Goal: Task Accomplishment & Management: Manage account settings

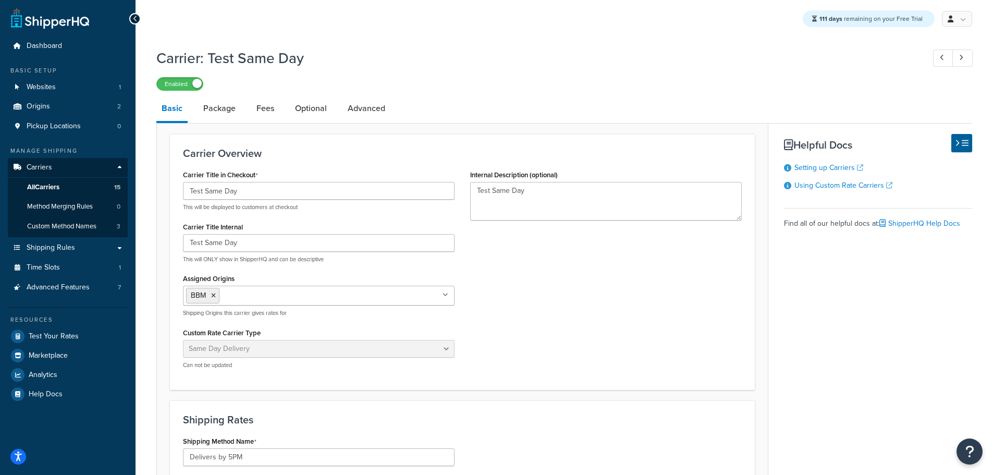
select select "sameday"
click at [50, 184] on span "All Carriers" at bounding box center [43, 187] width 32 height 9
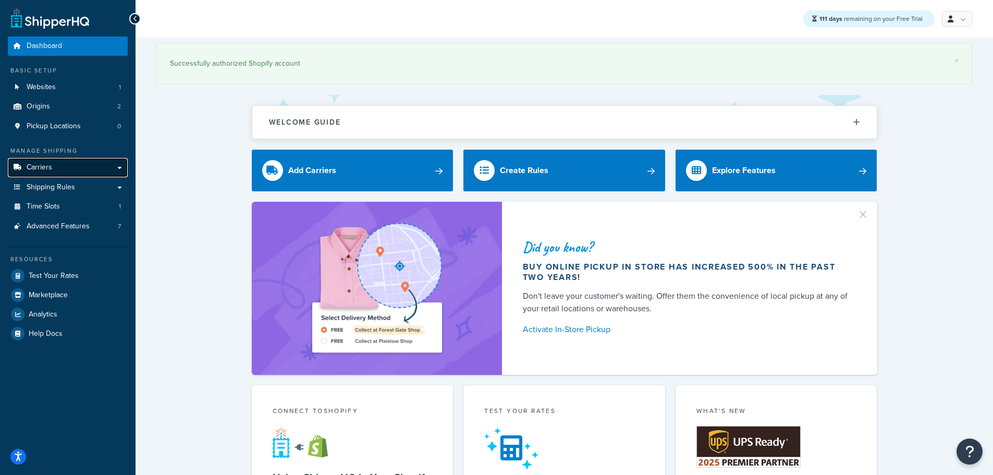
click at [52, 164] on link "Carriers" at bounding box center [68, 167] width 120 height 19
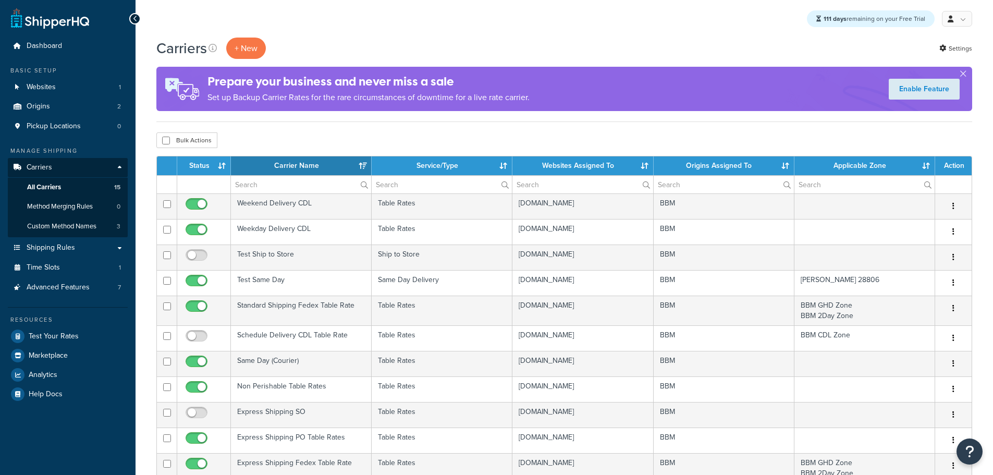
select select "15"
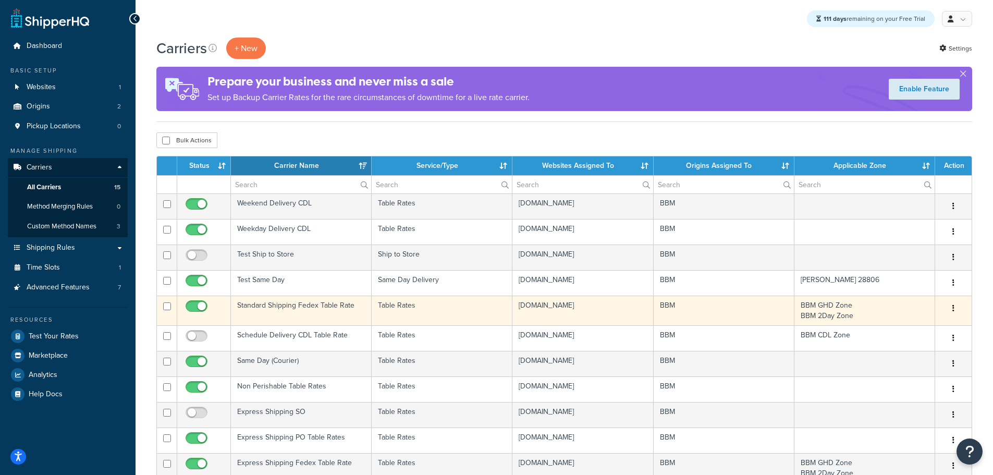
click at [265, 303] on td "Standard Shipping Fedex Table Rate" at bounding box center [301, 311] width 141 height 30
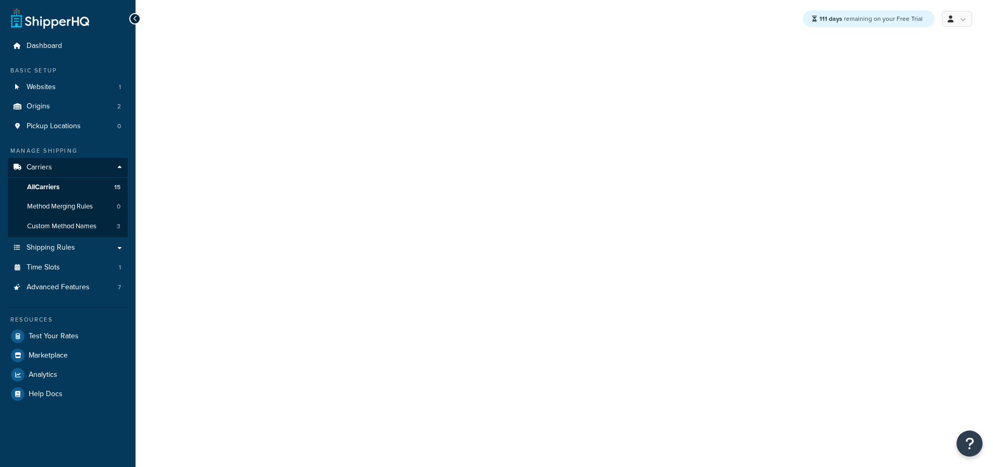
select select "25"
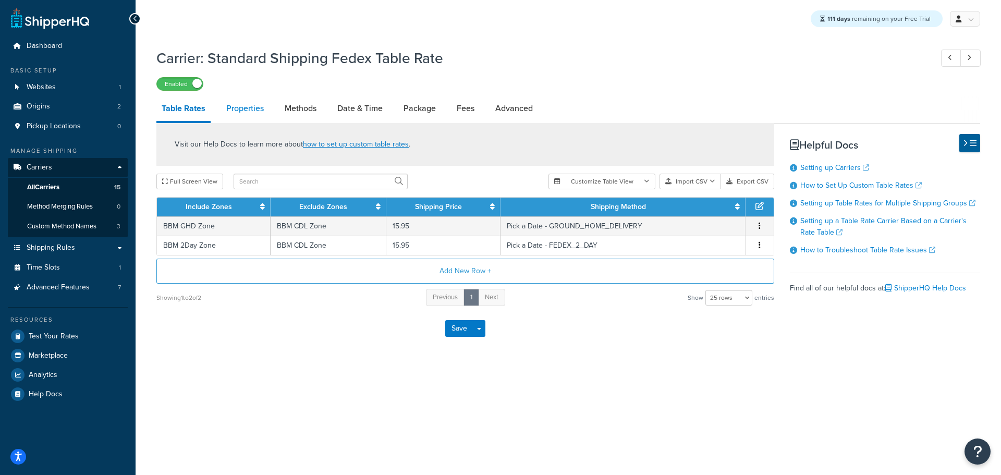
click at [242, 107] on link "Properties" at bounding box center [245, 108] width 48 height 25
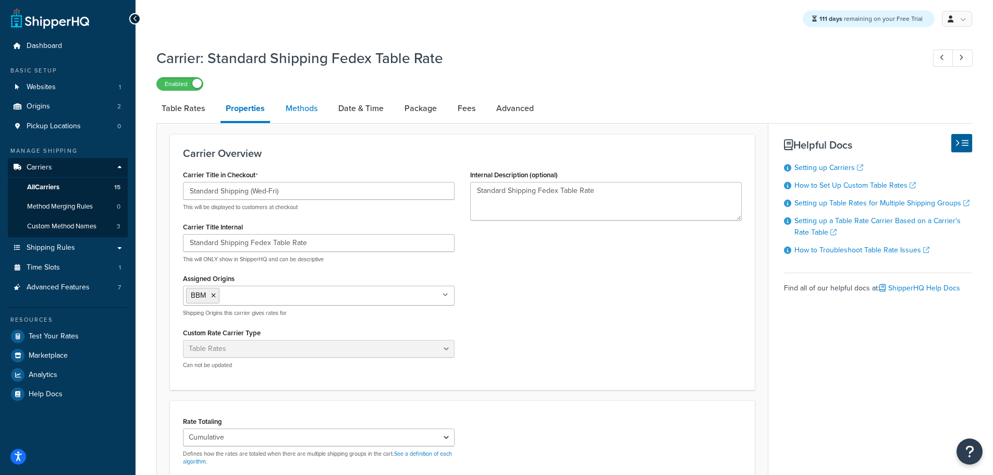
click at [306, 110] on link "Methods" at bounding box center [302, 108] width 42 height 25
select select "25"
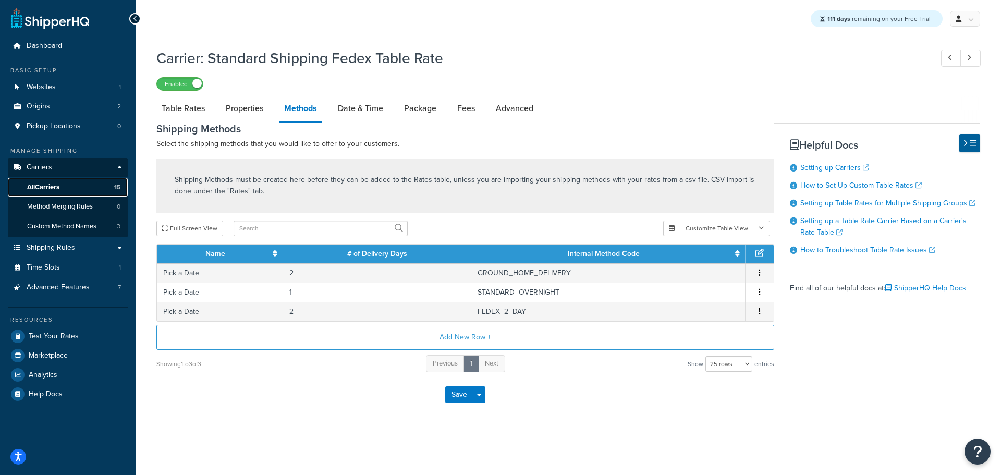
click at [41, 185] on span "All Carriers" at bounding box center [43, 187] width 32 height 9
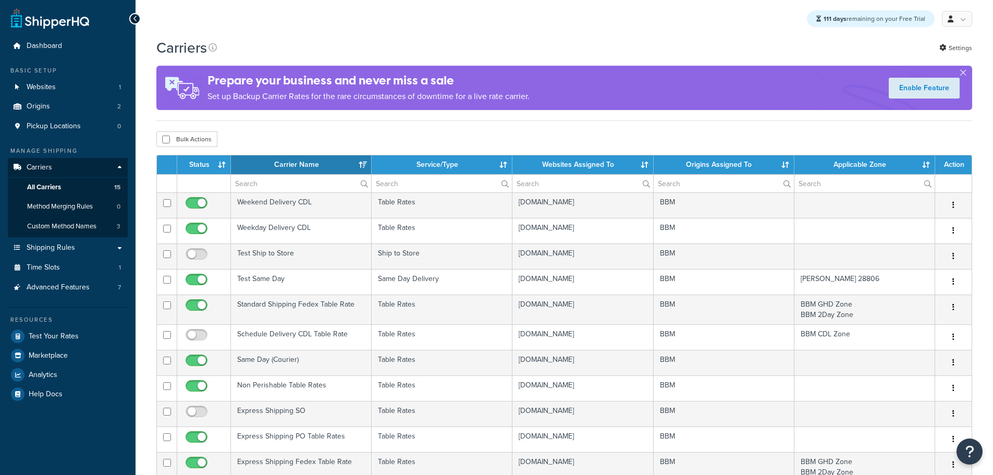
select select "15"
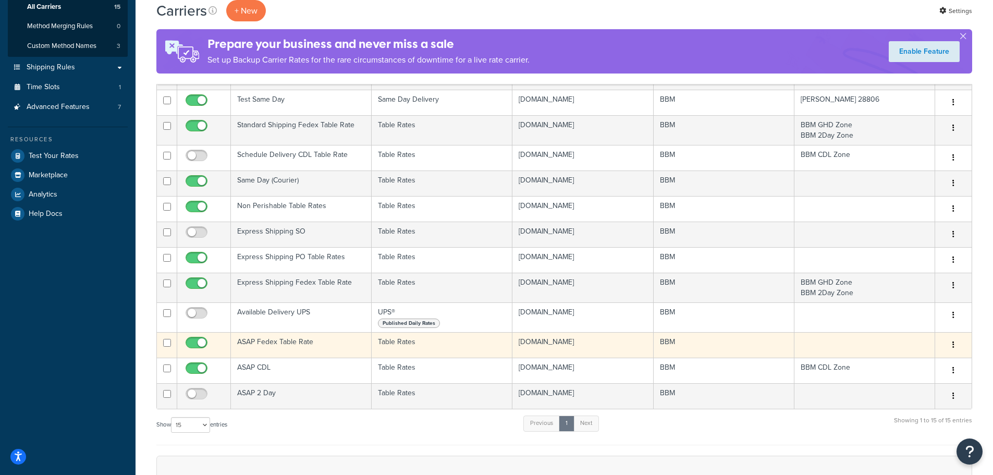
scroll to position [209, 0]
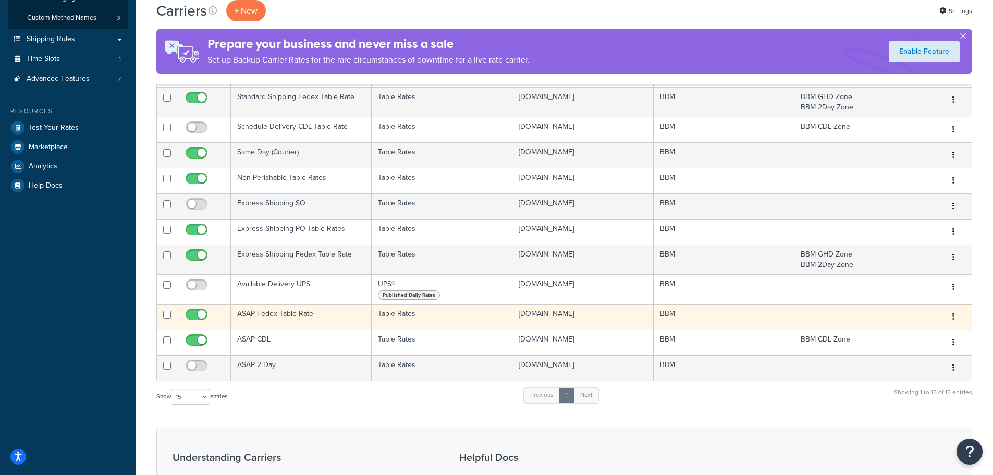
click at [275, 310] on td "ASAP Fedex Table Rate" at bounding box center [301, 317] width 141 height 26
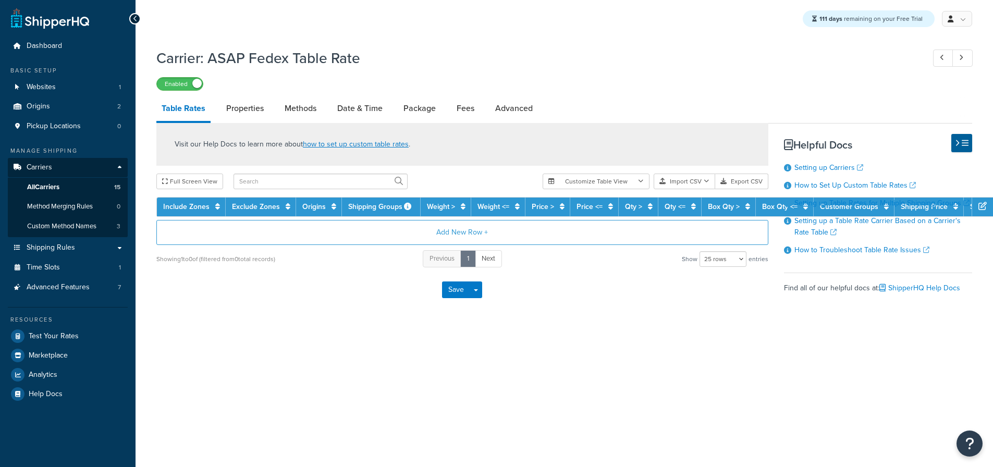
select select "25"
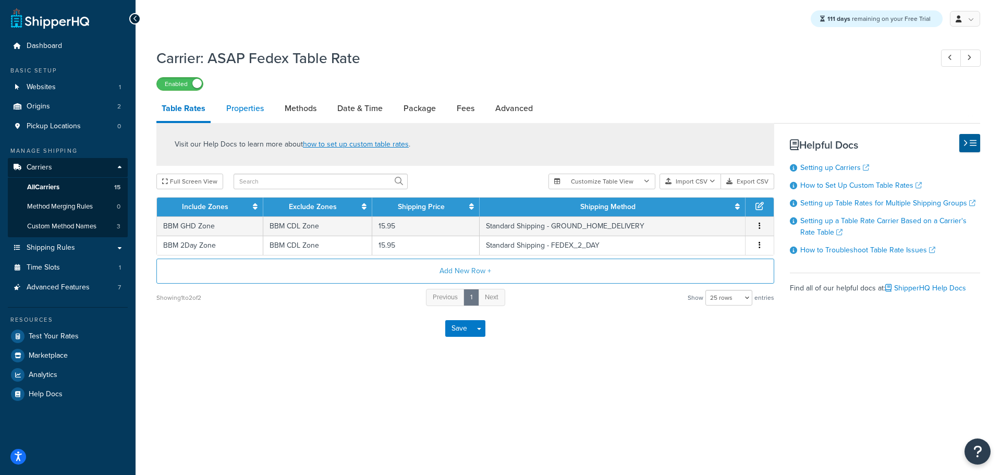
click at [262, 110] on link "Properties" at bounding box center [245, 108] width 48 height 25
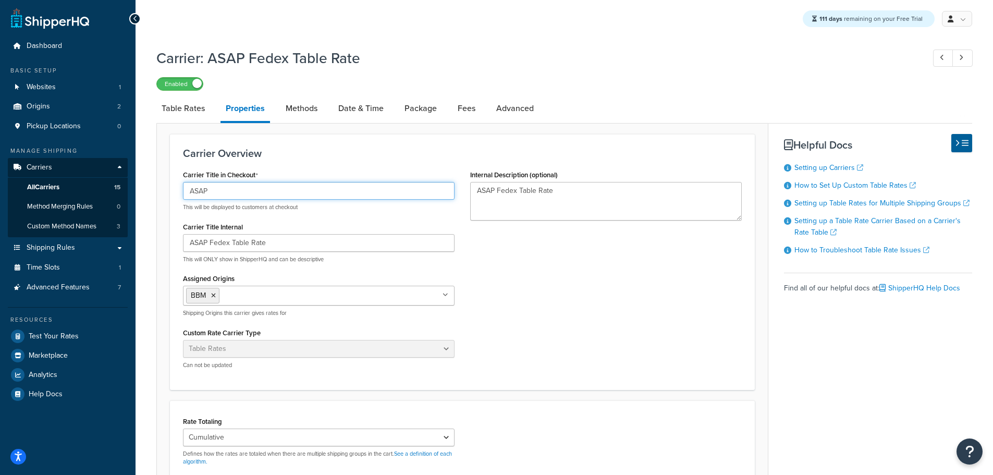
drag, startPoint x: 214, startPoint y: 188, endPoint x: 127, endPoint y: 180, distance: 87.4
click at [129, 183] on div "Dashboard Basic Setup Websites 1 Origins 2 Pickup Locations 0 Manage Shipping C…" at bounding box center [496, 349] width 993 height 699
type input "Standard Shipping"
drag, startPoint x: 274, startPoint y: 195, endPoint x: 84, endPoint y: 192, distance: 189.8
click at [84, 192] on div "Dashboard Basic Setup Websites 1 Origins 2 Pickup Locations 0 Manage Shipping C…" at bounding box center [496, 349] width 993 height 699
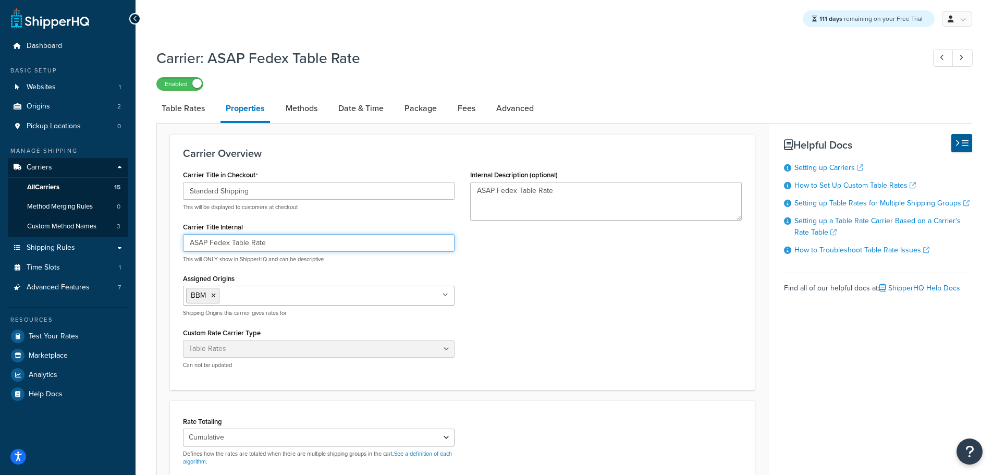
drag, startPoint x: 208, startPoint y: 244, endPoint x: 159, endPoint y: 237, distance: 49.4
click at [159, 237] on form "Carrier Overview Carrier Title in Checkout Standard Shipping This will be displ…" at bounding box center [462, 390] width 611 height 512
paste input "Standard Shipping"
type input "Standard Shipping Fedex Table Rate"
drag, startPoint x: 494, startPoint y: 190, endPoint x: 331, endPoint y: 177, distance: 164.3
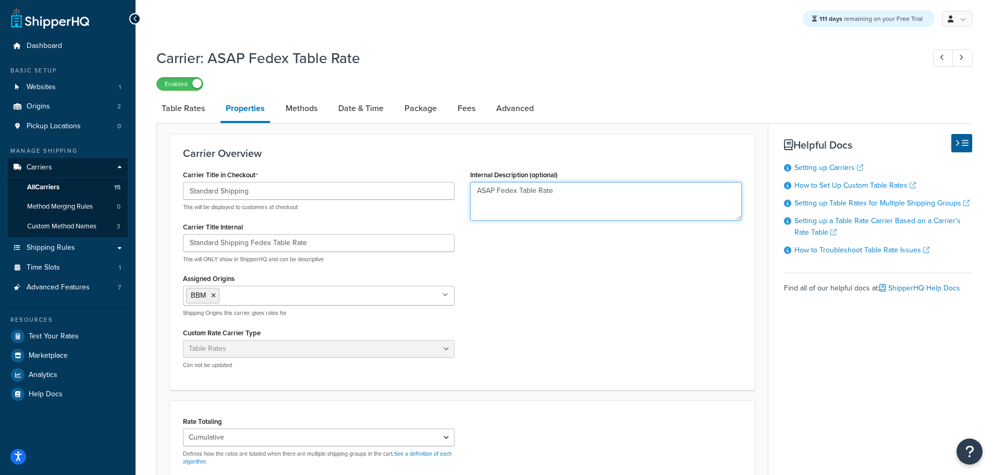
click at [331, 177] on div "Carrier Title in Checkout Standard Shipping This will be displayed to customers…" at bounding box center [462, 272] width 575 height 210
paste textarea "Standard Shipping"
type textarea "Standard Shipping Fedex Table Rate"
click at [520, 113] on link "Advanced" at bounding box center [515, 108] width 48 height 25
select select "false"
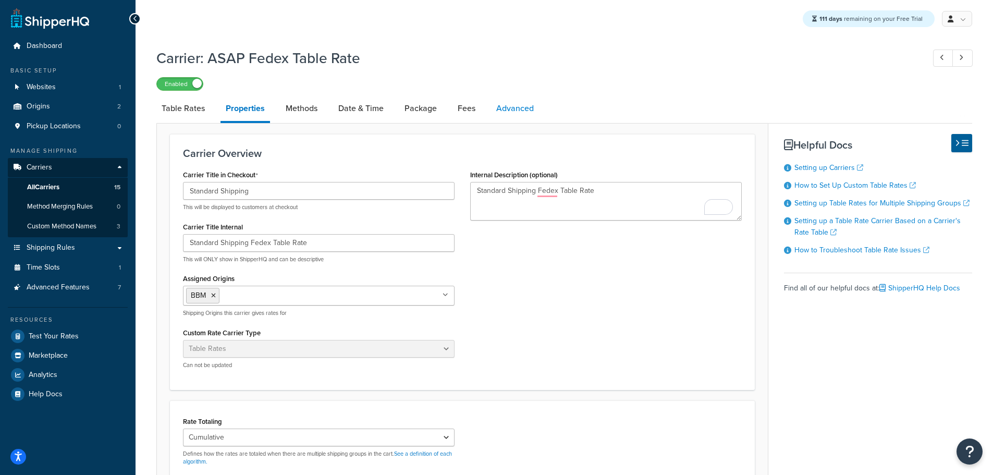
select select "residential"
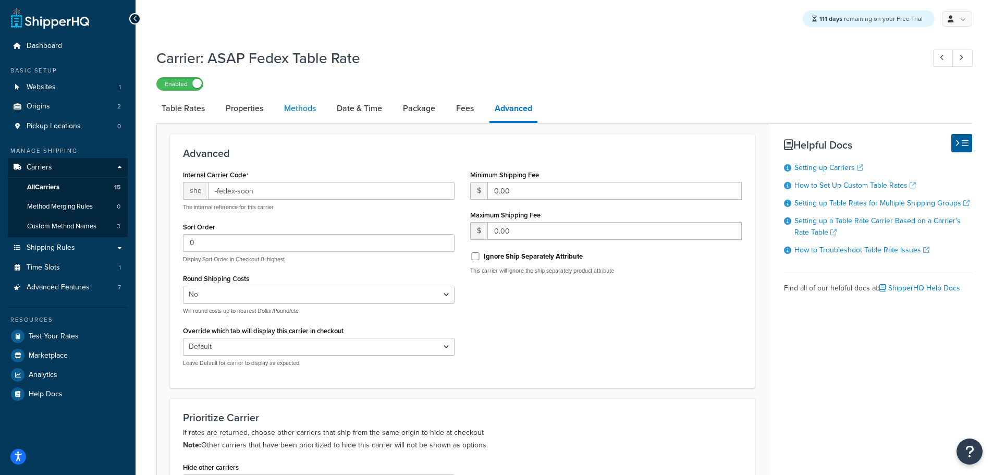
click at [301, 111] on link "Methods" at bounding box center [300, 108] width 42 height 25
select select "25"
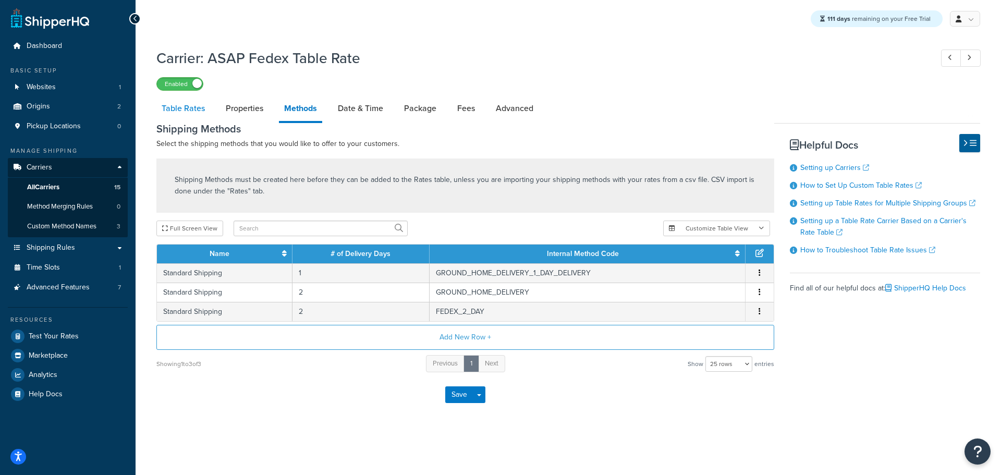
click at [197, 110] on link "Table Rates" at bounding box center [183, 108] width 54 height 25
select select "25"
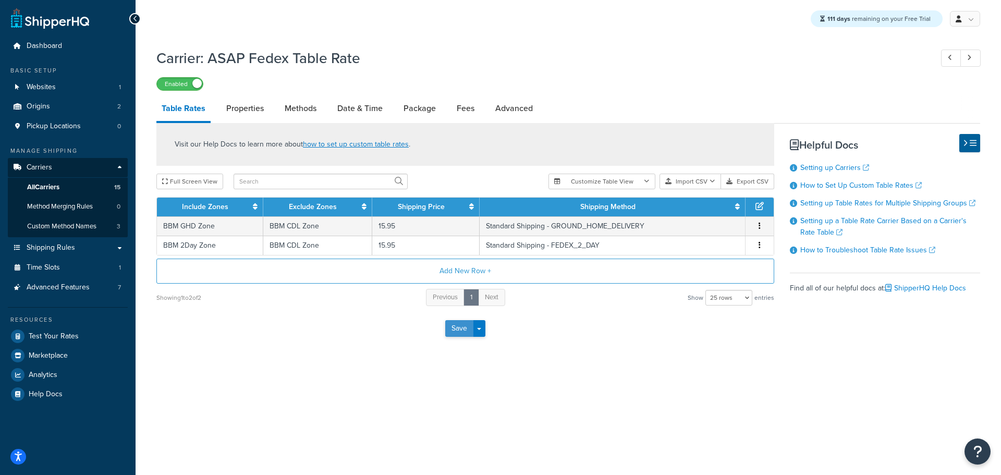
click at [454, 327] on button "Save" at bounding box center [459, 328] width 28 height 17
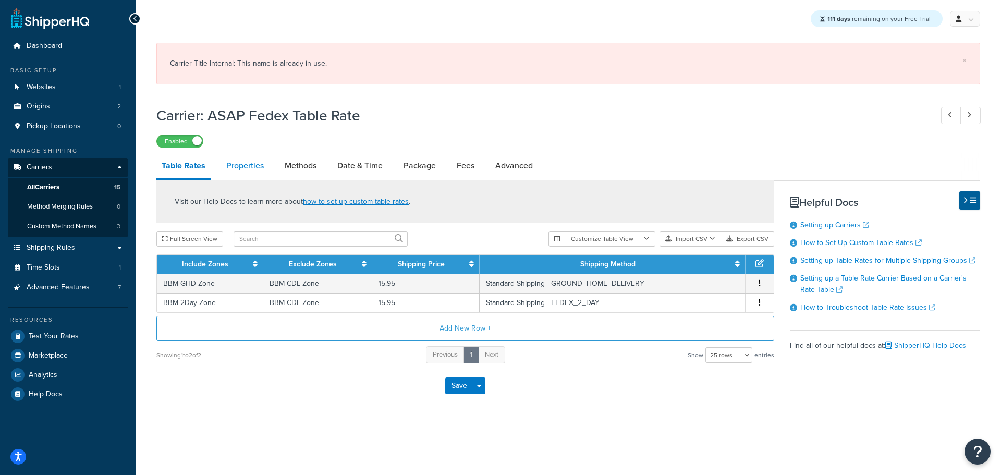
click at [258, 166] on link "Properties" at bounding box center [245, 165] width 48 height 25
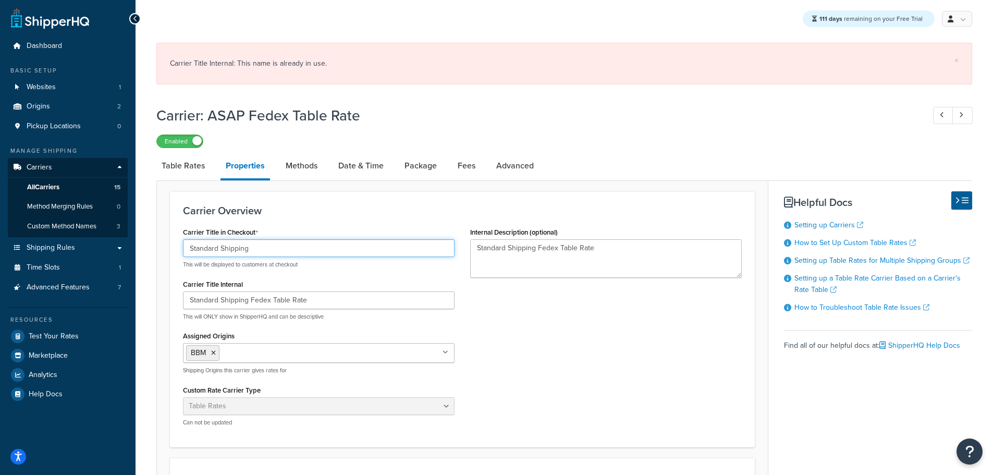
click at [282, 252] on input "Standard Shipping" at bounding box center [319, 248] width 272 height 18
click at [48, 185] on span "All Carriers" at bounding box center [43, 187] width 32 height 9
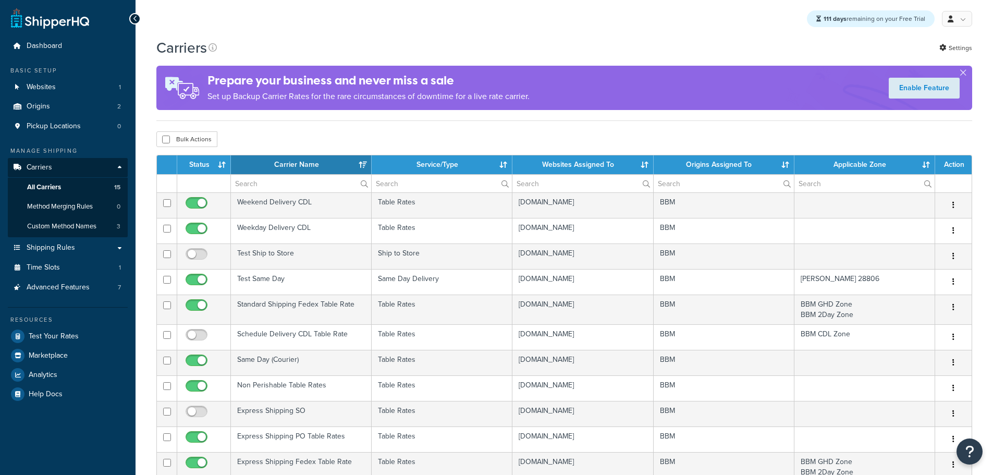
select select "15"
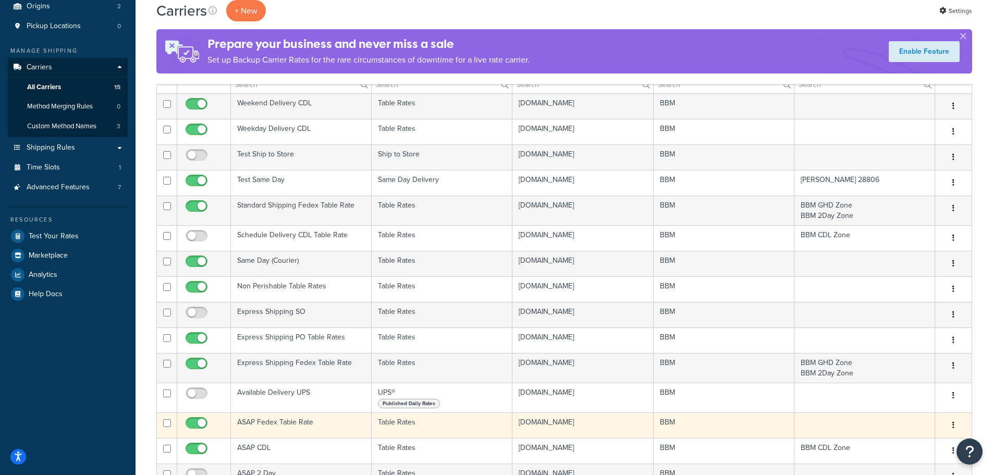
scroll to position [156, 0]
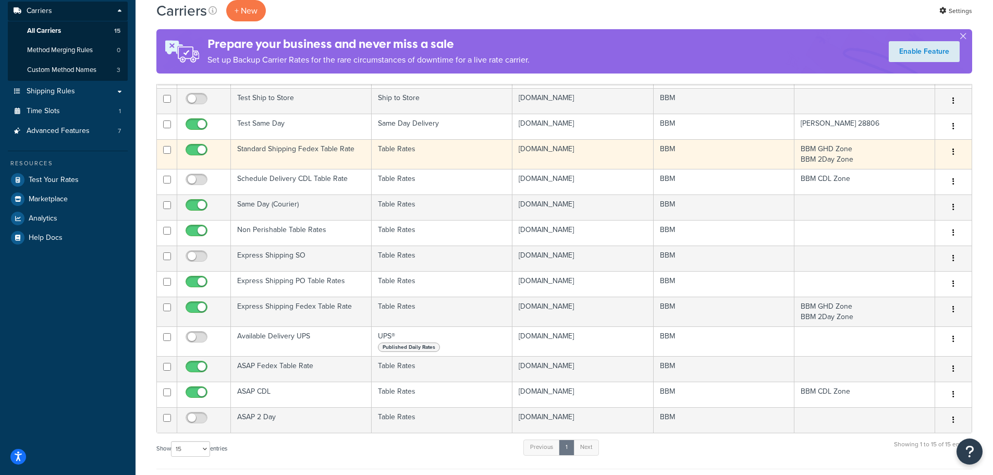
click at [274, 151] on td "Standard Shipping Fedex Table Rate" at bounding box center [301, 154] width 141 height 30
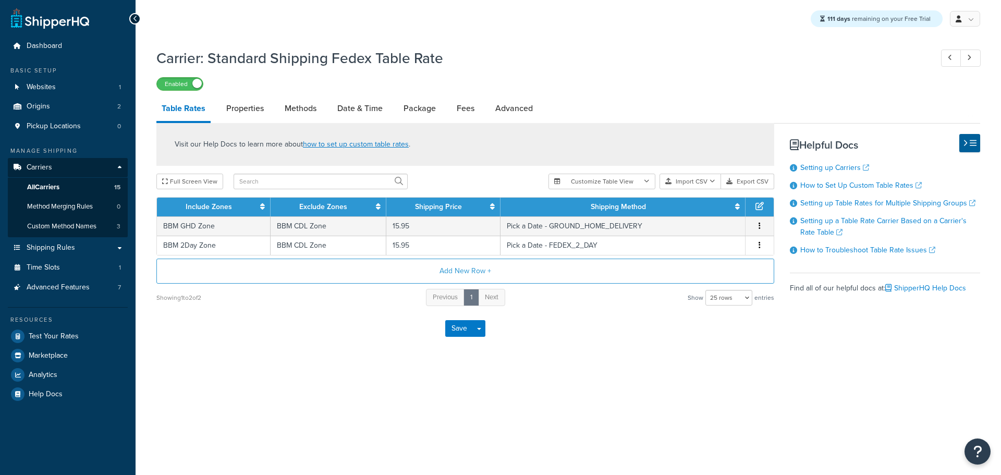
select select "25"
click at [255, 112] on link "Properties" at bounding box center [245, 108] width 48 height 25
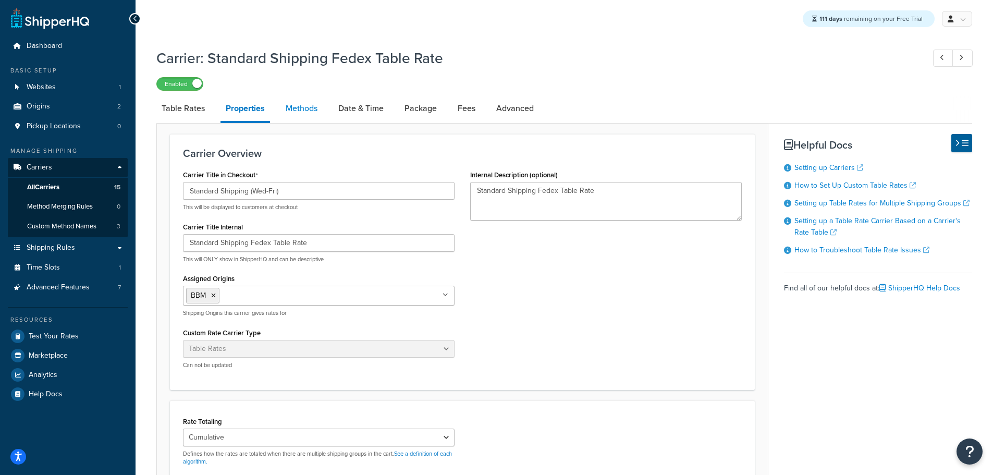
click at [313, 107] on link "Methods" at bounding box center [302, 108] width 42 height 25
select select "25"
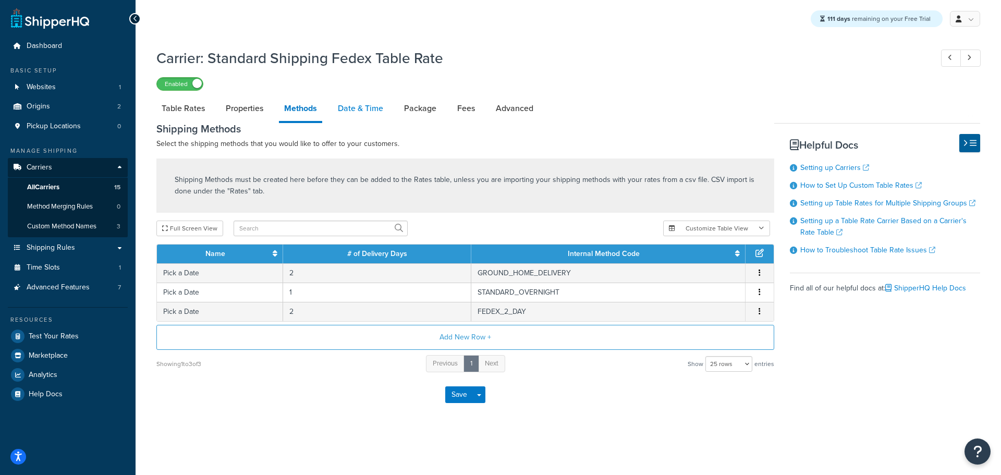
click at [371, 110] on link "Date & Time" at bounding box center [361, 108] width 56 height 25
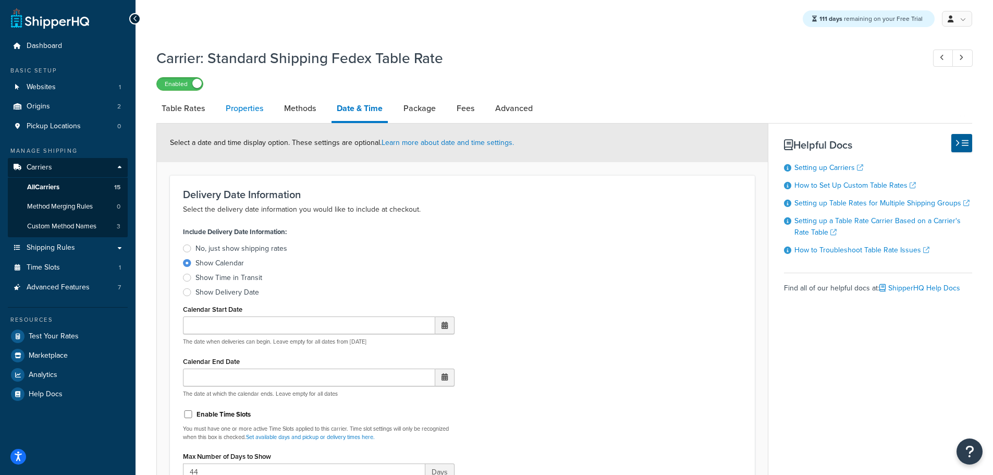
click at [253, 111] on link "Properties" at bounding box center [245, 108] width 48 height 25
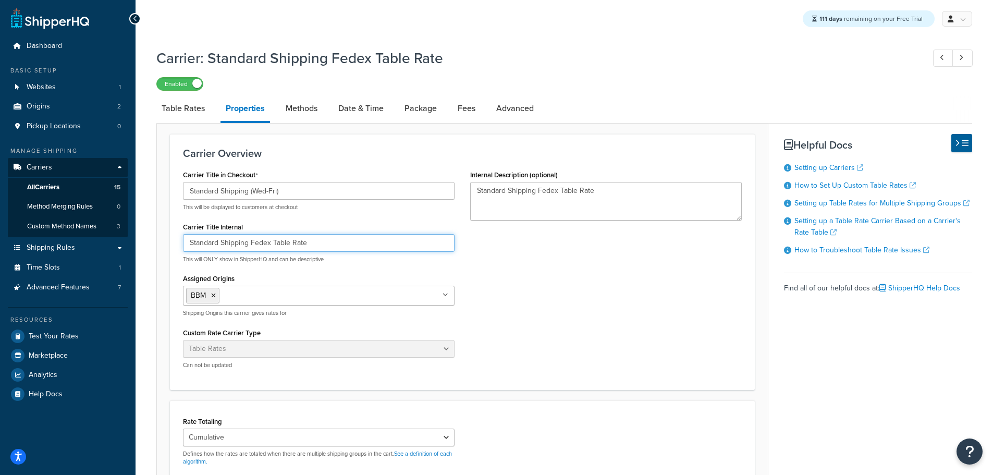
click at [340, 243] on input "Standard Shipping Fedex Table Rate" at bounding box center [319, 243] width 272 height 18
drag, startPoint x: 344, startPoint y: 242, endPoint x: 37, endPoint y: 242, distance: 307.1
click at [37, 242] on div "Dashboard Basic Setup Websites 1 Origins 2 Pickup Locations 0 Manage Shipping C…" at bounding box center [496, 350] width 993 height 701
type input "Standard Shipping Fedex Table Rate Pick Date"
drag, startPoint x: 604, startPoint y: 191, endPoint x: 334, endPoint y: 177, distance: 270.5
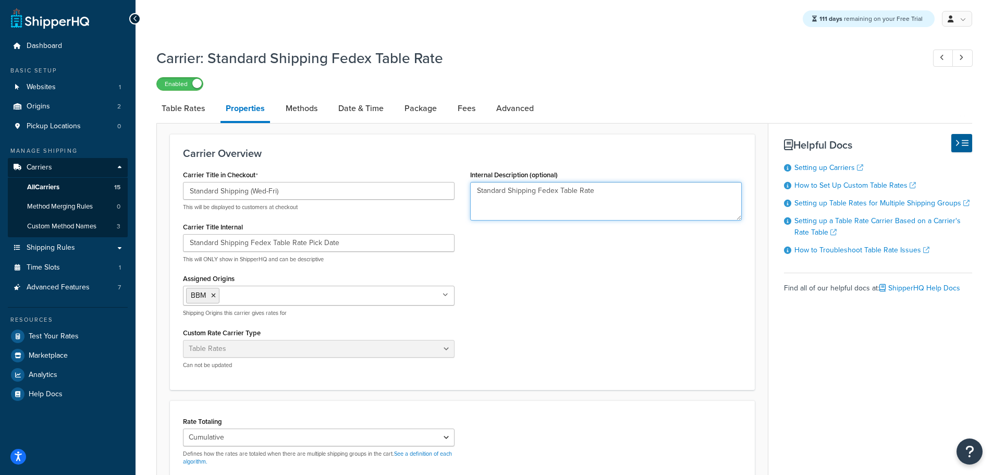
click at [334, 177] on div "Carrier Title in Checkout Standard Shipping (Wed-Fri) This will be displayed to…" at bounding box center [462, 272] width 575 height 210
paste textarea "Pick Date"
type textarea "Standard Shipping Fedex Table Rate Pick Date"
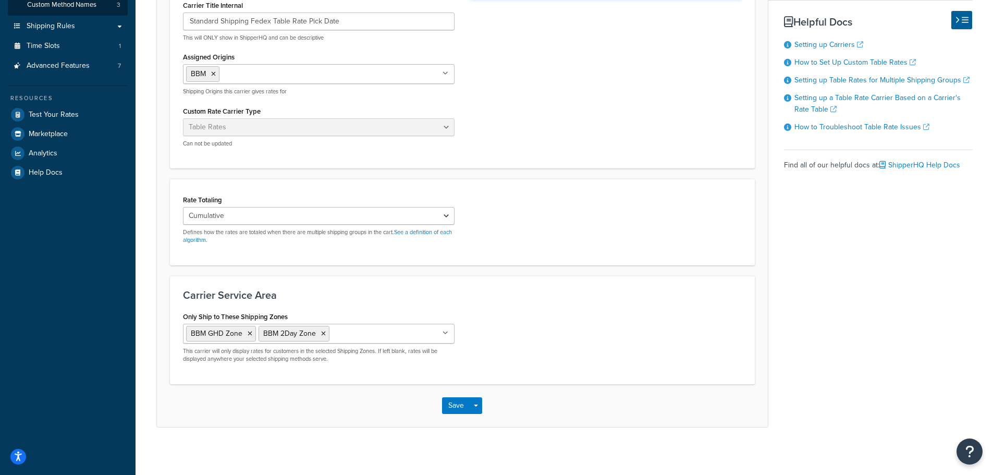
scroll to position [226, 0]
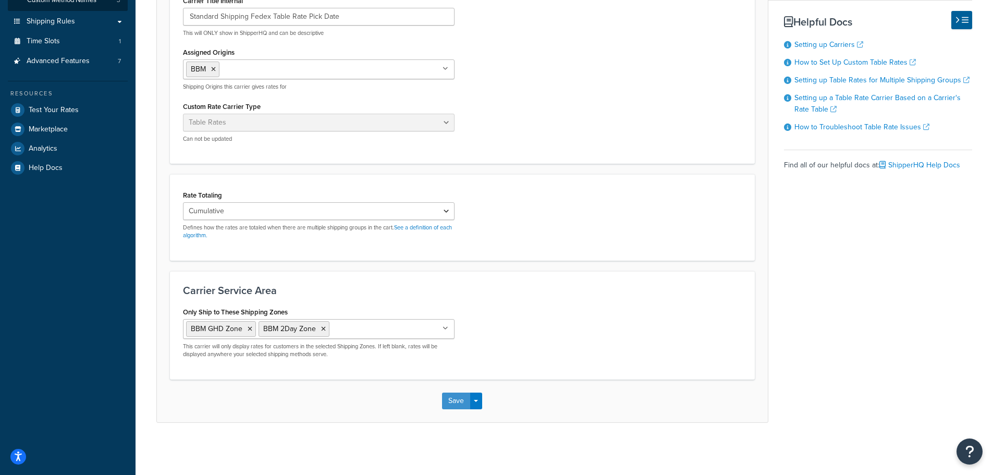
click at [455, 402] on button "Save" at bounding box center [456, 401] width 28 height 17
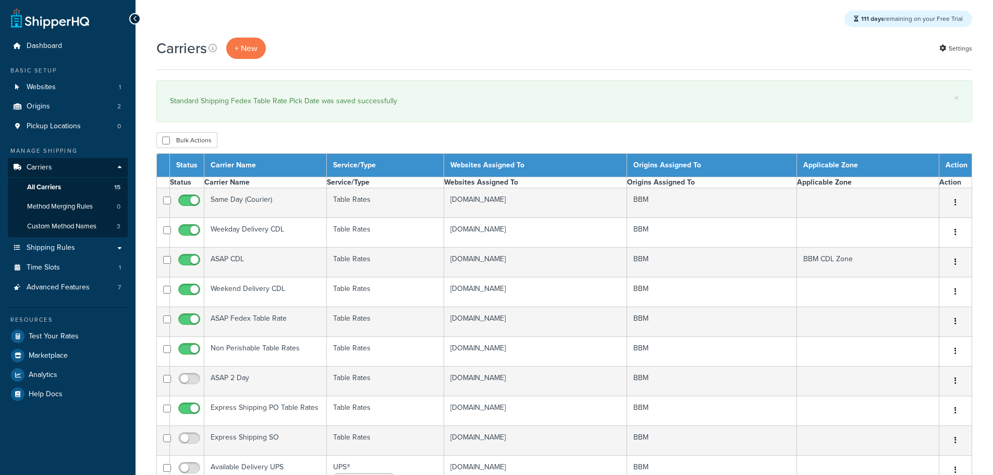
select select "15"
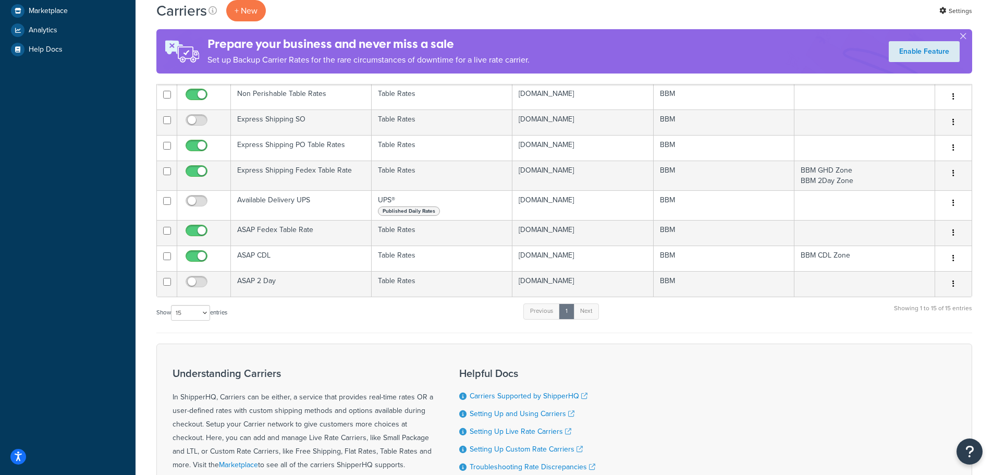
scroll to position [417, 0]
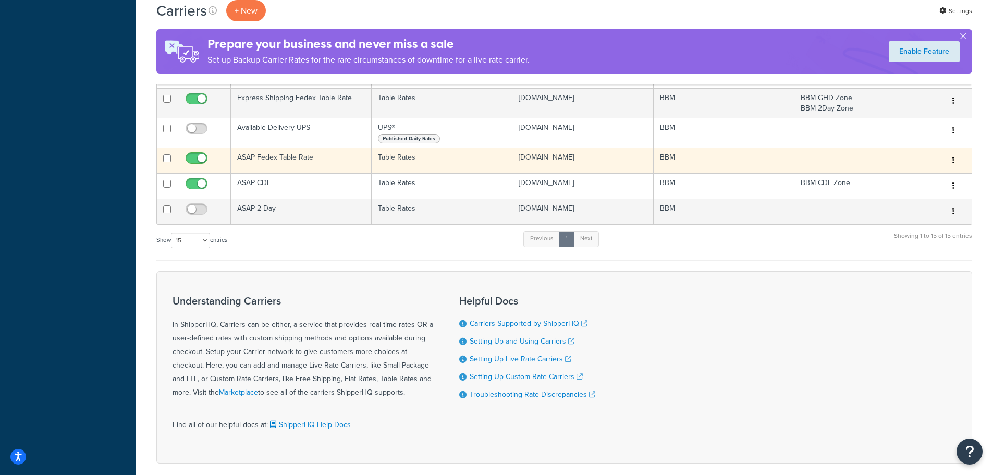
click at [251, 157] on td "ASAP Fedex Table Rate" at bounding box center [301, 161] width 141 height 26
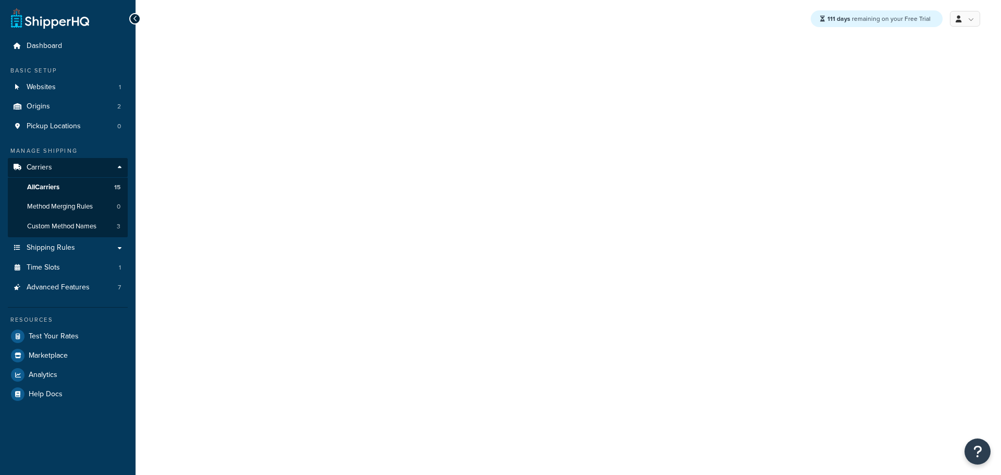
select select "25"
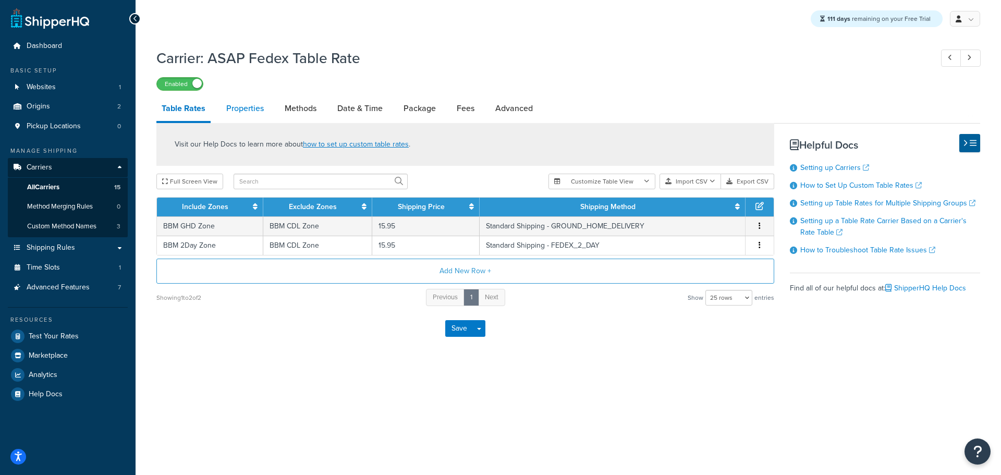
click at [241, 114] on link "Properties" at bounding box center [245, 108] width 48 height 25
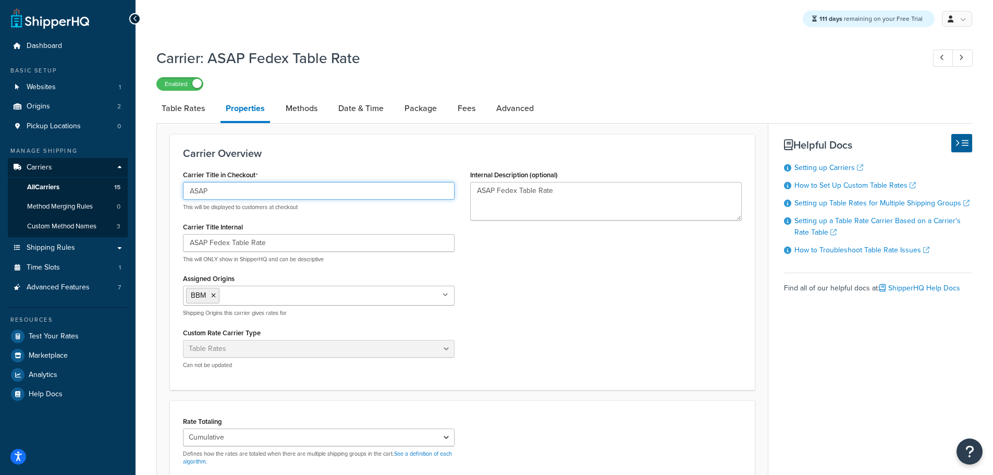
drag, startPoint x: 195, startPoint y: 189, endPoint x: 155, endPoint y: 188, distance: 39.1
click at [155, 188] on div "Carrier: ASAP Fedex Table Rate Enabled Table Rates Properties Methods Date & Ti…" at bounding box center [565, 358] width 858 height 630
drag, startPoint x: 195, startPoint y: 186, endPoint x: 148, endPoint y: 181, distance: 47.2
click at [151, 181] on div "Carrier: ASAP Fedex Table Rate Enabled Table Rates Properties Methods Date & Ti…" at bounding box center [565, 358] width 858 height 630
type input "Standard Shipping"
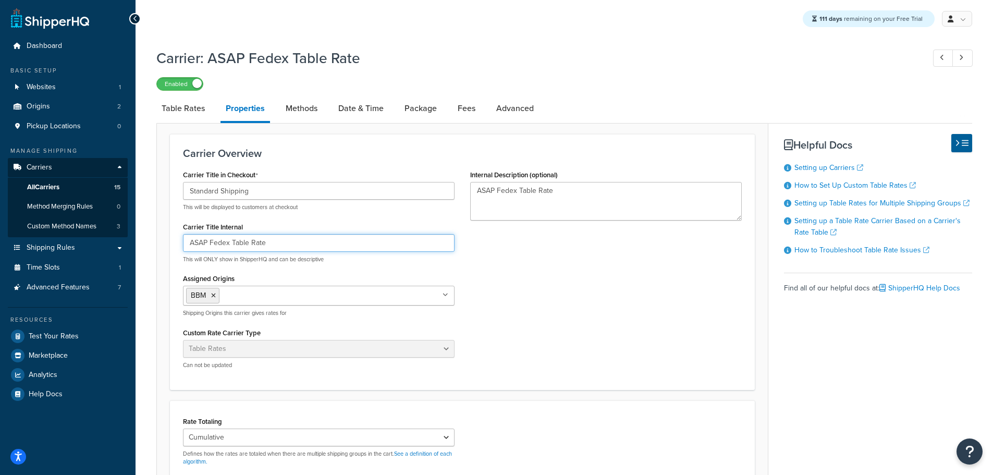
click at [199, 245] on input "ASAP Fedex Table Rate" at bounding box center [319, 243] width 272 height 18
paste input "Standard Shipping"
type input "Standard Shipping Fedex Table Rate"
click at [488, 192] on textarea "ASAP Fedex Table Rate" at bounding box center [606, 201] width 272 height 39
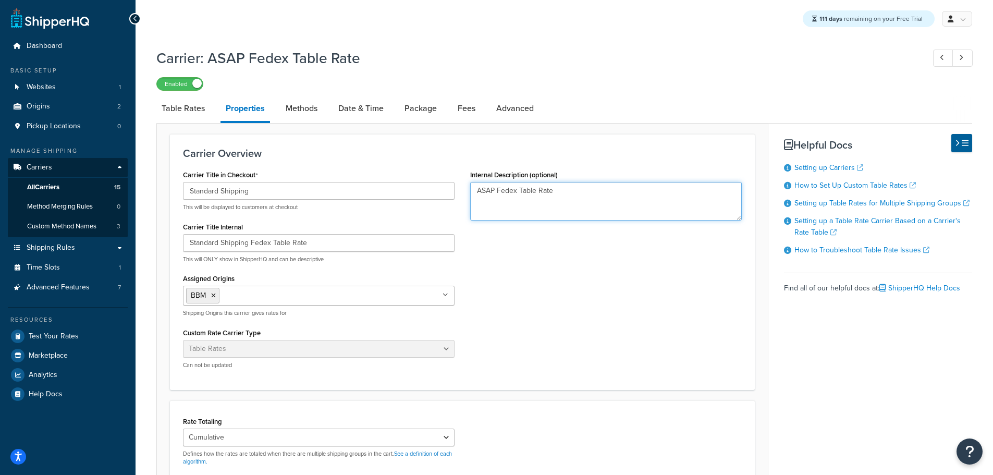
click at [488, 192] on textarea "ASAP Fedex Table Rate" at bounding box center [606, 201] width 272 height 39
paste textarea "Standard Shipping"
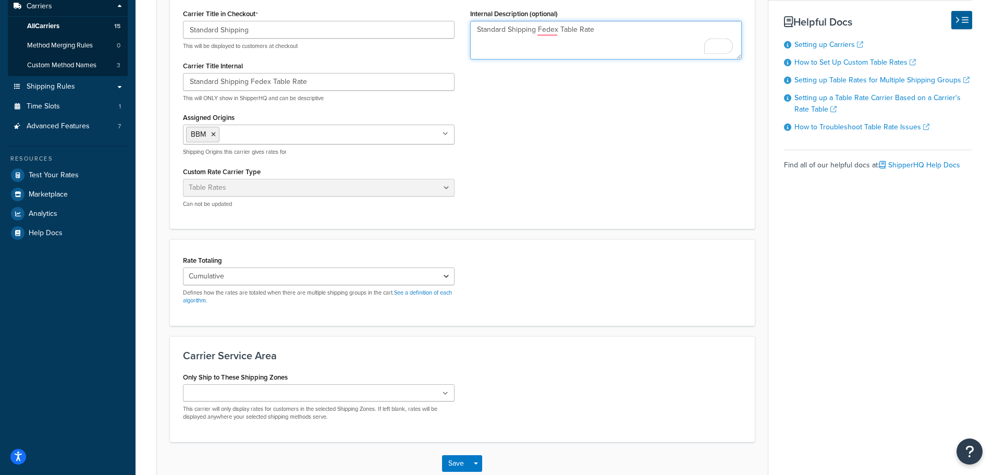
scroll to position [224, 0]
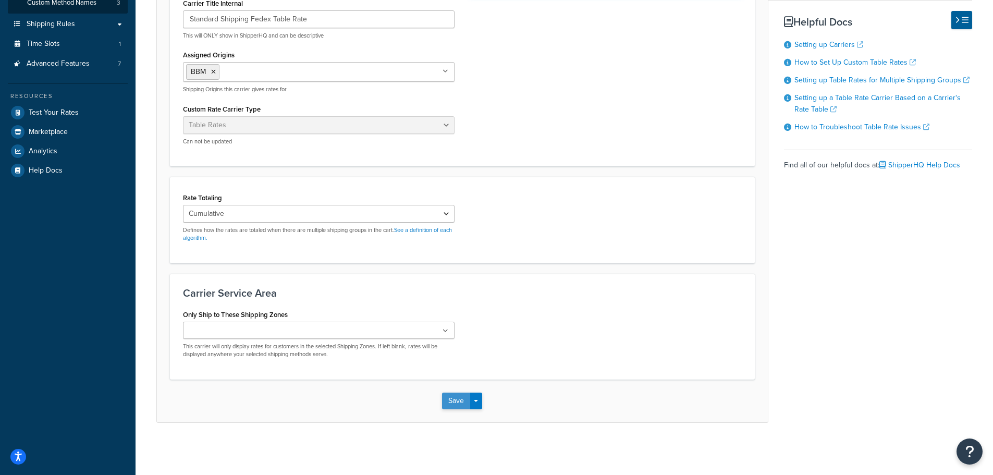
type textarea "Standard Shipping Fedex Table Rate"
click at [451, 401] on button "Save" at bounding box center [456, 401] width 28 height 17
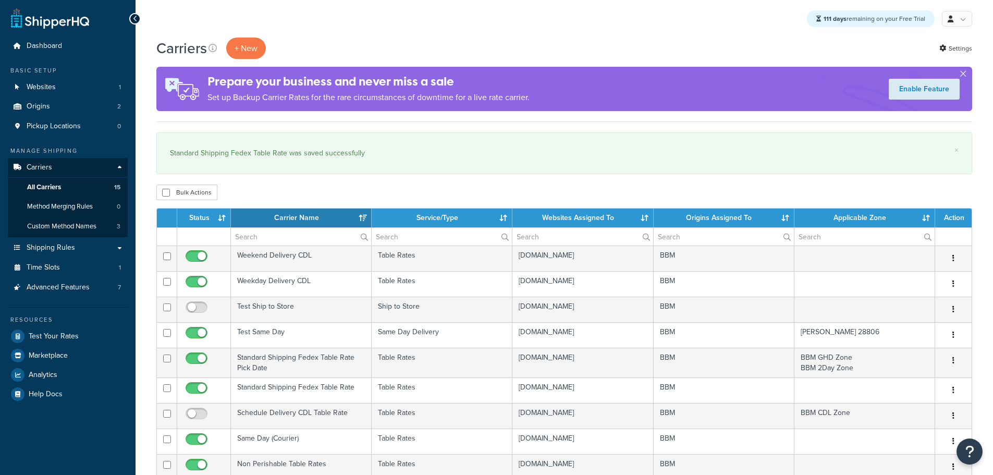
select select "15"
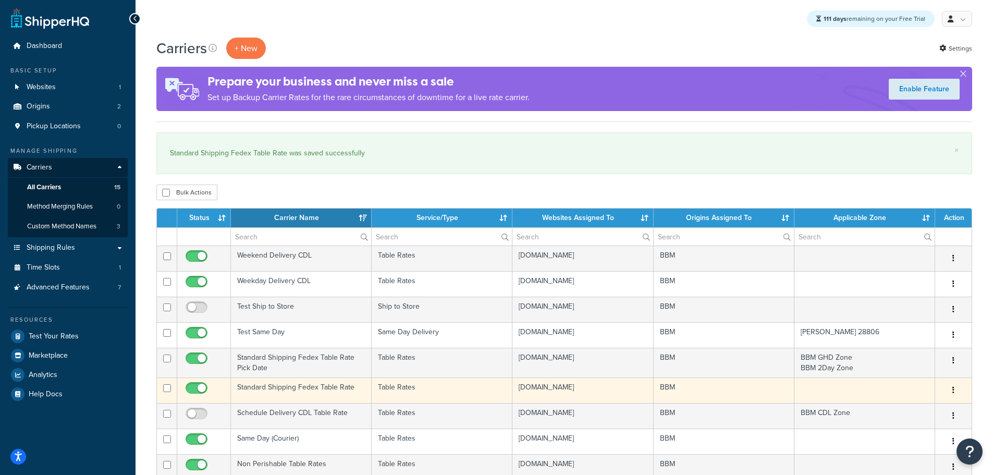
click at [294, 384] on td "Standard Shipping Fedex Table Rate" at bounding box center [301, 391] width 141 height 26
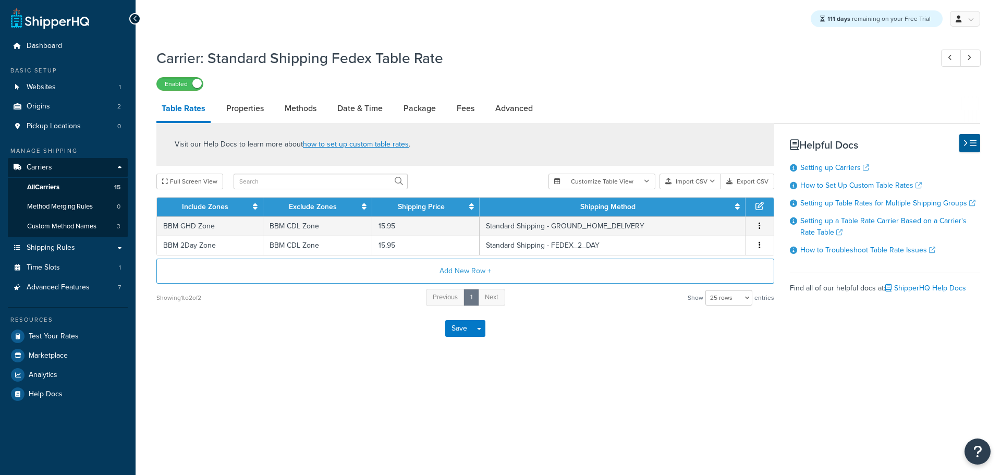
select select "25"
click at [257, 113] on link "Properties" at bounding box center [245, 108] width 48 height 25
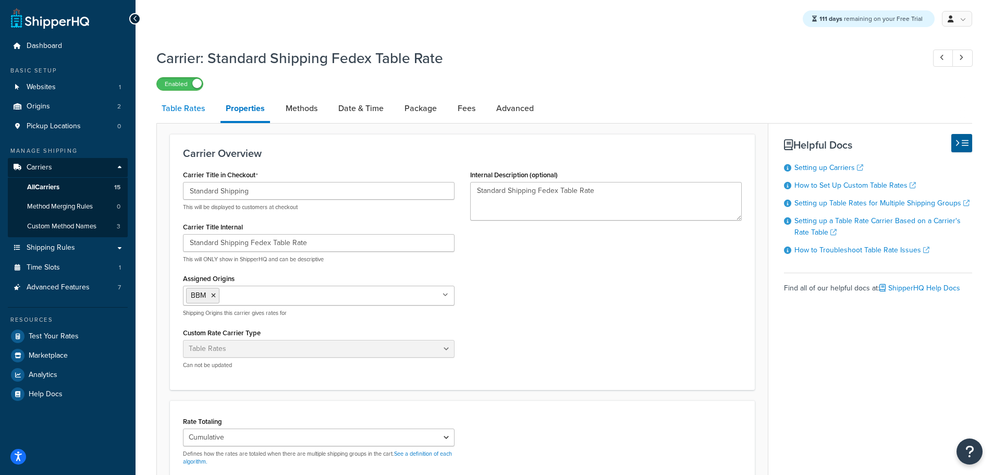
click at [195, 110] on link "Table Rates" at bounding box center [183, 108] width 54 height 25
select select "25"
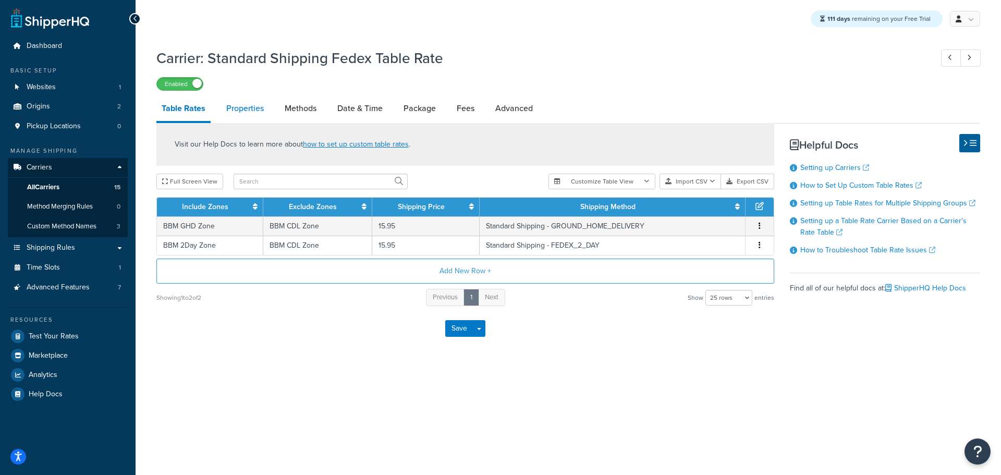
click at [241, 105] on link "Properties" at bounding box center [245, 108] width 48 height 25
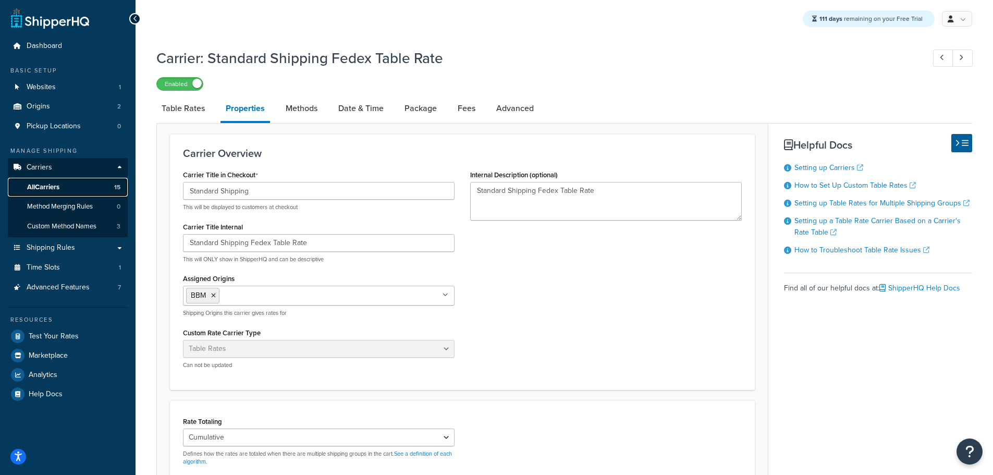
click at [55, 187] on span "All Carriers" at bounding box center [43, 187] width 32 height 9
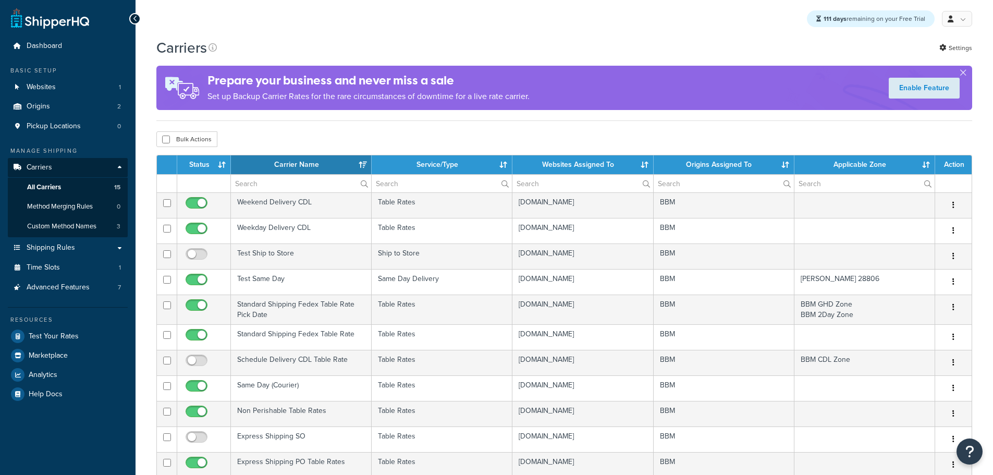
select select "15"
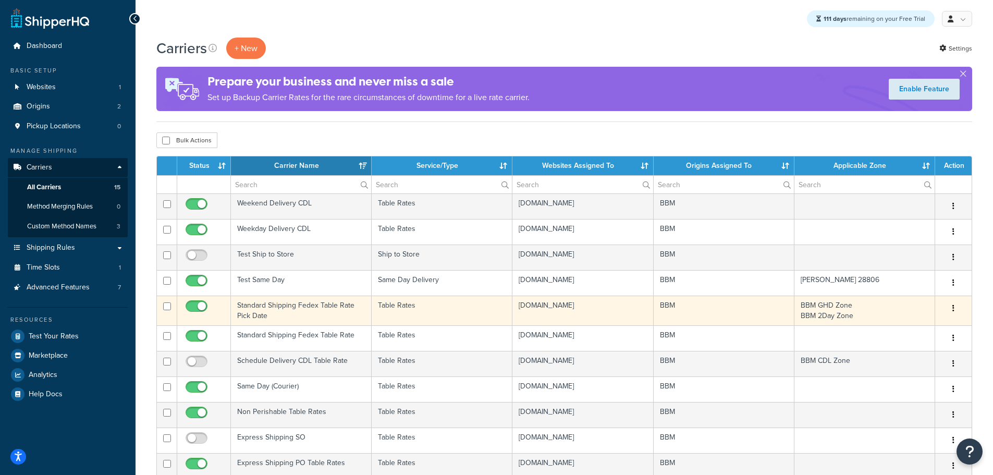
click at [258, 304] on td "Standard Shipping Fedex Table Rate Pick Date" at bounding box center [301, 311] width 141 height 30
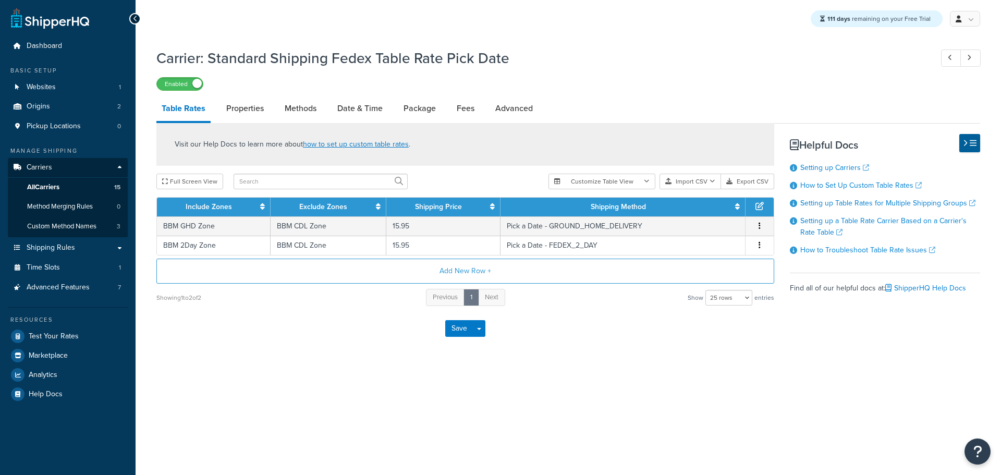
select select "25"
click at [253, 111] on link "Properties" at bounding box center [245, 108] width 48 height 25
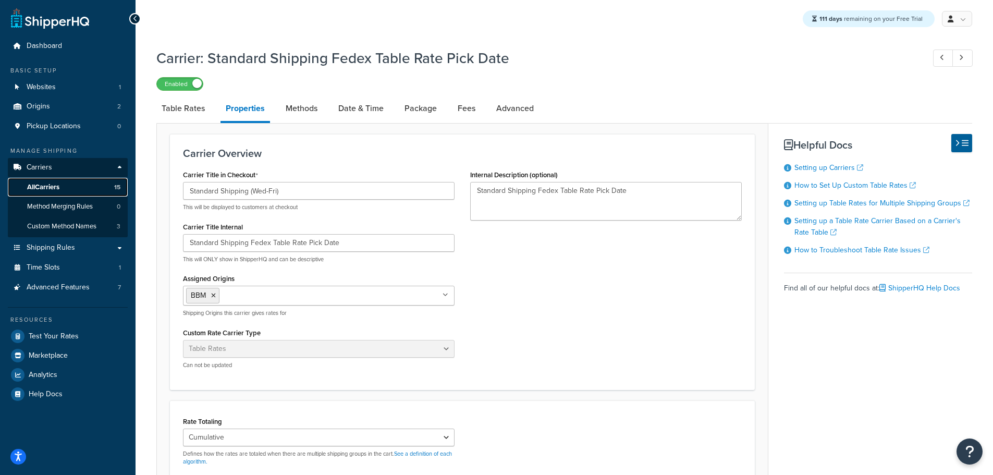
click at [56, 186] on span "All Carriers" at bounding box center [43, 187] width 32 height 9
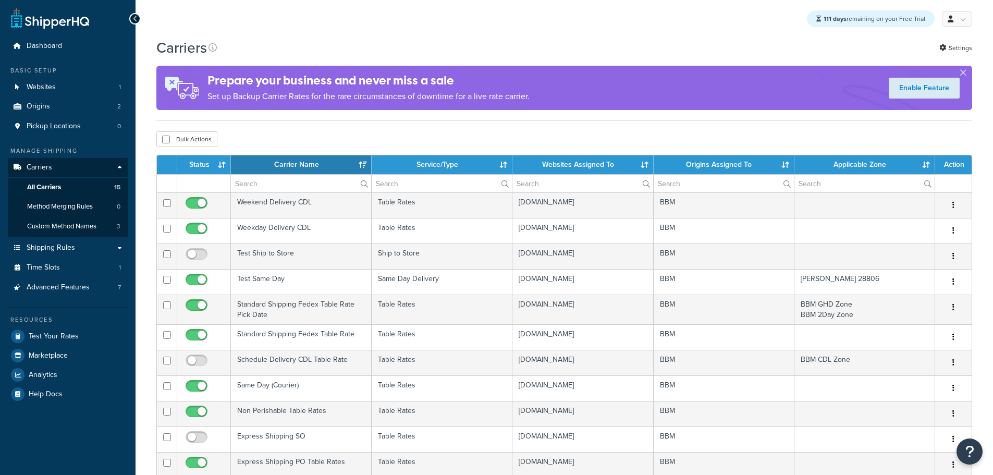
select select "15"
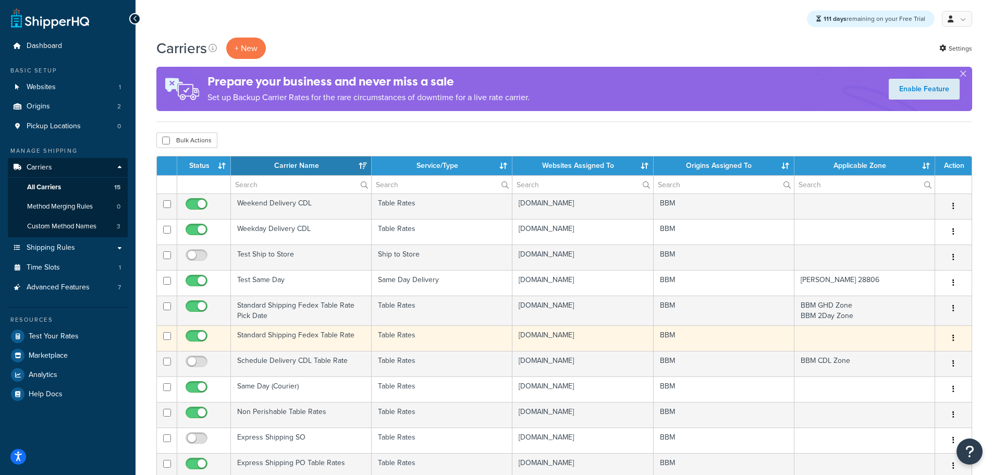
click at [277, 333] on td "Standard Shipping Fedex Table Rate" at bounding box center [301, 338] width 141 height 26
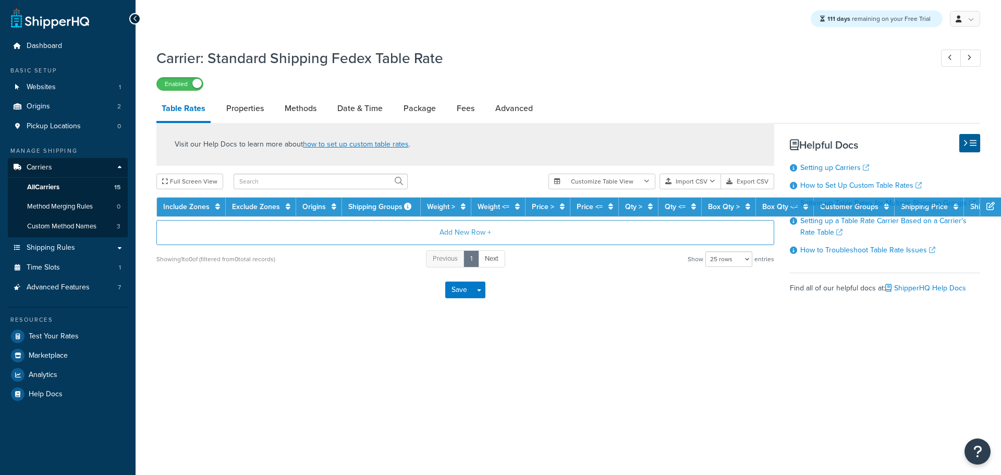
select select "25"
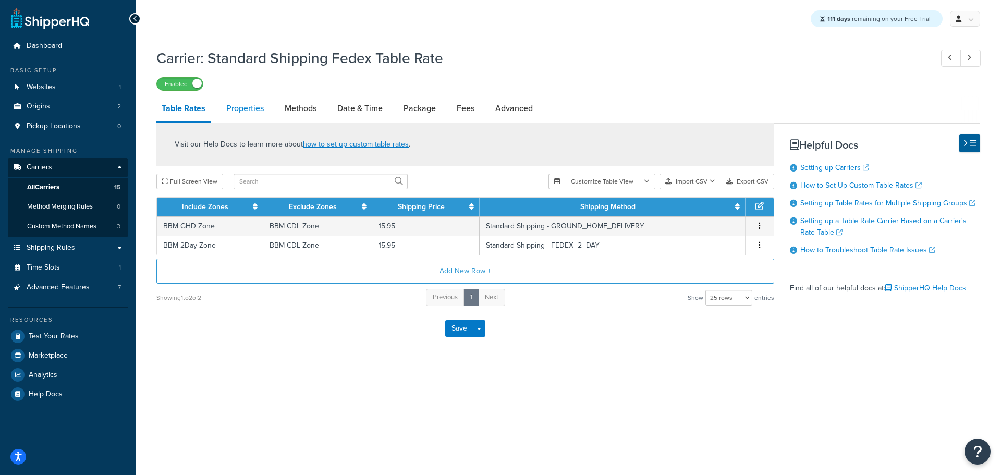
click at [240, 108] on link "Properties" at bounding box center [245, 108] width 48 height 25
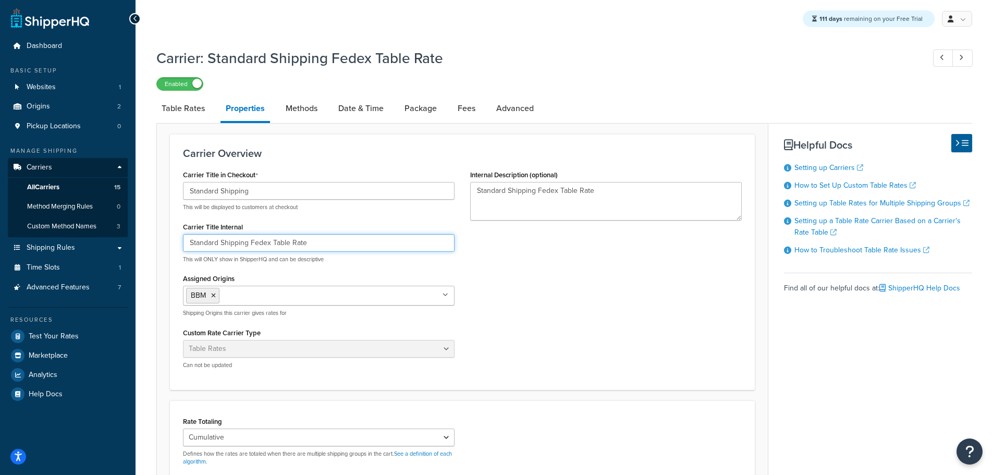
click at [344, 245] on input "Standard Shipping Fedex Table Rate" at bounding box center [319, 243] width 272 height 18
type input "Standard Shipping Fedex Table Rate CDL"
click at [626, 193] on textarea "Standard Shipping Fedex Table Rate" at bounding box center [606, 201] width 272 height 39
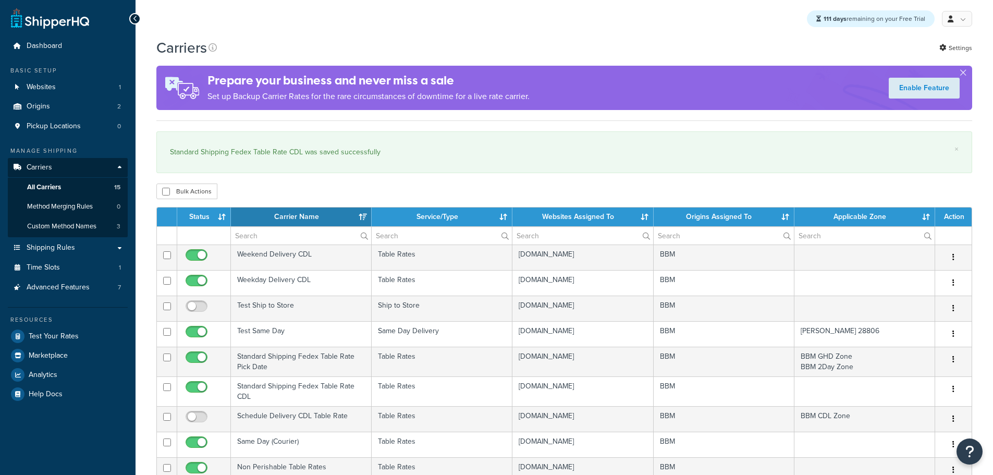
select select "15"
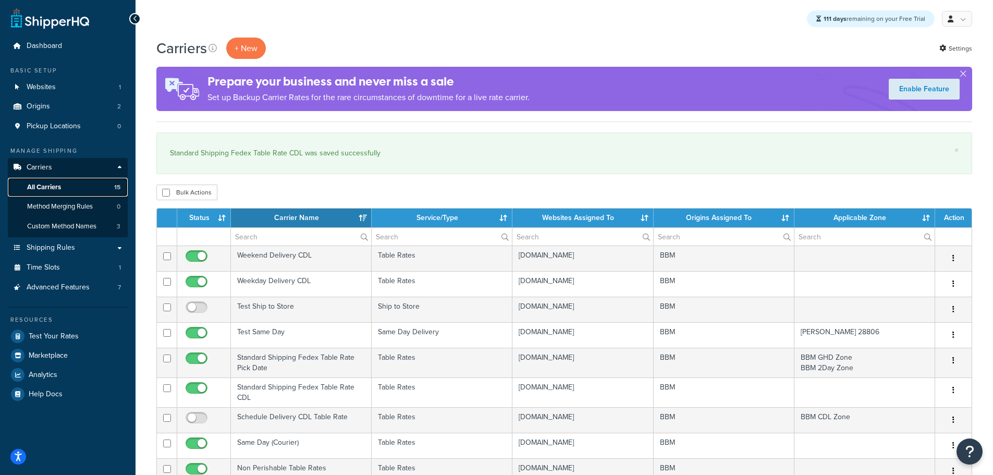
click at [54, 184] on span "All Carriers" at bounding box center [44, 187] width 34 height 9
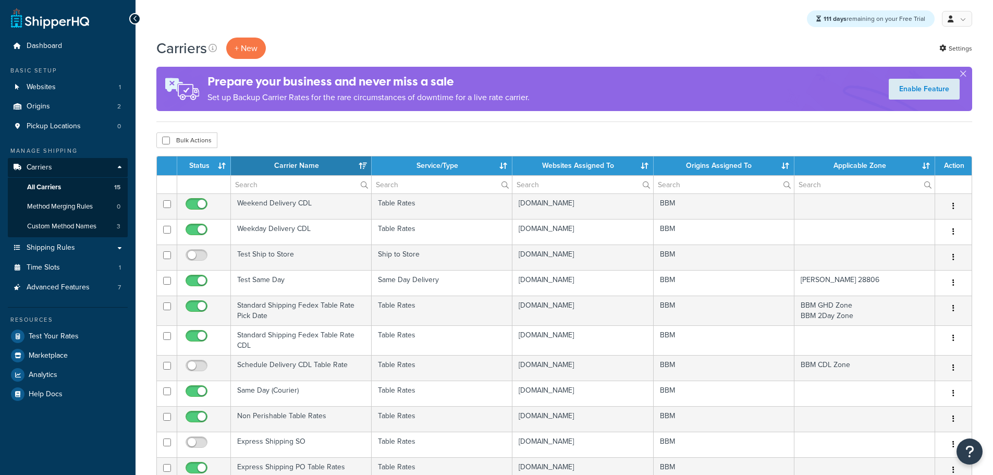
select select "15"
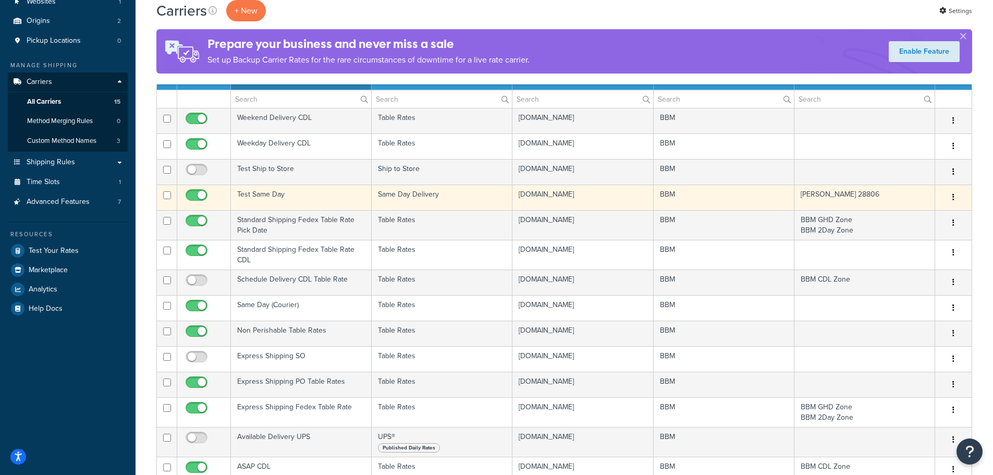
scroll to position [104, 0]
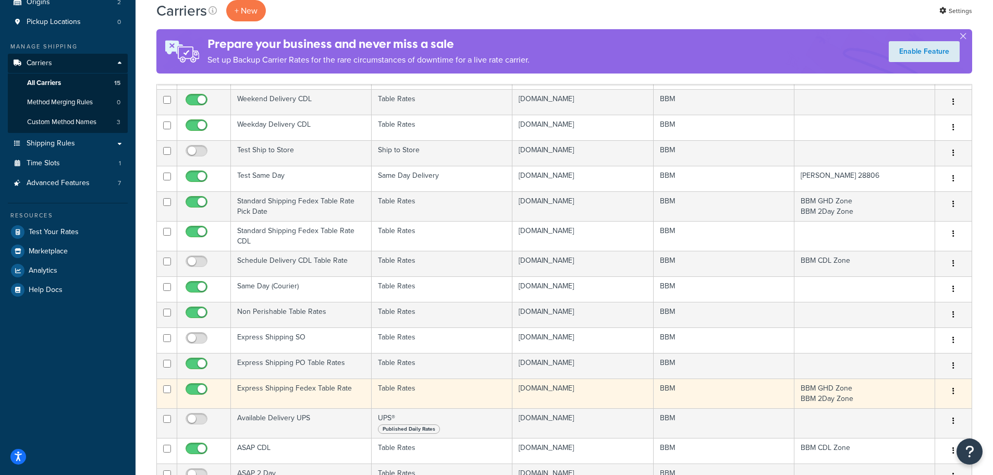
click at [291, 388] on td "Express Shipping Fedex Table Rate" at bounding box center [301, 394] width 141 height 30
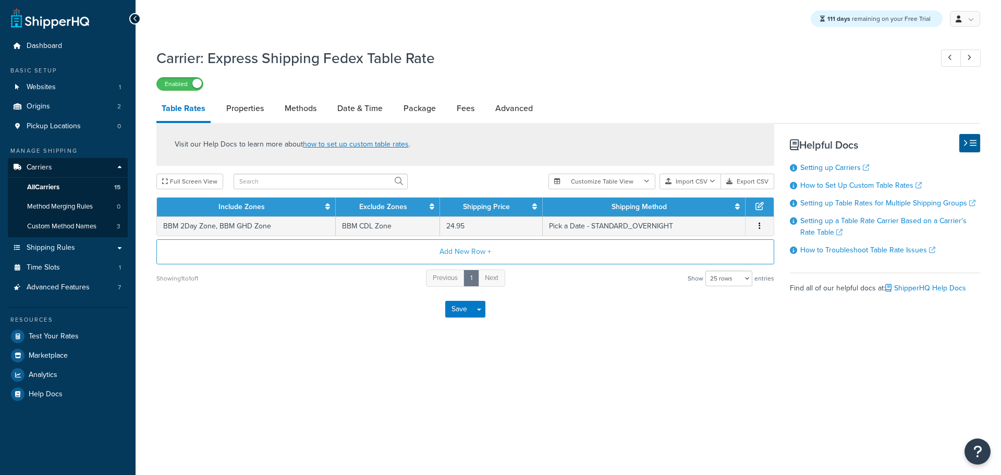
select select "25"
click at [248, 104] on link "Properties" at bounding box center [245, 108] width 48 height 25
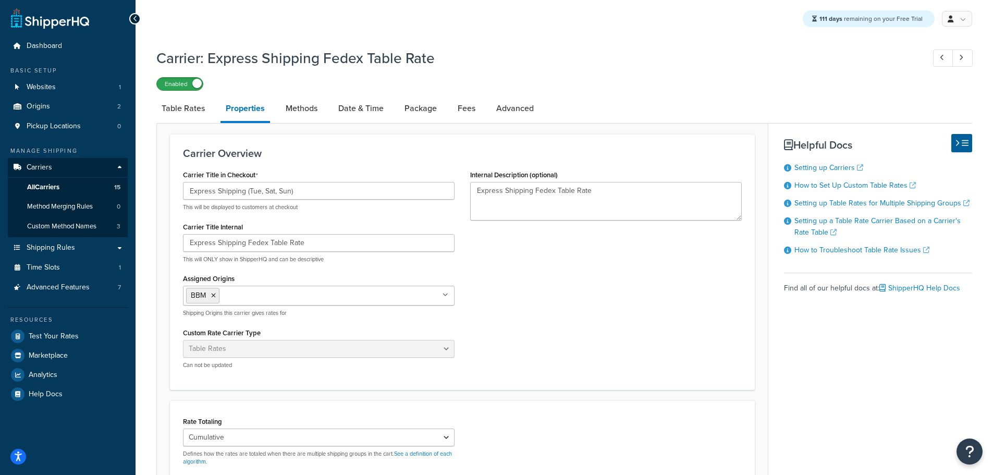
click at [185, 85] on label "Enabled" at bounding box center [180, 84] width 46 height 13
click at [59, 181] on link "All Carriers 15" at bounding box center [68, 187] width 120 height 19
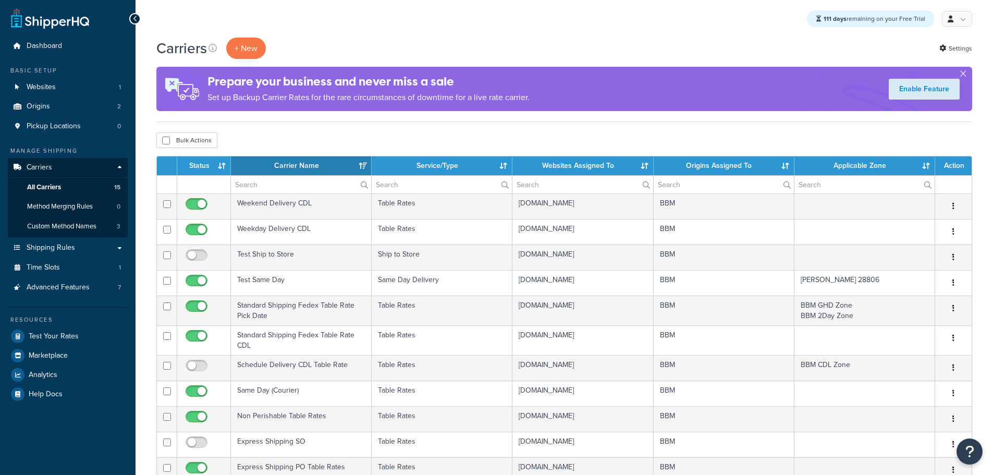
select select "15"
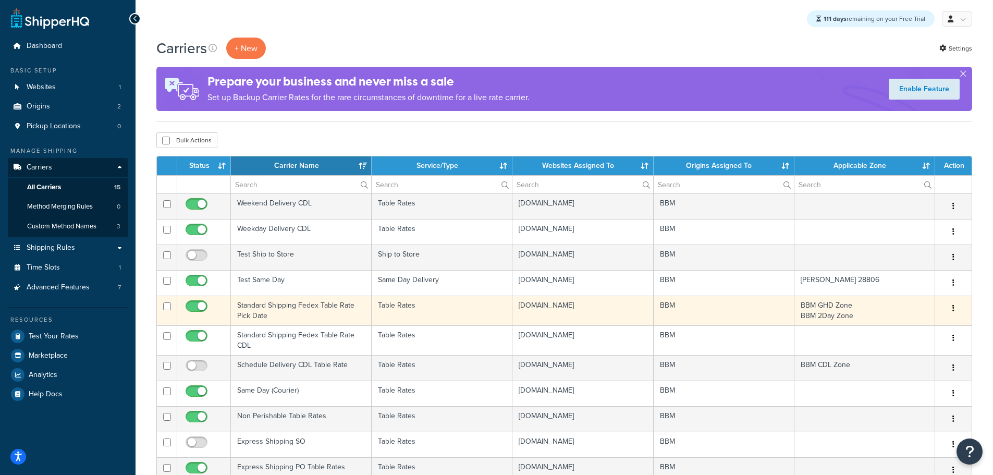
click at [253, 310] on td "Standard Shipping Fedex Table Rate Pick Date" at bounding box center [301, 311] width 141 height 30
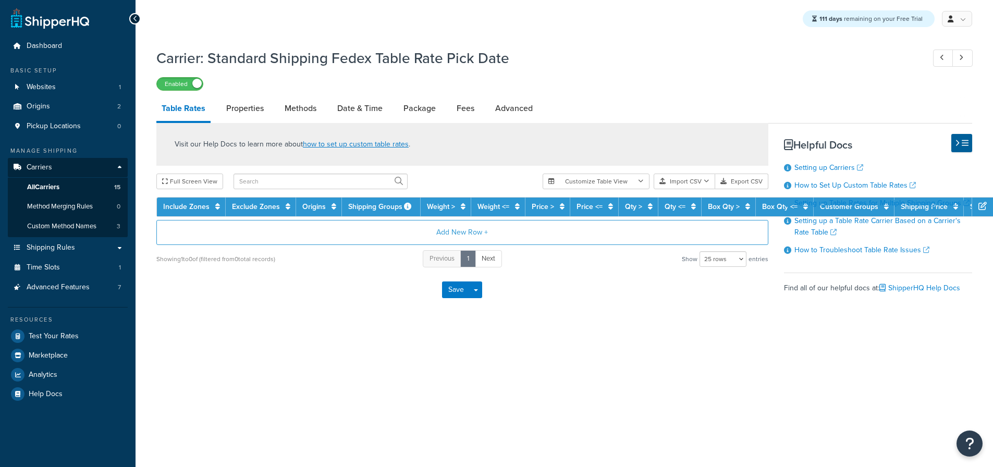
select select "25"
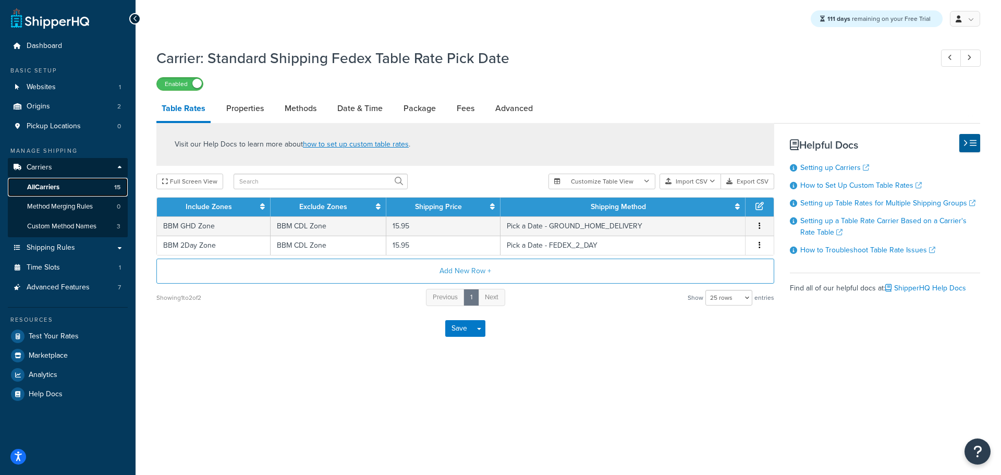
click at [43, 186] on span "All Carriers" at bounding box center [43, 187] width 32 height 9
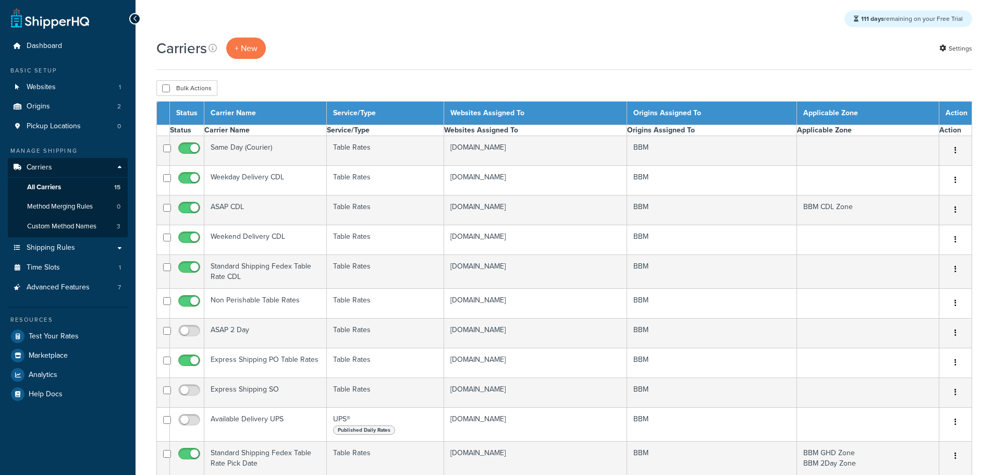
select select "15"
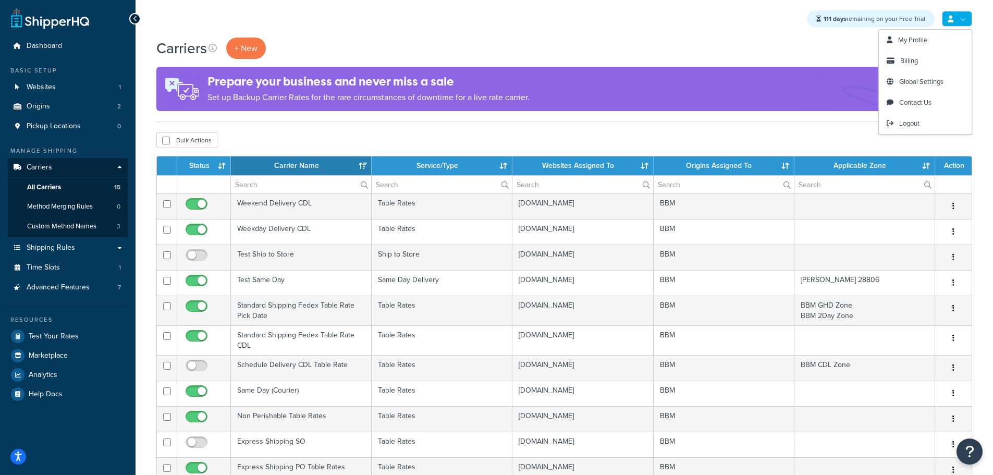
click at [961, 19] on link at bounding box center [957, 19] width 30 height 16
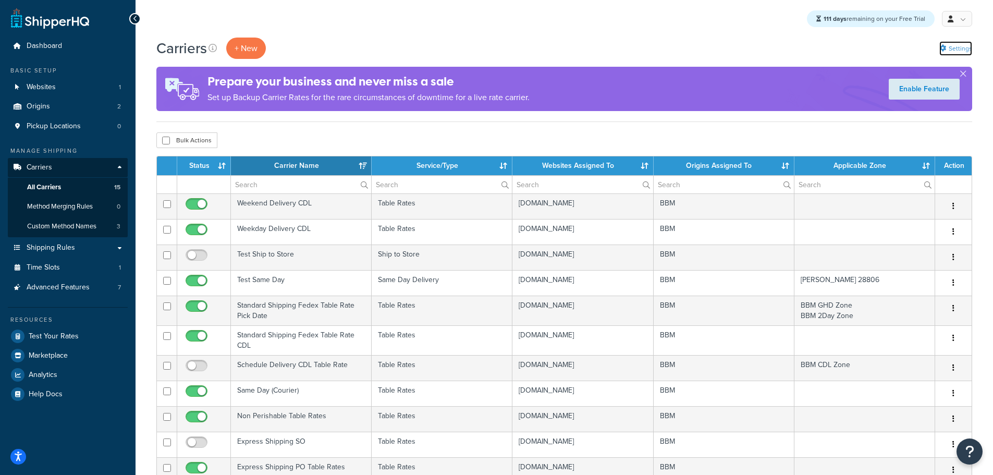
click at [954, 50] on link "Settings" at bounding box center [956, 48] width 33 height 15
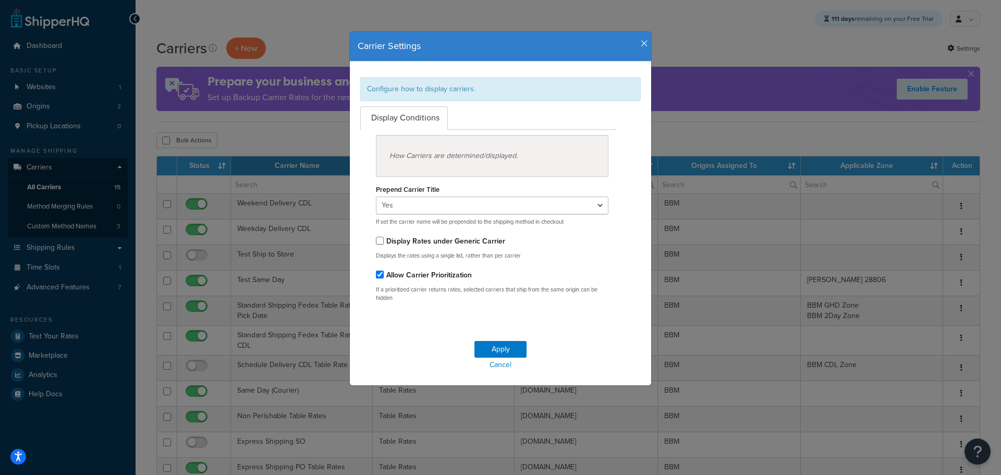
click at [641, 45] on icon "button" at bounding box center [644, 43] width 7 height 9
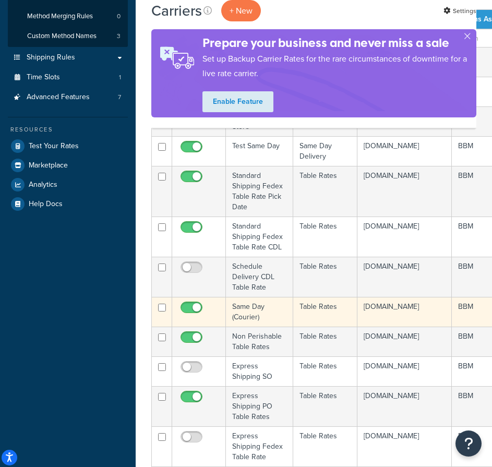
scroll to position [209, 0]
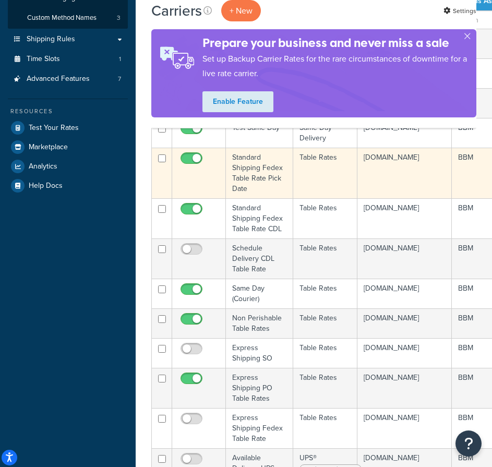
click at [248, 175] on td "Standard Shipping Fedex Table Rate Pick Date" at bounding box center [259, 173] width 67 height 51
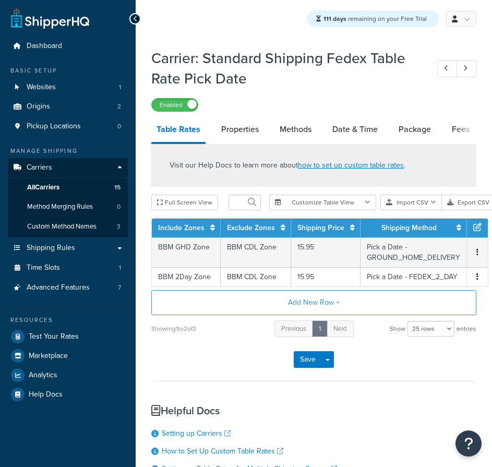
select select "25"
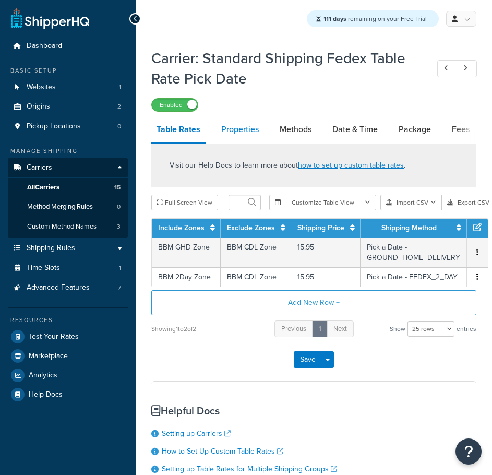
click at [241, 132] on link "Properties" at bounding box center [240, 129] width 48 height 25
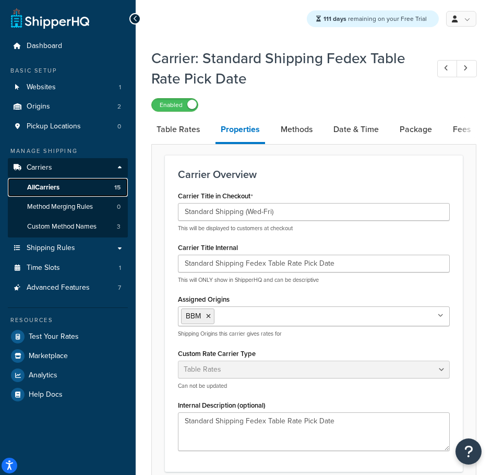
click at [48, 183] on span "All Carriers" at bounding box center [43, 187] width 32 height 9
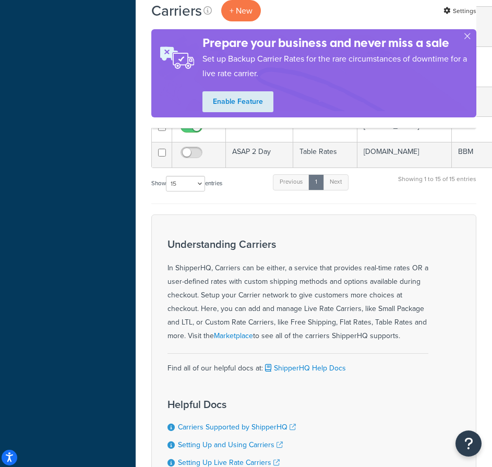
scroll to position [521, 0]
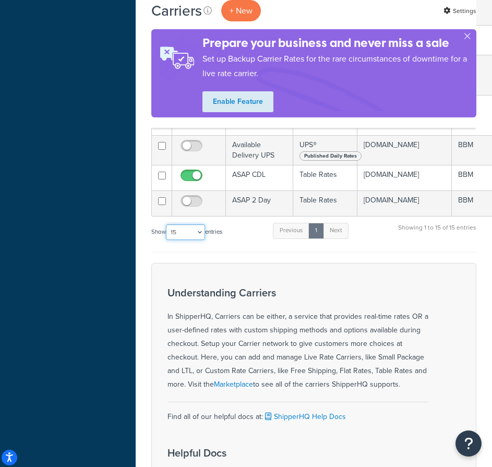
click at [199, 240] on select "10 15 25 50 100" at bounding box center [185, 232] width 39 height 16
select select "25"
click at [167, 233] on select "10 15 25 50 100" at bounding box center [185, 232] width 39 height 16
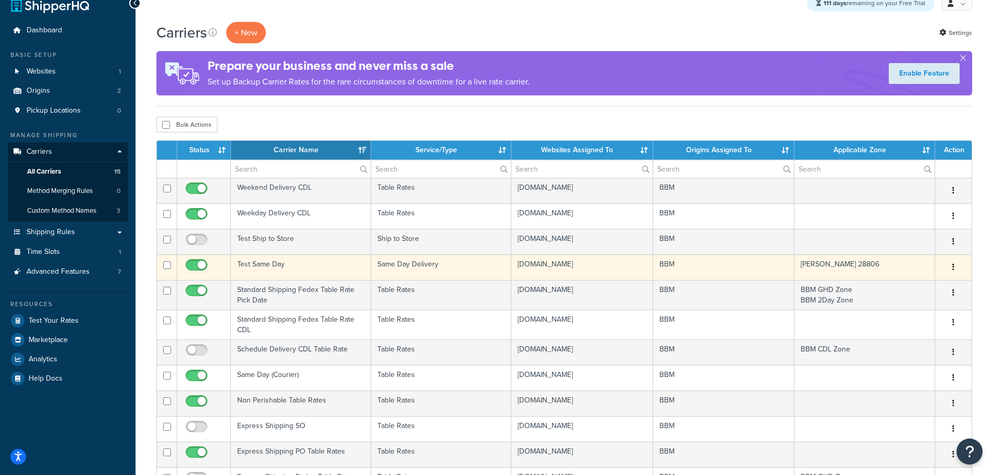
scroll to position [3, 0]
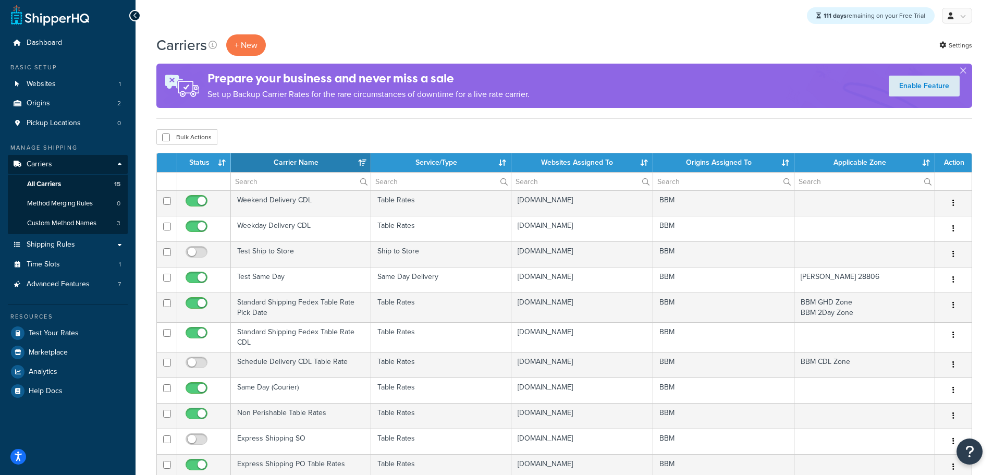
click at [213, 160] on th "Status" at bounding box center [204, 162] width 54 height 19
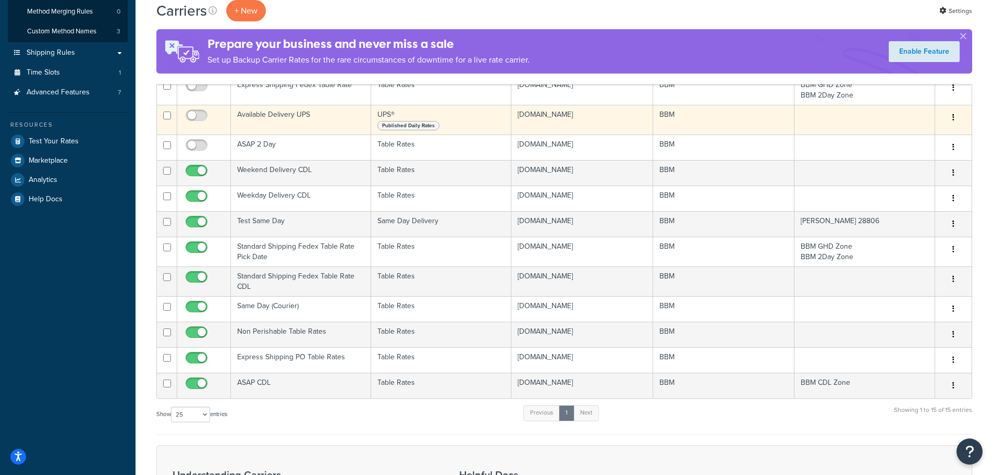
scroll to position [212, 0]
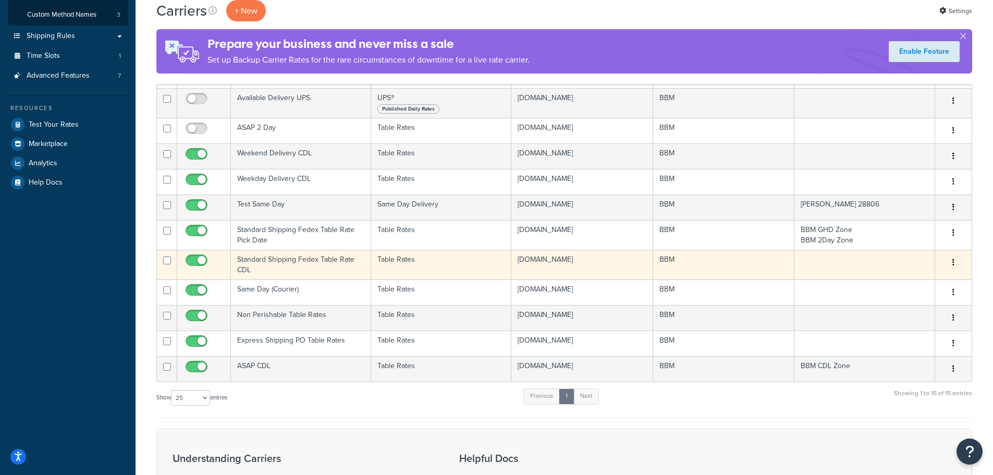
click at [250, 263] on td "Standard Shipping Fedex Table Rate CDL" at bounding box center [301, 265] width 140 height 30
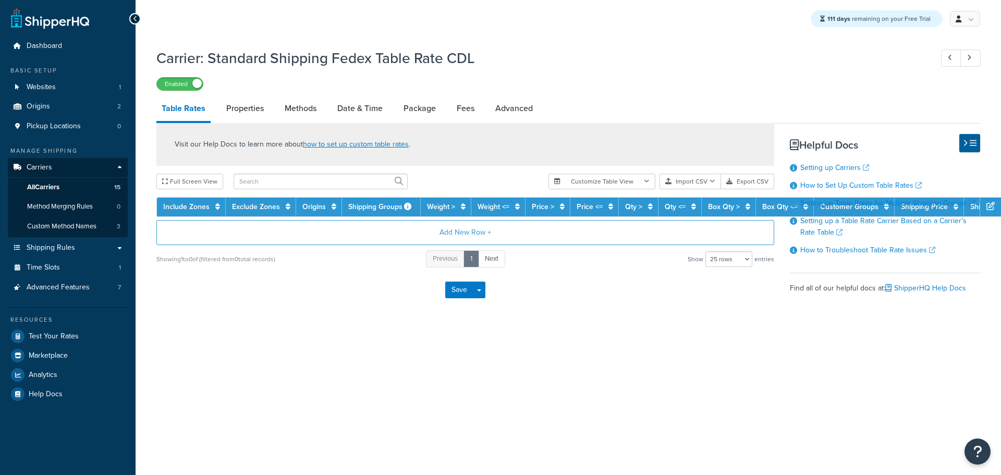
select select "25"
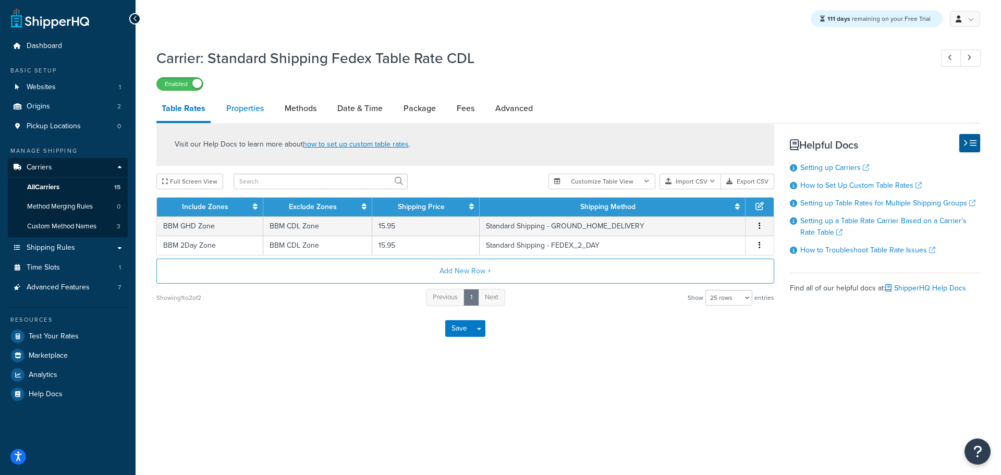
click at [246, 107] on link "Properties" at bounding box center [245, 108] width 48 height 25
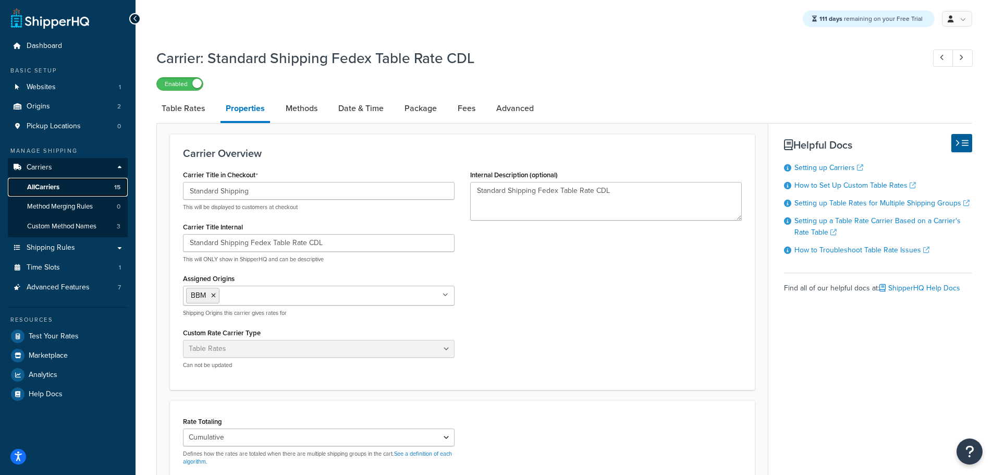
click at [52, 186] on span "All Carriers" at bounding box center [43, 187] width 32 height 9
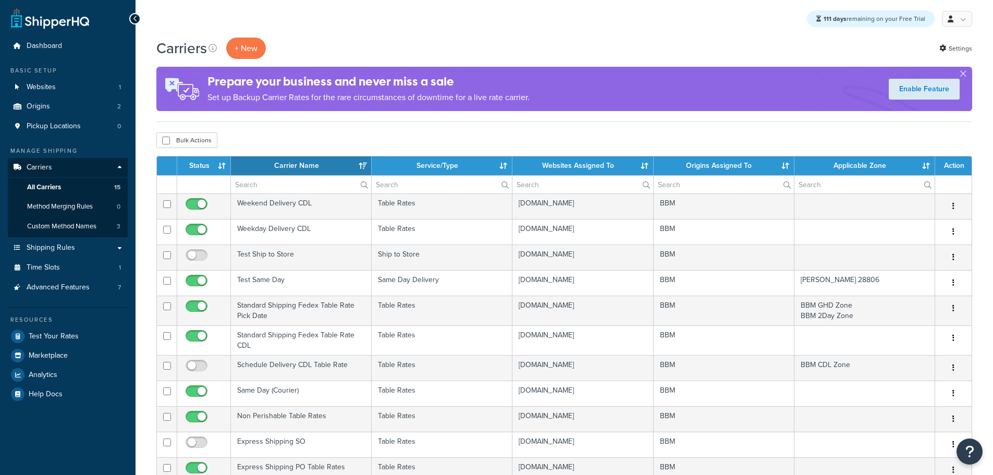
select select "15"
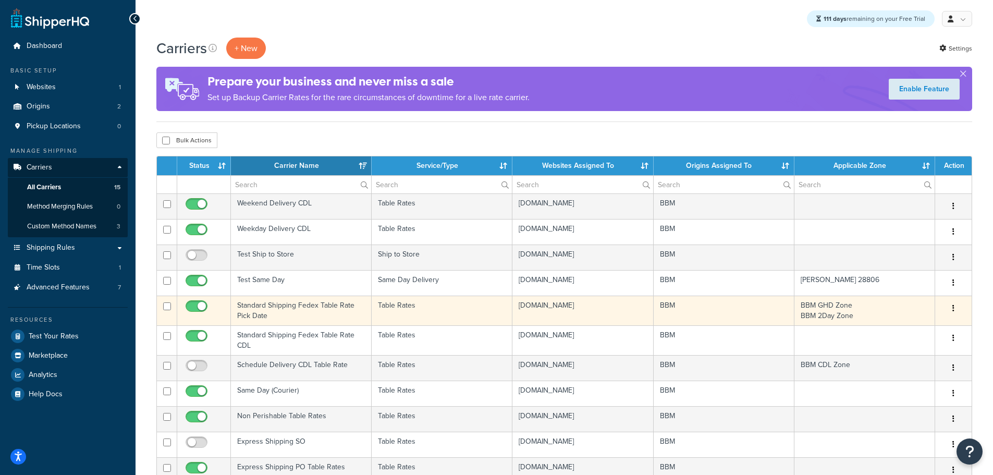
click at [256, 308] on td "Standard Shipping Fedex Table Rate Pick Date" at bounding box center [301, 311] width 141 height 30
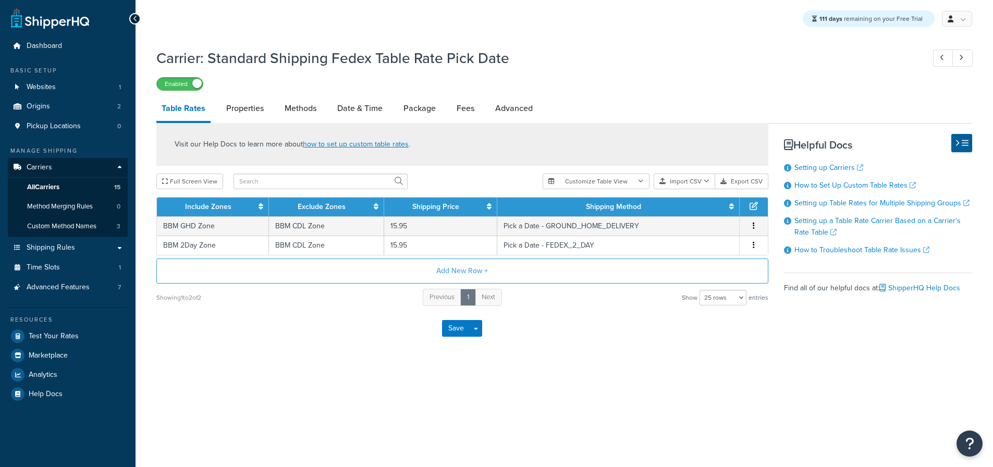
select select "25"
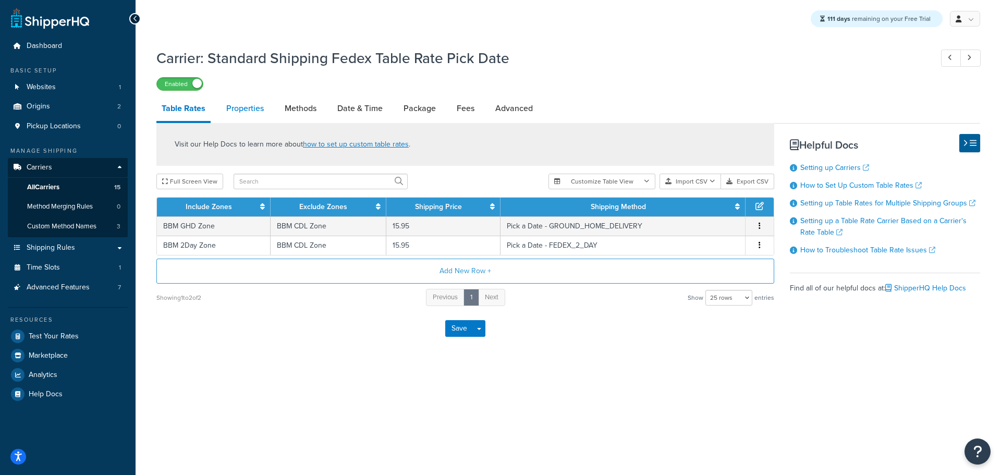
click at [259, 111] on link "Properties" at bounding box center [245, 108] width 48 height 25
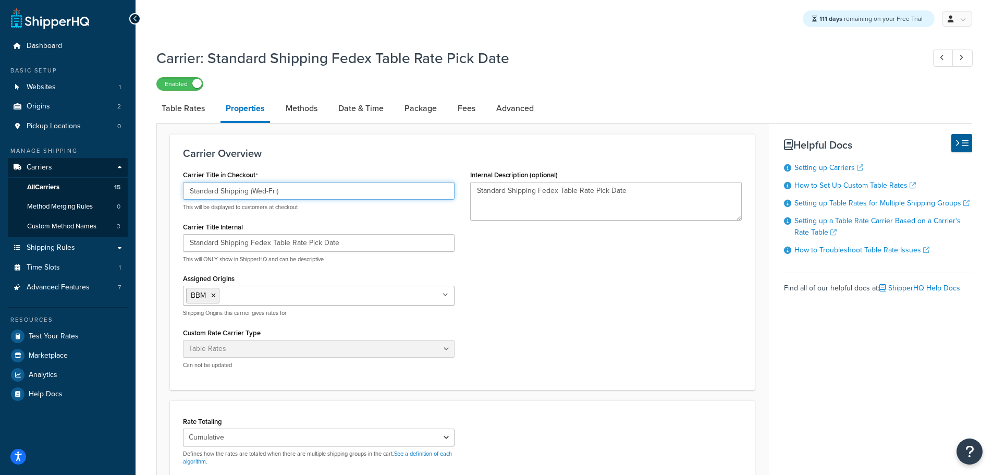
drag, startPoint x: 301, startPoint y: 189, endPoint x: 61, endPoint y: 187, distance: 240.4
click at [63, 187] on div "Dashboard Basic Setup Websites 1 Origins 2 Pickup Locations 0 Manage Shipping C…" at bounding box center [496, 350] width 993 height 701
type input "Pick a Date"
drag, startPoint x: 236, startPoint y: 191, endPoint x: 144, endPoint y: 189, distance: 91.8
click at [144, 189] on div "Carrier: Standard Shipping Fedex Table Rate Pick Date Enabled Table Rates Prope…" at bounding box center [565, 359] width 858 height 633
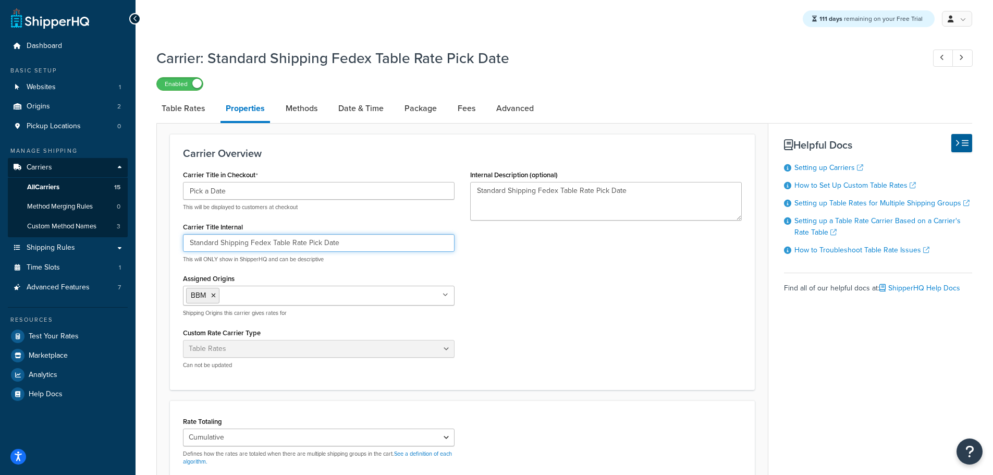
drag, startPoint x: 339, startPoint y: 243, endPoint x: 307, endPoint y: 246, distance: 33.0
click at [307, 246] on input "Standard Shipping Fedex Table Rate Pick Date" at bounding box center [319, 243] width 272 height 18
drag, startPoint x: 248, startPoint y: 243, endPoint x: 167, endPoint y: 242, distance: 80.8
click at [167, 242] on form "Carrier Overview Carrier Title in Checkout Pick a Date This will be displayed t…" at bounding box center [462, 391] width 611 height 514
drag, startPoint x: 292, startPoint y: 245, endPoint x: 143, endPoint y: 245, distance: 149.1
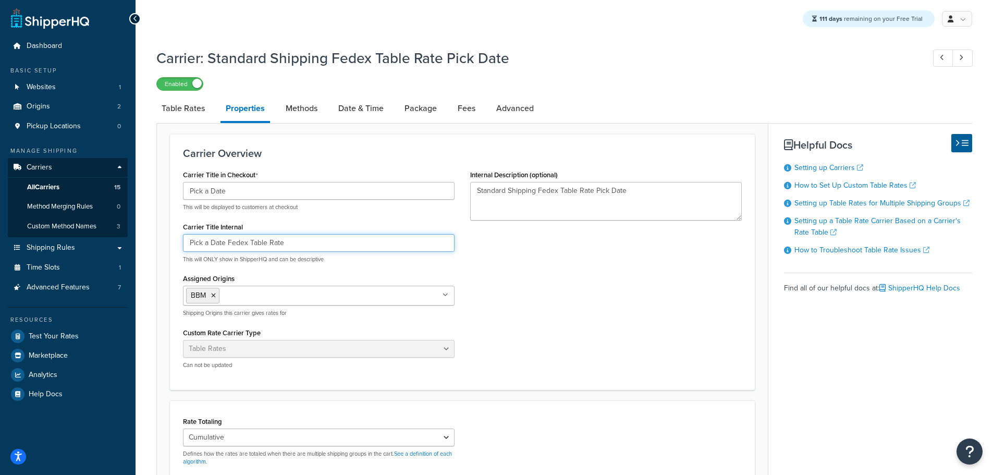
click at [143, 245] on div "Carrier: Standard Shipping Fedex Table Rate Pick Date Enabled Table Rates Prope…" at bounding box center [565, 359] width 858 height 633
type input "Pick a Date Fedex Table Rate"
drag, startPoint x: 638, startPoint y: 190, endPoint x: 266, endPoint y: 154, distance: 374.1
click at [266, 154] on div "Carrier Overview Carrier Title in Checkout Pick a Date This will be displayed t…" at bounding box center [462, 262] width 585 height 256
paste textarea "Pick a Date Fedex Table R"
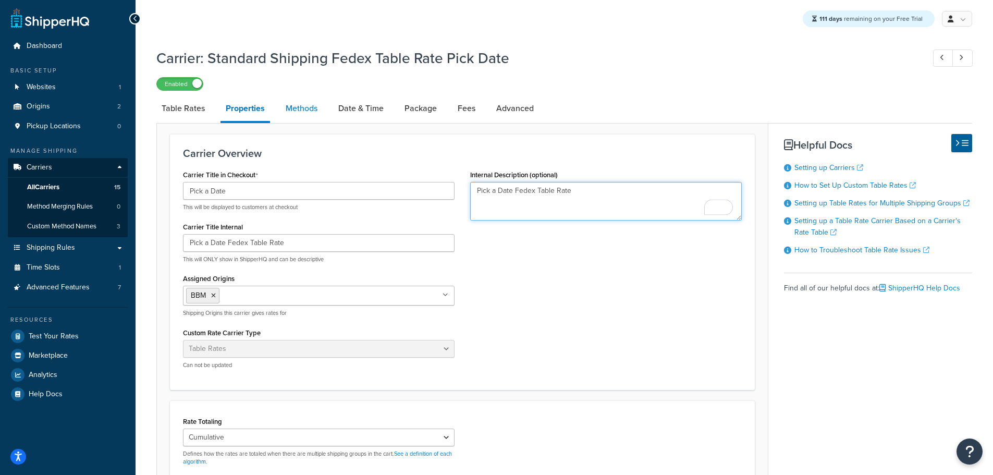
type textarea "Pick a Date Fedex Table Rate"
click at [292, 111] on link "Methods" at bounding box center [302, 108] width 42 height 25
select select "25"
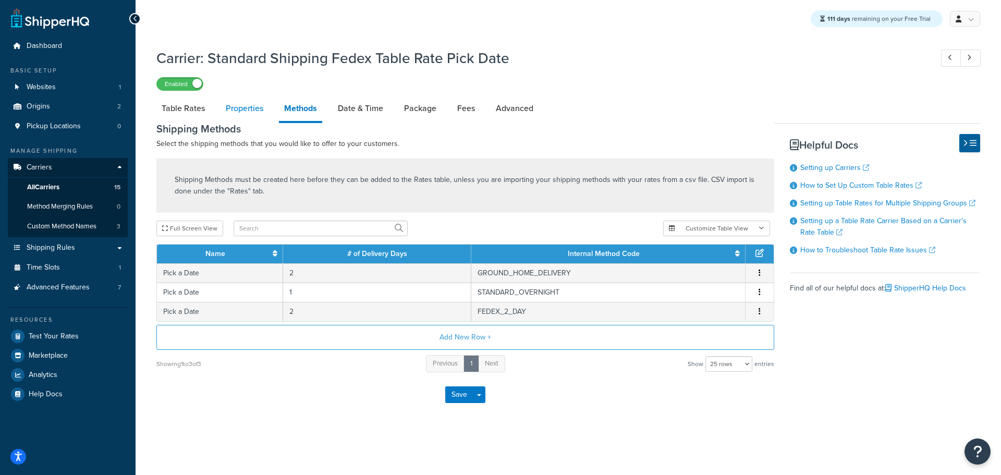
click at [249, 110] on link "Properties" at bounding box center [245, 108] width 48 height 25
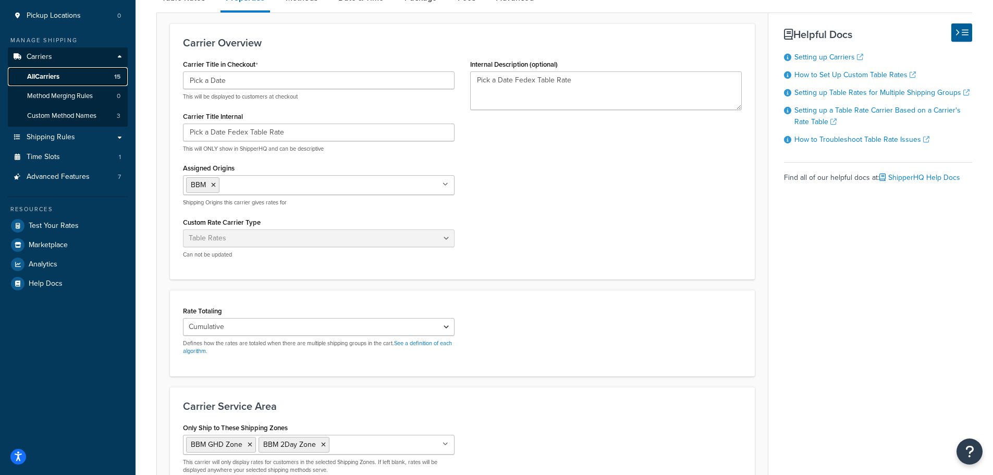
scroll to position [226, 0]
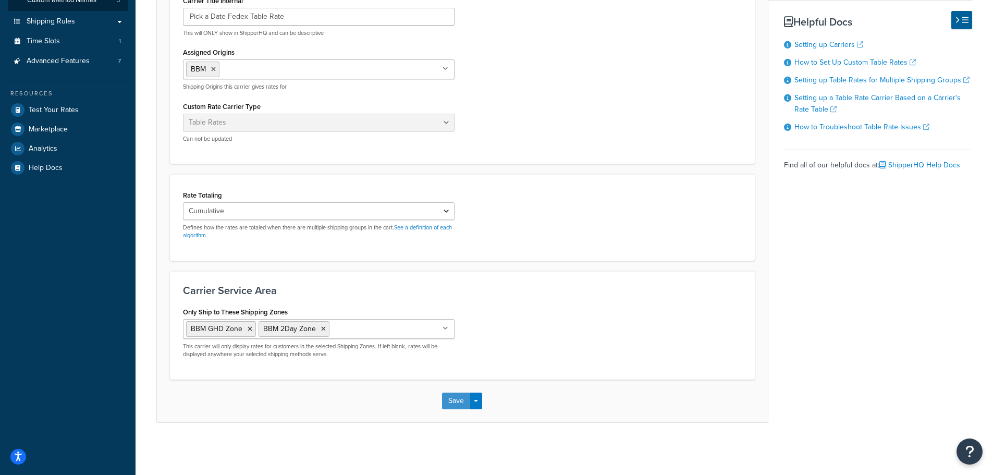
click at [447, 405] on button "Save" at bounding box center [456, 401] width 28 height 17
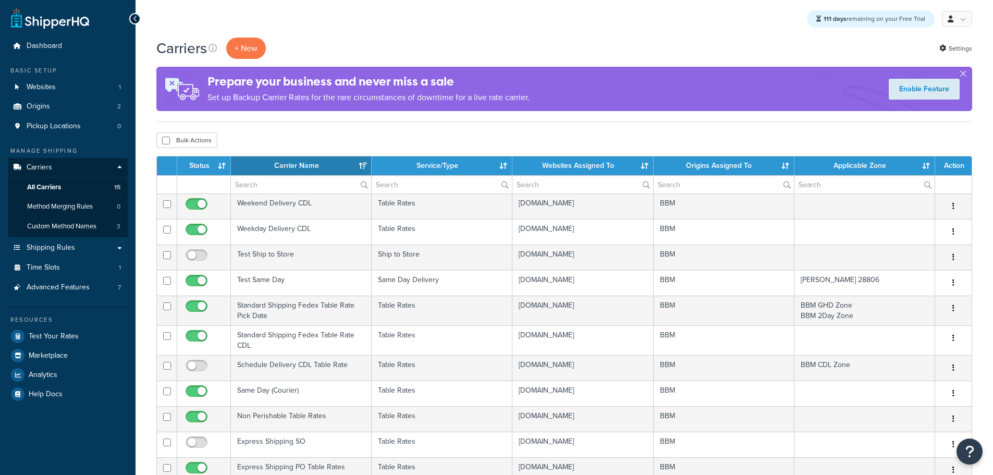
select select "15"
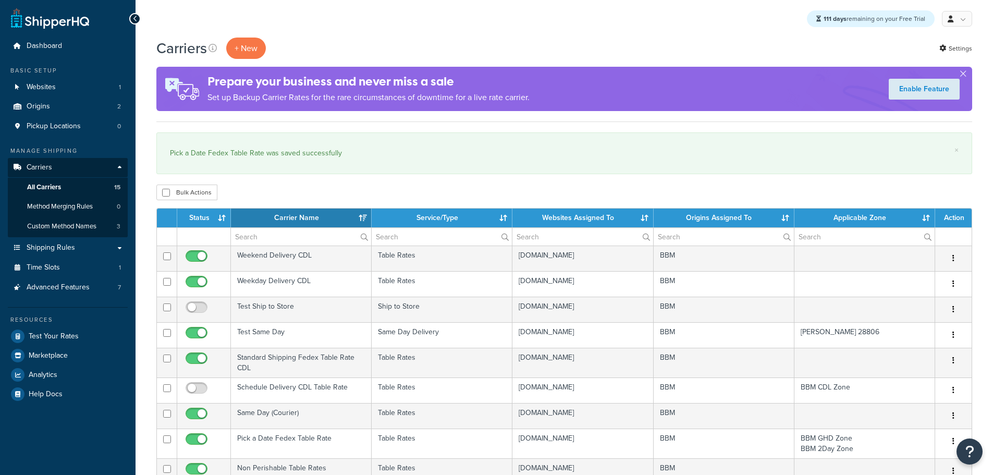
select select "15"
click at [278, 189] on div "Bulk Actions Duplicate [GEOGRAPHIC_DATA]" at bounding box center [564, 193] width 816 height 16
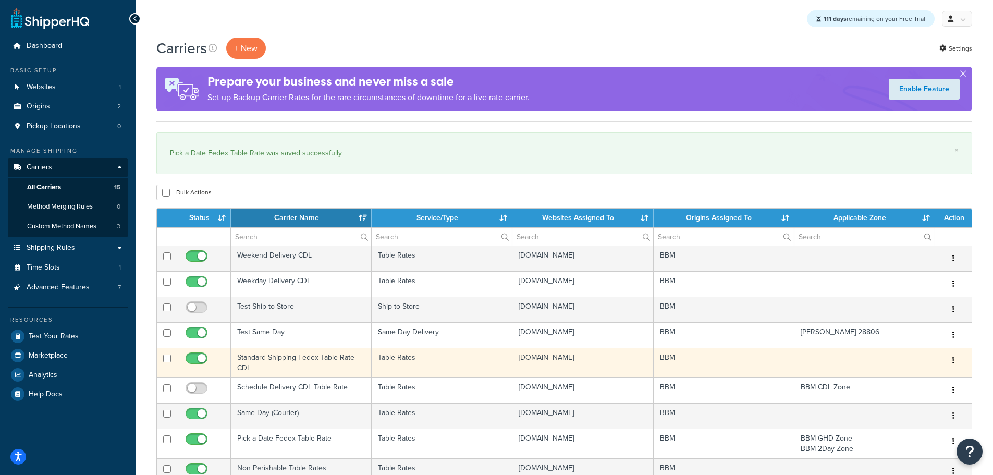
click at [252, 360] on td "Standard Shipping Fedex Table Rate CDL" at bounding box center [301, 363] width 141 height 30
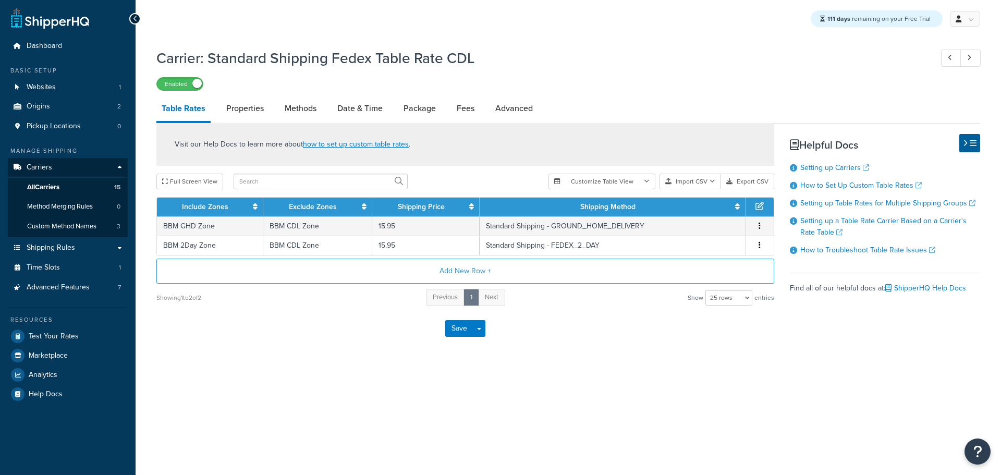
select select "25"
click at [252, 115] on link "Properties" at bounding box center [245, 108] width 48 height 25
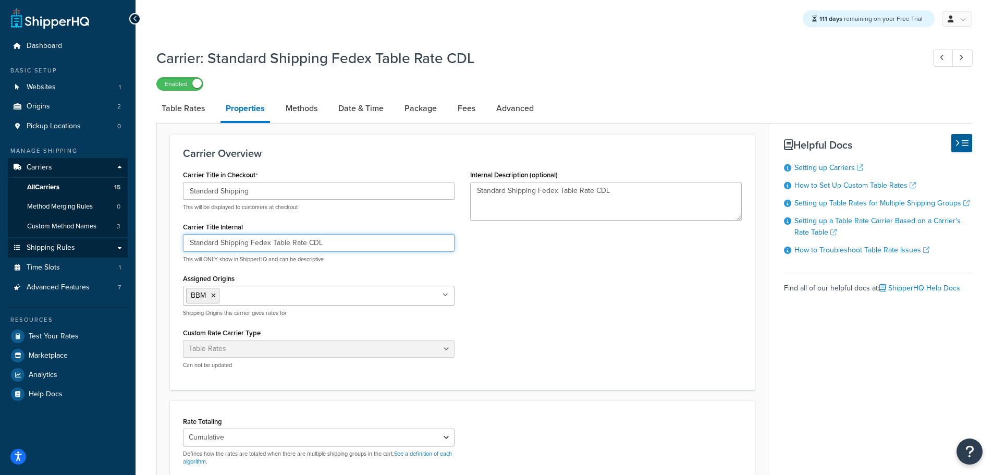
drag, startPoint x: 307, startPoint y: 244, endPoint x: 113, endPoint y: 247, distance: 194.0
click at [129, 247] on div "Dashboard Basic Setup Websites 1 Origins 2 Pickup Locations 0 Manage Shipping C…" at bounding box center [496, 349] width 993 height 699
click at [341, 240] on input "Standard Shipping Fedex Table Rate CDL" at bounding box center [319, 243] width 272 height 18
type input "Standard Shipping Fedex Table Rate"
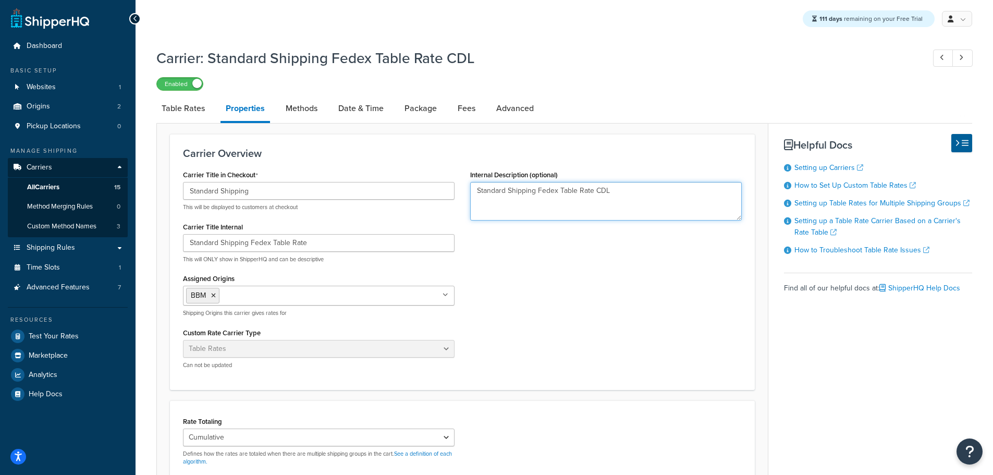
click at [654, 192] on textarea "Standard Shipping Fedex Table Rate CDL" at bounding box center [606, 201] width 272 height 39
type textarea "Standard Shipping Fedex Table Rate CD"
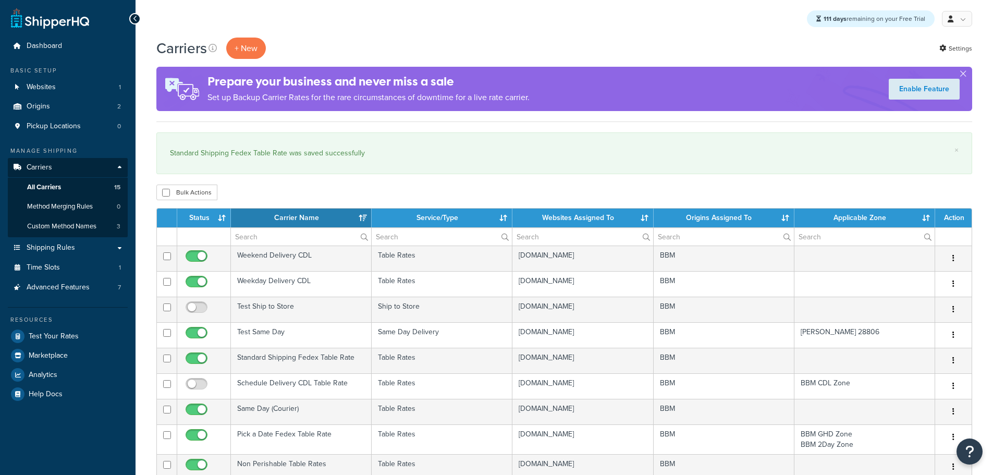
select select "15"
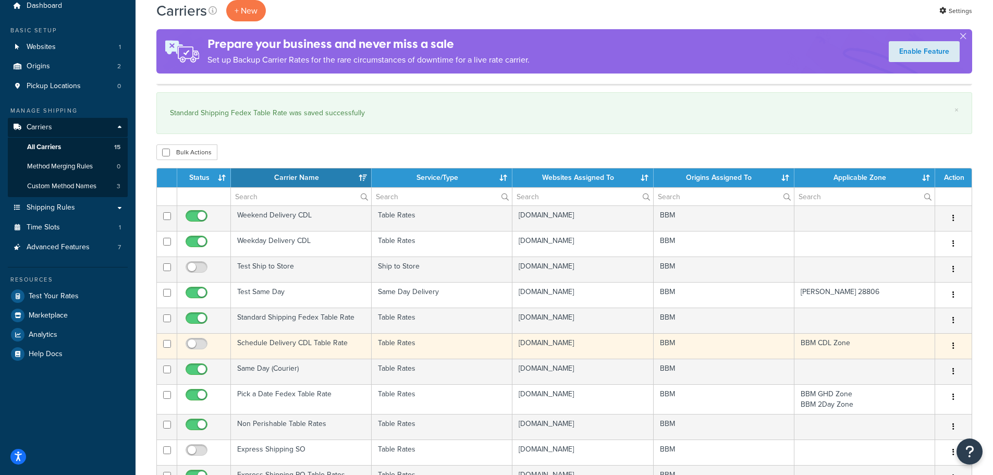
scroll to position [52, 0]
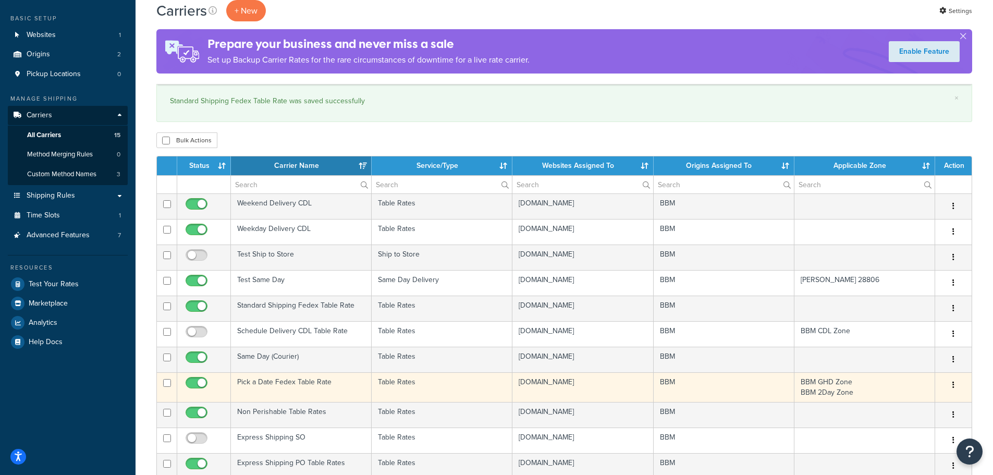
click at [256, 381] on td "Pick a Date Fedex Table Rate" at bounding box center [301, 387] width 141 height 30
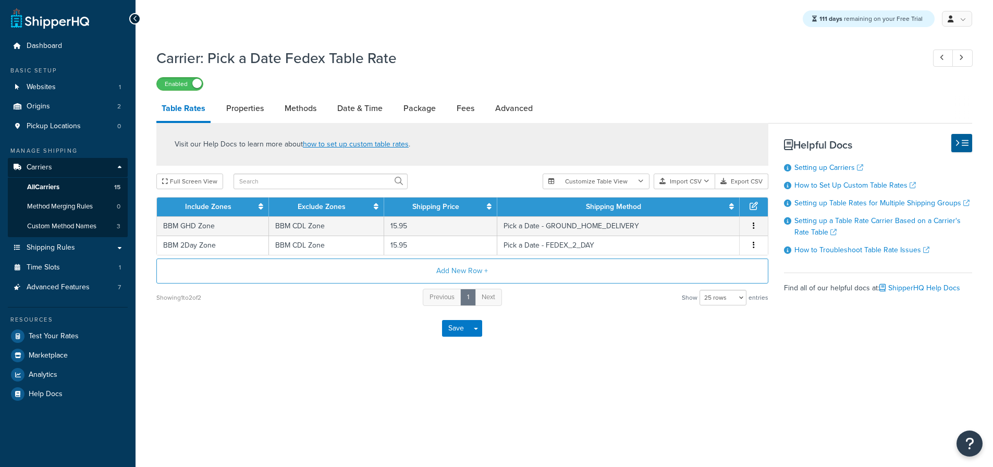
select select "25"
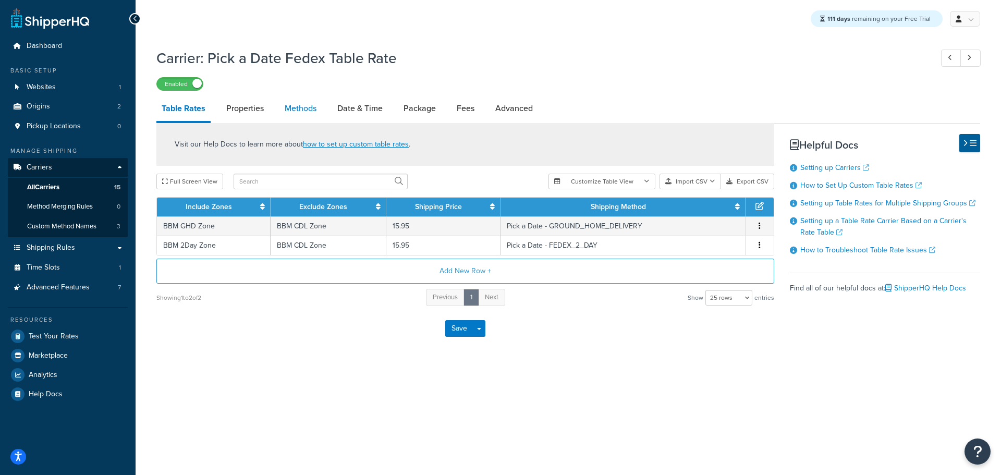
click at [317, 111] on link "Methods" at bounding box center [301, 108] width 42 height 25
select select "25"
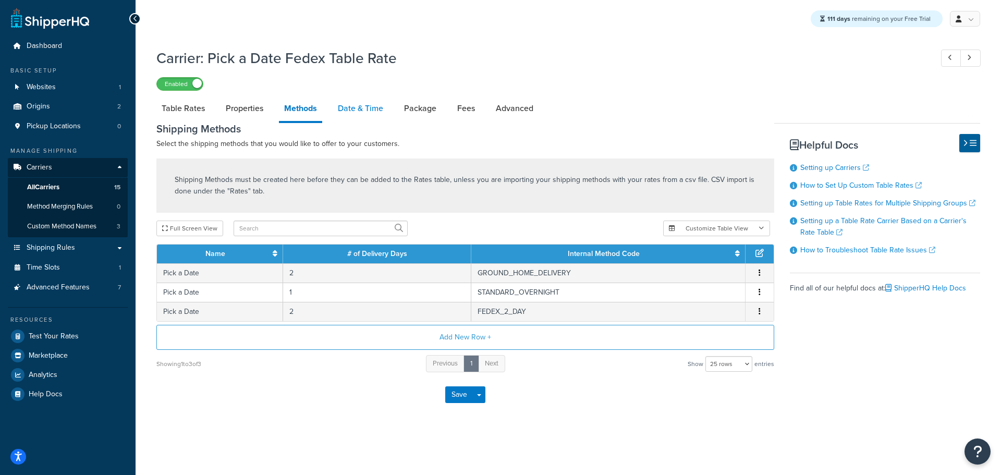
click at [354, 107] on link "Date & Time" at bounding box center [361, 108] width 56 height 25
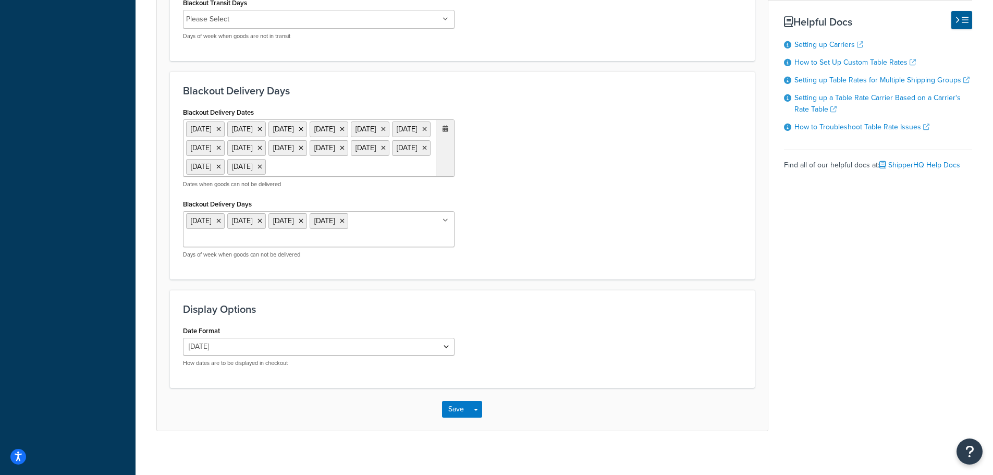
scroll to position [887, 0]
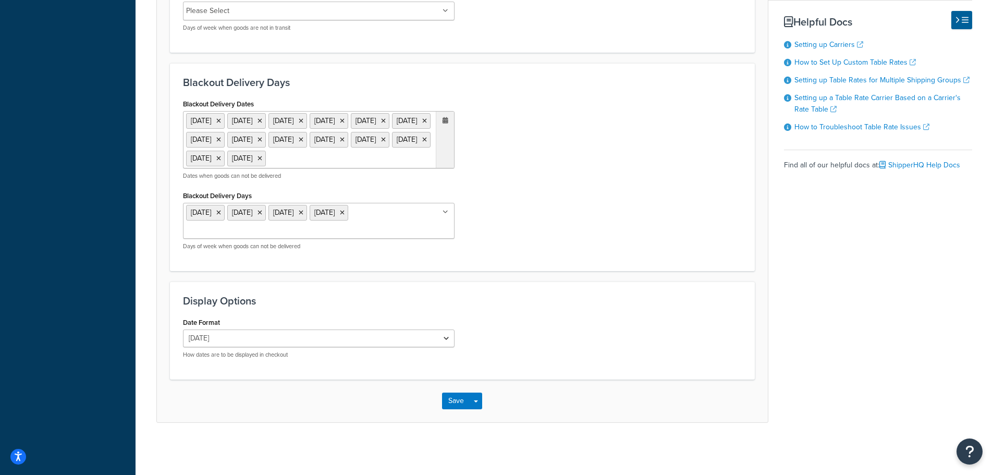
click at [345, 216] on icon at bounding box center [342, 213] width 5 height 6
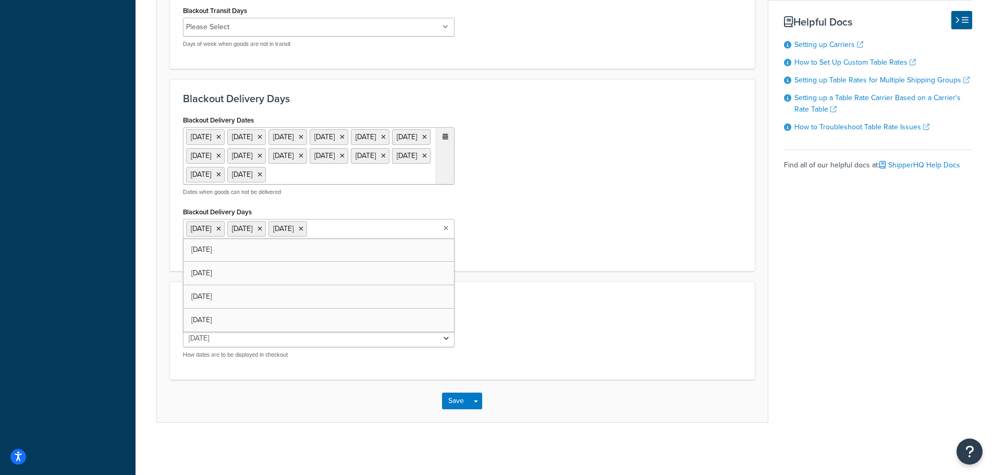
click at [303, 232] on icon at bounding box center [301, 229] width 5 height 6
click at [262, 232] on icon at bounding box center [260, 229] width 5 height 6
click at [221, 237] on li "Monday" at bounding box center [205, 229] width 39 height 16
click at [221, 232] on icon at bounding box center [218, 229] width 5 height 6
click at [450, 409] on button "Save" at bounding box center [456, 401] width 28 height 17
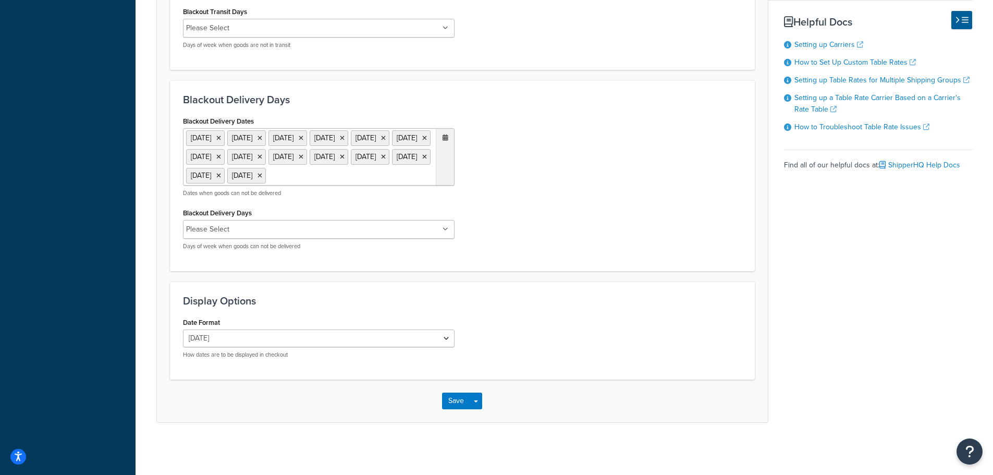
scroll to position [0, 0]
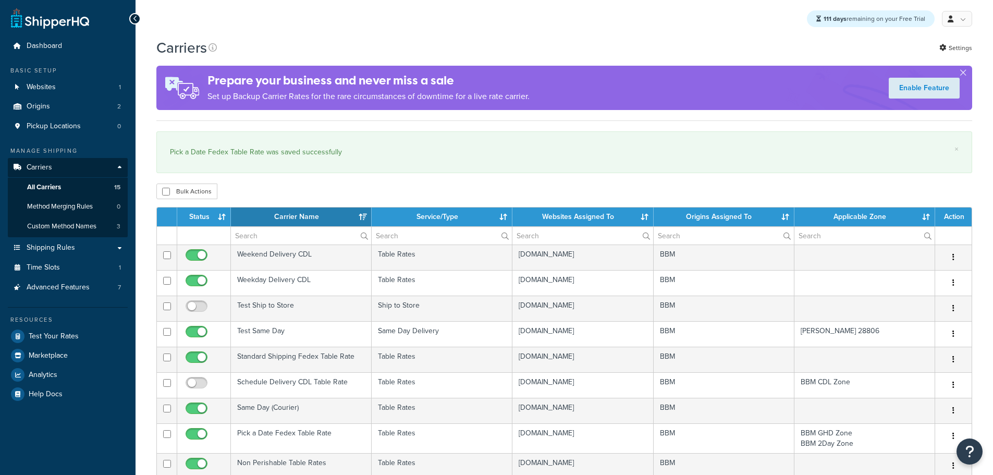
select select "15"
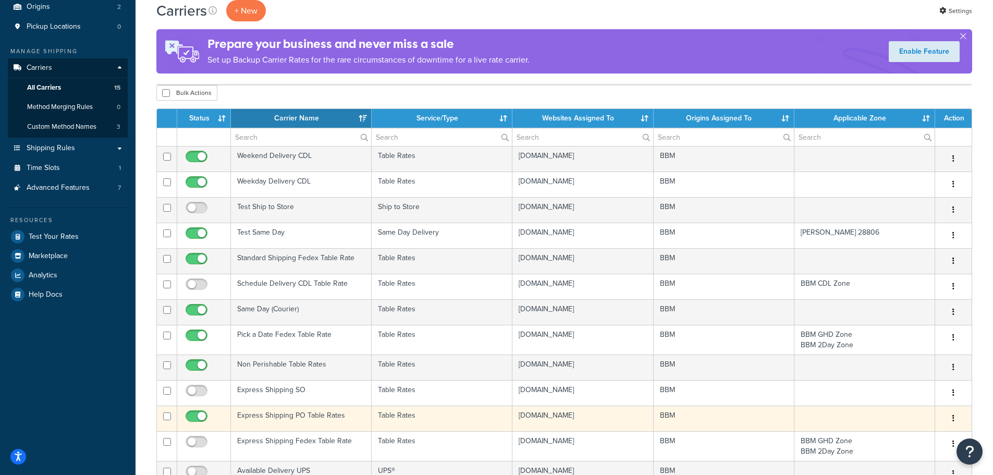
scroll to position [104, 0]
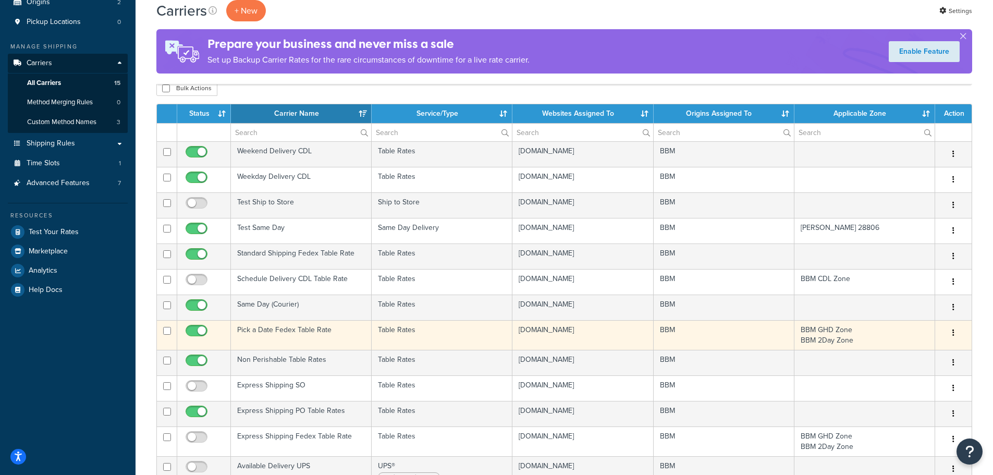
click at [271, 328] on td "Pick a Date Fedex Table Rate" at bounding box center [301, 335] width 141 height 30
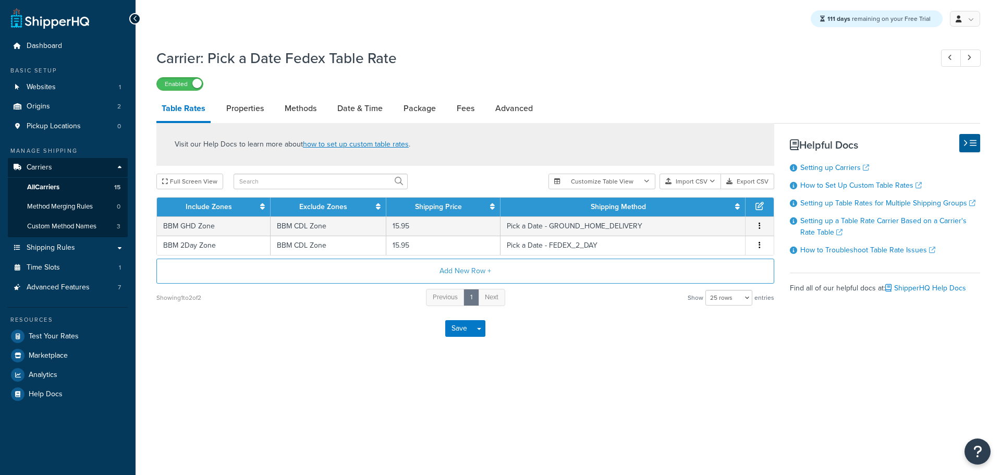
select select "25"
click at [363, 111] on link "Date & Time" at bounding box center [360, 108] width 56 height 25
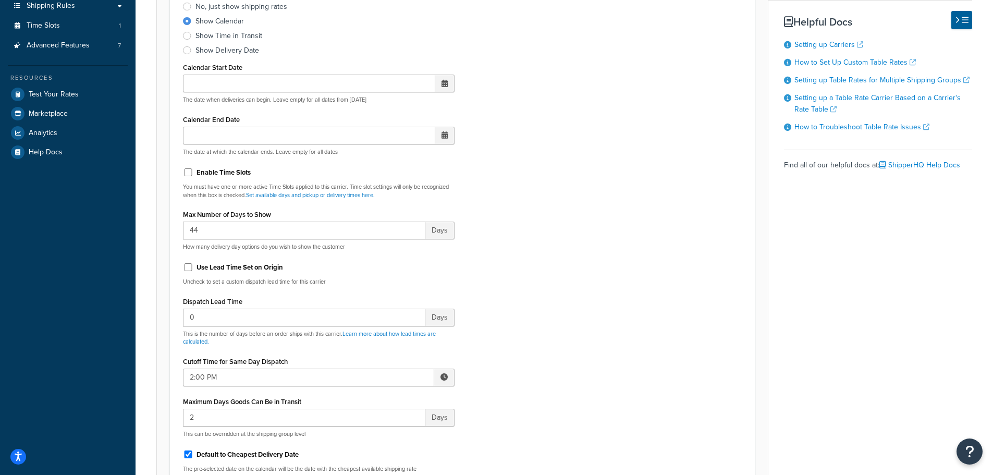
scroll to position [261, 0]
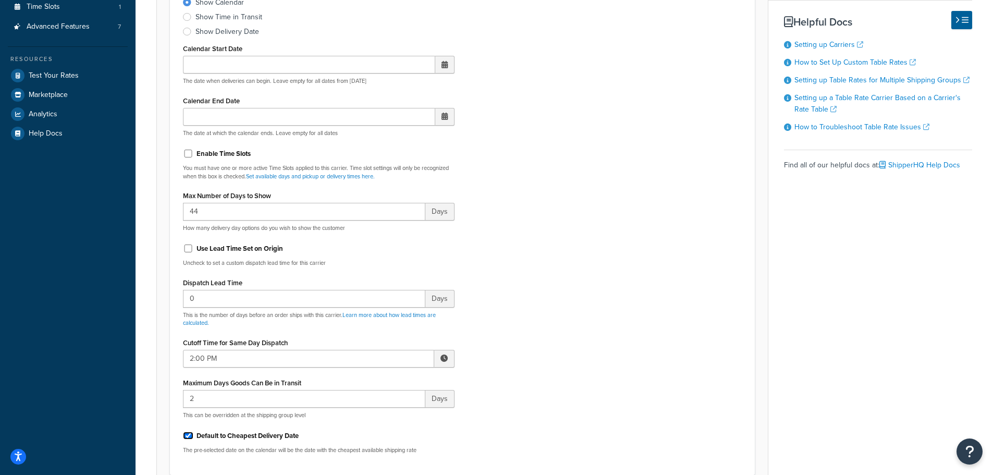
click at [186, 435] on input "Default to Cheapest Delivery Date" at bounding box center [188, 436] width 10 height 8
checkbox input "false"
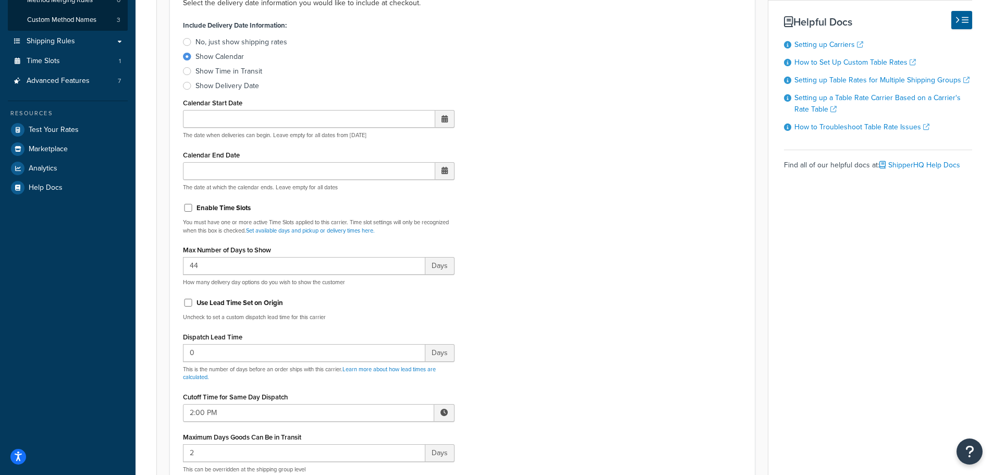
scroll to position [209, 0]
click at [186, 302] on input "Use Lead Time Set on Origin" at bounding box center [188, 301] width 10 height 8
checkbox input "true"
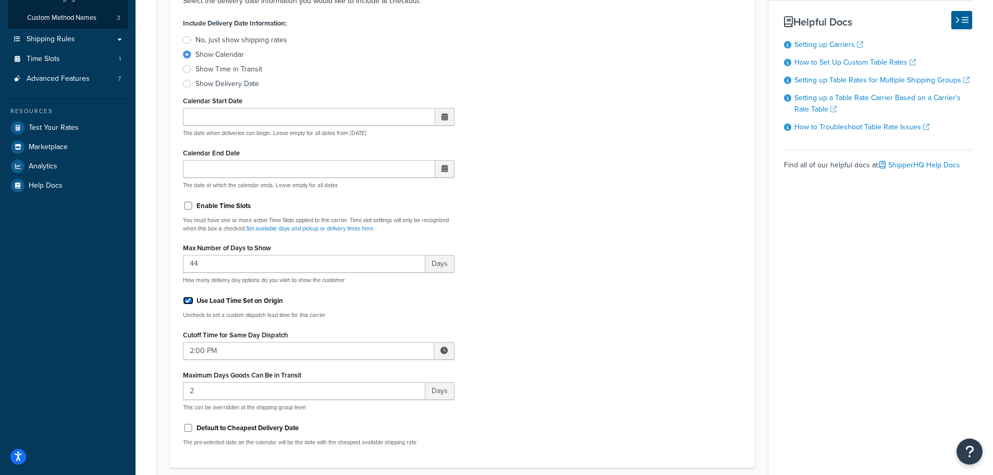
scroll to position [261, 0]
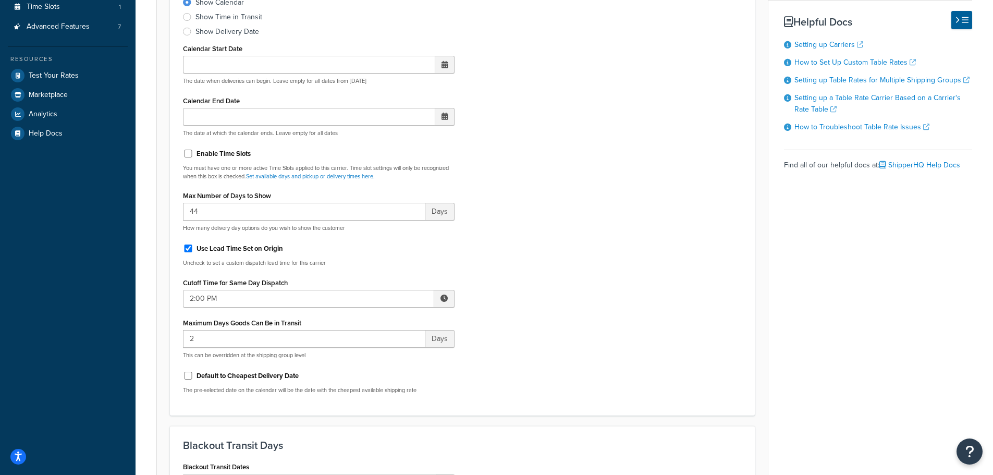
click at [147, 338] on div "Carrier: Pick a Date Fedex Table Rate Enabled Table Rates Properties Methods Da…" at bounding box center [565, 389] width 858 height 1214
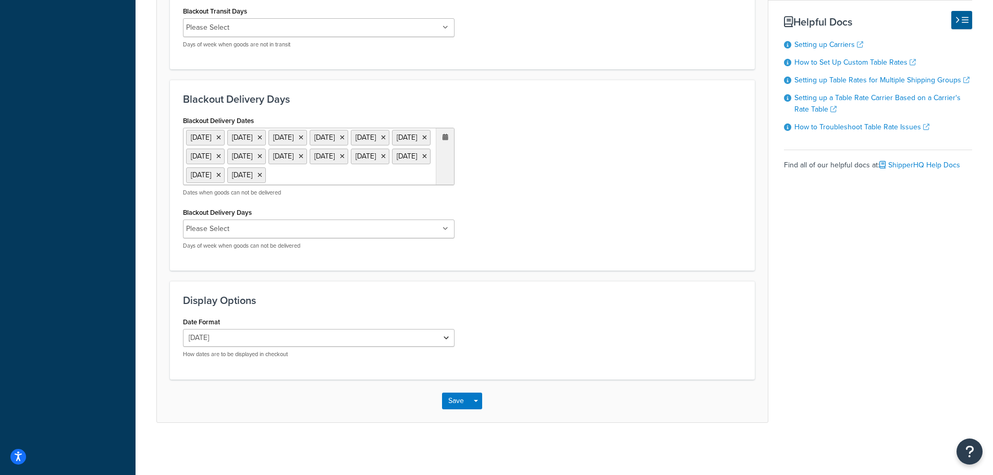
scroll to position [845, 0]
click at [454, 405] on button "Save" at bounding box center [456, 401] width 28 height 17
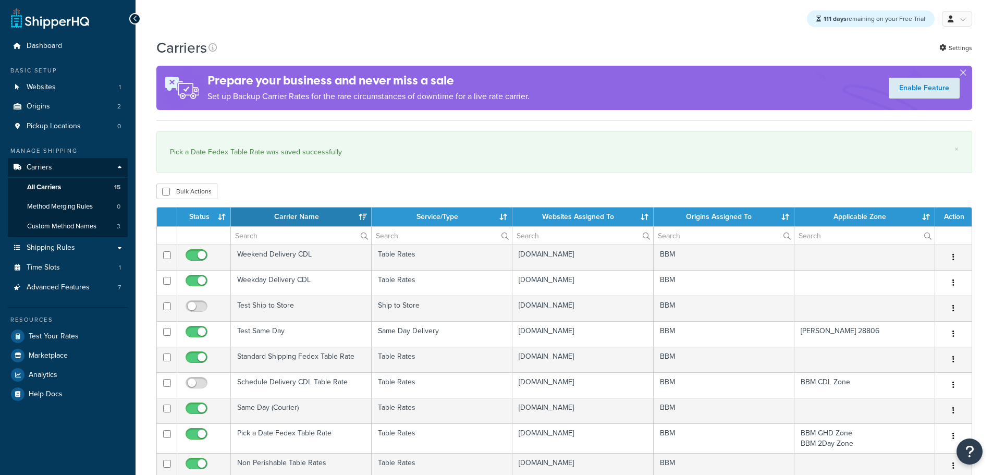
select select "15"
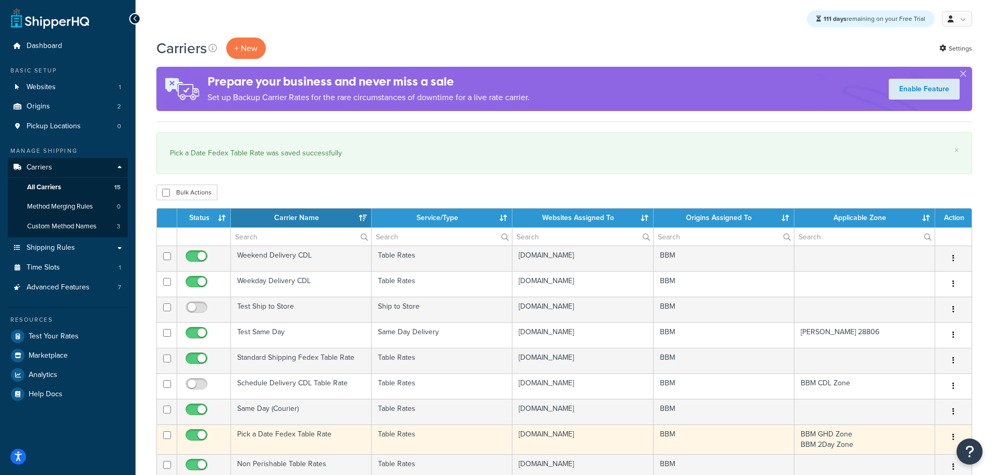
click at [273, 434] on td "Pick a Date Fedex Table Rate" at bounding box center [301, 439] width 141 height 30
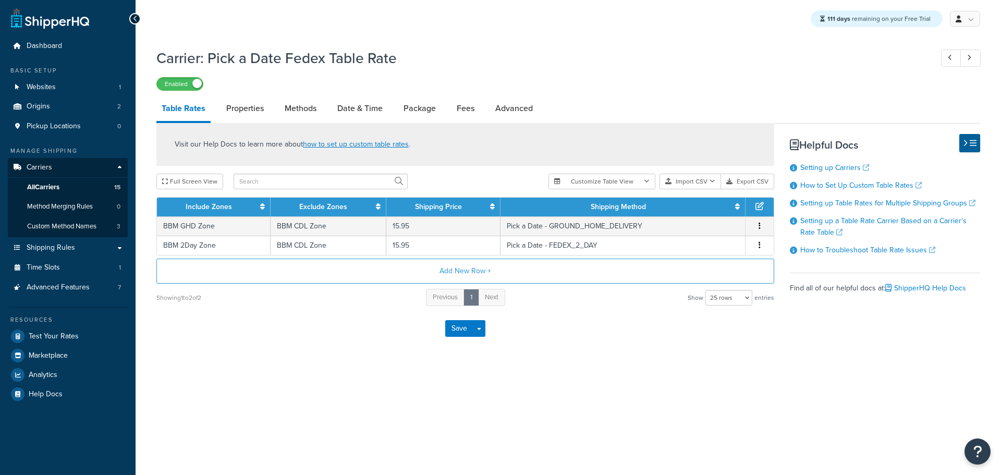
select select "25"
click at [308, 113] on link "Methods" at bounding box center [301, 108] width 42 height 25
select select "25"
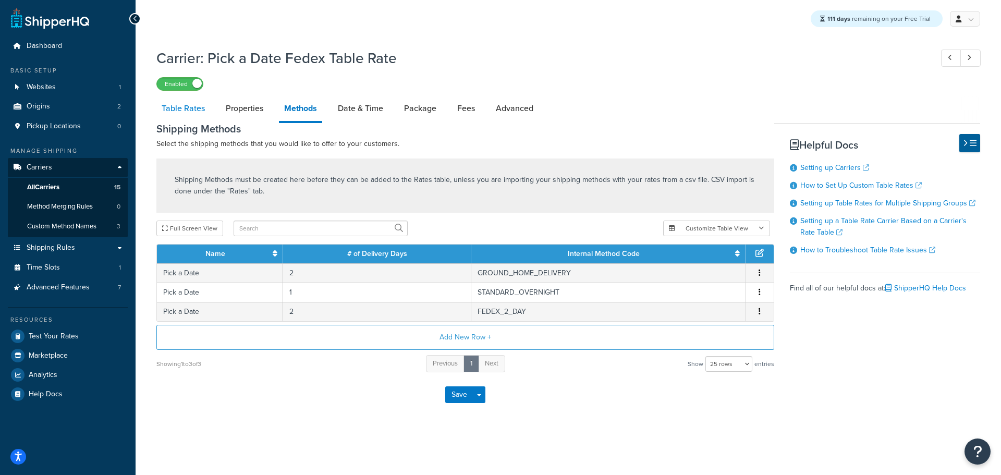
click at [187, 107] on link "Table Rates" at bounding box center [183, 108] width 54 height 25
select select "25"
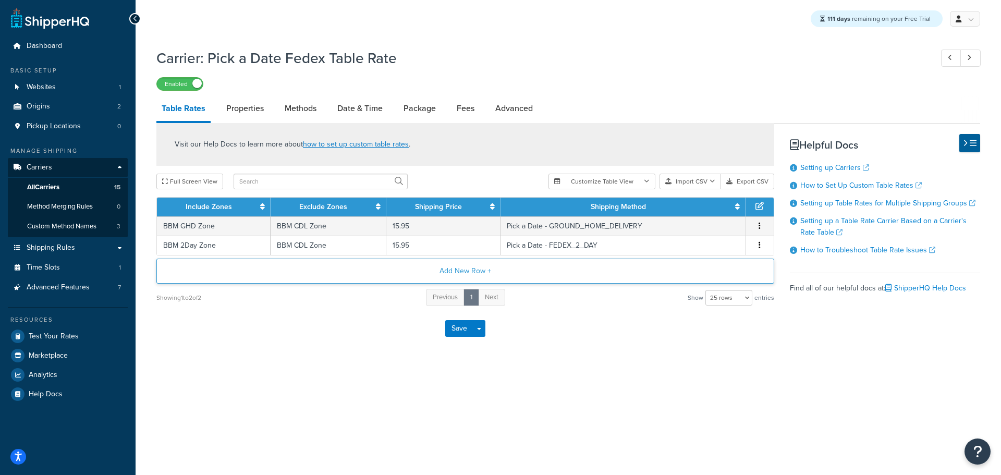
click at [474, 270] on button "Add New Row +" at bounding box center [465, 271] width 618 height 25
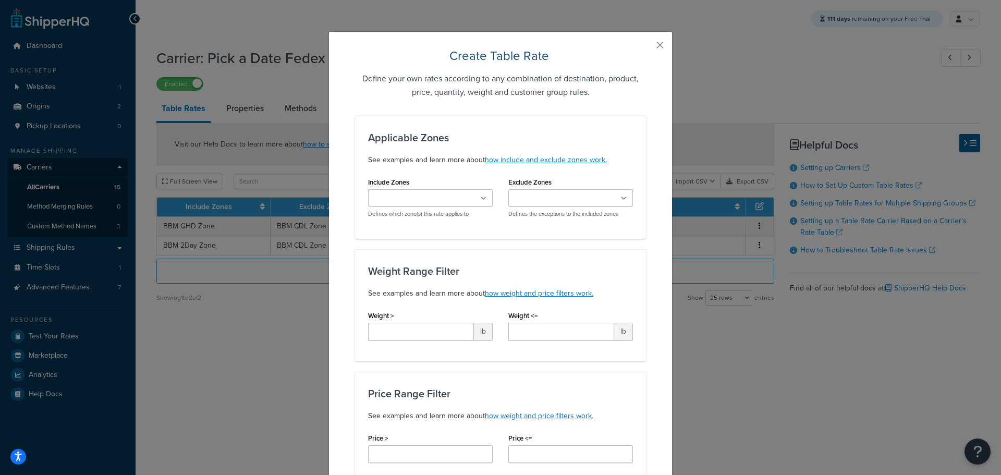
click at [462, 204] on ul at bounding box center [430, 197] width 125 height 17
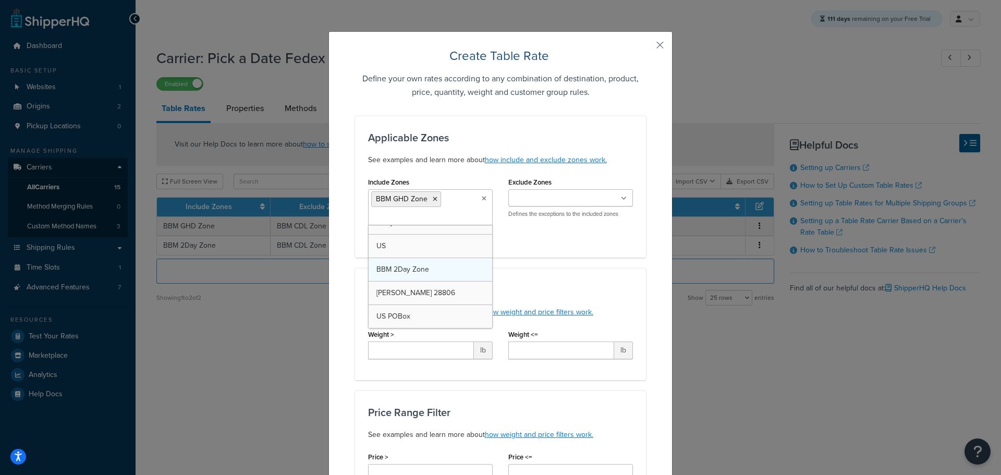
scroll to position [366, 0]
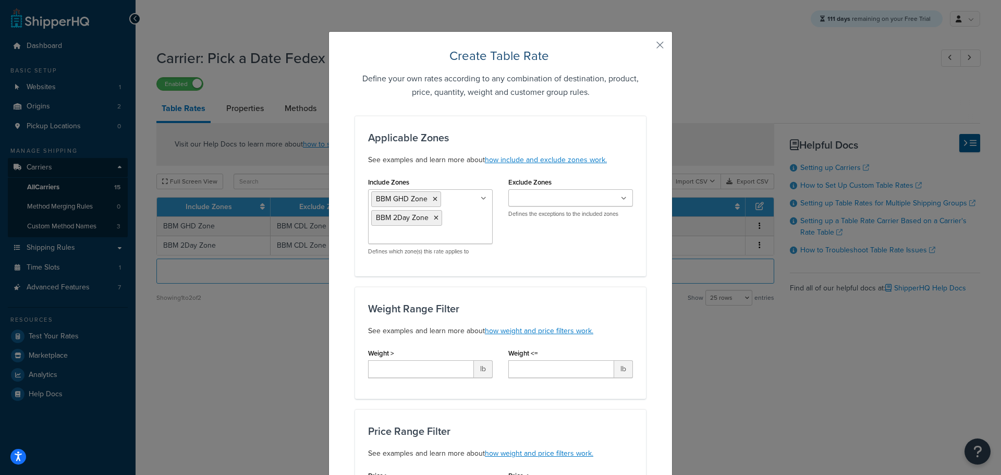
click at [573, 272] on div "Applicable Zones See examples and learn more about how include and exclude zone…" at bounding box center [500, 196] width 291 height 161
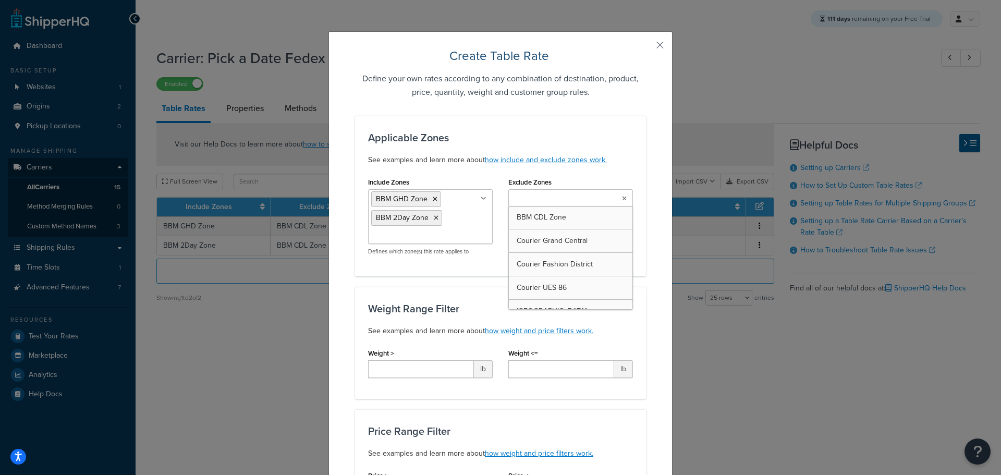
click at [575, 199] on input "Exclude Zones" at bounding box center [558, 198] width 92 height 11
click at [639, 248] on div "Applicable Zones See examples and learn more about how include and exclude zone…" at bounding box center [500, 196] width 291 height 161
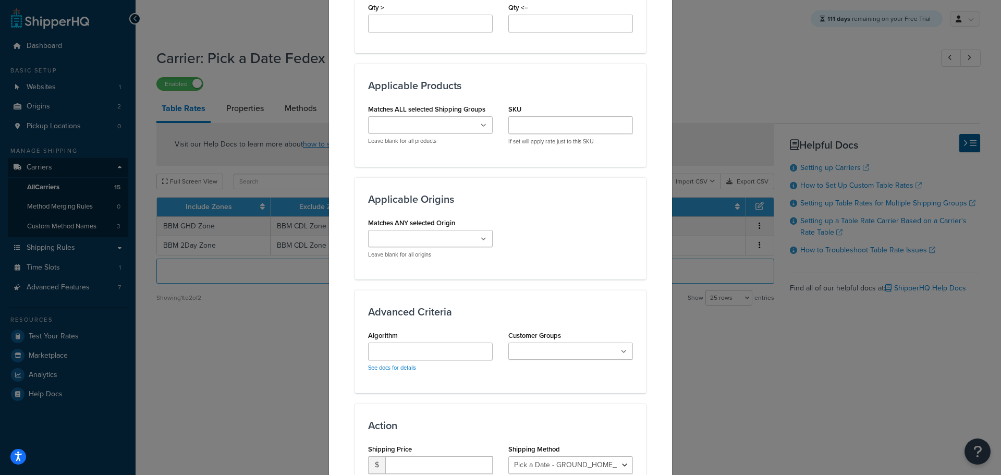
scroll to position [574, 0]
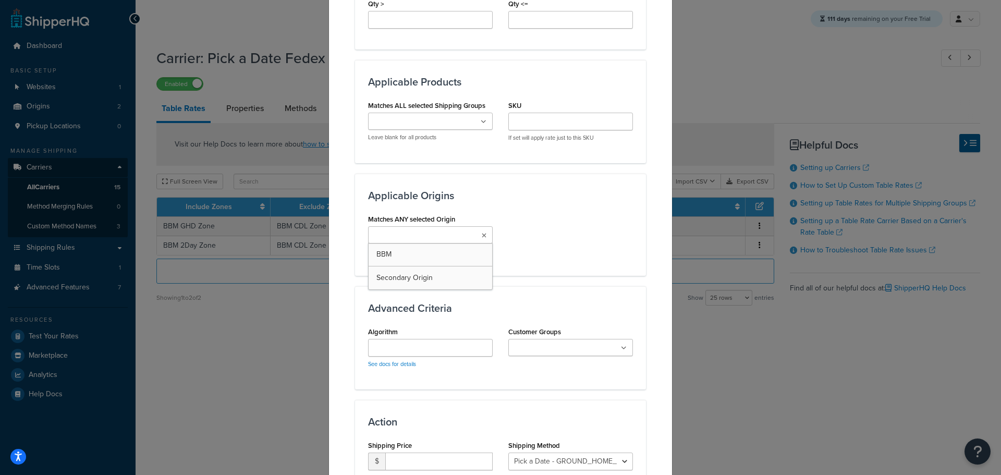
click at [482, 238] on icon at bounding box center [484, 236] width 5 height 6
click at [622, 281] on div "Applicable Zones See examples and learn more about how include and exclude zone…" at bounding box center [500, 22] width 291 height 961
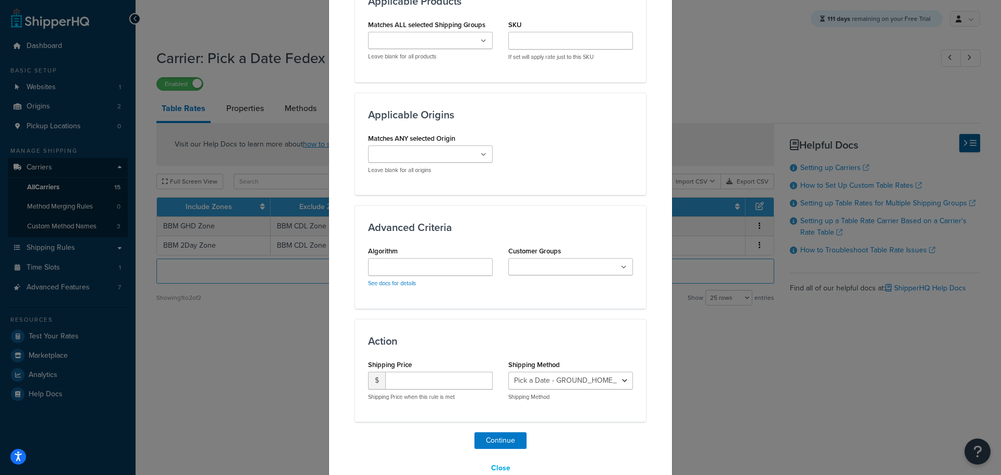
scroll to position [678, 0]
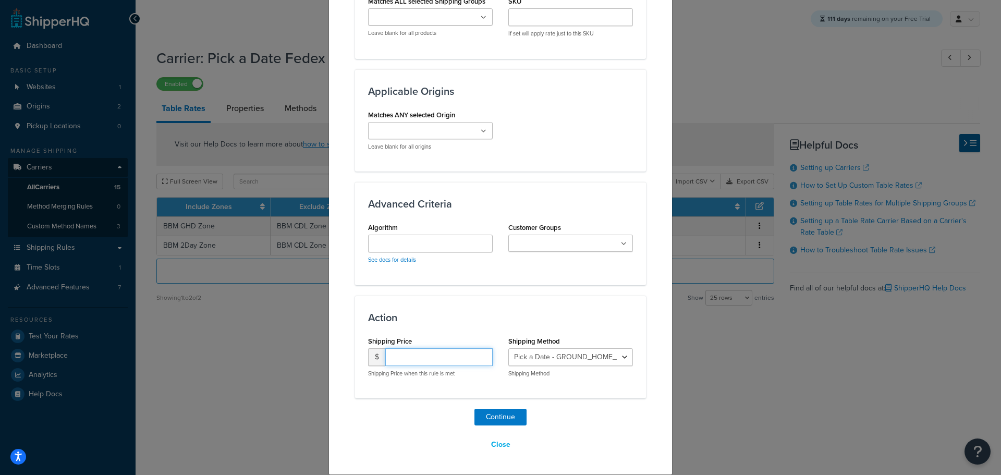
click at [418, 356] on input "number" at bounding box center [438, 357] width 107 height 18
type input "15.95"
click at [569, 359] on select "Pick a Date - GROUND_HOME_DELIVERY Pick a Date - STANDARD_OVERNIGHT Pick a Date…" at bounding box center [570, 357] width 125 height 18
select select "181496"
click at [508, 348] on select "Pick a Date - GROUND_HOME_DELIVERY Pick a Date - STANDARD_OVERNIGHT Pick a Date…" at bounding box center [570, 357] width 125 height 18
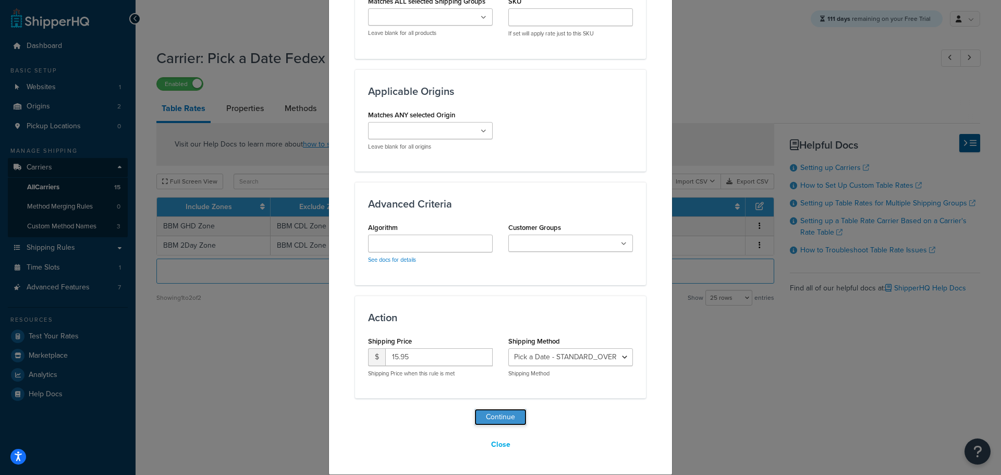
click at [501, 414] on button "Continue" at bounding box center [501, 417] width 52 height 17
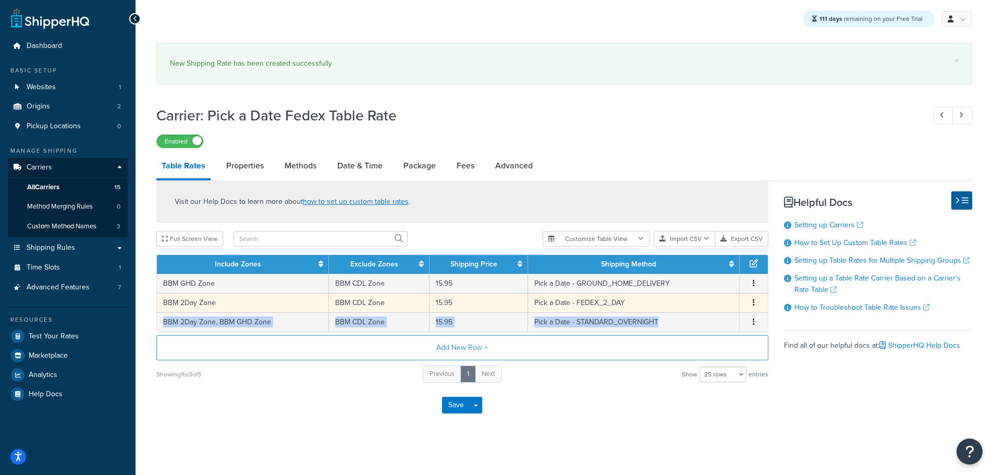
drag, startPoint x: 736, startPoint y: 324, endPoint x: 735, endPoint y: 311, distance: 12.6
click at [735, 311] on tbody "BBM GHD Zone BBM CDL Zone 15.95 Pick a Date - GROUND_HOME_DELIVERY Edit Duplica…" at bounding box center [462, 303] width 611 height 58
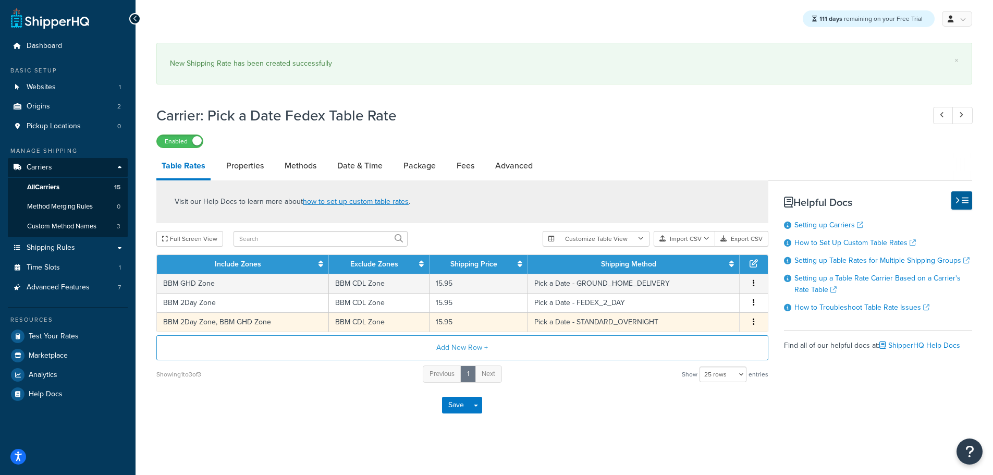
click at [742, 325] on td "Edit Duplicate Delete" at bounding box center [754, 321] width 28 height 19
click at [752, 323] on button "button" at bounding box center [754, 322] width 8 height 11
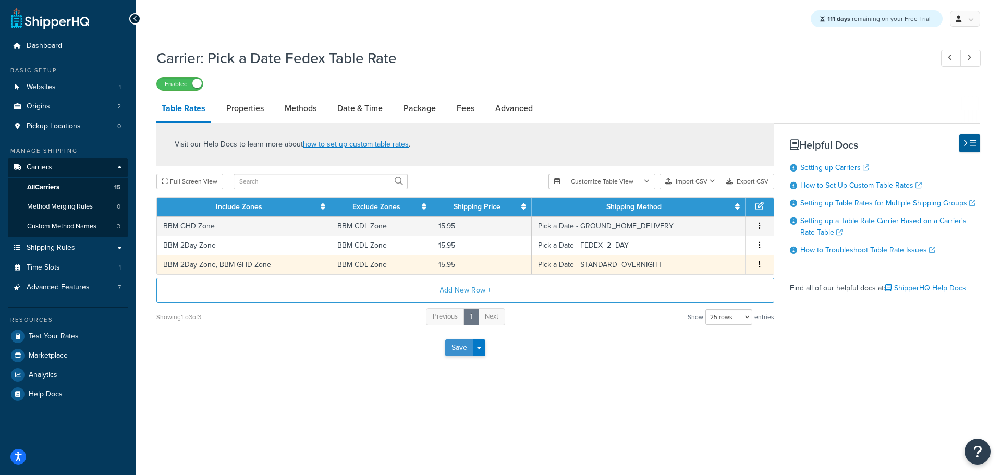
click at [454, 347] on button "Save" at bounding box center [459, 347] width 28 height 17
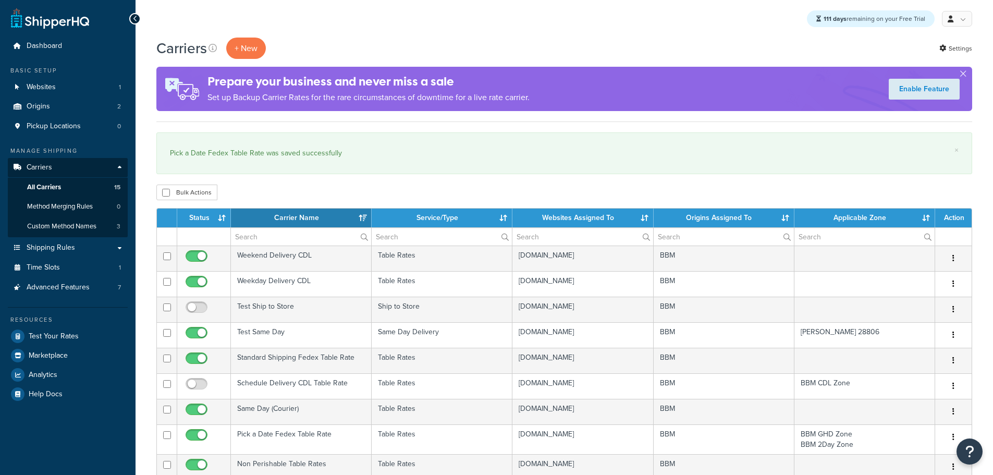
select select "15"
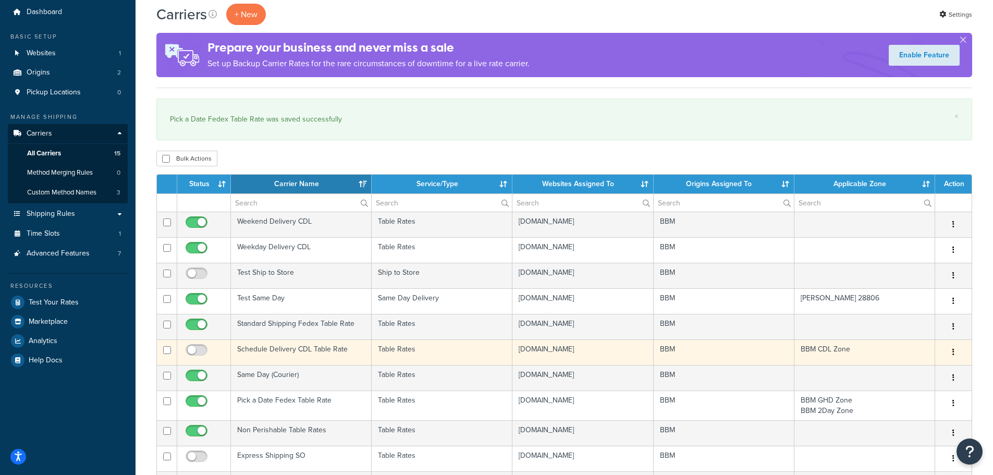
scroll to position [52, 0]
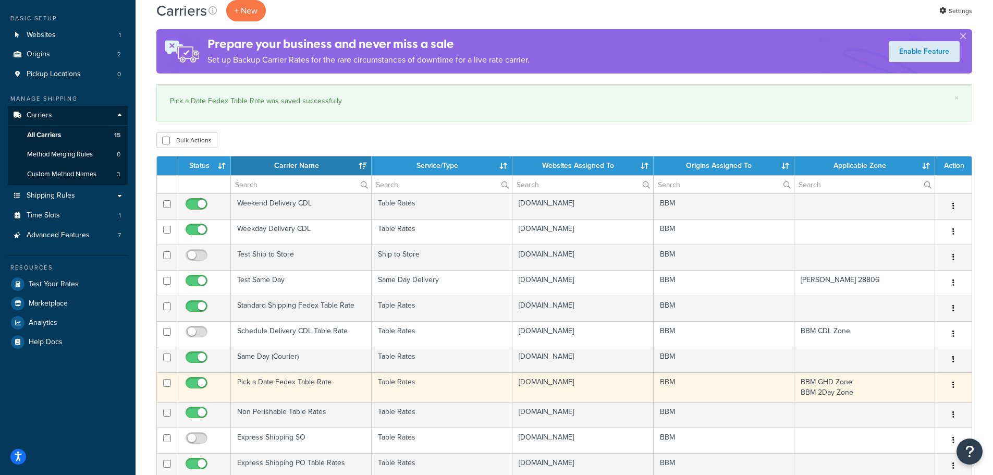
click at [288, 379] on td "Pick a Date Fedex Table Rate" at bounding box center [301, 387] width 141 height 30
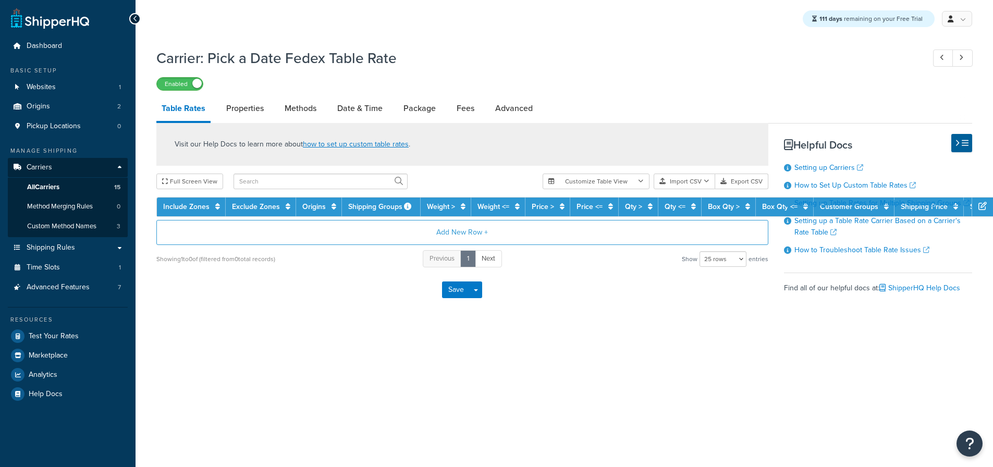
select select "25"
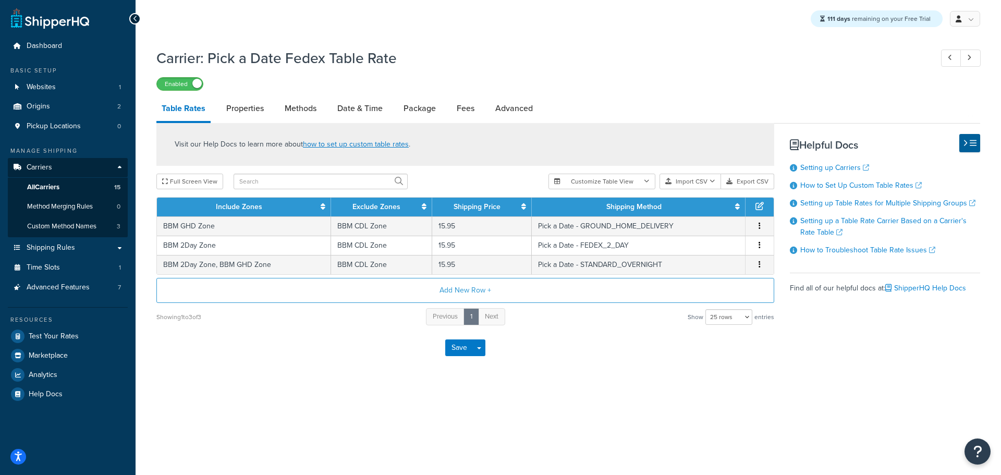
drag, startPoint x: 321, startPoint y: 381, endPoint x: 315, endPoint y: 362, distance: 19.6
click at [317, 367] on div "Carrier: Pick a Date Fedex Table Rate Enabled Table Rates Properties Methods Da…" at bounding box center [569, 219] width 866 height 353
click at [307, 109] on link "Methods" at bounding box center [301, 108] width 42 height 25
select select "25"
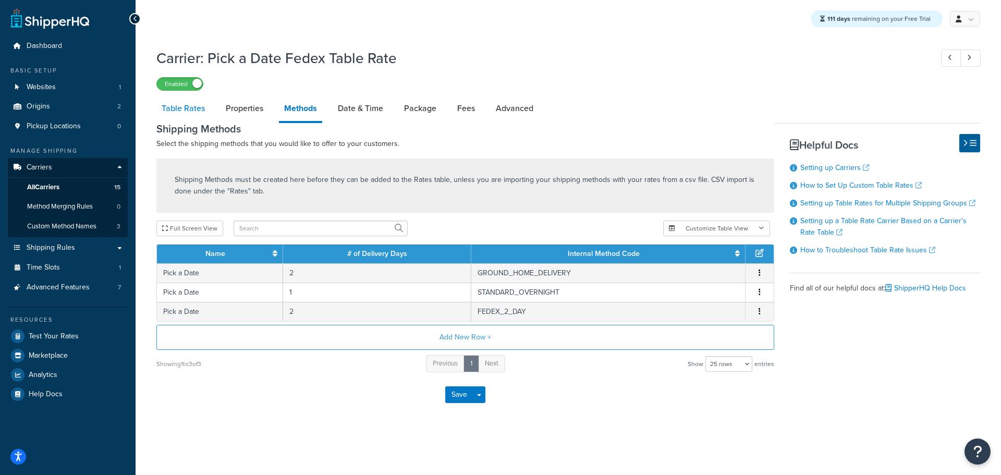
click at [191, 108] on link "Table Rates" at bounding box center [183, 108] width 54 height 25
select select "25"
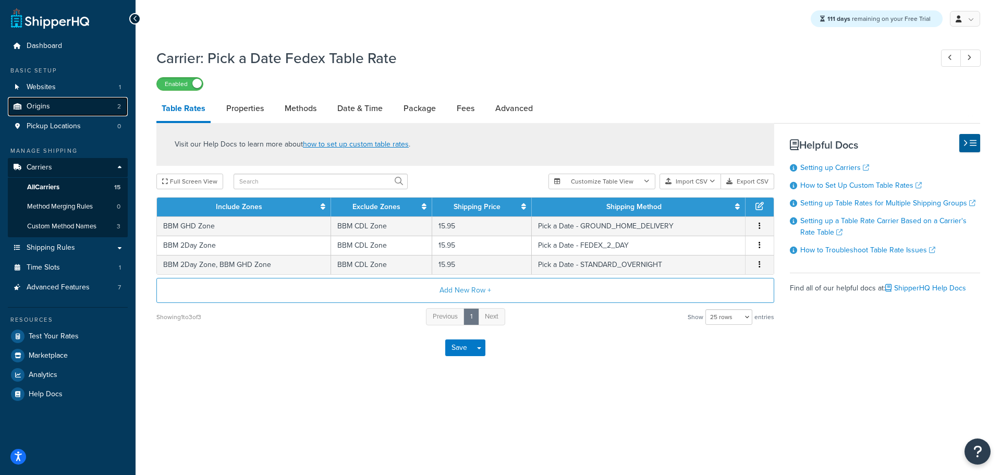
click at [44, 112] on link "Origins 2" at bounding box center [68, 106] width 120 height 19
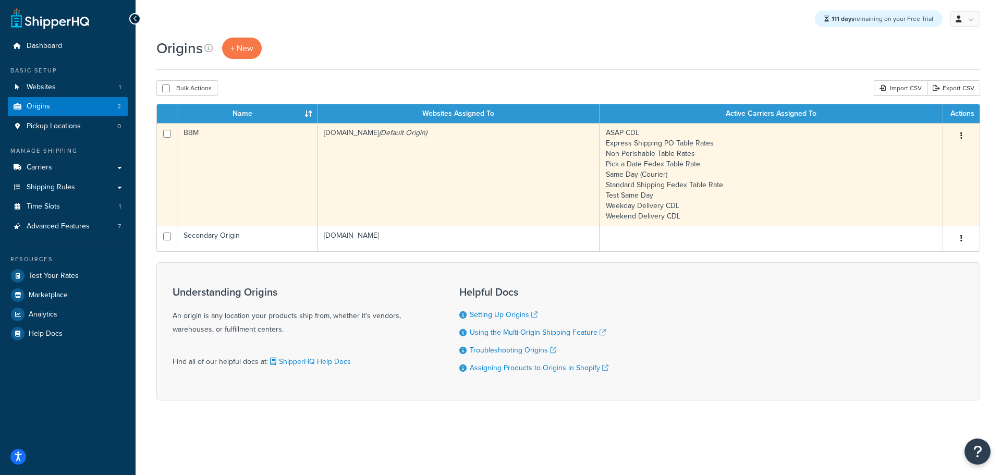
click at [385, 168] on td "bbym-develop-2.myshopify.com (Default Origin)" at bounding box center [459, 174] width 282 height 103
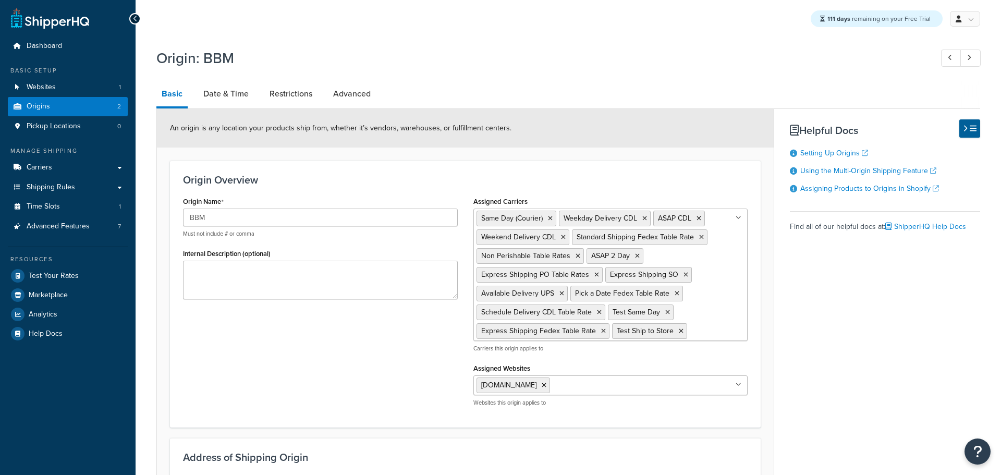
select select "30"
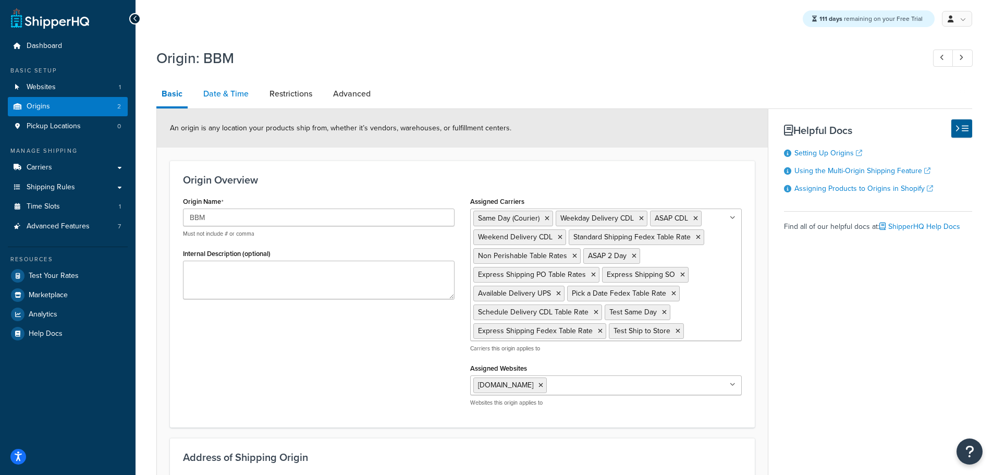
click at [227, 94] on link "Date & Time" at bounding box center [226, 93] width 56 height 25
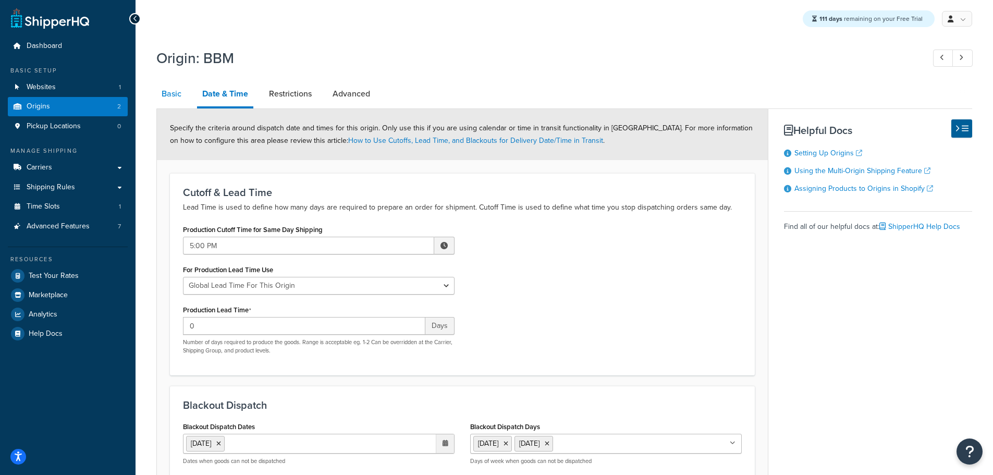
click at [171, 95] on link "Basic" at bounding box center [171, 93] width 30 height 25
select select "30"
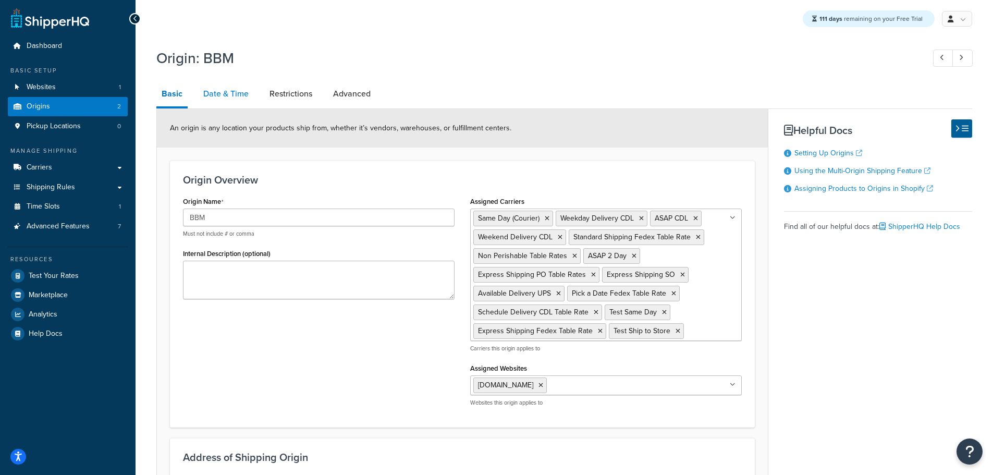
click at [213, 89] on link "Date & Time" at bounding box center [226, 93] width 56 height 25
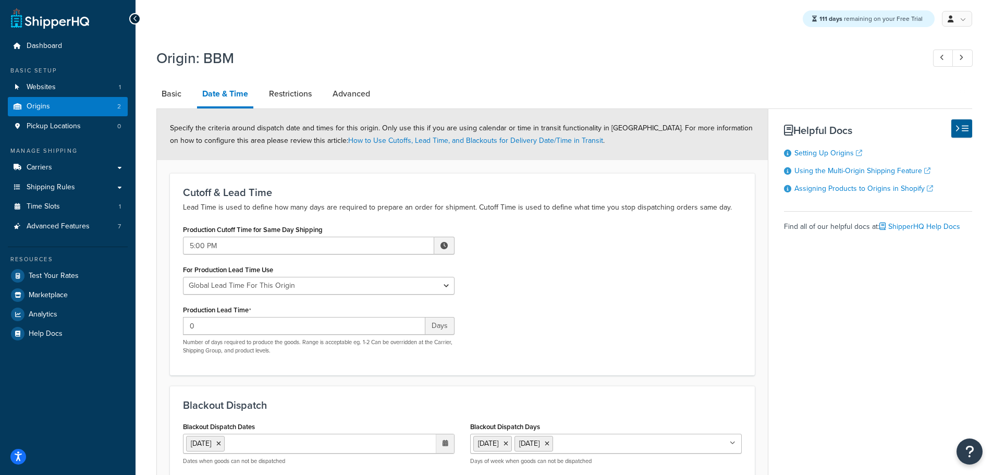
scroll to position [156, 0]
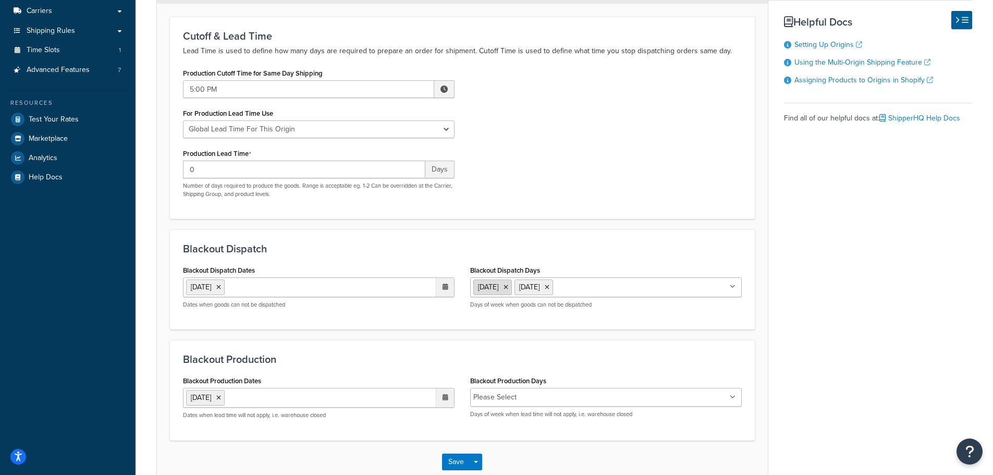
click at [508, 286] on icon at bounding box center [506, 287] width 5 height 6
click at [458, 463] on button "Save" at bounding box center [456, 462] width 28 height 17
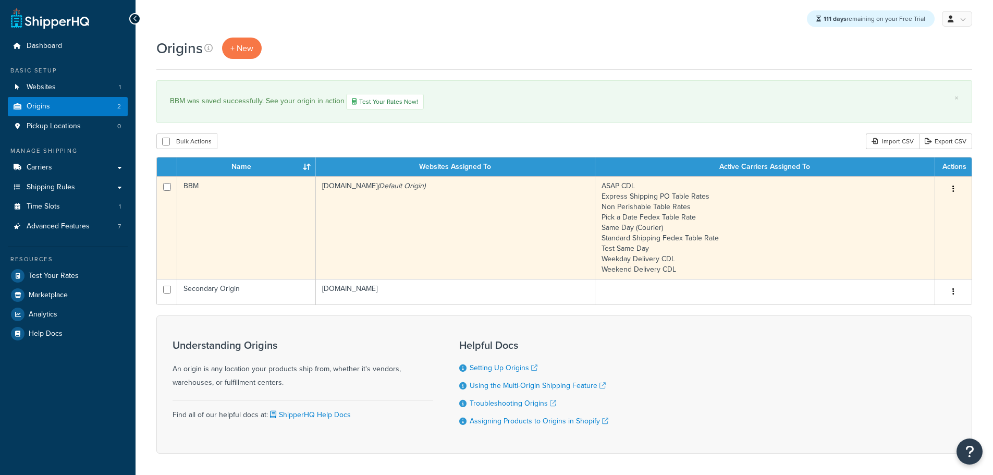
click at [244, 195] on td "BBM" at bounding box center [246, 227] width 139 height 103
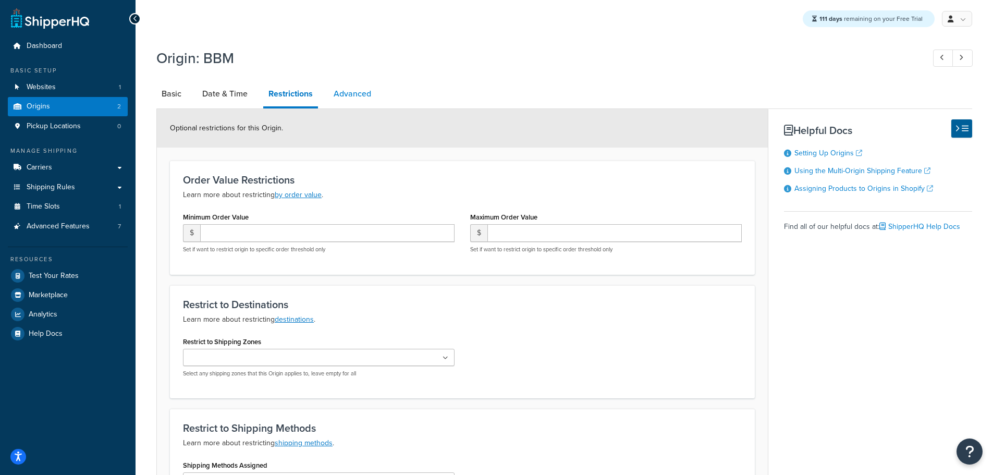
click at [356, 98] on link "Advanced" at bounding box center [353, 93] width 48 height 25
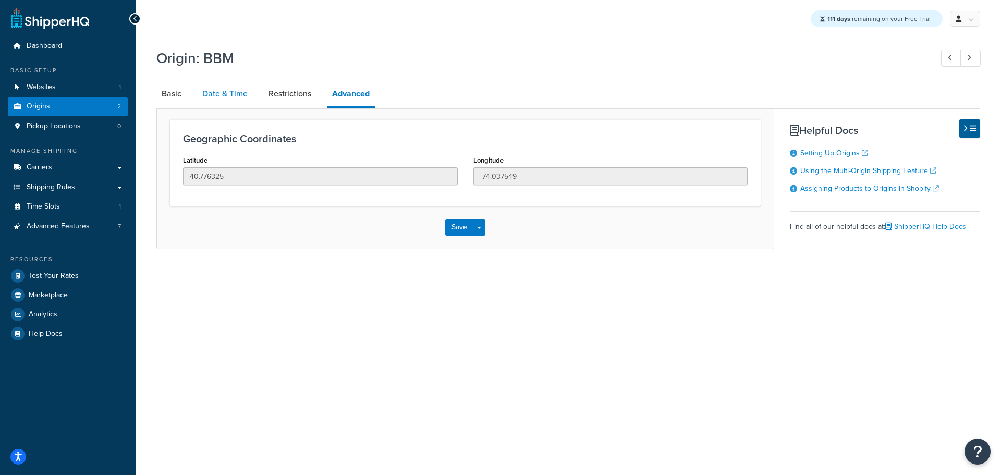
click at [223, 92] on link "Date & Time" at bounding box center [225, 93] width 56 height 25
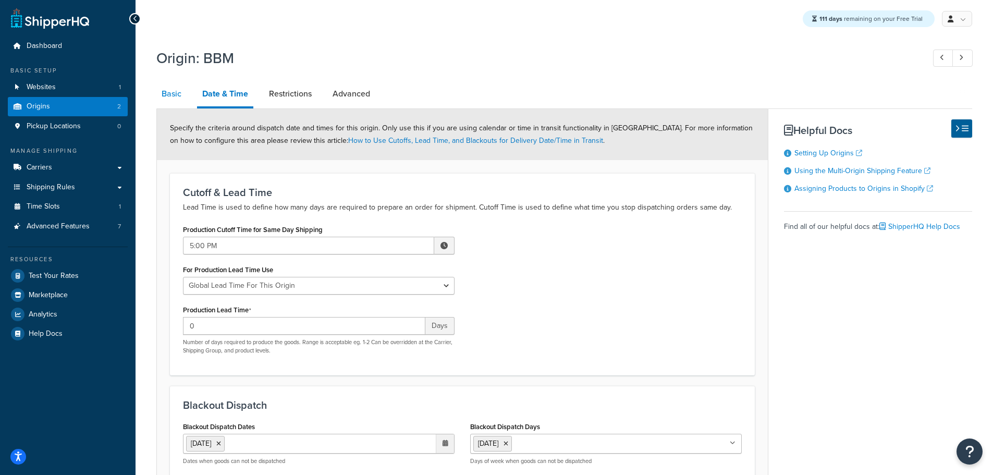
click at [176, 93] on link "Basic" at bounding box center [171, 93] width 30 height 25
select select "30"
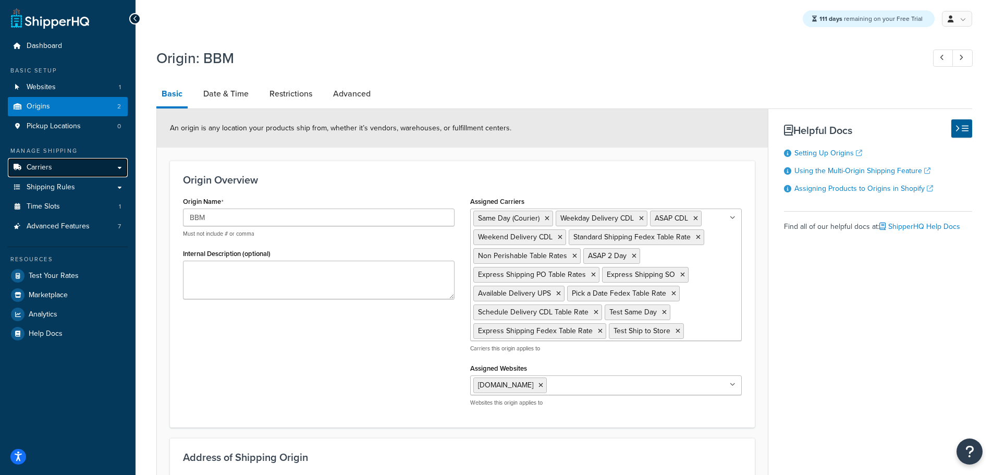
click at [56, 169] on link "Carriers" at bounding box center [68, 167] width 120 height 19
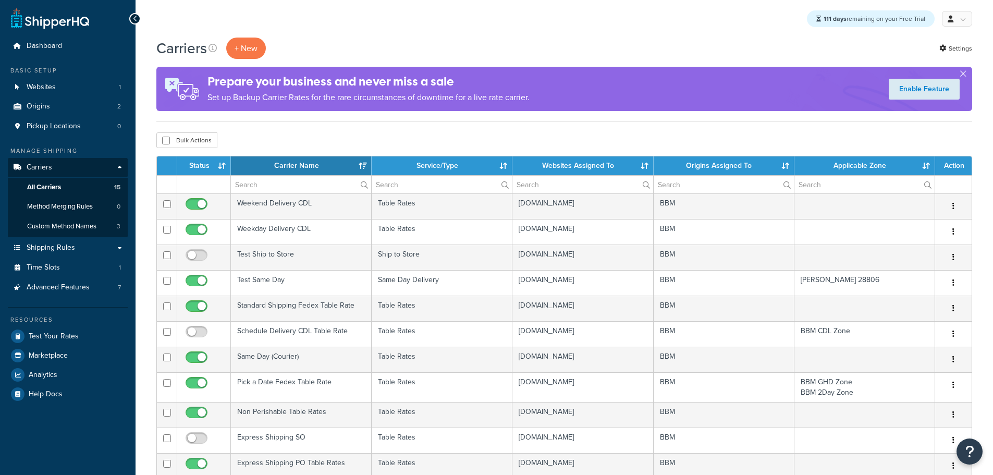
select select "15"
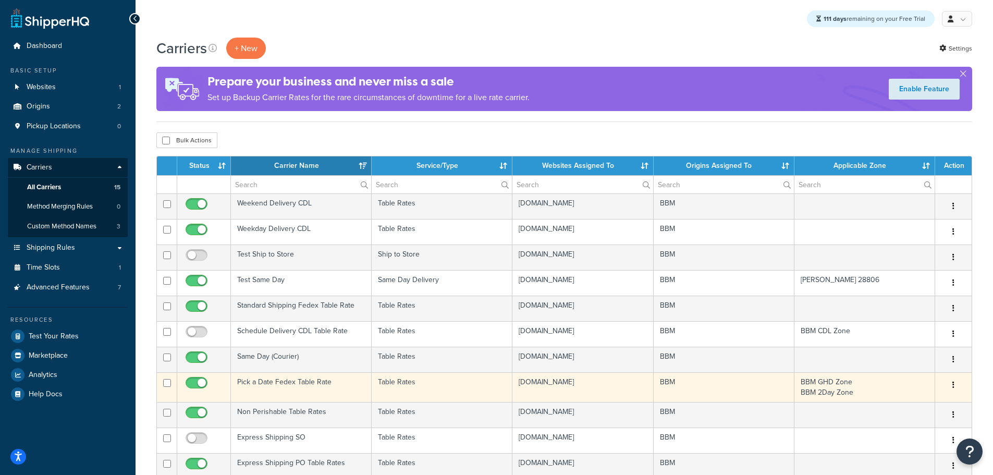
click at [276, 383] on td "Pick a Date Fedex Table Rate" at bounding box center [301, 387] width 141 height 30
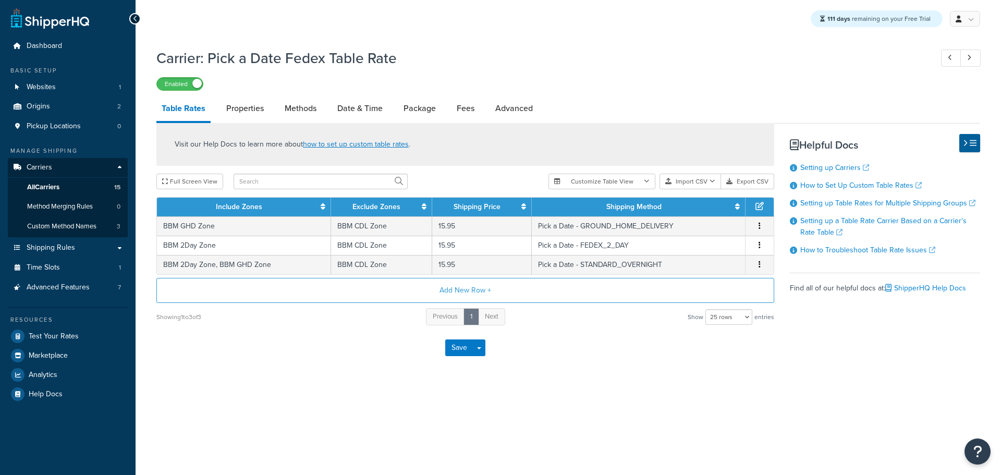
select select "25"
click at [514, 113] on link "Advanced" at bounding box center [514, 108] width 48 height 25
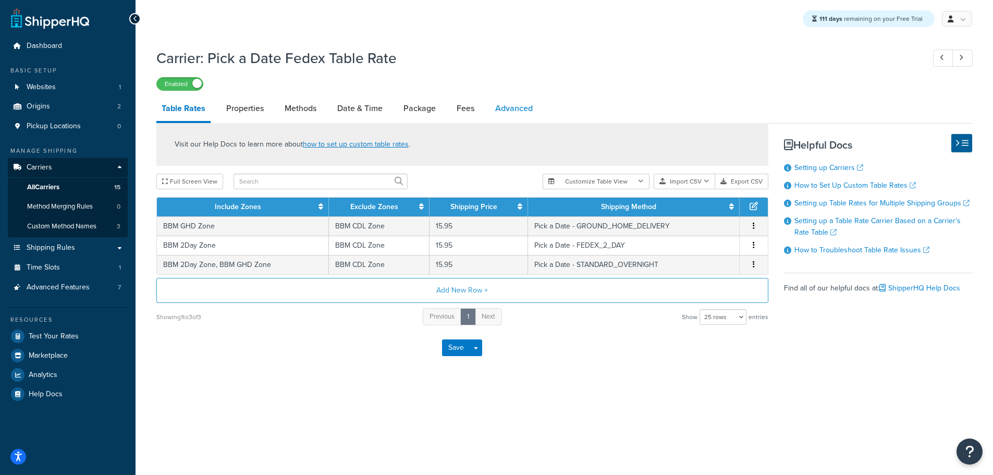
select select "false"
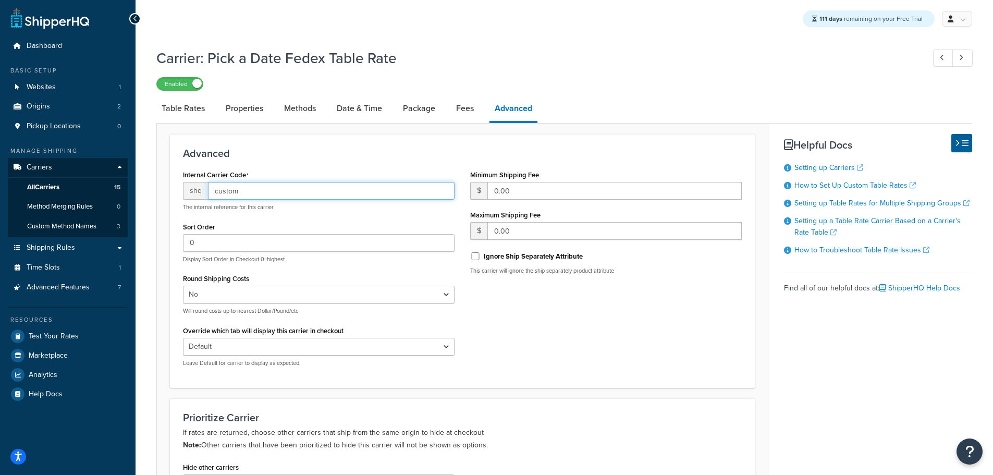
drag, startPoint x: 241, startPoint y: 193, endPoint x: 185, endPoint y: 194, distance: 56.3
click at [185, 194] on div "shq custom" at bounding box center [319, 191] width 272 height 18
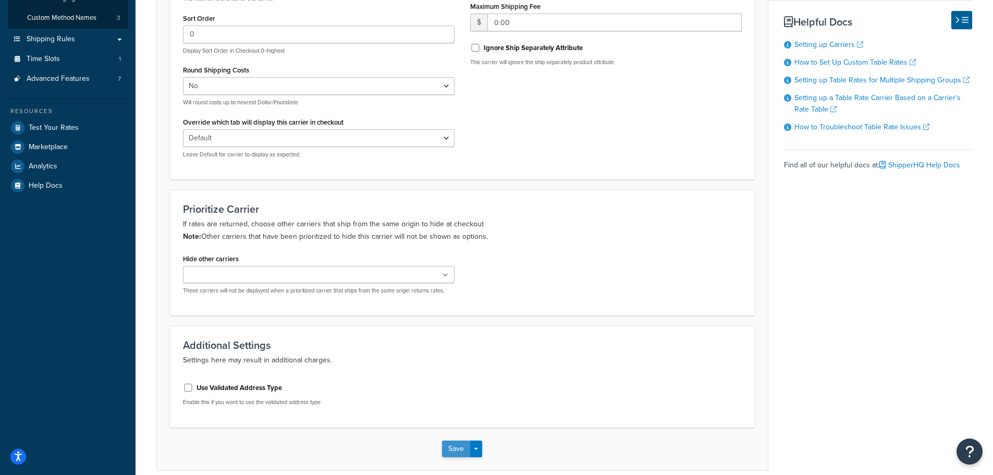
type input "-fedex-pick"
click at [447, 448] on button "Save" at bounding box center [456, 449] width 28 height 17
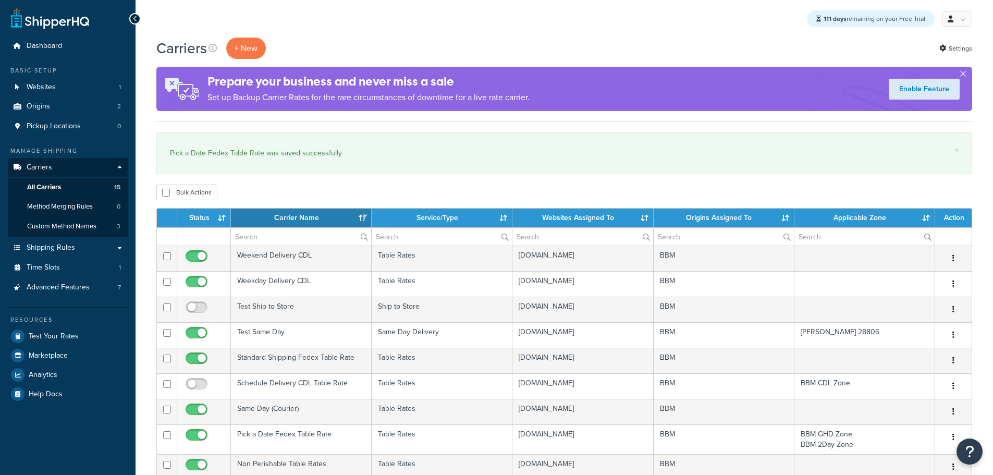
select select "15"
click at [293, 188] on div "Bulk Actions Duplicate Delete" at bounding box center [564, 193] width 816 height 16
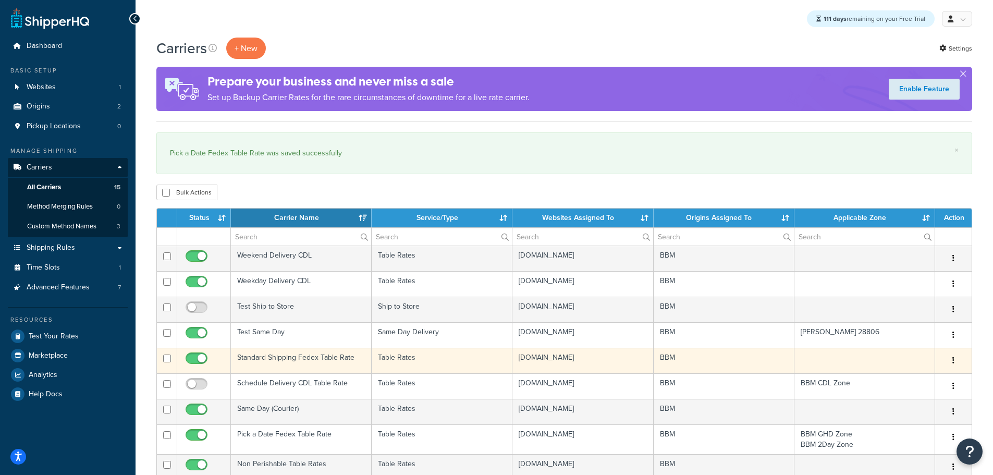
click at [276, 357] on td "Standard Shipping Fedex Table Rate" at bounding box center [301, 361] width 141 height 26
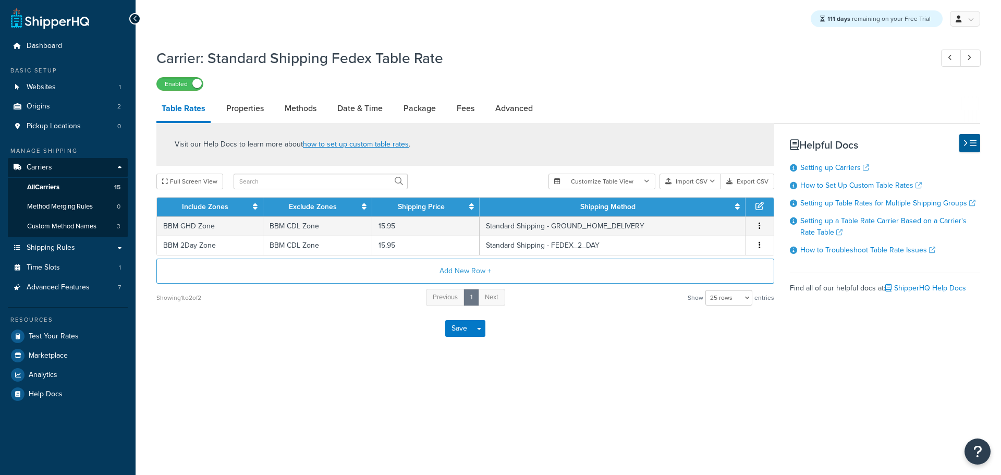
select select "25"
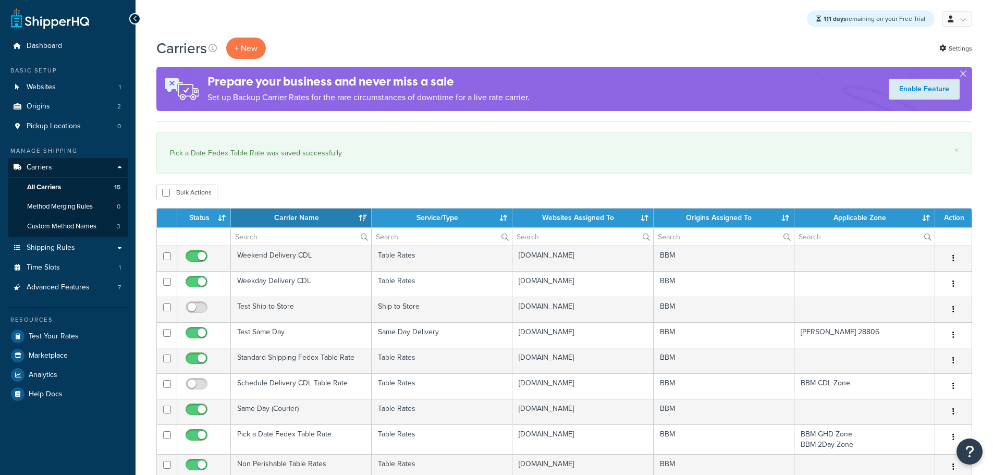
select select "15"
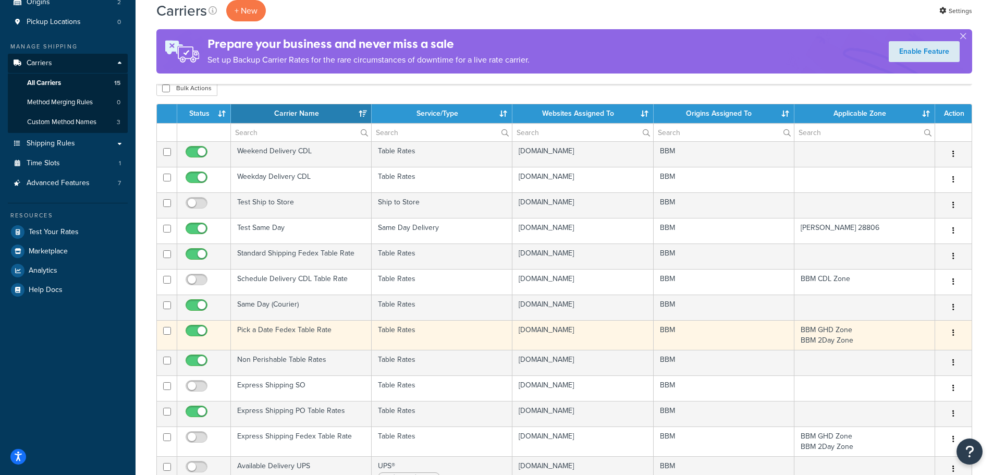
click at [290, 330] on td "Pick a Date Fedex Table Rate" at bounding box center [301, 335] width 141 height 30
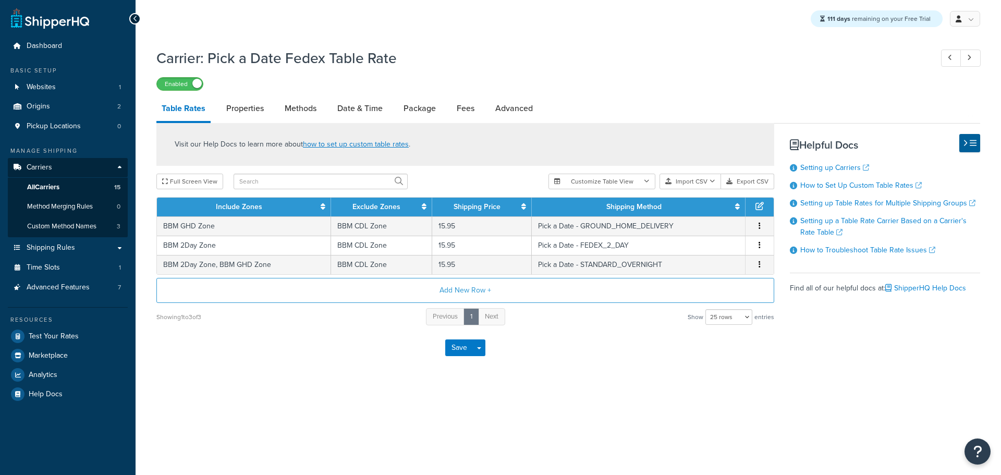
select select "25"
click at [501, 105] on link "Advanced" at bounding box center [514, 108] width 48 height 25
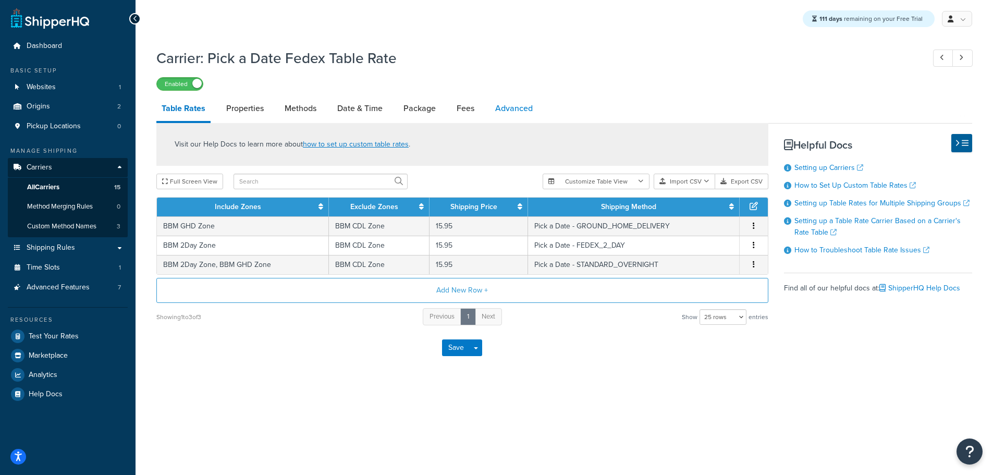
select select "false"
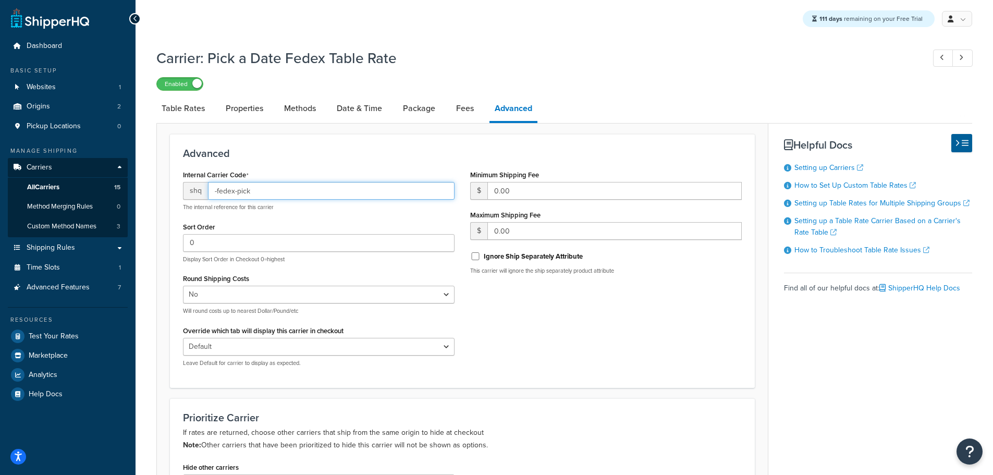
click at [265, 192] on input "-fedex-pick" at bounding box center [331, 191] width 247 height 18
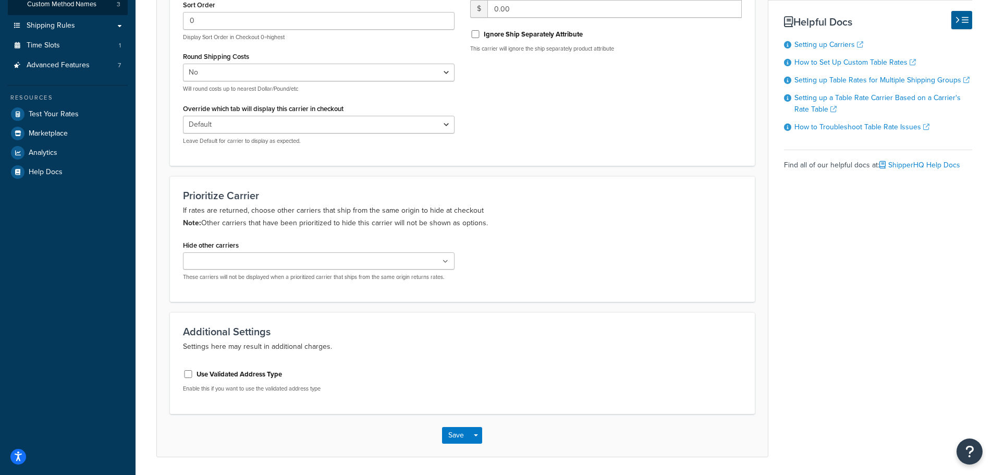
scroll to position [257, 0]
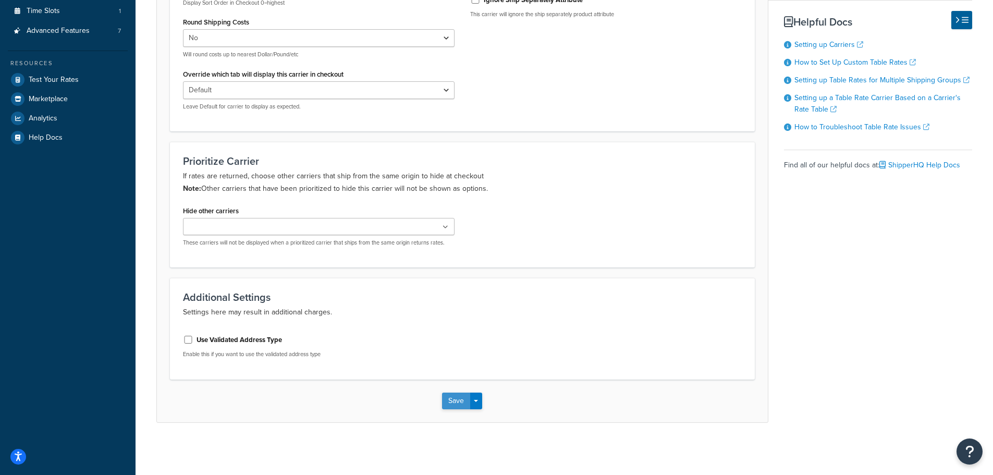
type input "-fedex-picktable"
click at [457, 402] on button "Save" at bounding box center [456, 401] width 28 height 17
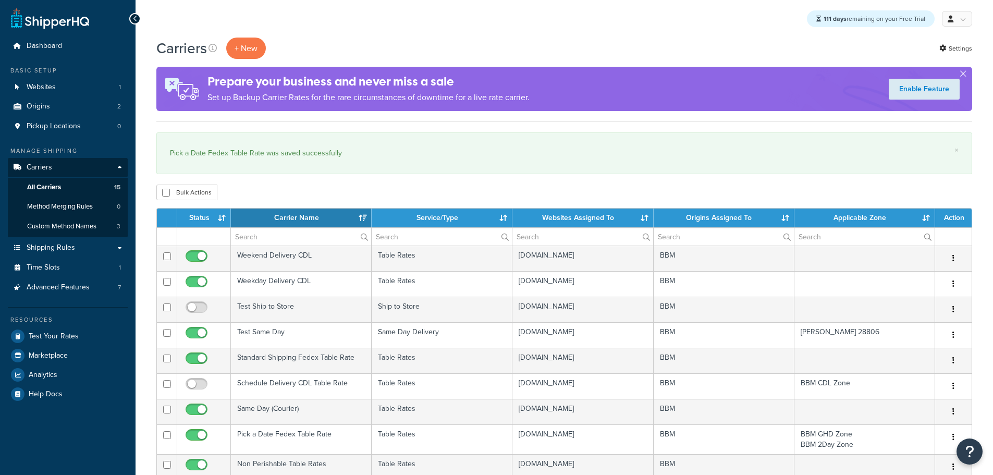
select select "15"
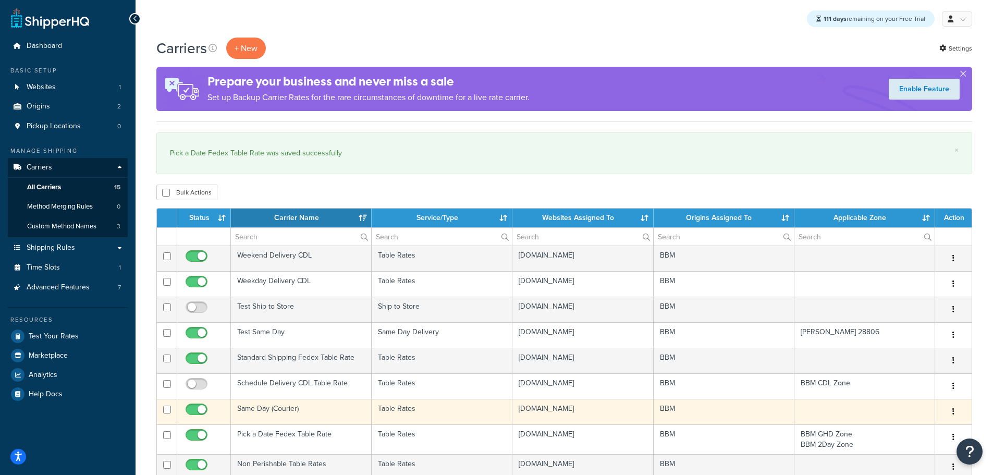
scroll to position [52, 0]
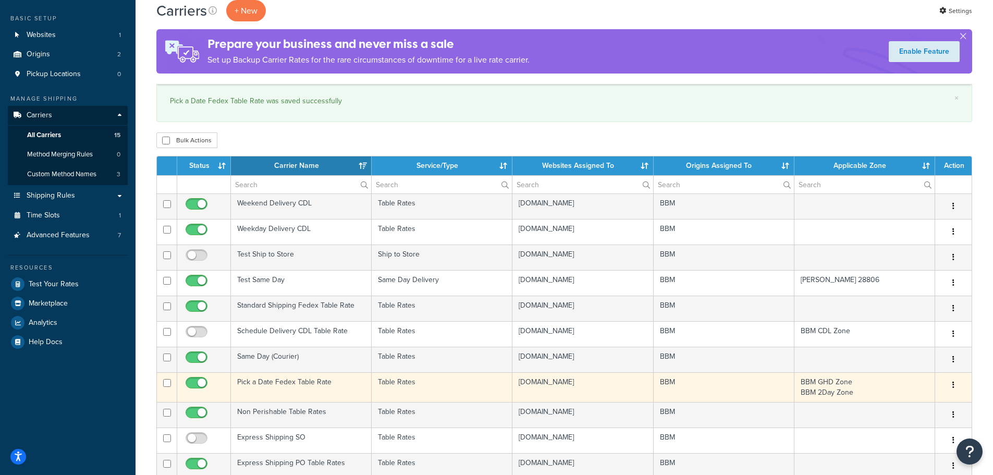
click at [317, 380] on td "Pick a Date Fedex Table Rate" at bounding box center [301, 387] width 141 height 30
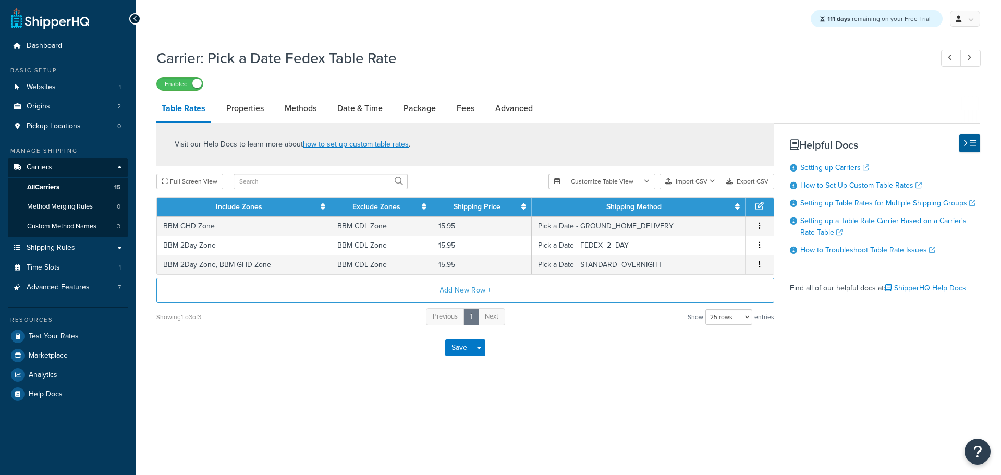
select select "25"
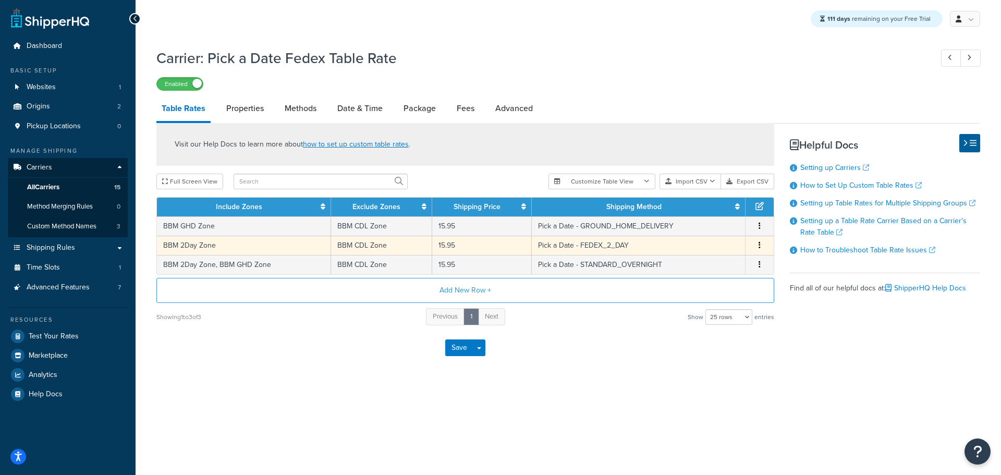
click at [209, 244] on td "BBM 2Day Zone" at bounding box center [244, 245] width 174 height 19
select select "181501"
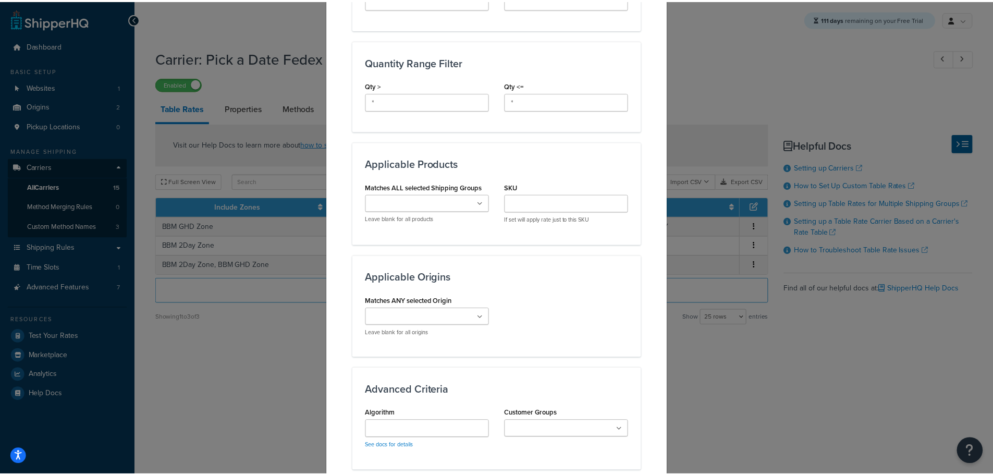
scroll to position [618, 0]
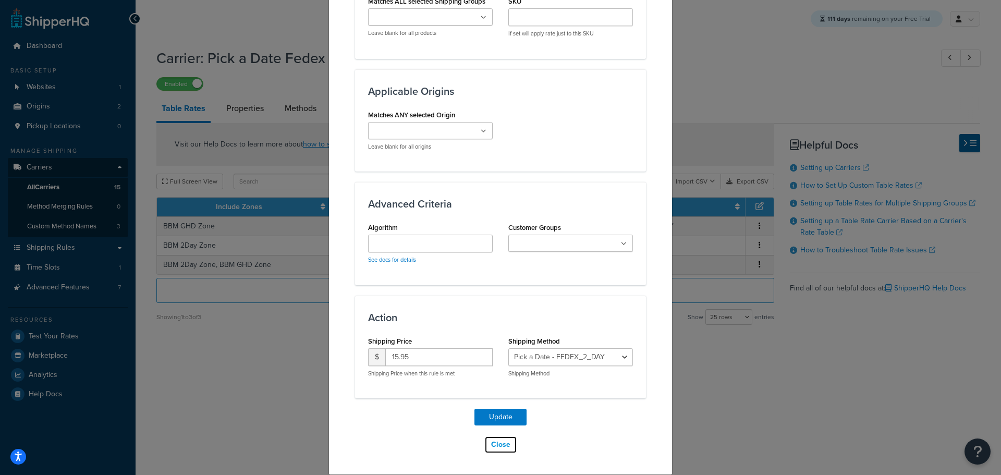
click at [503, 448] on button "Close" at bounding box center [500, 445] width 33 height 18
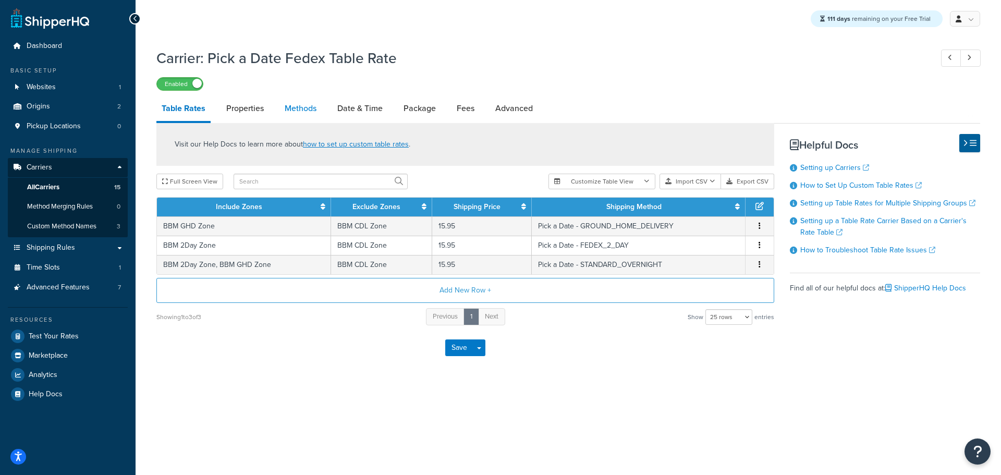
click at [310, 114] on link "Methods" at bounding box center [301, 108] width 42 height 25
select select "25"
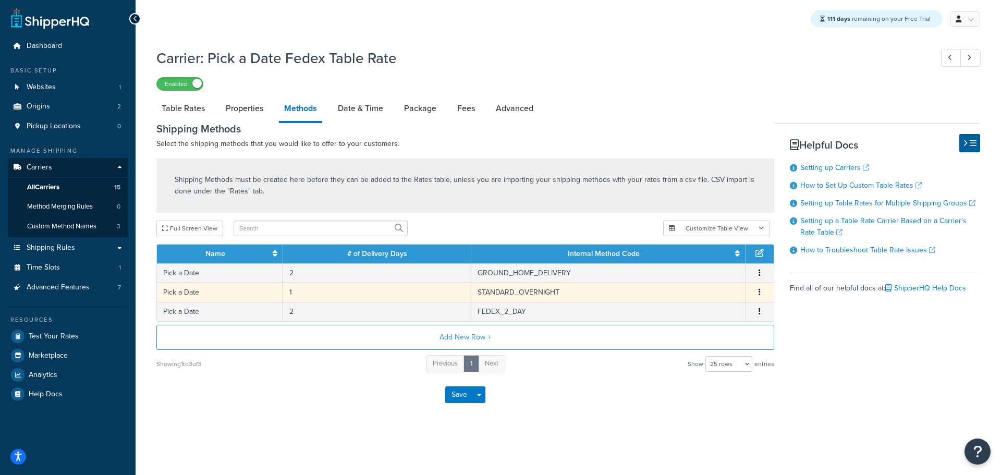
click at [250, 289] on td "Pick a Date" at bounding box center [220, 292] width 126 height 19
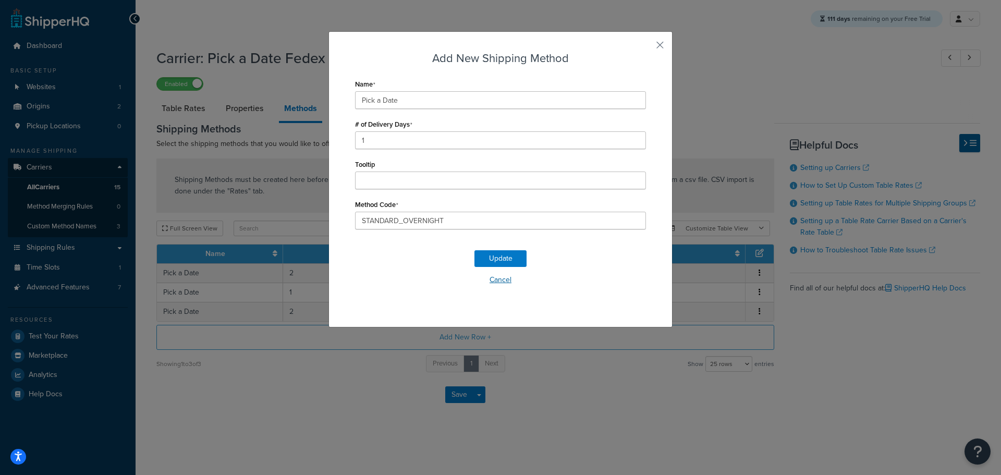
click at [500, 281] on button "Cancel" at bounding box center [500, 280] width 291 height 16
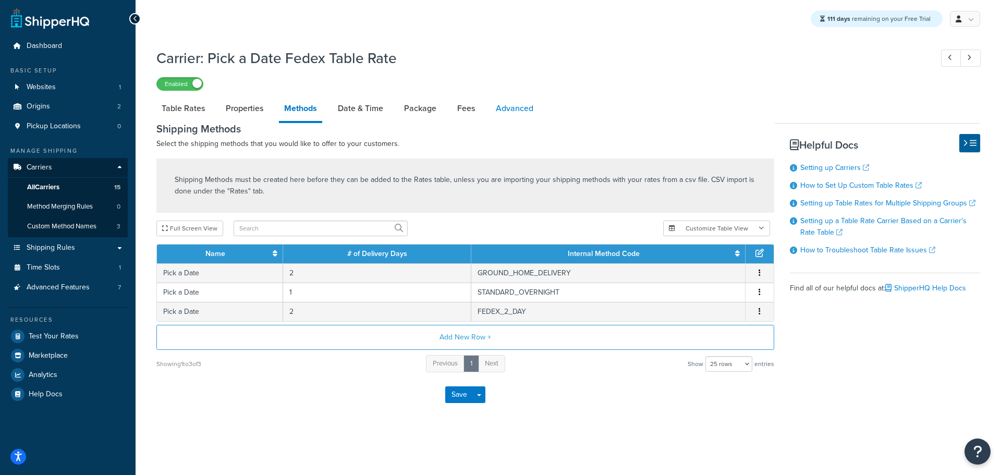
click at [504, 110] on link "Advanced" at bounding box center [515, 108] width 48 height 25
select select "false"
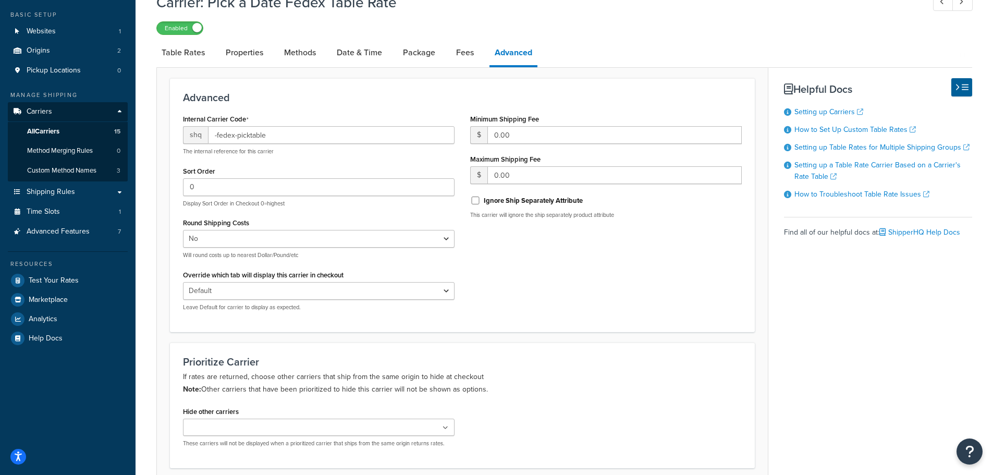
scroll to position [48, 0]
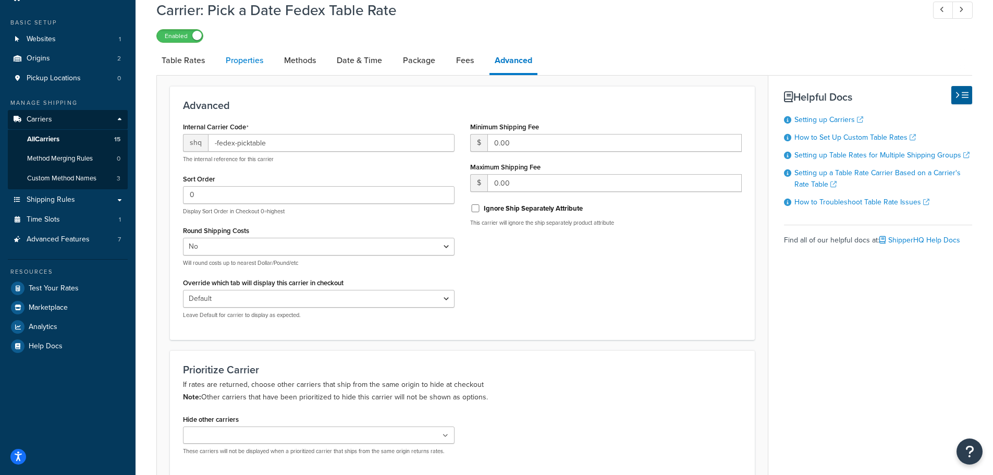
click at [262, 57] on link "Properties" at bounding box center [245, 60] width 48 height 25
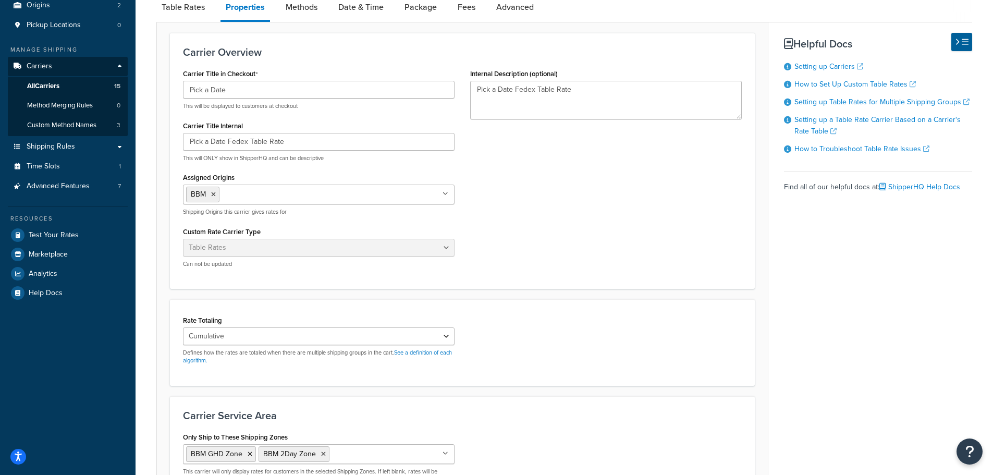
scroll to position [18, 0]
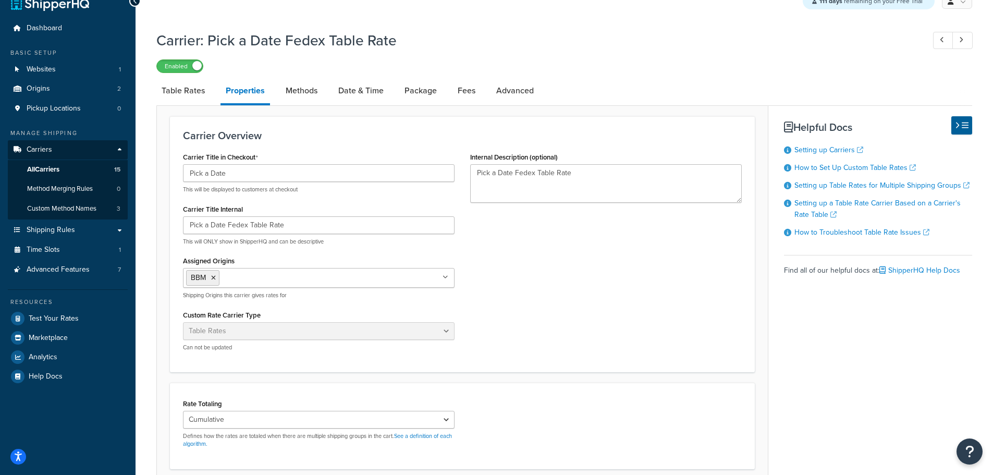
click at [302, 91] on link "Methods" at bounding box center [302, 90] width 42 height 25
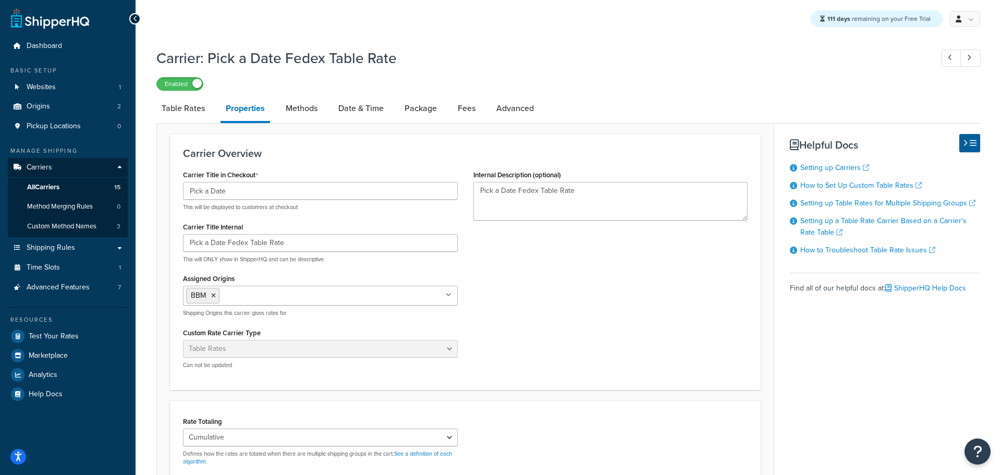
select select "25"
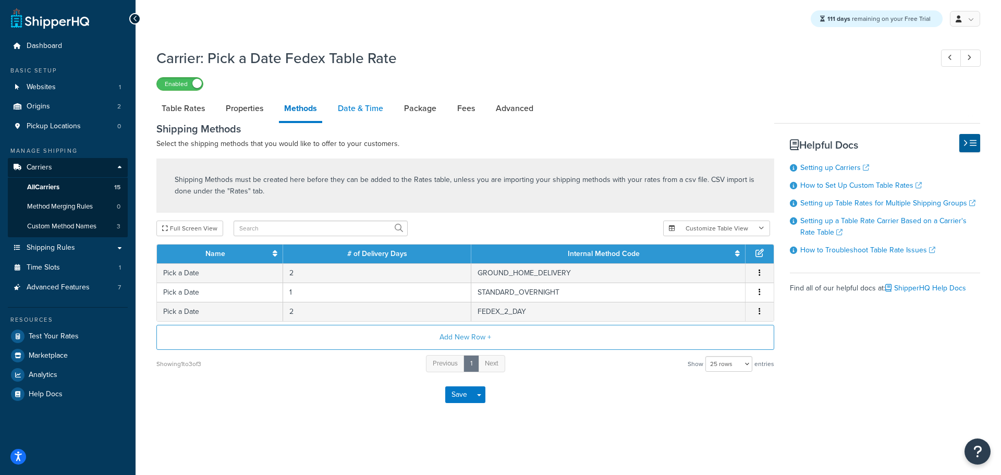
click at [358, 109] on link "Date & Time" at bounding box center [361, 108] width 56 height 25
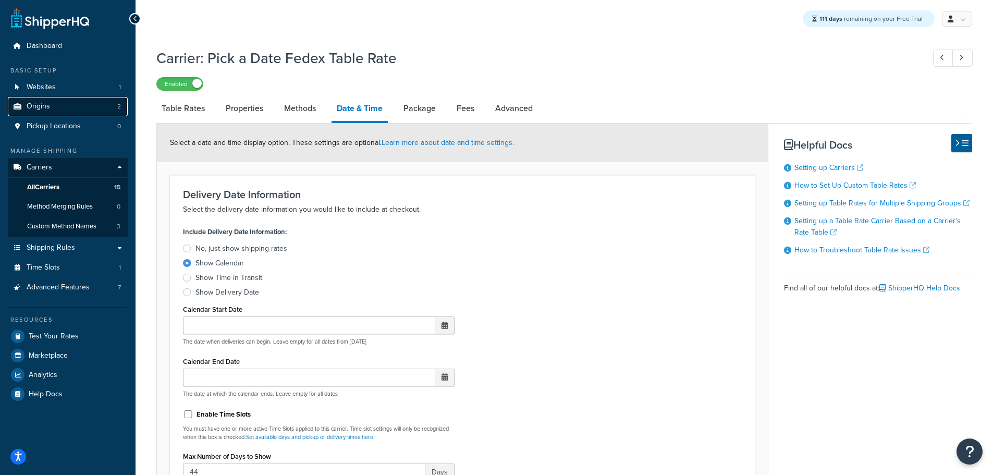
click at [43, 103] on span "Origins" at bounding box center [38, 106] width 23 height 9
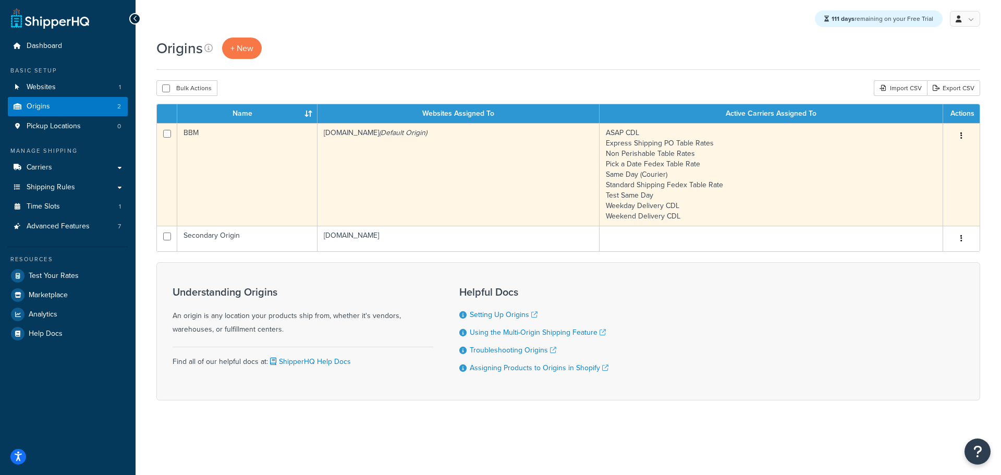
click at [276, 158] on td "BBM" at bounding box center [247, 174] width 140 height 103
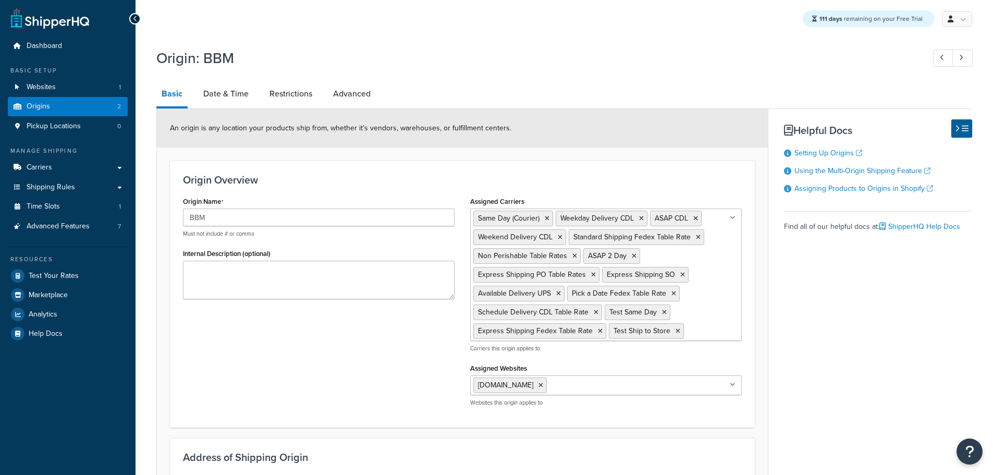
select select "30"
click at [39, 161] on link "Carriers" at bounding box center [68, 167] width 120 height 19
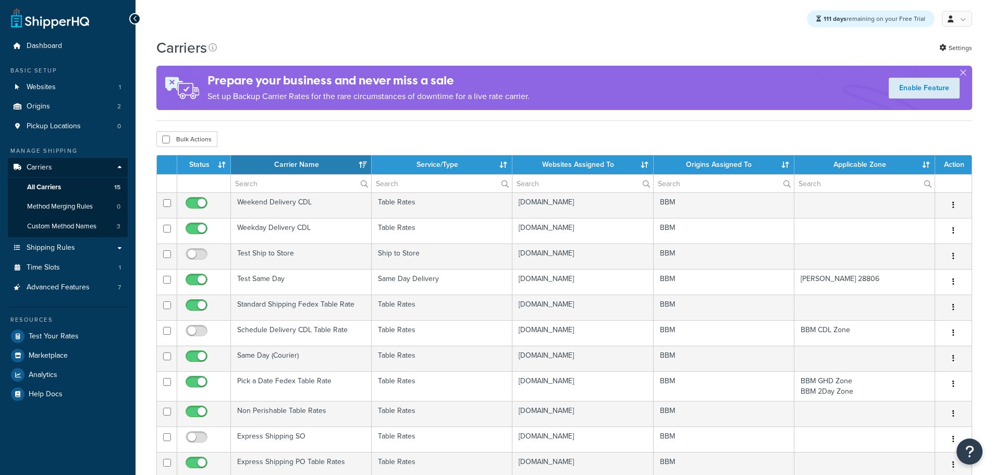
select select "15"
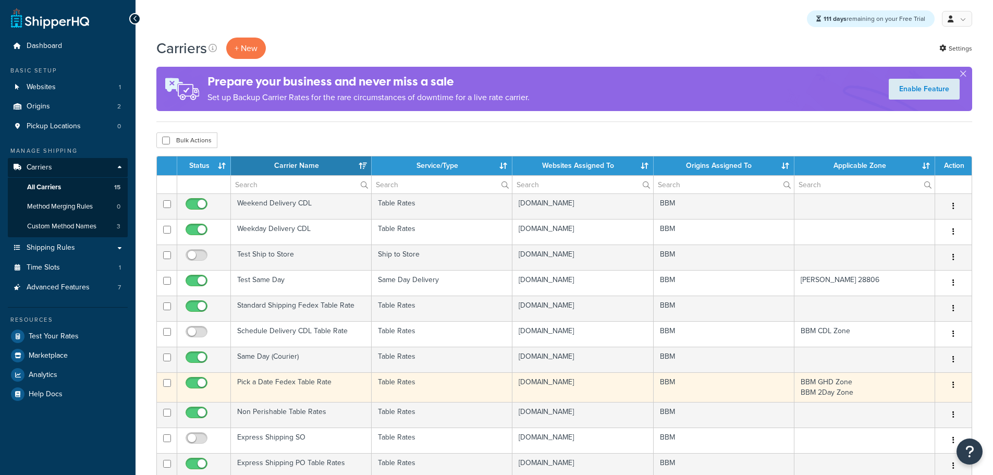
click at [299, 382] on td "Pick a Date Fedex Table Rate" at bounding box center [301, 387] width 141 height 30
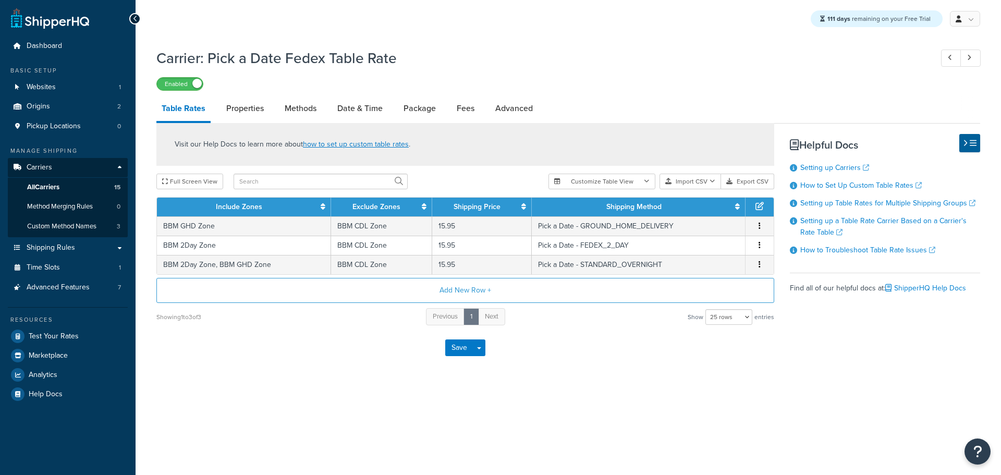
select select "25"
click at [269, 400] on div "111 days remaining on your Free Trial My Profile Billing Global Settings Contac…" at bounding box center [569, 237] width 866 height 475
click at [181, 367] on div "Save Save Dropdown Save and Edit" at bounding box center [465, 347] width 618 height 43
click at [82, 243] on link "Shipping Rules" at bounding box center [68, 247] width 120 height 19
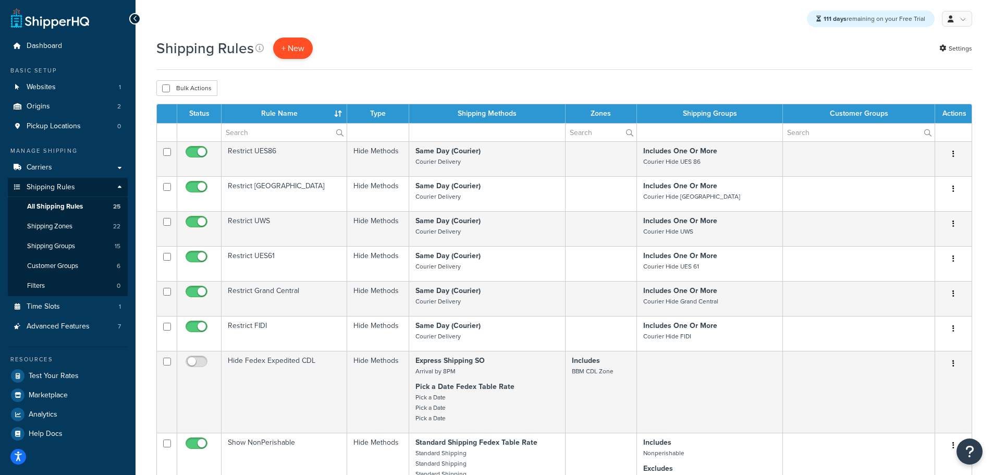
click at [301, 55] on p "+ New" at bounding box center [293, 48] width 40 height 21
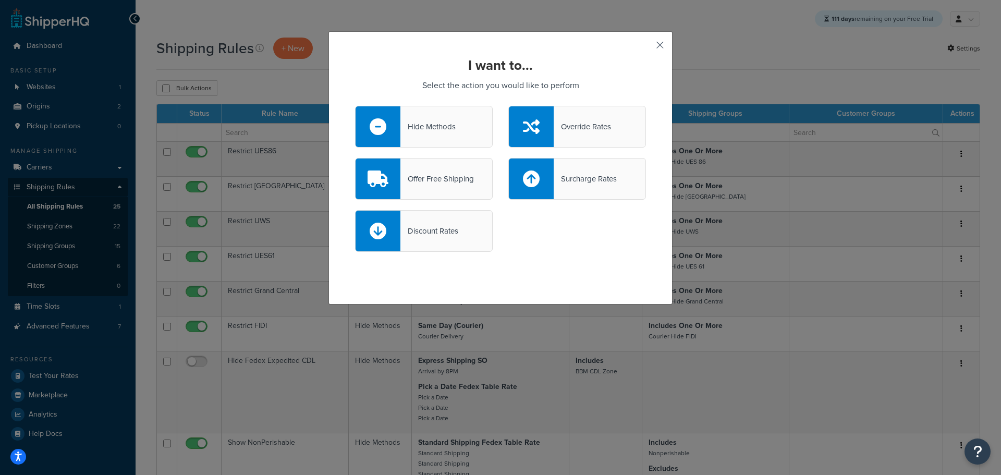
click at [646, 48] on button "button" at bounding box center [644, 48] width 3 height 3
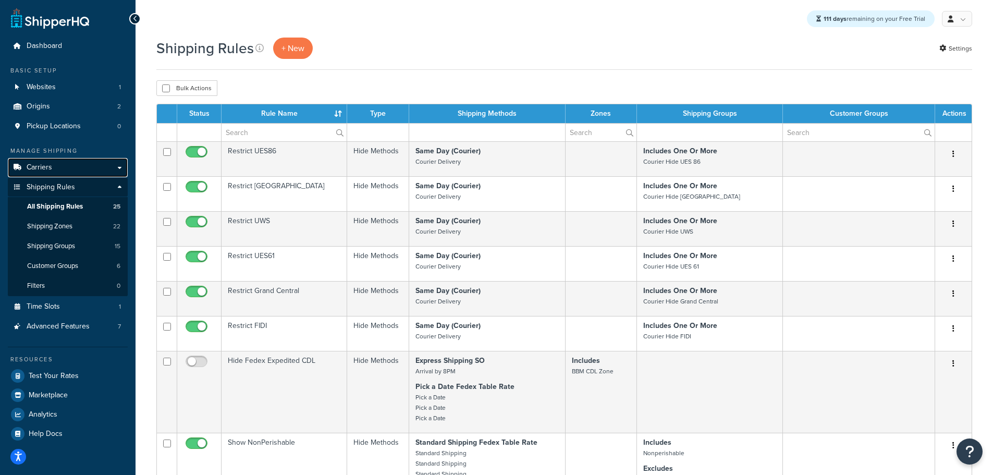
click span "Carriers"
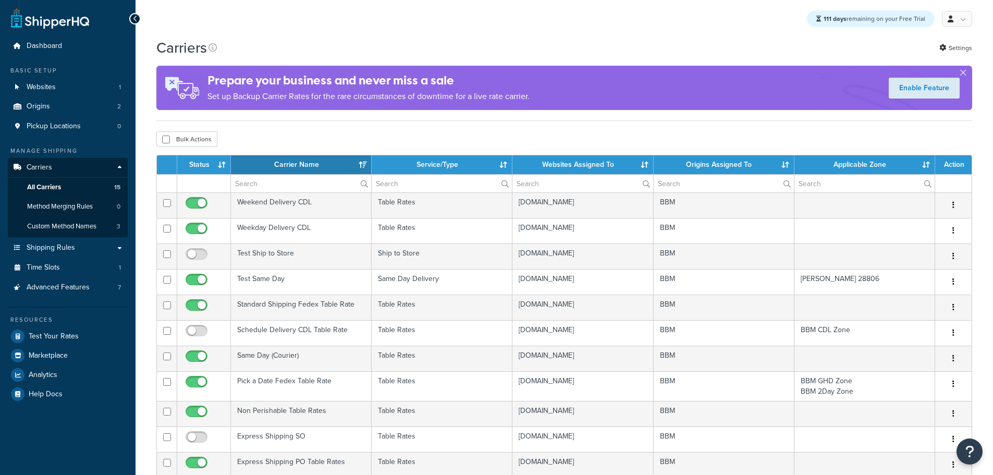
select select "15"
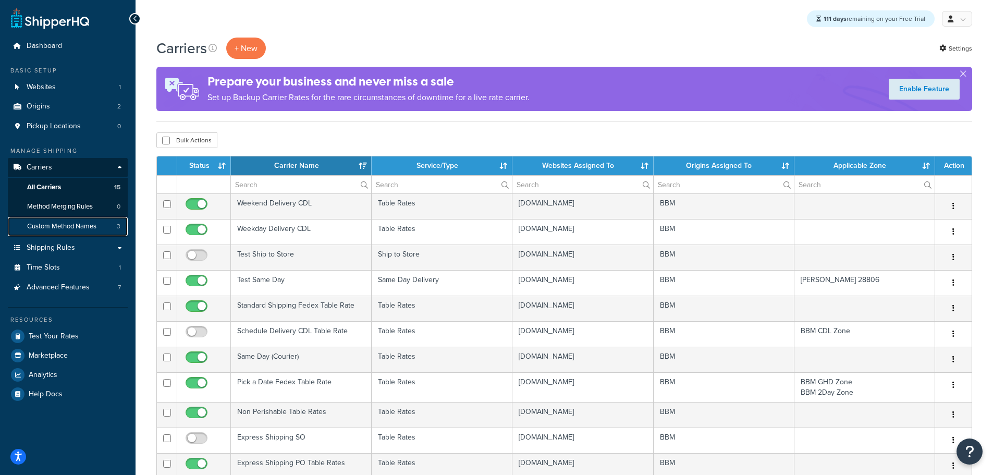
click at [74, 223] on span "Custom Method Names" at bounding box center [61, 226] width 69 height 9
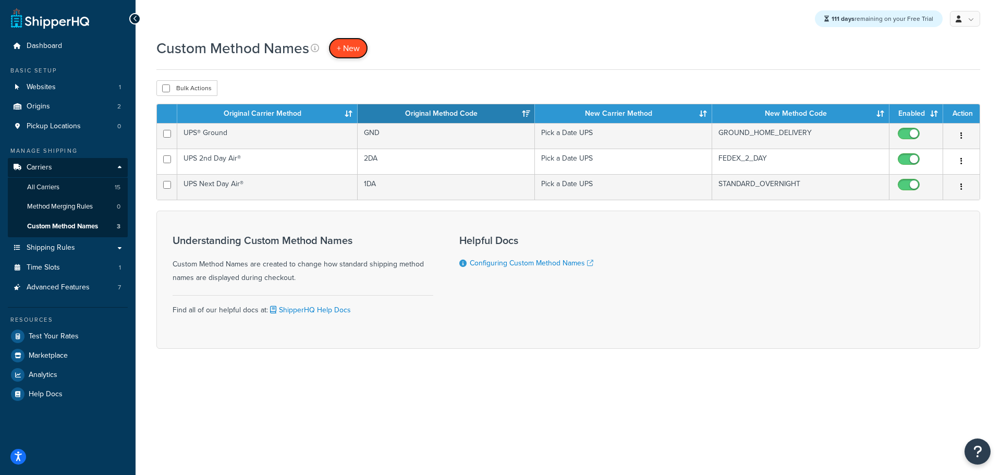
click at [347, 57] on link "+ New" at bounding box center [349, 48] width 40 height 21
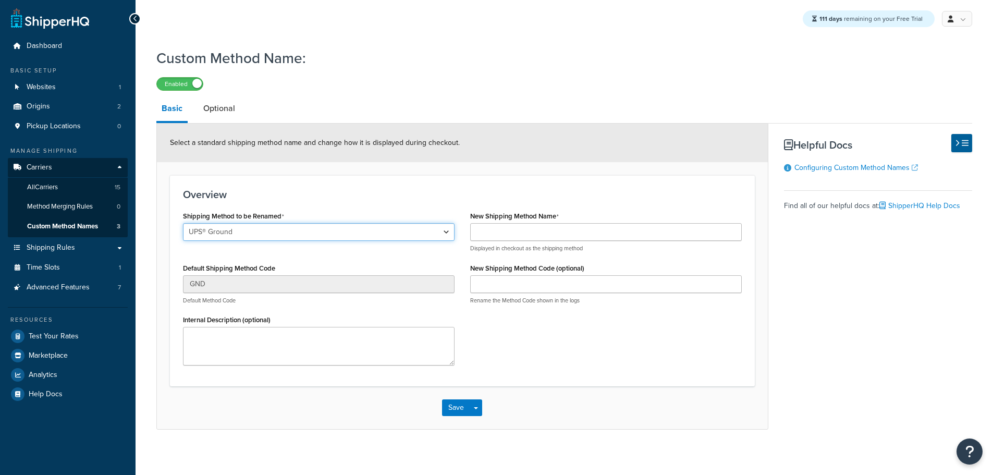
click at [339, 234] on select "UPS® Ground UPS Next Day Air® UPS 2nd Day Air®" at bounding box center [319, 232] width 272 height 18
click at [238, 111] on link "Optional" at bounding box center [219, 108] width 42 height 25
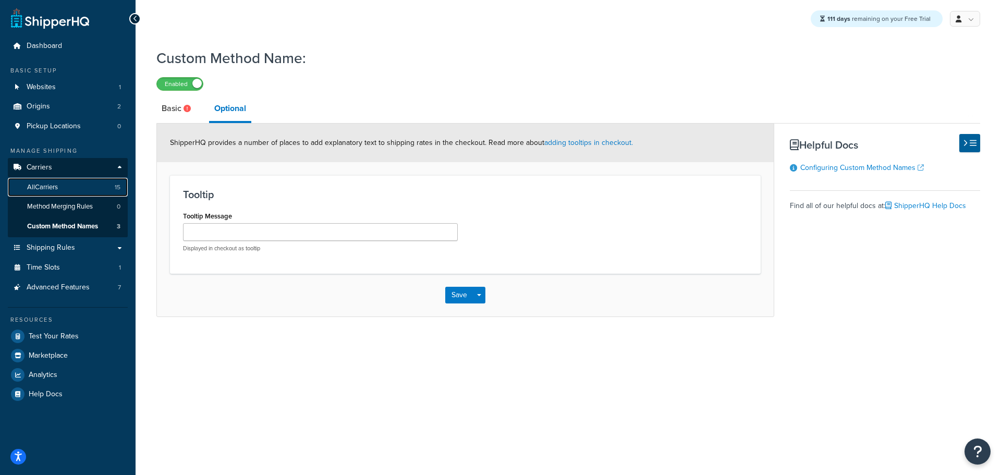
click at [42, 185] on span "All Carriers" at bounding box center [42, 187] width 31 height 9
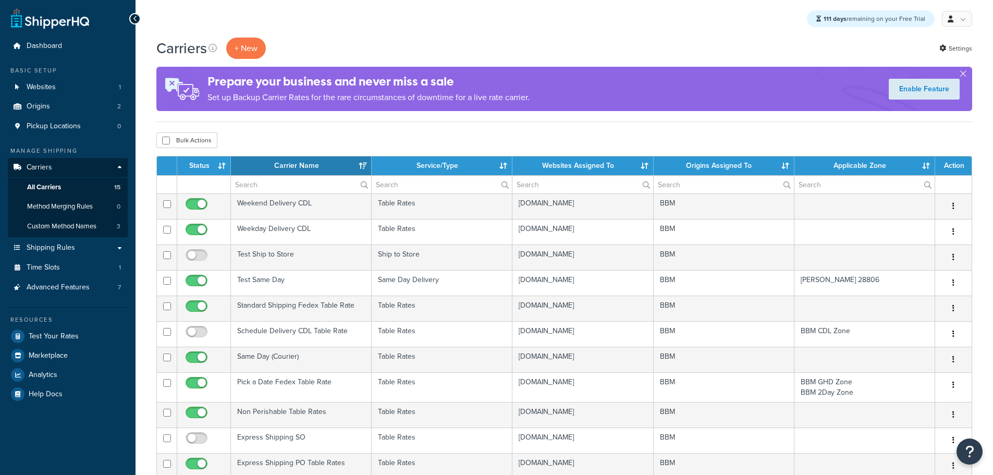
select select "15"
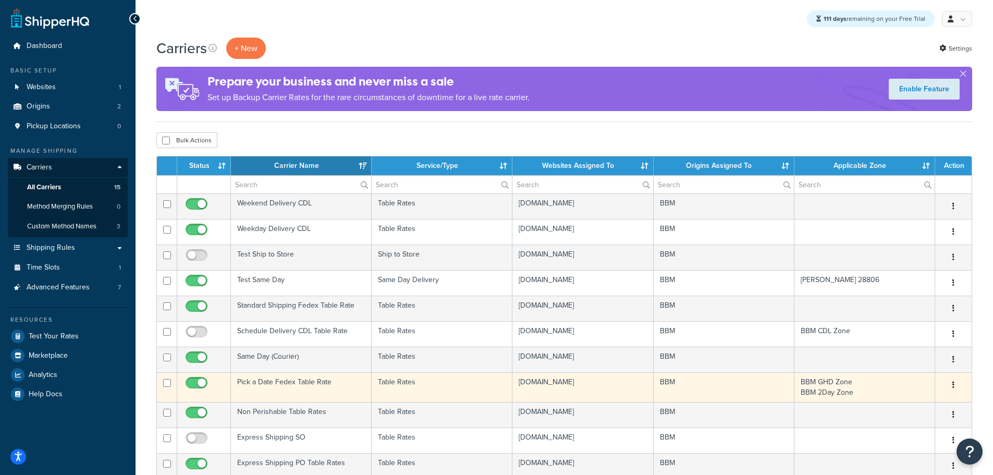
scroll to position [52, 0]
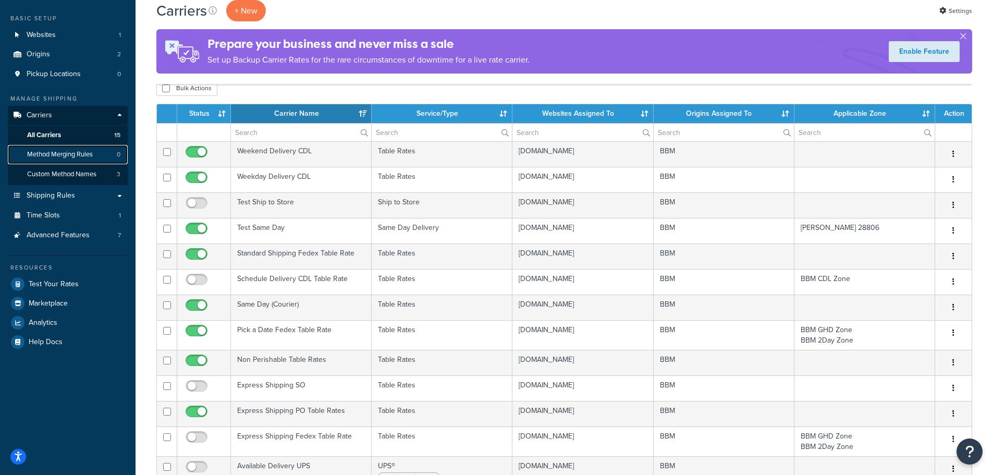
click at [78, 157] on span "Method Merging Rules" at bounding box center [60, 154] width 66 height 9
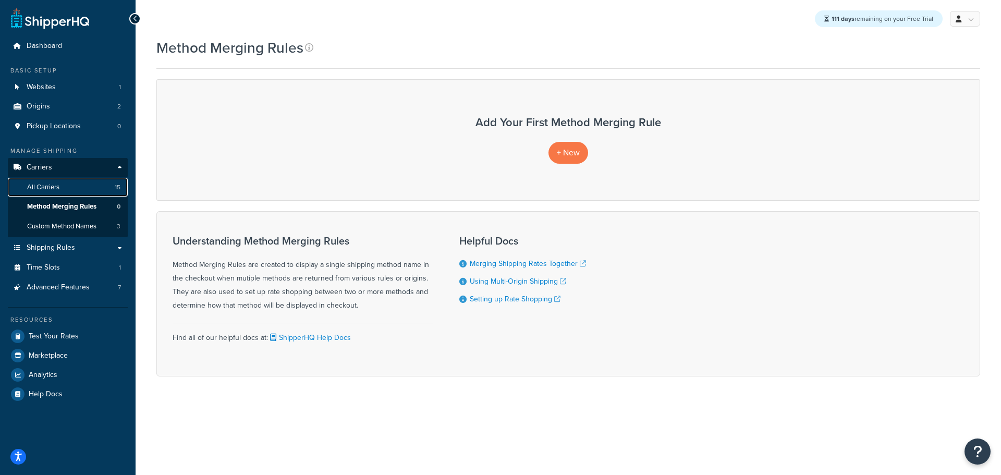
click at [52, 187] on span "All Carriers" at bounding box center [43, 187] width 32 height 9
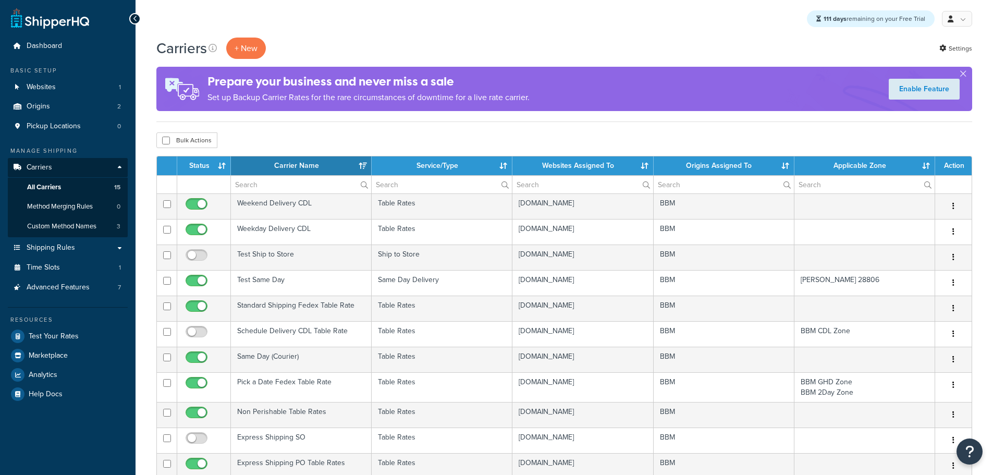
select select "15"
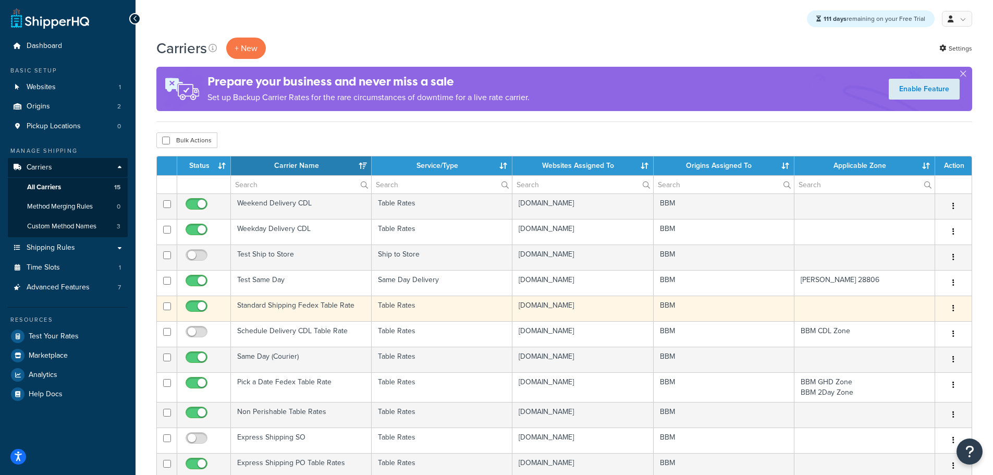
click at [289, 306] on td "Standard Shipping Fedex Table Rate" at bounding box center [301, 309] width 141 height 26
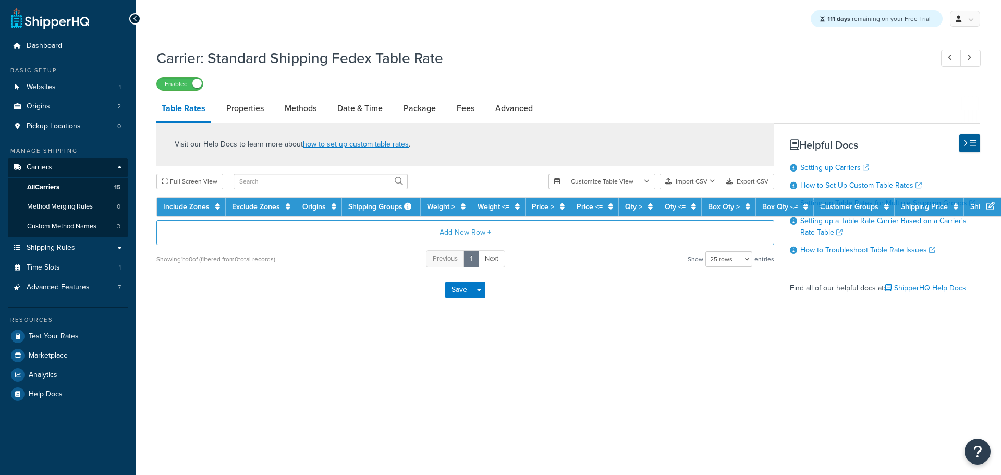
select select "25"
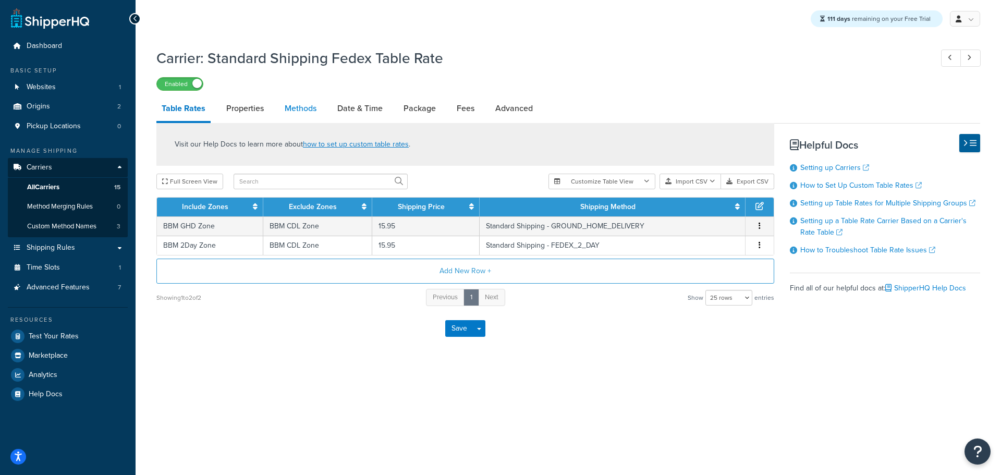
click at [311, 107] on link "Methods" at bounding box center [301, 108] width 42 height 25
select select "25"
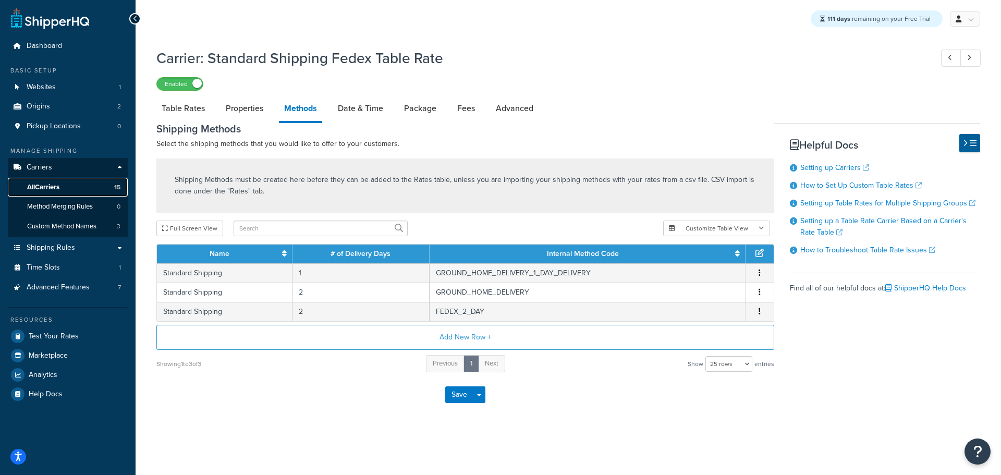
click at [53, 187] on span "All Carriers" at bounding box center [43, 187] width 32 height 9
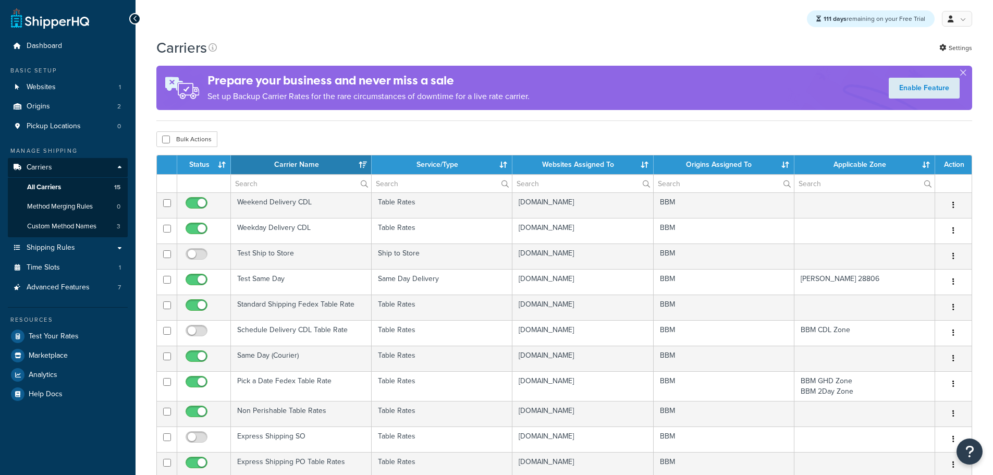
select select "15"
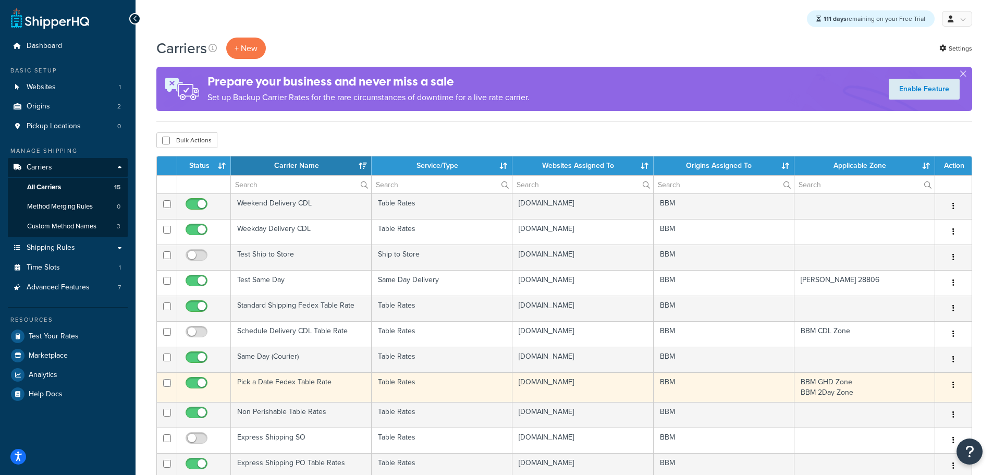
click at [272, 382] on td "Pick a Date Fedex Table Rate" at bounding box center [301, 387] width 141 height 30
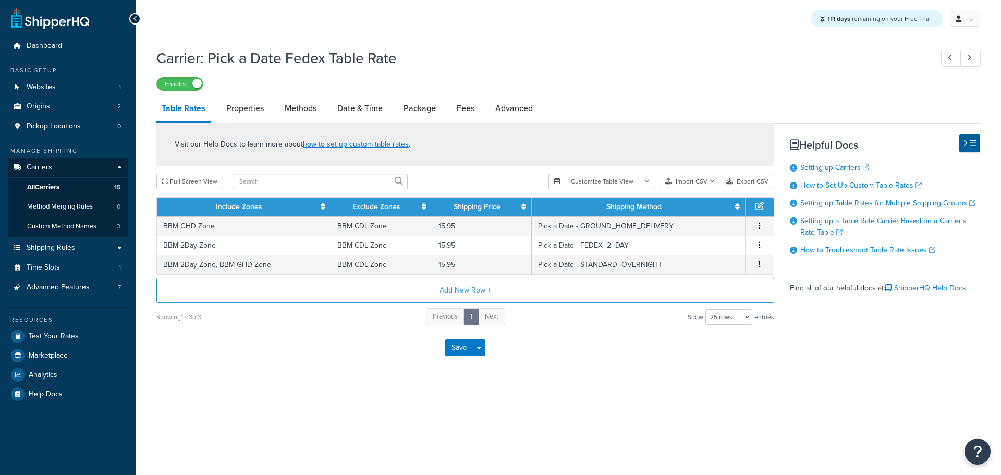
select select "25"
click at [350, 109] on link "Date & Time" at bounding box center [360, 108] width 56 height 25
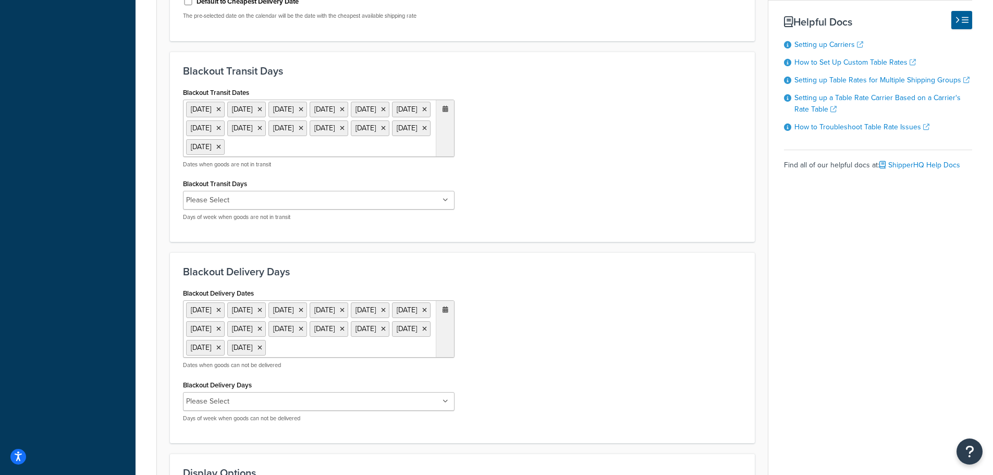
scroll to position [782, 0]
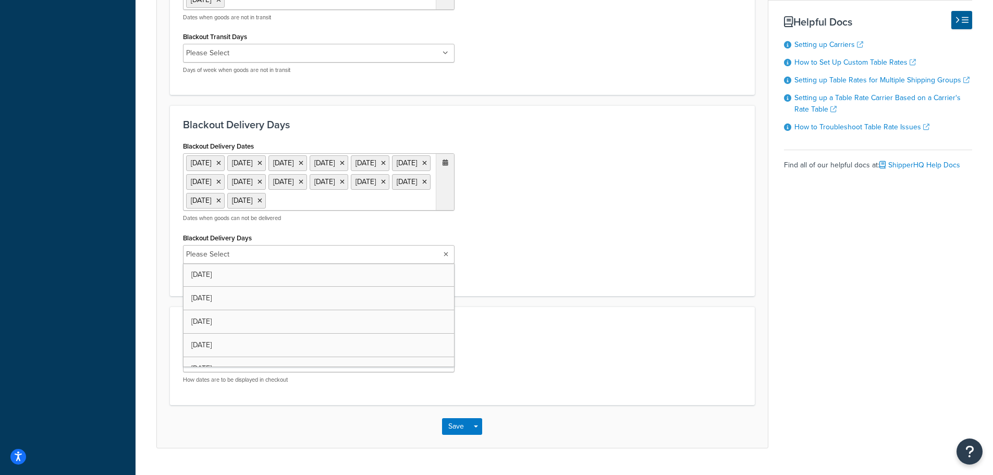
click at [254, 260] on input "Blackout Delivery Days" at bounding box center [279, 254] width 92 height 11
click at [451, 436] on button "Save" at bounding box center [456, 427] width 28 height 17
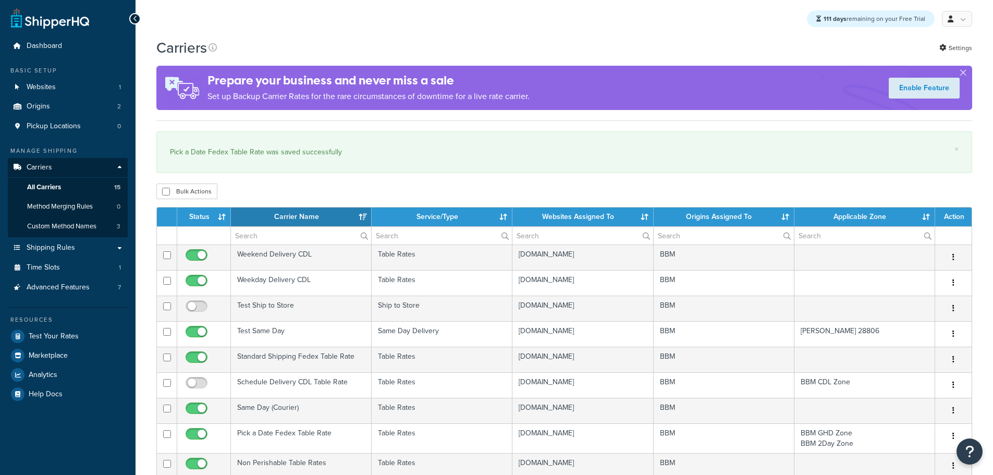
select select "15"
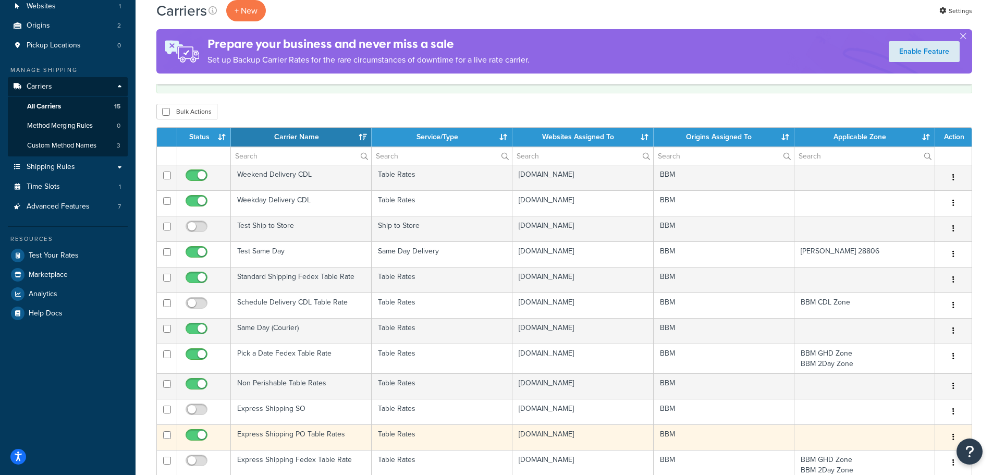
scroll to position [104, 0]
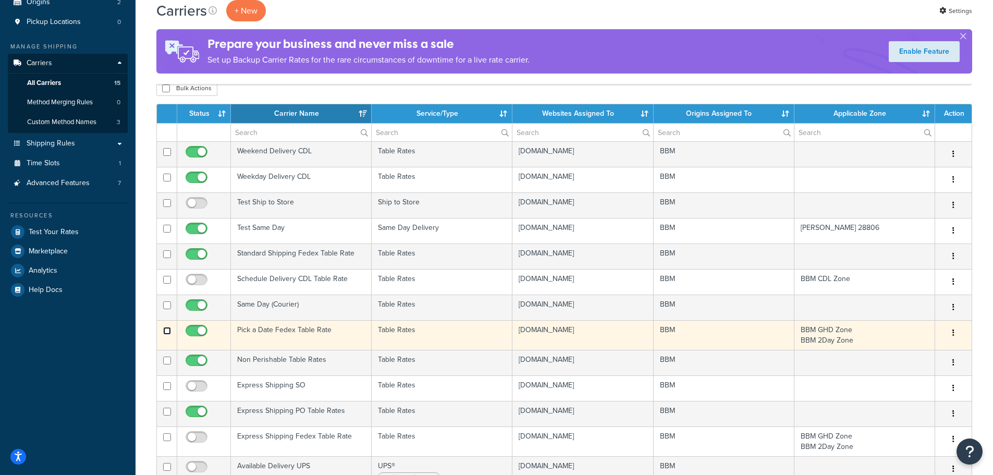
click at [163, 331] on input "checkbox" at bounding box center [167, 331] width 8 height 8
checkbox input "true"
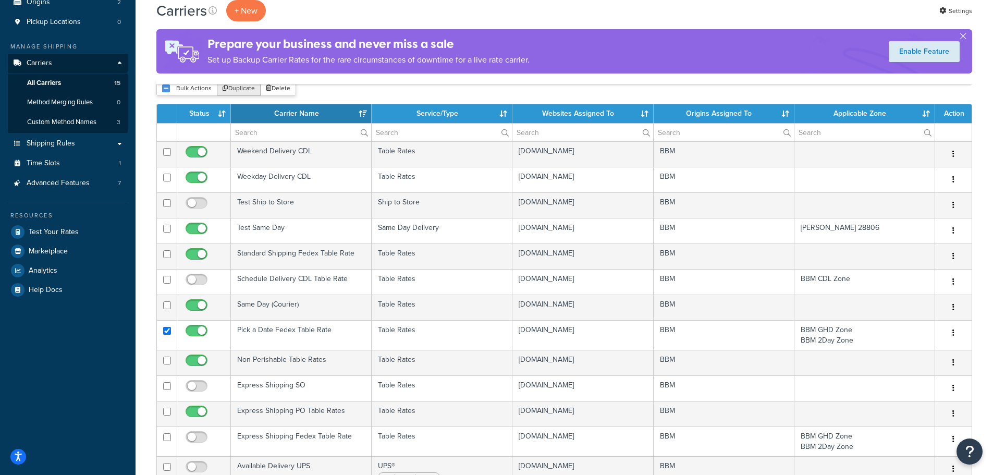
click at [242, 90] on button "Duplicate" at bounding box center [239, 88] width 44 height 16
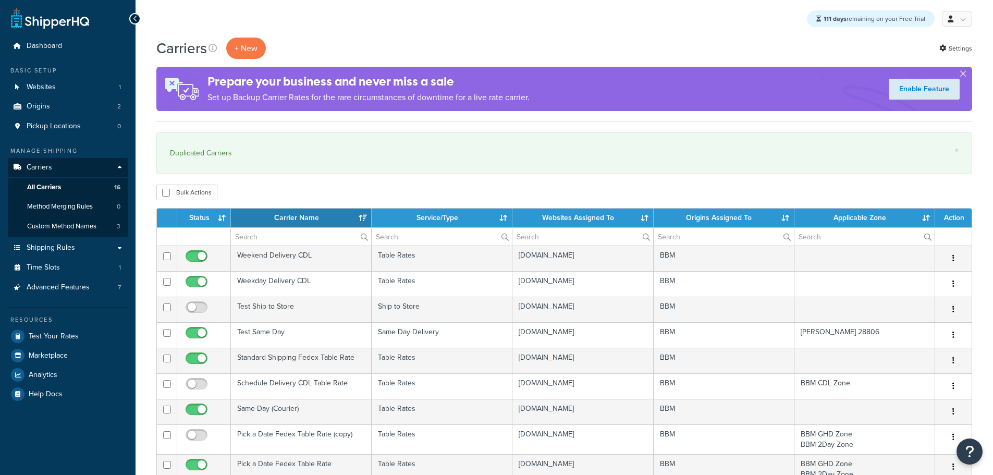
select select "15"
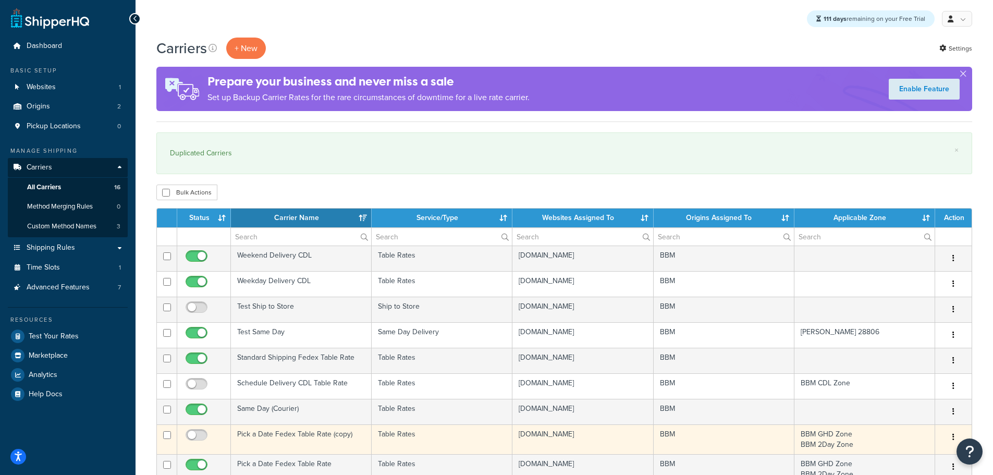
click at [318, 435] on td "Pick a Date Fedex Table Rate (copy)" at bounding box center [301, 439] width 141 height 30
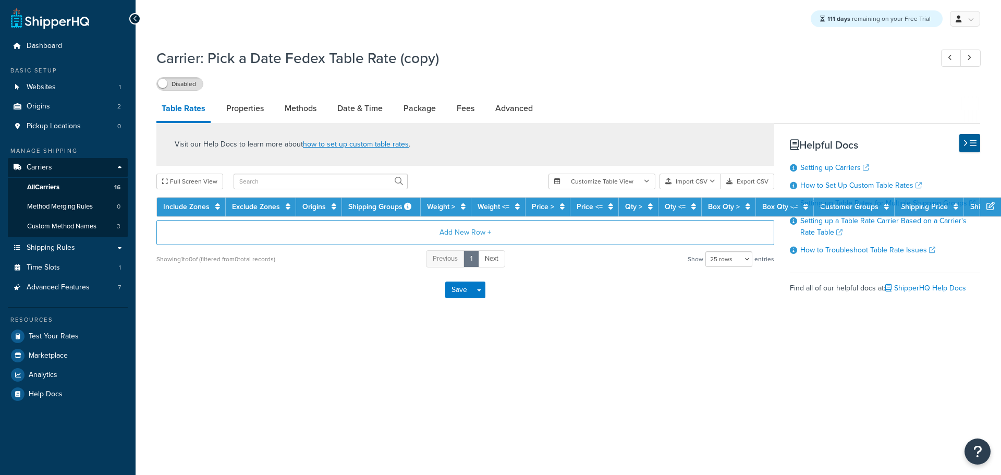
select select "25"
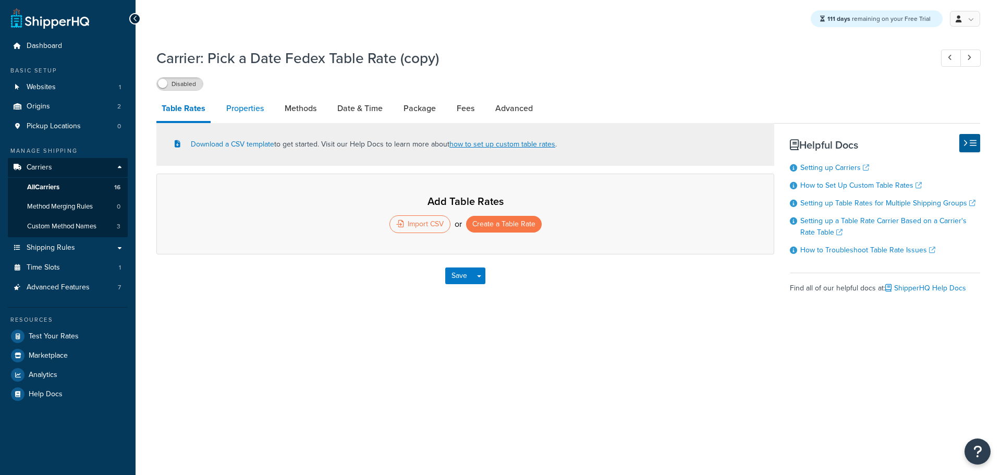
click at [249, 105] on link "Properties" at bounding box center [245, 108] width 48 height 25
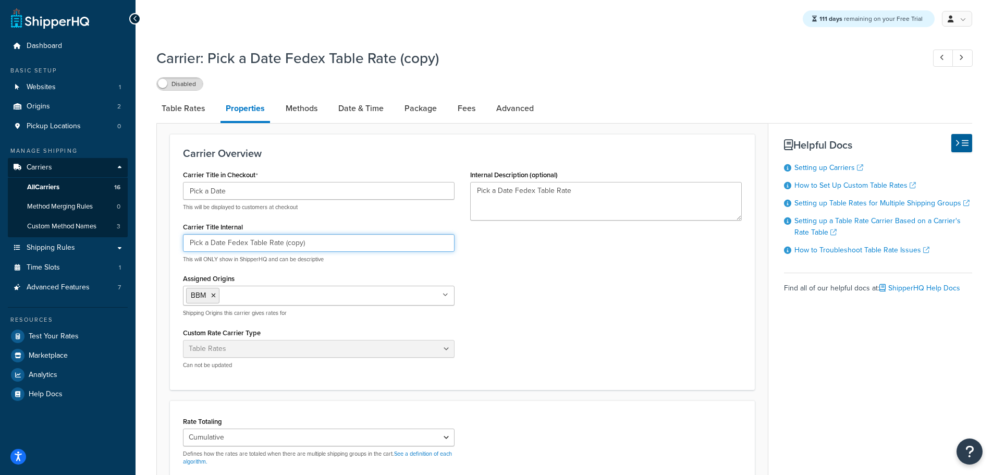
drag, startPoint x: 310, startPoint y: 242, endPoint x: 285, endPoint y: 243, distance: 25.0
click at [285, 243] on input "Pick a Date Fedex Table Rate (copy)" at bounding box center [319, 243] width 272 height 18
type input "Pick a Date Fedex Table Rate [DATE]"
click at [601, 193] on textarea "Pick a Date Fedex Table Rate" at bounding box center [606, 201] width 272 height 39
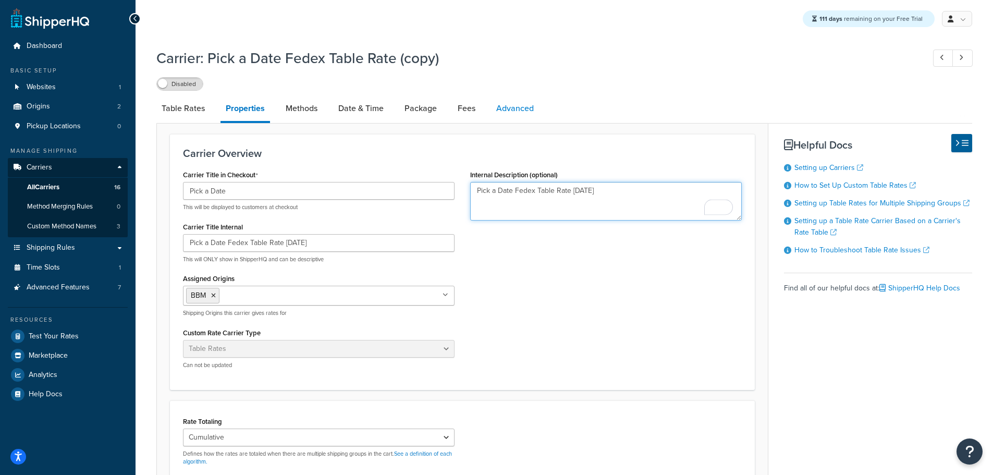
type textarea "Pick a Date Fedex Table Rate [DATE]"
click at [512, 102] on link "Advanced" at bounding box center [515, 108] width 48 height 25
select select "false"
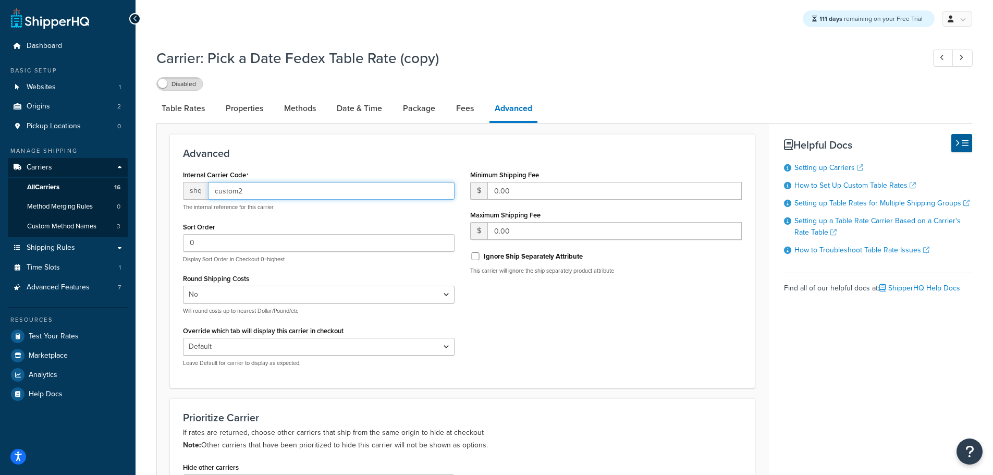
drag, startPoint x: 251, startPoint y: 192, endPoint x: 143, endPoint y: 192, distance: 108.5
click at [143, 192] on div "Carrier: Pick a Date Fedex Table Rate (copy) Disabled Table Rates Properties Me…" at bounding box center [565, 374] width 858 height 663
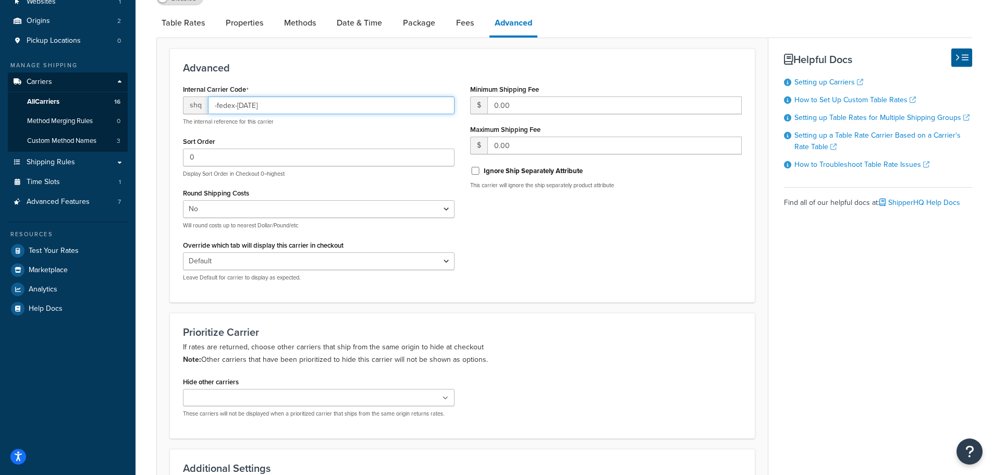
scroll to position [209, 0]
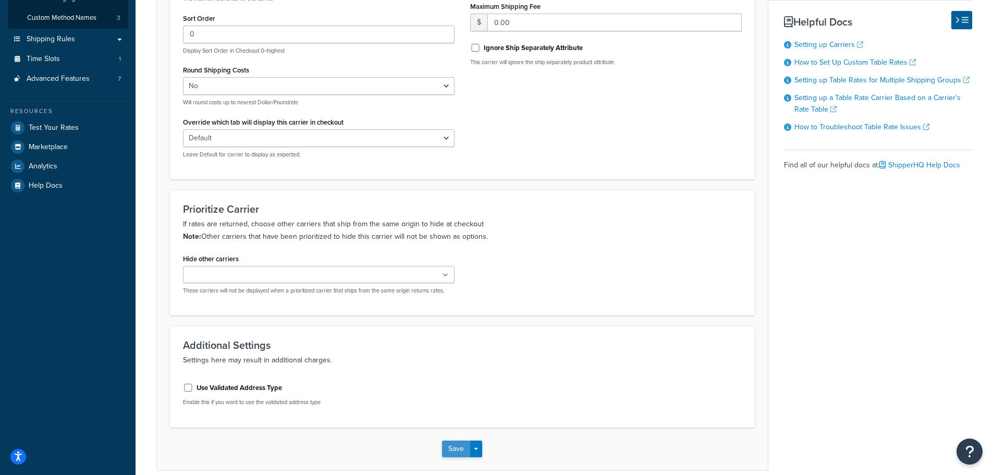
type input "-fedex-monday"
click at [463, 443] on button "Save" at bounding box center [456, 449] width 28 height 17
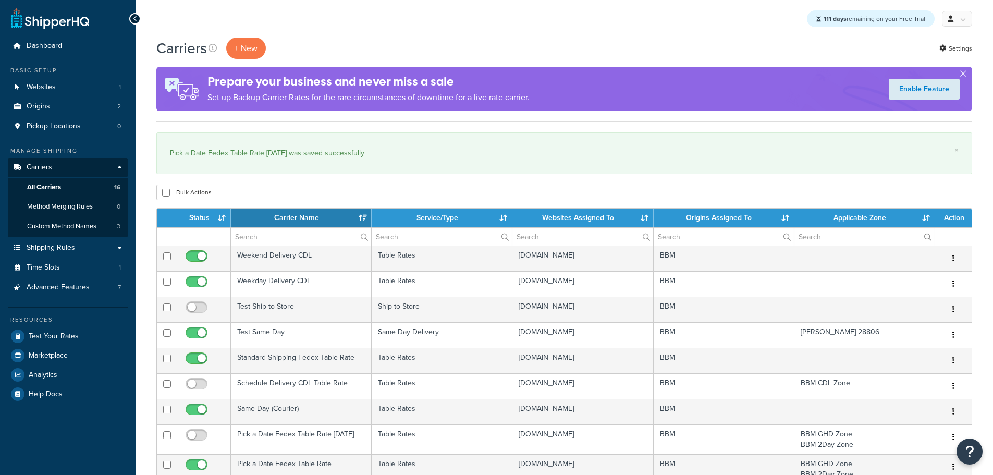
select select "15"
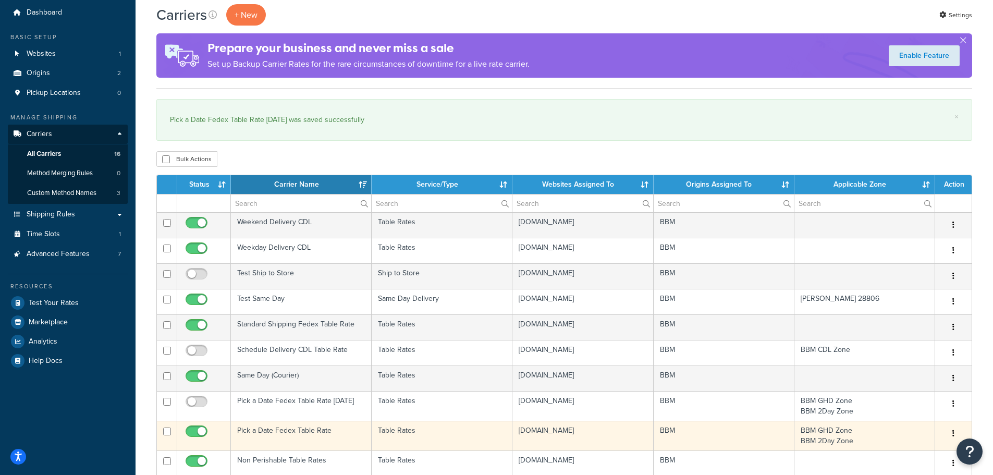
scroll to position [52, 0]
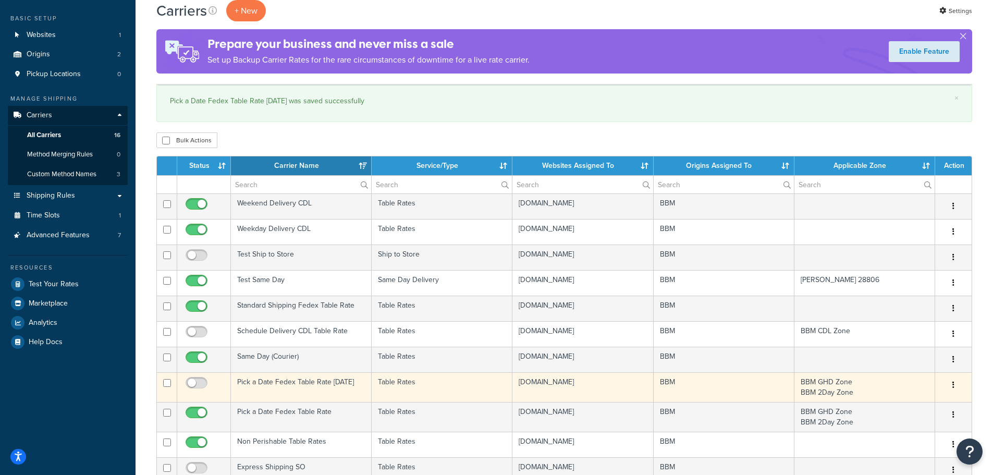
click at [299, 387] on td "Pick a Date Fedex Table Rate [DATE]" at bounding box center [301, 387] width 141 height 30
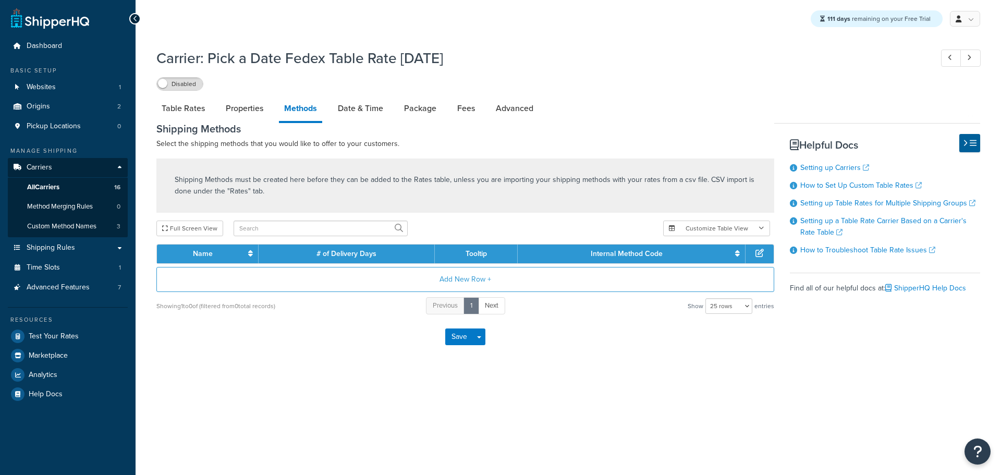
select select "25"
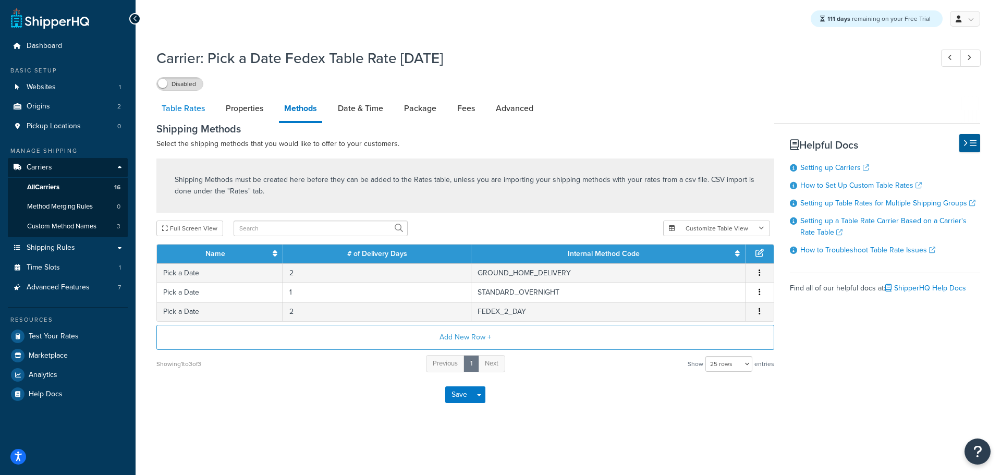
click at [186, 113] on link "Table Rates" at bounding box center [183, 108] width 54 height 25
select select "25"
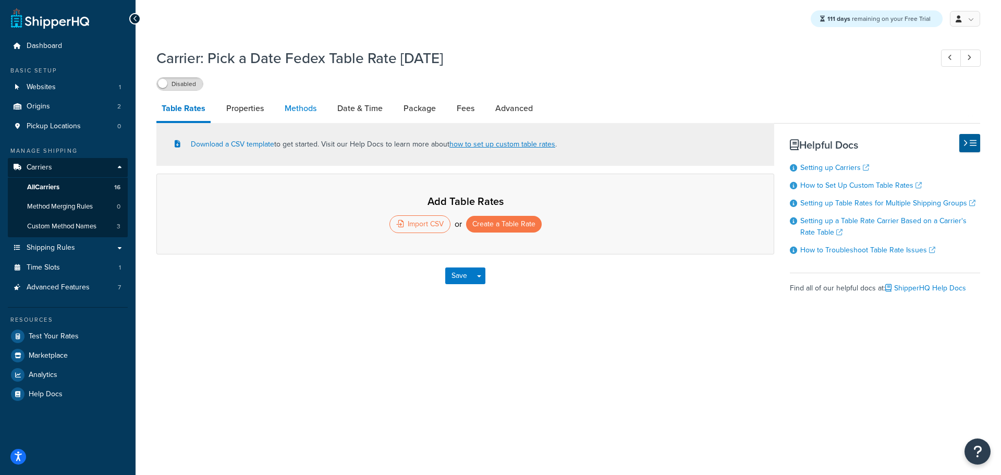
click at [305, 108] on link "Methods" at bounding box center [301, 108] width 42 height 25
select select "25"
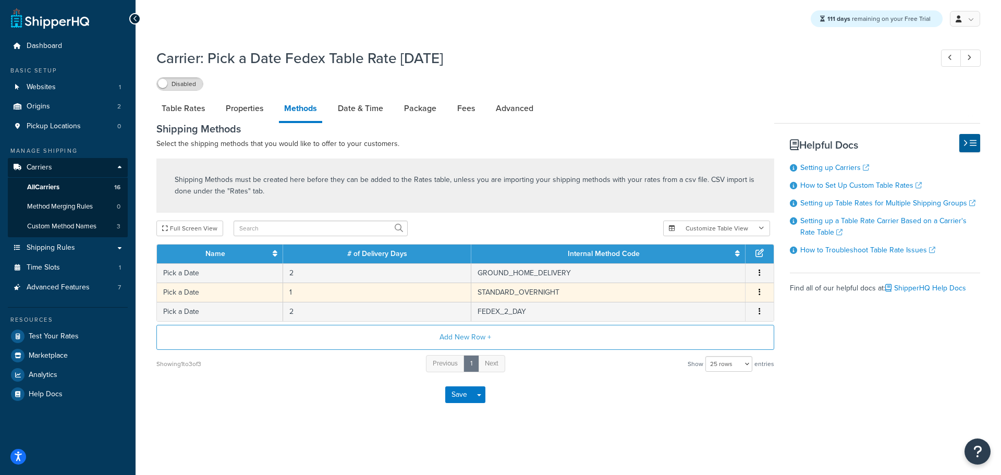
click at [510, 290] on td "STANDARD_OVERNIGHT" at bounding box center [608, 292] width 274 height 19
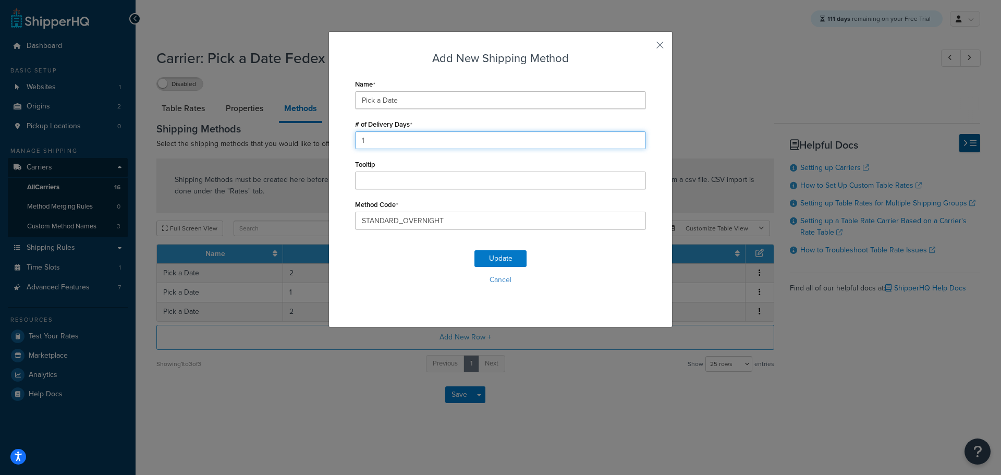
drag, startPoint x: 358, startPoint y: 140, endPoint x: 321, endPoint y: 140, distance: 37.0
click at [323, 140] on div "Add New Shipping Method Name Pick a Date # of Delivery Days 1 Tooltip Method Co…" at bounding box center [500, 237] width 1001 height 475
type input "2"
click at [491, 258] on button "Update" at bounding box center [501, 258] width 52 height 17
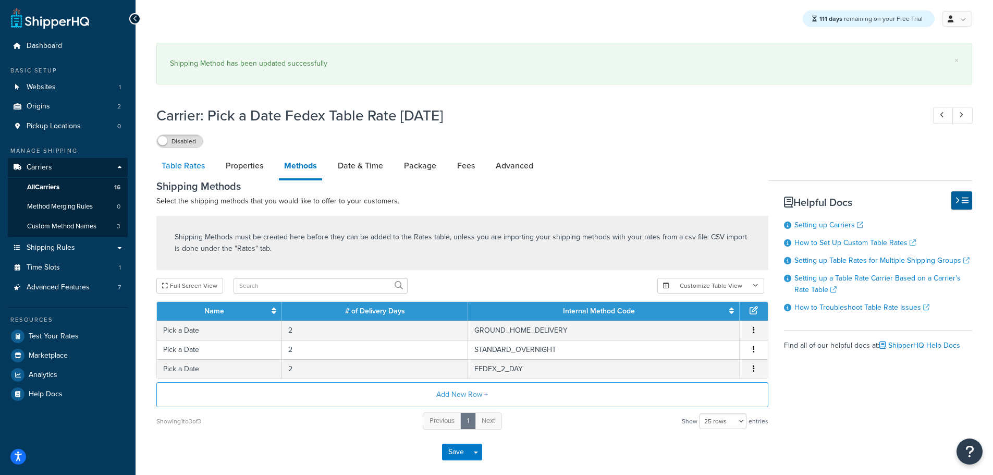
click at [191, 166] on link "Table Rates" at bounding box center [183, 165] width 54 height 25
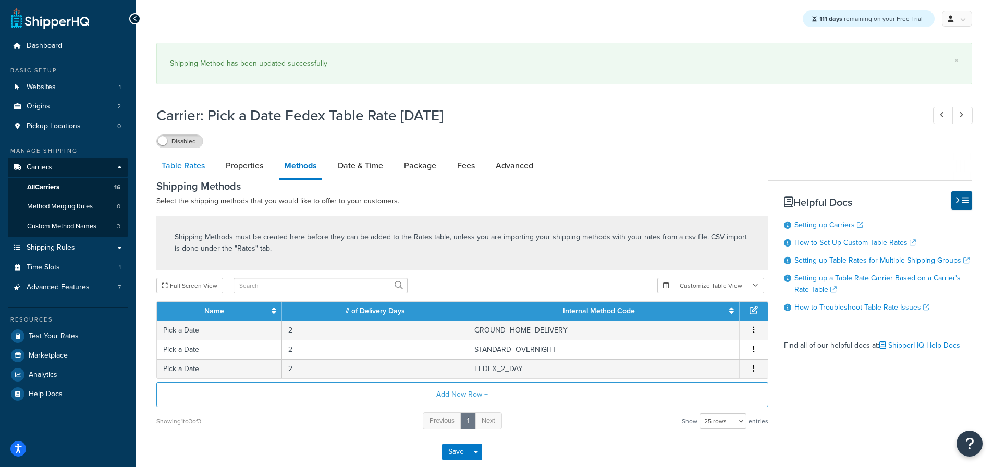
select select "25"
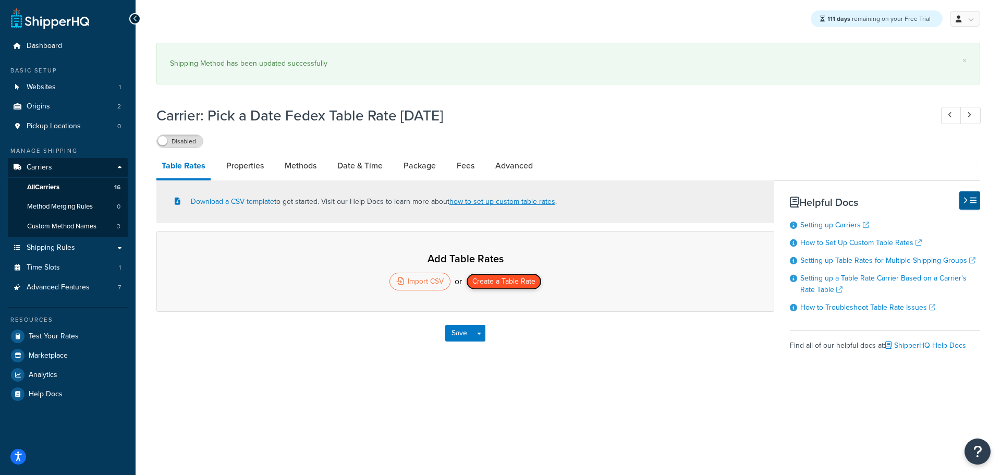
click at [507, 285] on button "Create a Table Rate" at bounding box center [504, 281] width 76 height 17
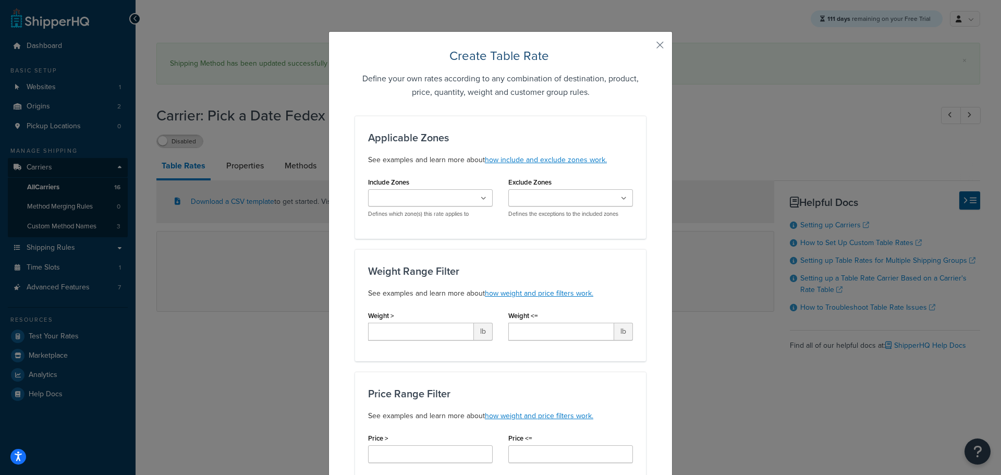
click at [458, 201] on ul at bounding box center [430, 197] width 125 height 17
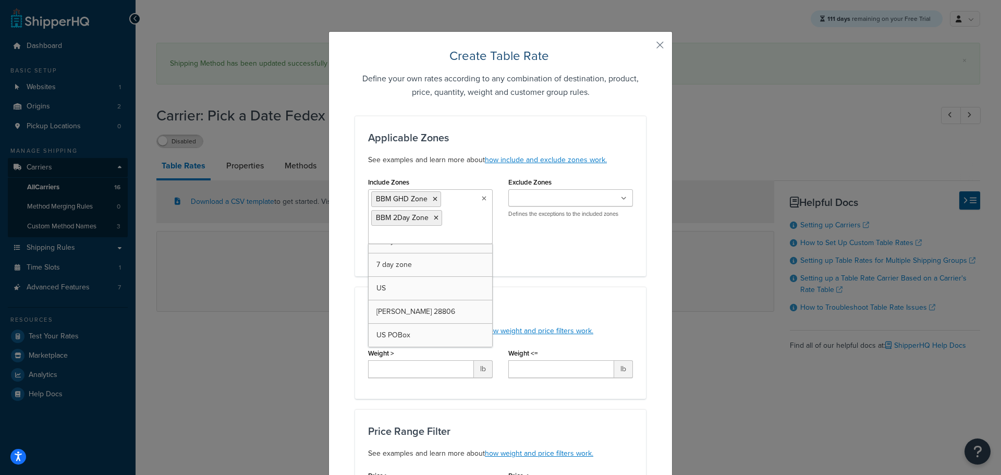
scroll to position [366, 0]
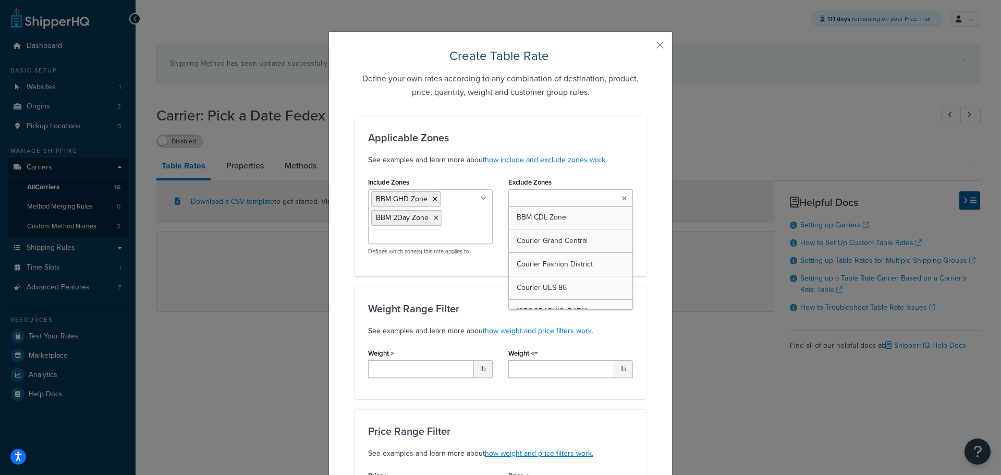
click at [622, 197] on icon at bounding box center [624, 199] width 5 height 6
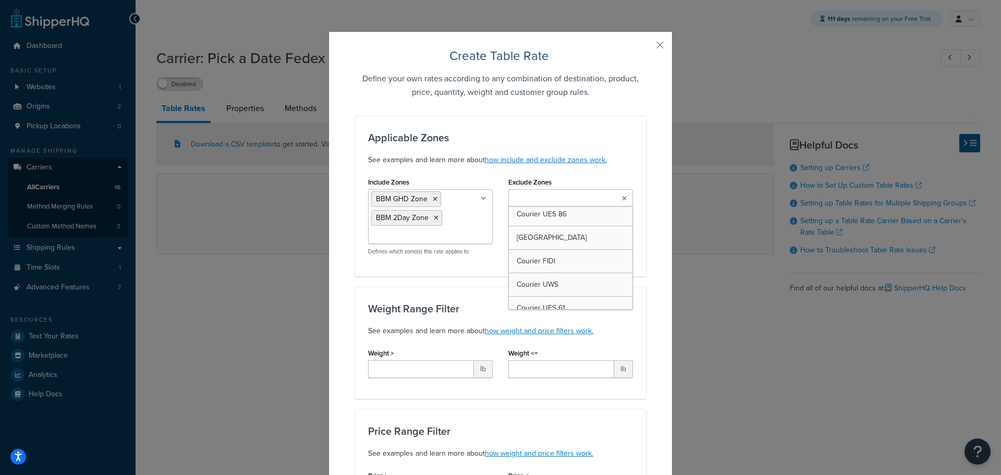
scroll to position [0, 0]
click at [639, 251] on div "Applicable Zones See examples and learn more about how include and exclude zone…" at bounding box center [500, 196] width 291 height 161
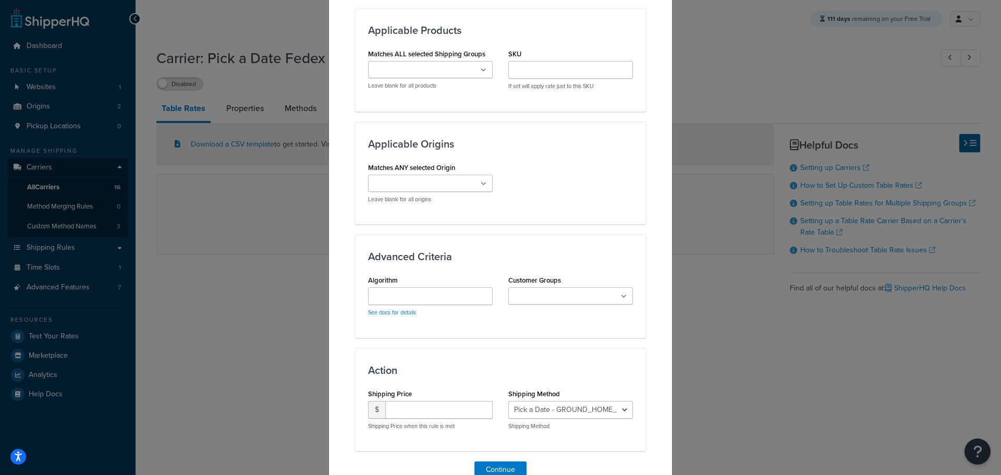
scroll to position [678, 0]
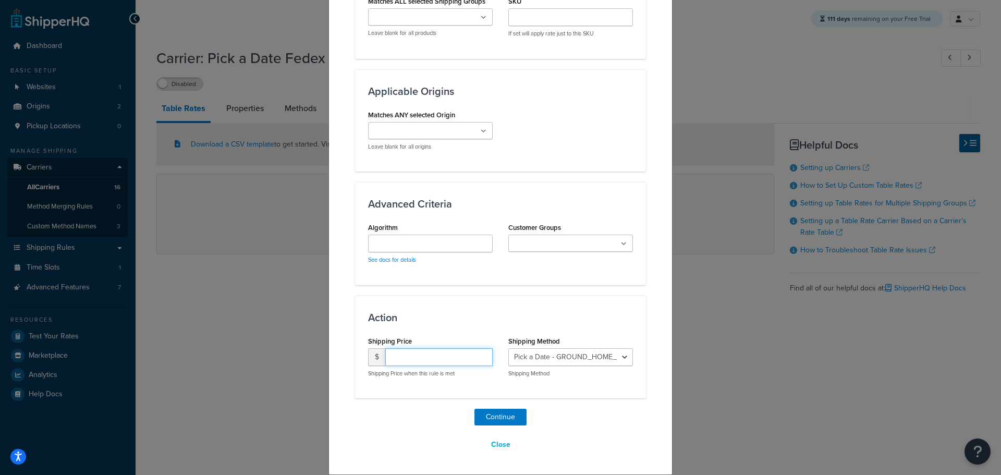
click at [428, 355] on input "number" at bounding box center [438, 357] width 107 height 18
type input "15.95"
drag, startPoint x: 572, startPoint y: 357, endPoint x: 578, endPoint y: 357, distance: 6.3
click at [575, 357] on select "Pick a Date - GROUND_HOME_DELIVERY Pick a Date - STANDARD_OVERNIGHT Pick a Date…" at bounding box center [570, 357] width 125 height 18
select select "182411"
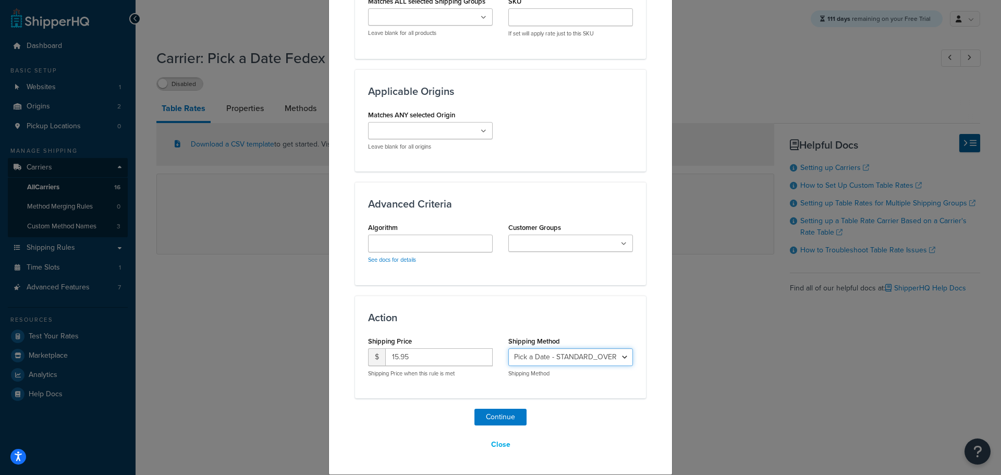
click at [508, 348] on select "Pick a Date - GROUND_HOME_DELIVERY Pick a Date - STANDARD_OVERNIGHT Pick a Date…" at bounding box center [570, 357] width 125 height 18
click at [504, 417] on button "Continue" at bounding box center [501, 417] width 52 height 17
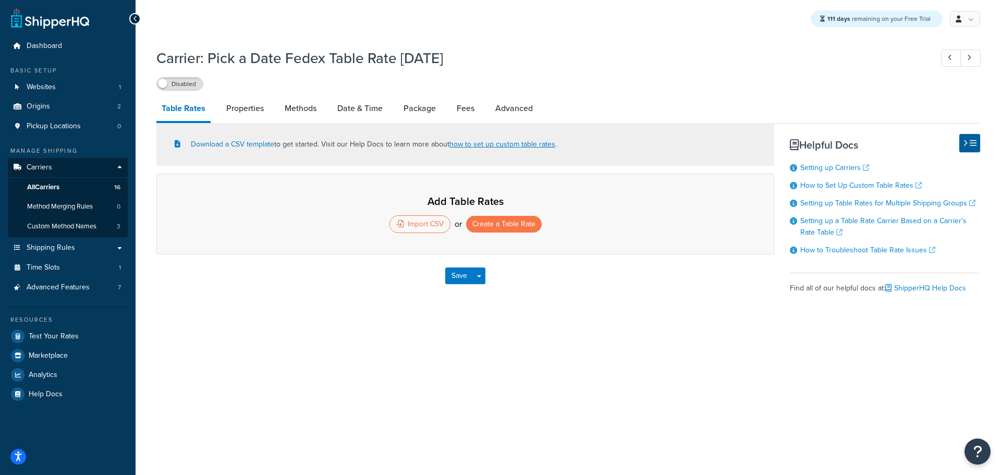
select select "25"
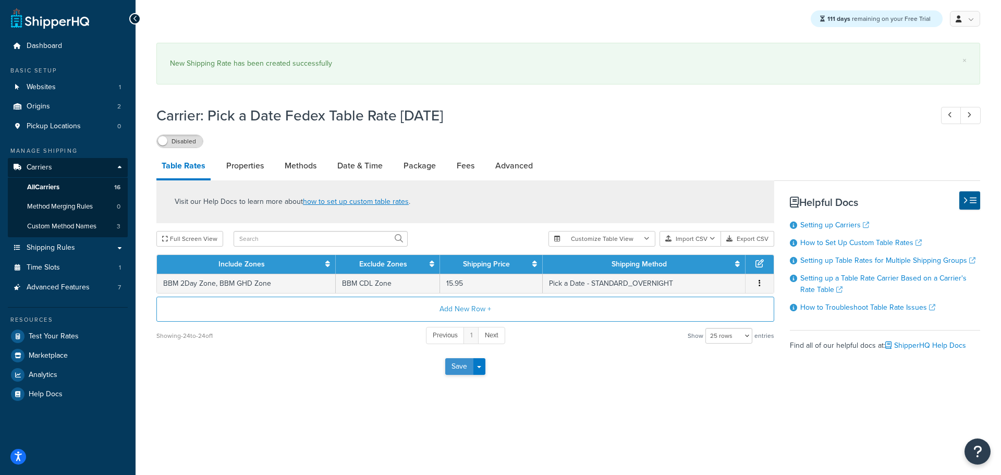
click at [449, 364] on button "Save" at bounding box center [459, 366] width 28 height 17
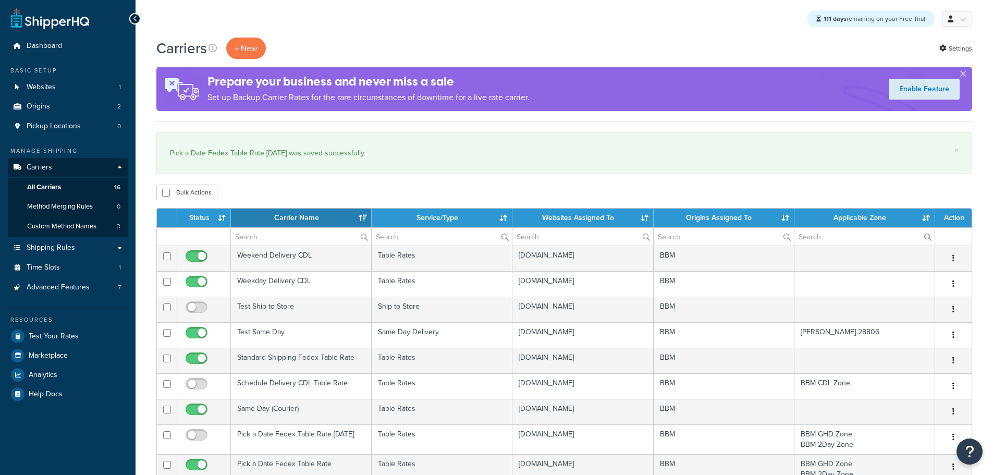
select select "15"
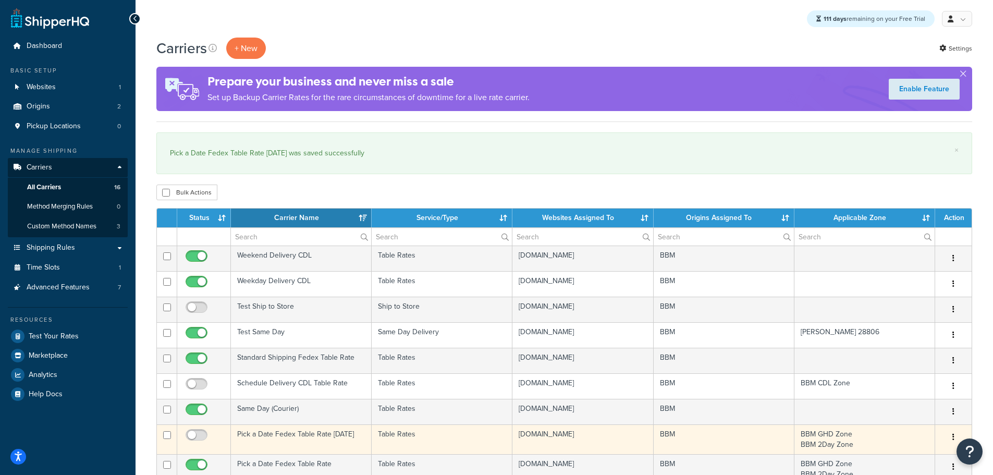
click at [295, 434] on td "Pick a Date Fedex Table Rate [DATE]" at bounding box center [301, 439] width 141 height 30
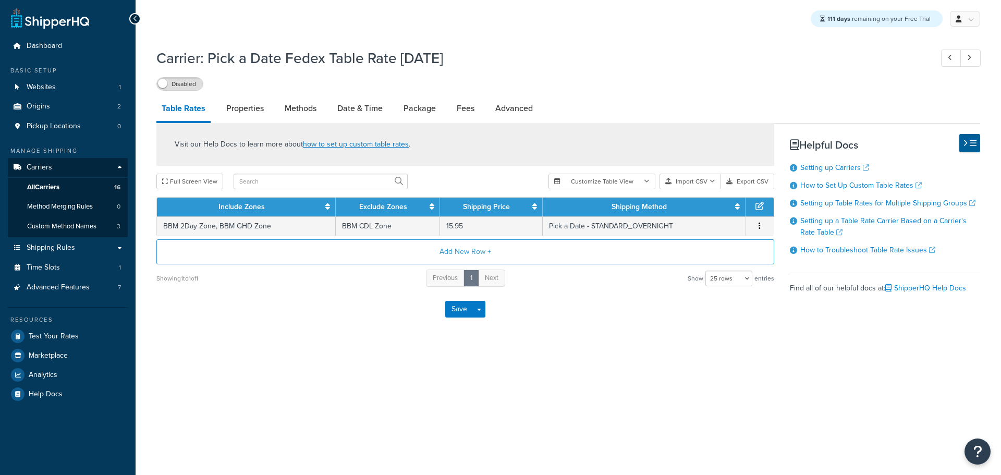
select select "25"
click at [356, 113] on link "Date & Time" at bounding box center [360, 108] width 56 height 25
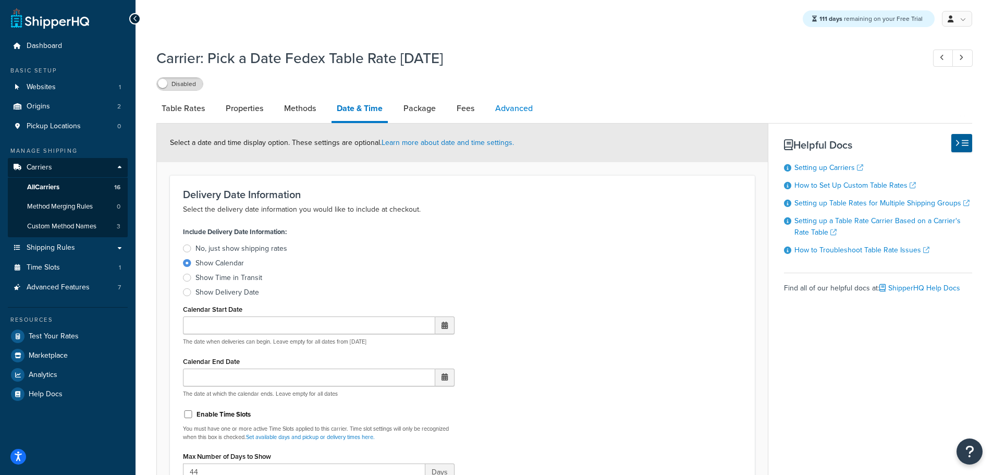
click at [514, 106] on link "Advanced" at bounding box center [514, 108] width 48 height 25
select select "false"
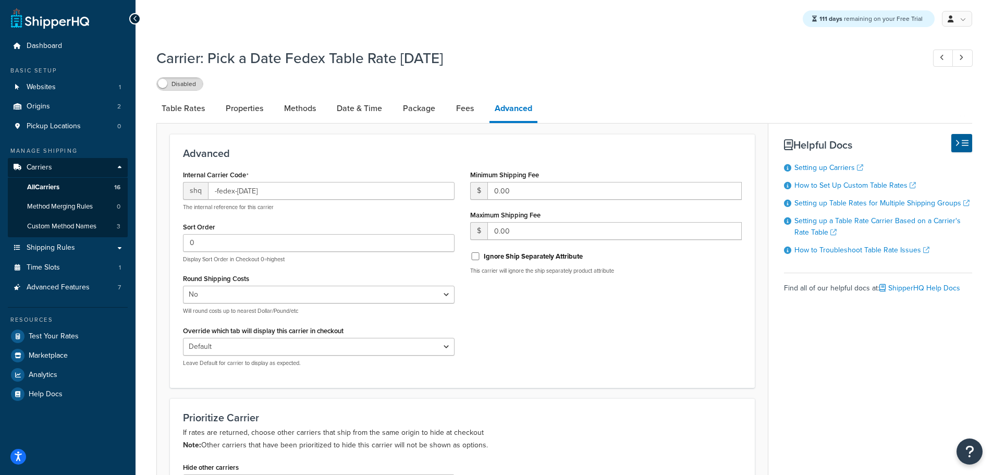
click at [195, 86] on label "Disabled" at bounding box center [180, 84] width 46 height 13
click at [339, 111] on link "Date & Time" at bounding box center [360, 108] width 56 height 25
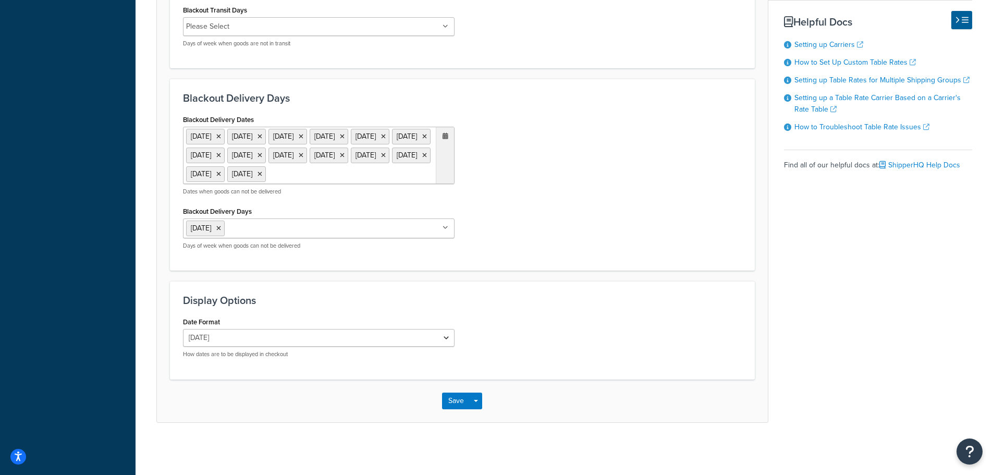
scroll to position [834, 0]
click at [221, 232] on icon at bounding box center [218, 228] width 5 height 6
click at [225, 236] on li "Please Select" at bounding box center [207, 229] width 43 height 15
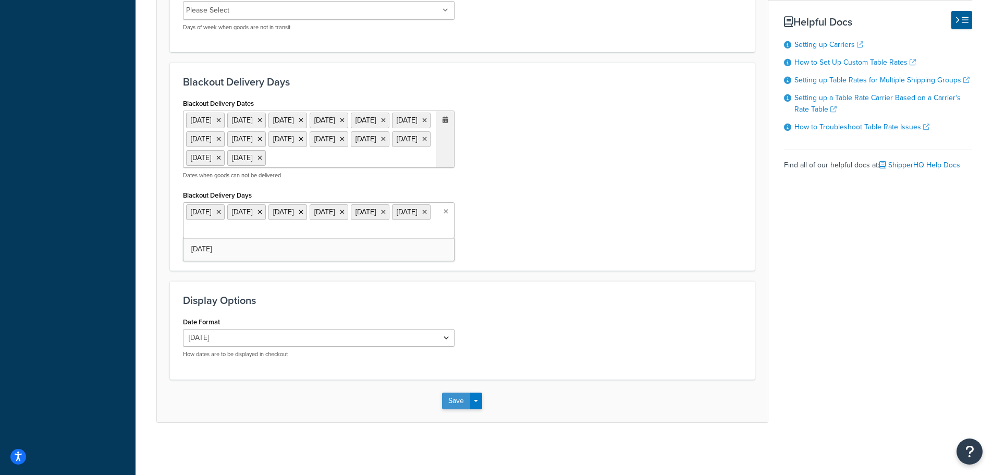
click at [454, 409] on button "Save" at bounding box center [456, 401] width 28 height 17
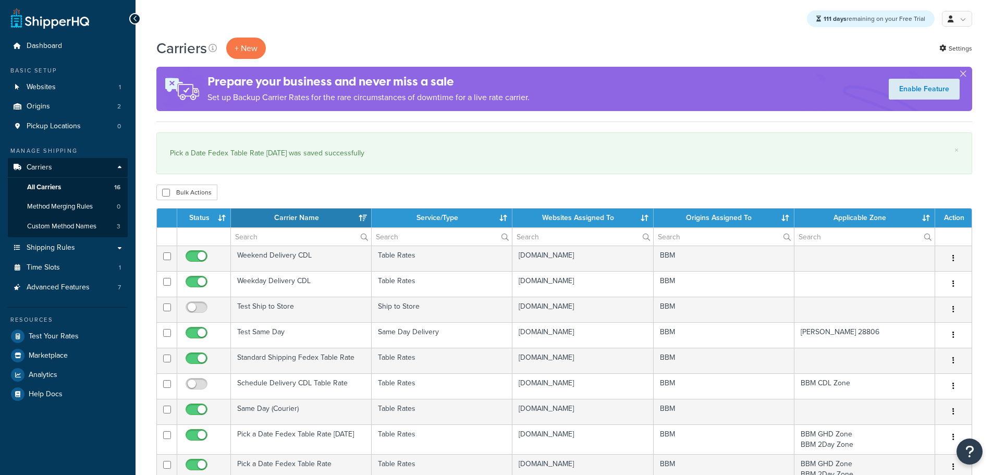
select select "15"
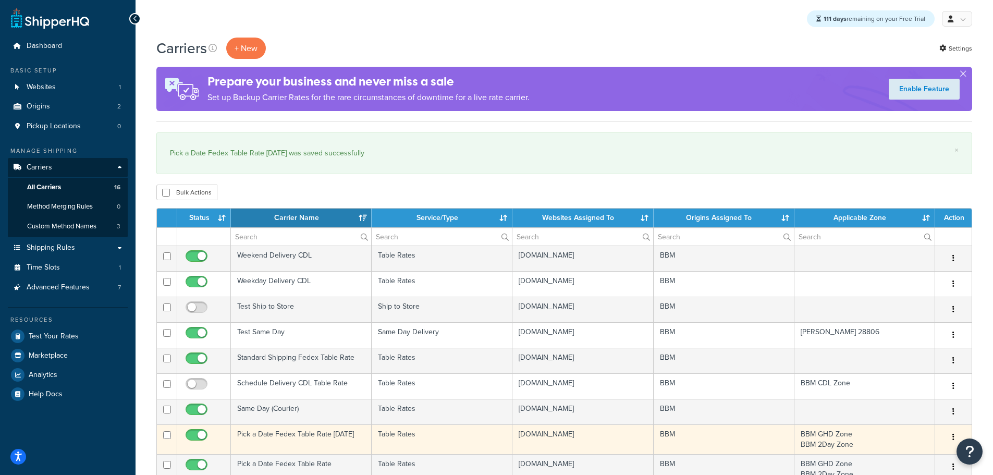
click at [294, 432] on td "Pick a Date Fedex Table Rate [DATE]" at bounding box center [301, 439] width 141 height 30
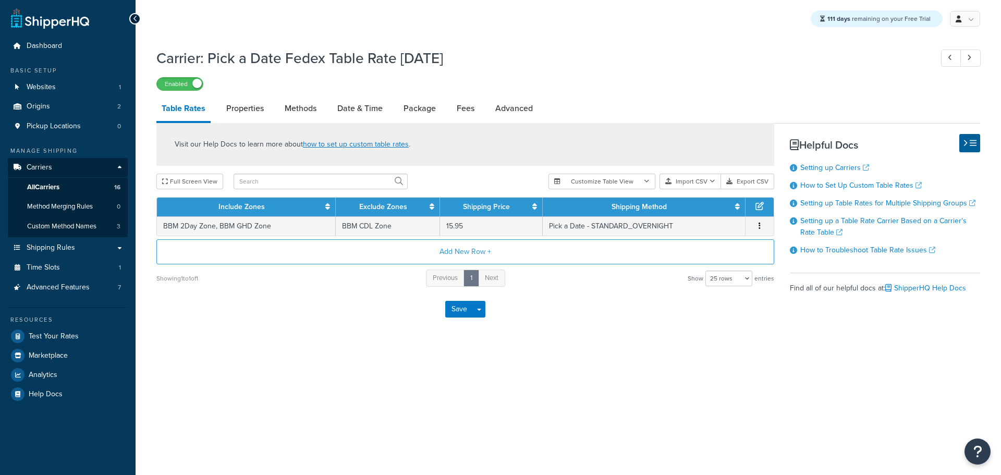
select select "25"
click at [69, 207] on span "Method Merging Rules" at bounding box center [60, 206] width 66 height 9
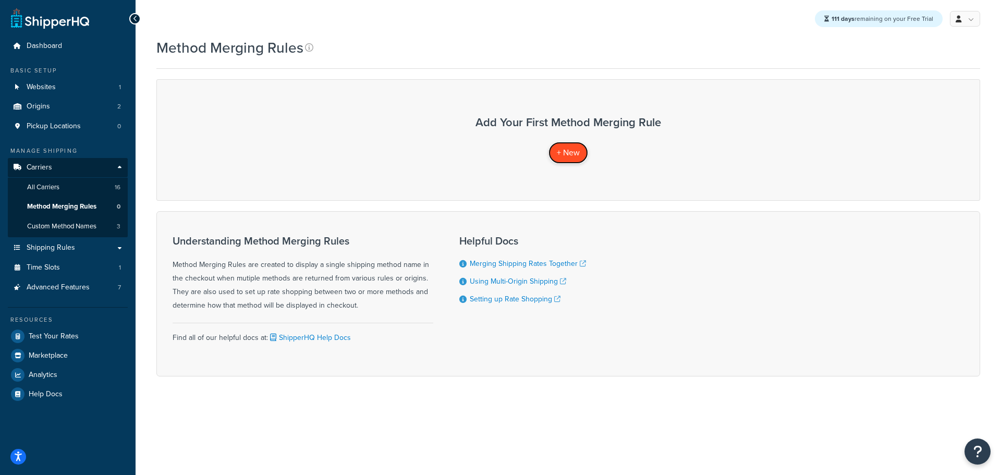
click at [571, 154] on span "+ New" at bounding box center [568, 153] width 23 height 12
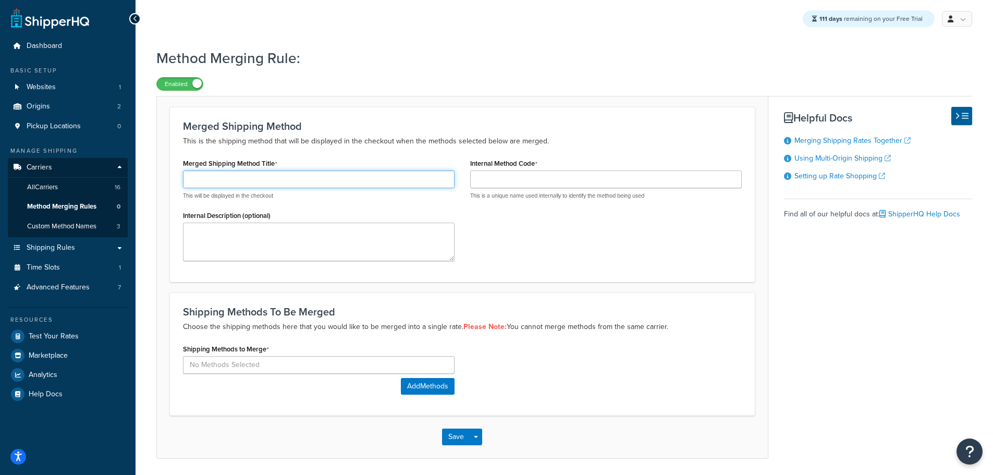
click at [272, 172] on input "Merged Shipping Method Title" at bounding box center [319, 180] width 272 height 18
type input "Pick a Date Merged"
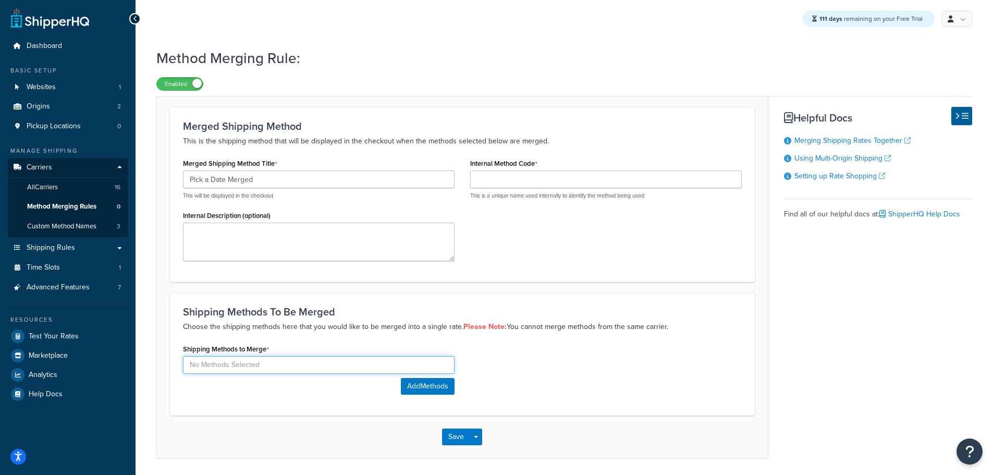
click at [365, 361] on input at bounding box center [319, 365] width 272 height 18
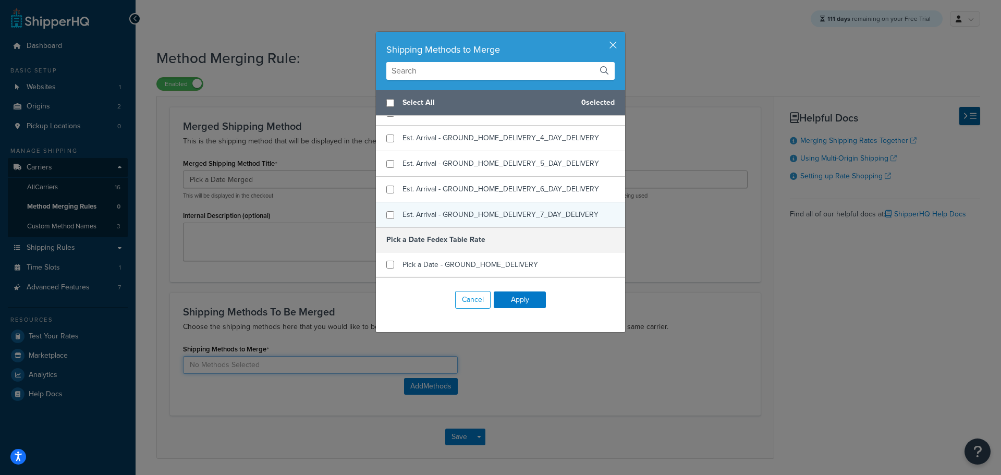
scroll to position [417, 0]
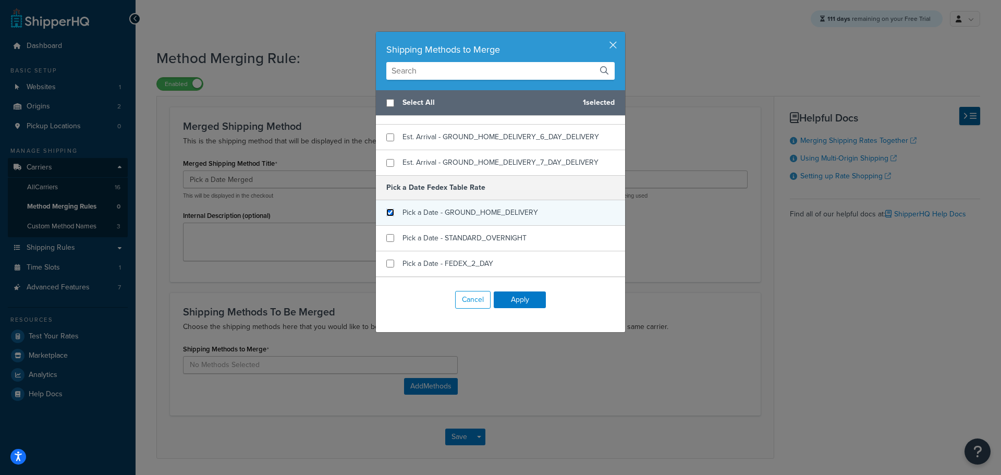
click at [388, 213] on input "checkbox" at bounding box center [390, 213] width 8 height 8
checkbox input "true"
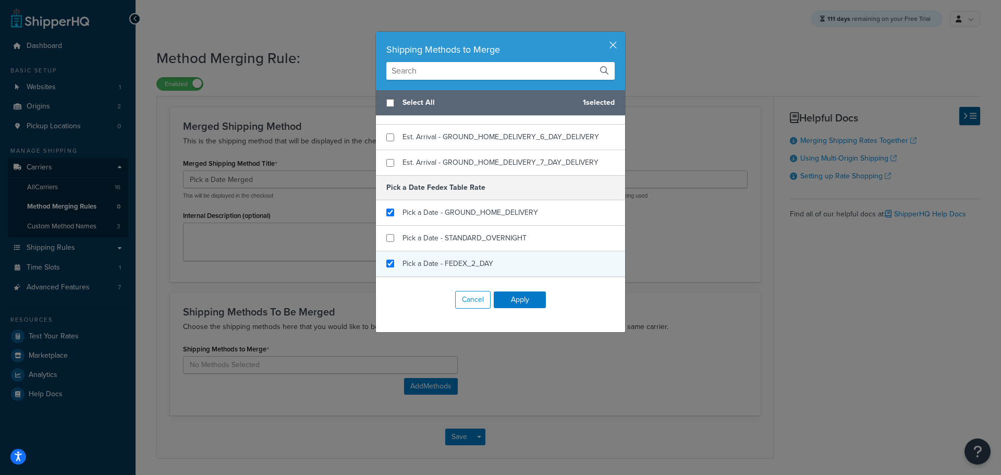
checkbox input "true"
click at [394, 261] on div "Pick a Date - FEDEX_2_DAY" at bounding box center [500, 263] width 249 height 25
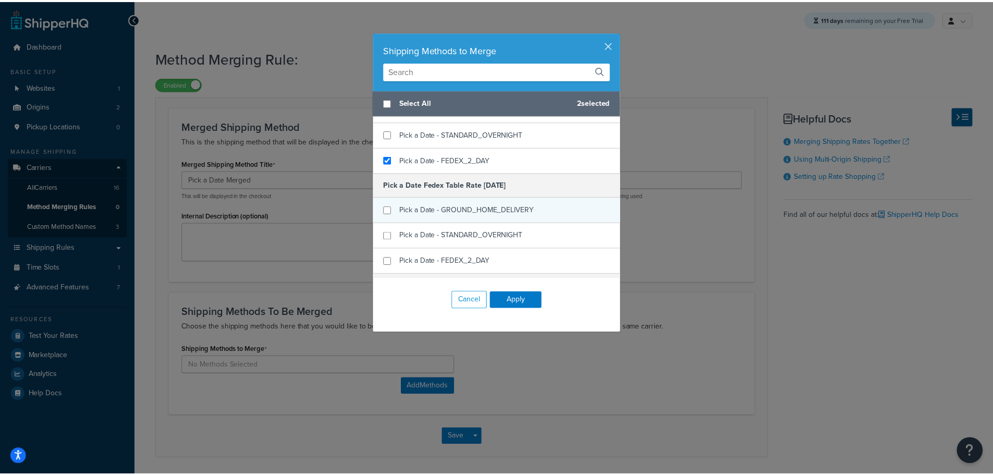
scroll to position [521, 0]
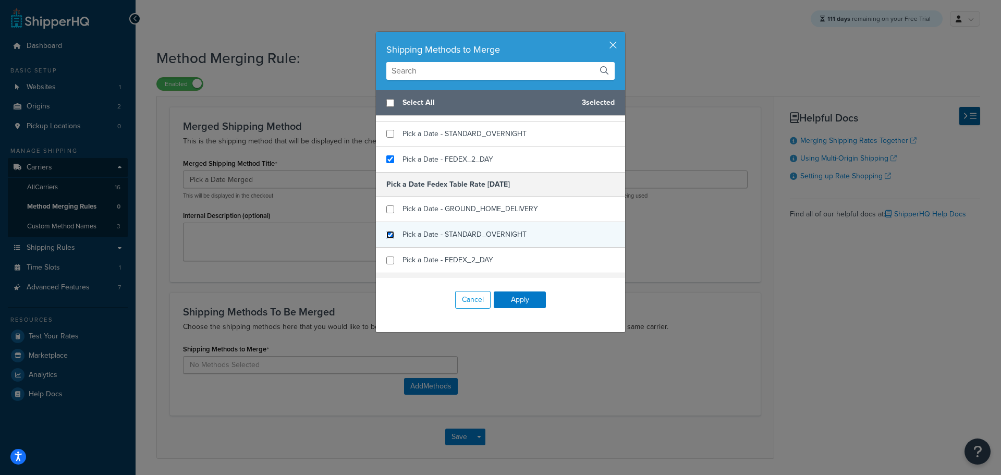
click at [388, 235] on input "checkbox" at bounding box center [390, 235] width 8 height 8
checkbox input "true"
click at [535, 301] on button "Apply" at bounding box center [520, 300] width 52 height 17
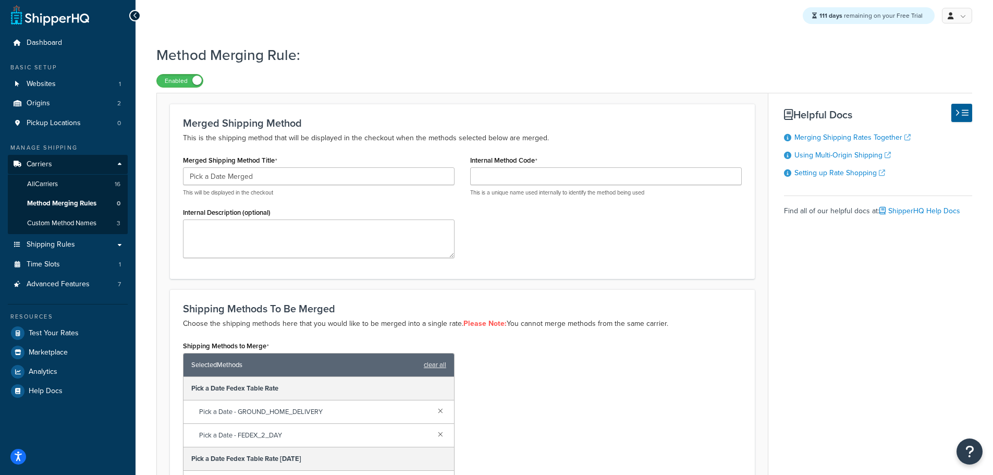
scroll to position [160, 0]
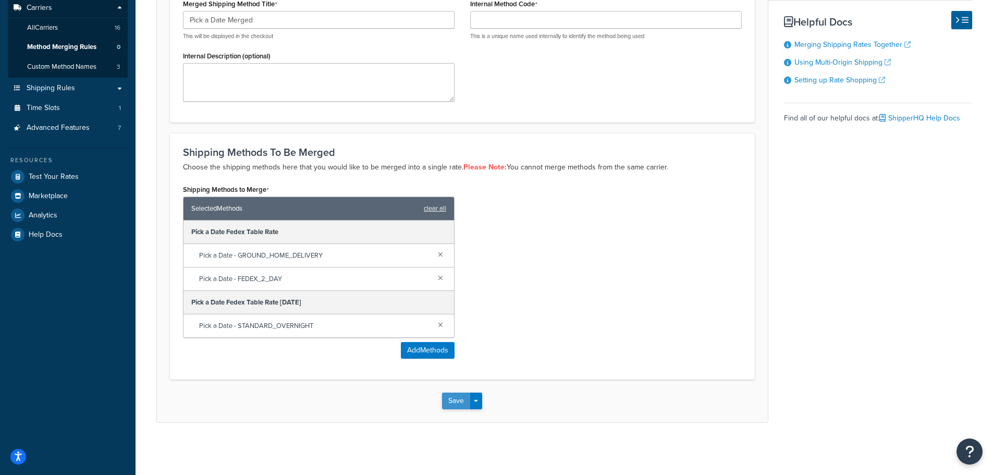
click at [451, 406] on button "Save" at bounding box center [456, 401] width 28 height 17
click at [506, 20] on input "Internal Method Code" at bounding box center [606, 20] width 272 height 18
type input "pickadate"
click at [454, 396] on button "Save" at bounding box center [456, 401] width 28 height 17
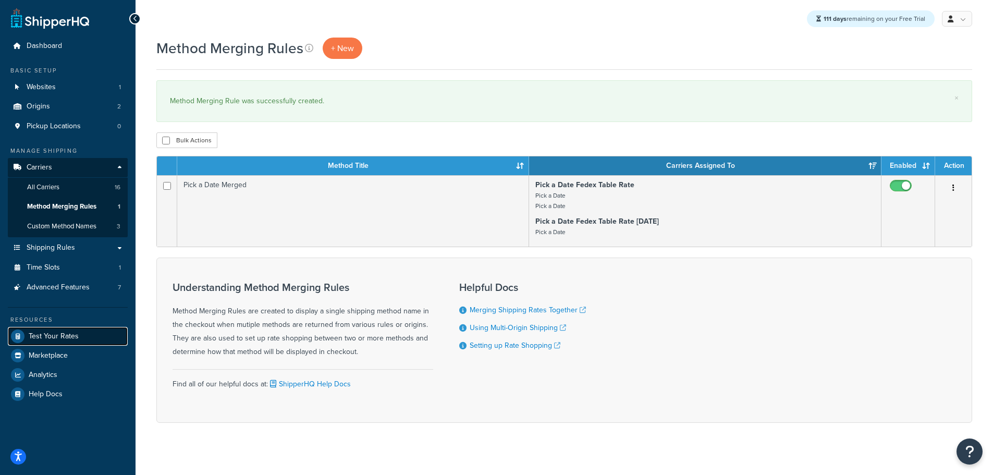
click at [51, 334] on span "Test Your Rates" at bounding box center [54, 336] width 50 height 9
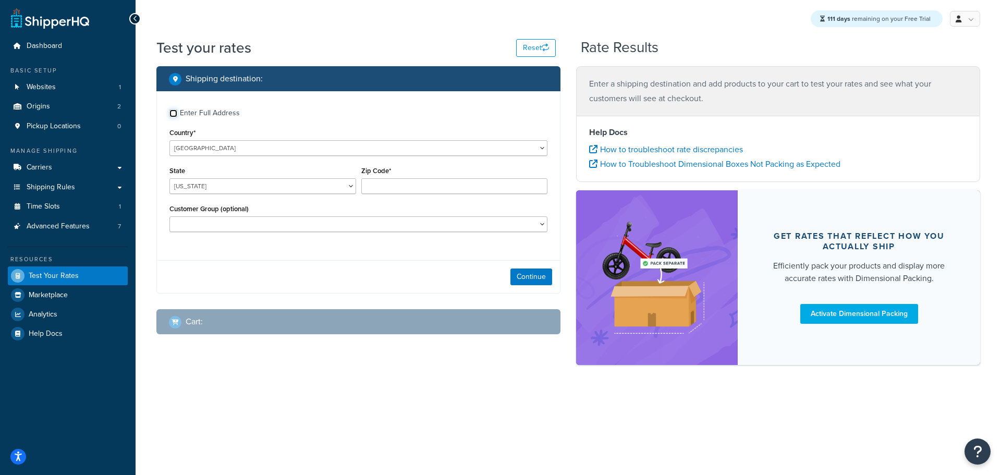
click at [172, 112] on input "Enter Full Address" at bounding box center [173, 114] width 8 height 8
checkbox input "true"
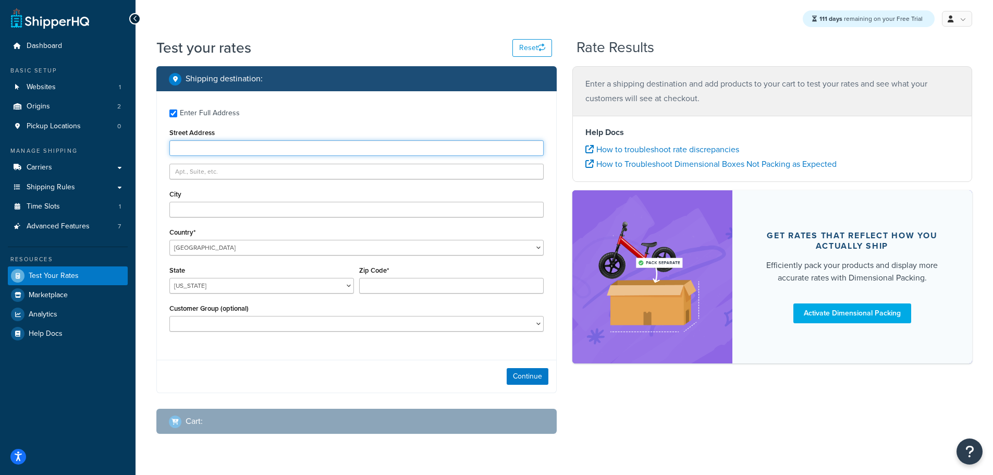
click at [224, 145] on input "Street Address" at bounding box center [356, 148] width 374 height 16
type input "103 Coachmans Trail"
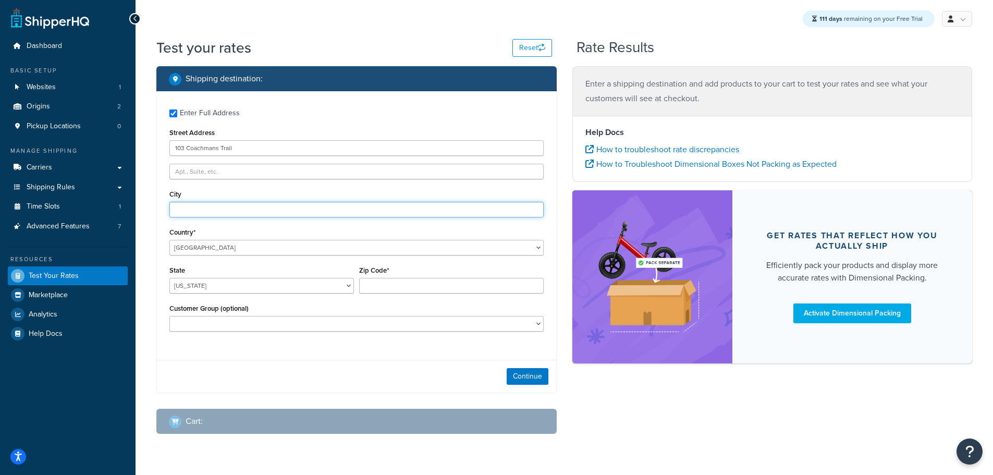
type input "Asheville"
select select "NC"
type input "28803"
click at [528, 375] on button "Continue" at bounding box center [528, 376] width 42 height 17
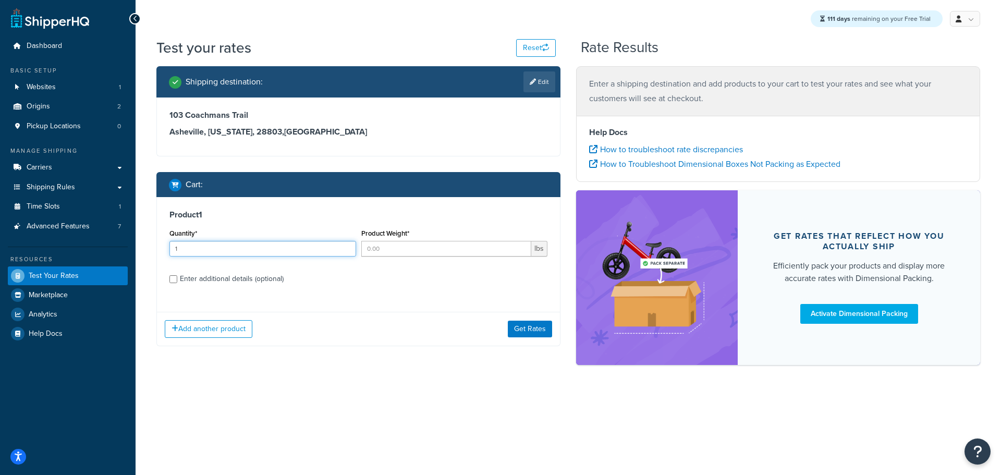
type input "1"
click at [346, 245] on input "1" at bounding box center [262, 249] width 187 height 16
type input "1"
click at [522, 244] on input "1" at bounding box center [446, 249] width 171 height 16
click at [536, 331] on button "Get Rates" at bounding box center [530, 329] width 44 height 17
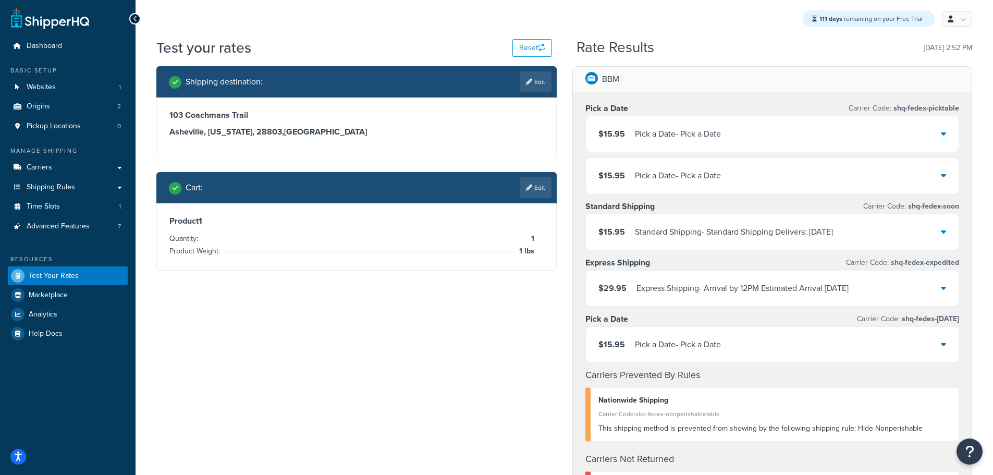
click at [946, 177] on icon at bounding box center [943, 175] width 5 height 8
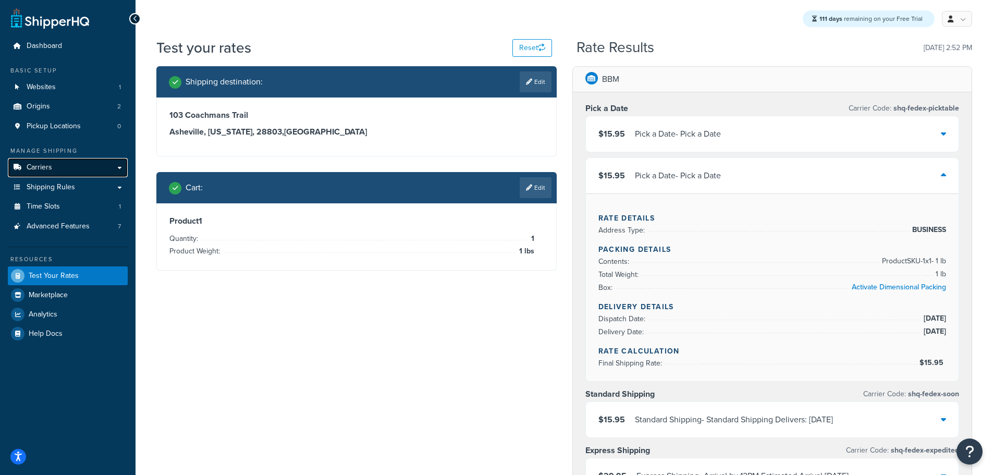
click at [53, 173] on link "Carriers" at bounding box center [68, 167] width 120 height 19
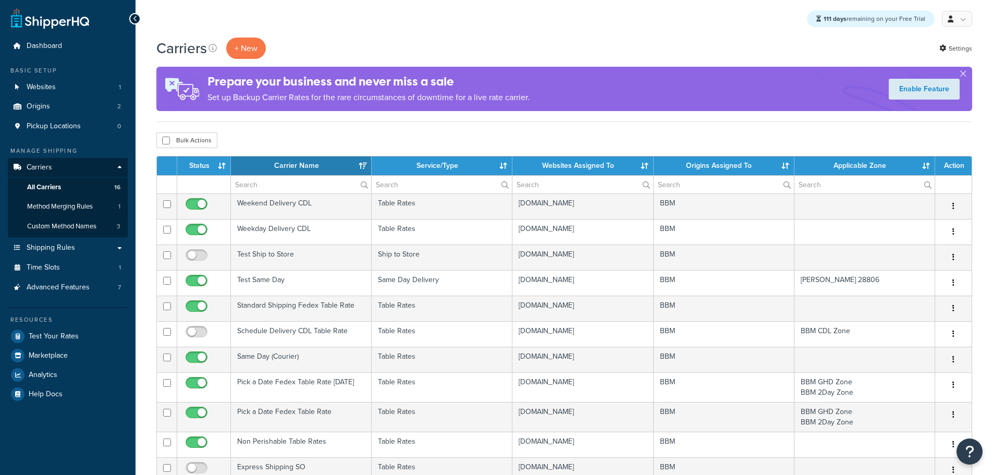
select select "15"
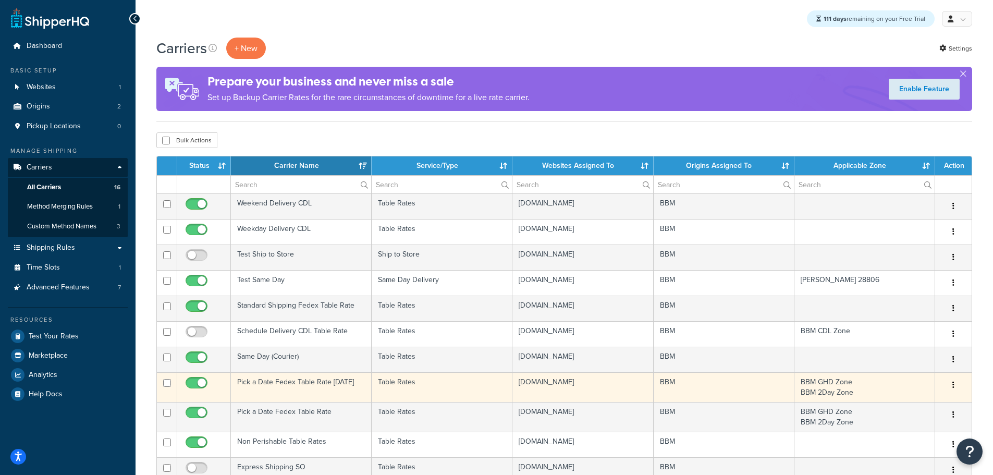
click at [318, 381] on td "Pick a Date Fedex Table Rate [DATE]" at bounding box center [301, 387] width 141 height 30
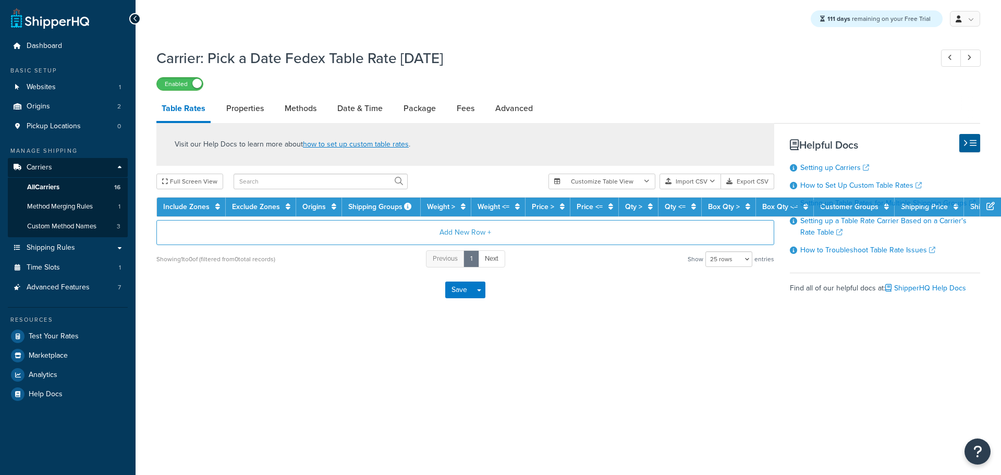
select select "25"
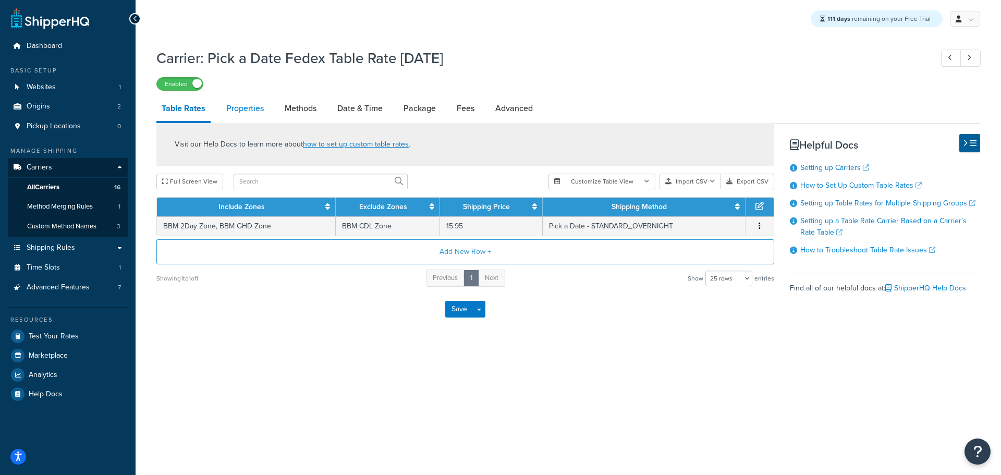
click at [248, 103] on link "Properties" at bounding box center [245, 108] width 48 height 25
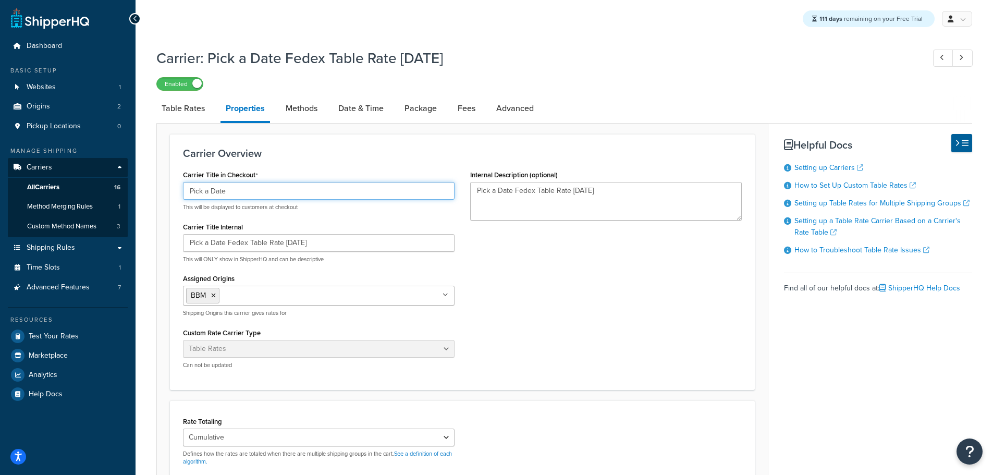
click at [274, 192] on input "Pick a Date" at bounding box center [319, 191] width 272 height 18
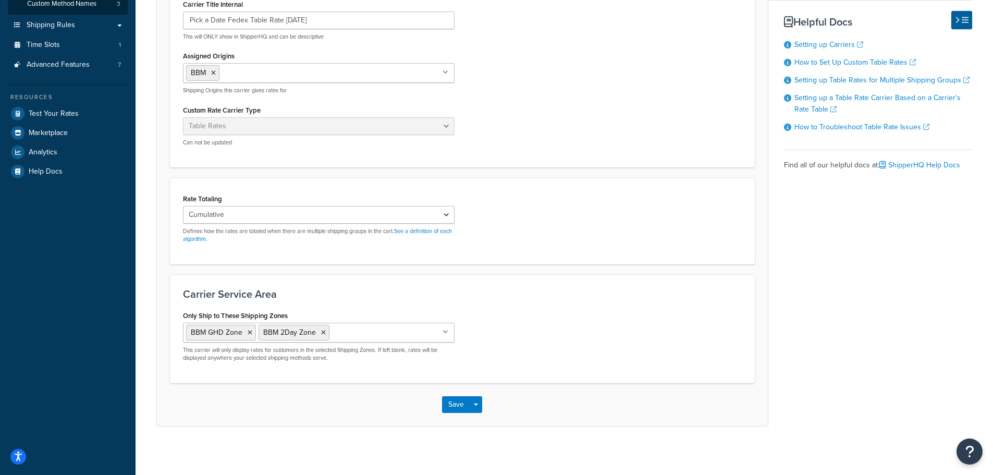
scroll to position [226, 0]
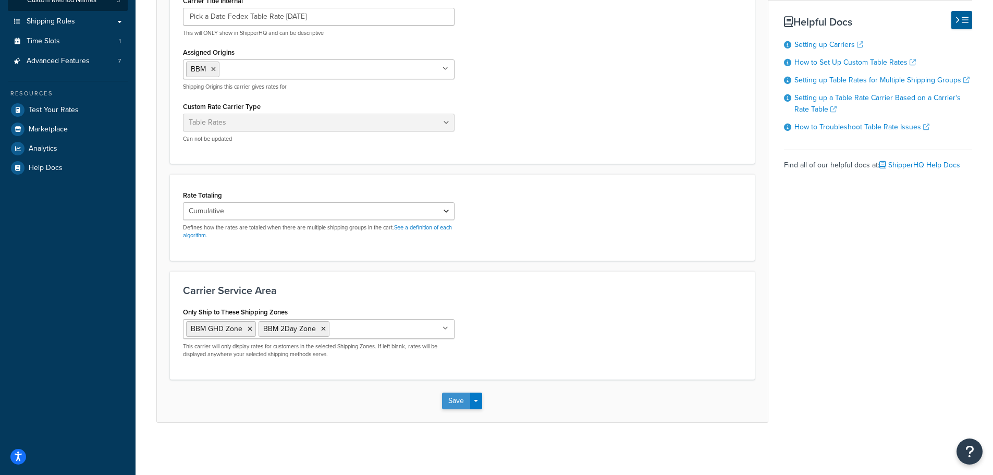
type input "Pick a Date Monday"
click at [460, 405] on button "Save" at bounding box center [456, 401] width 28 height 17
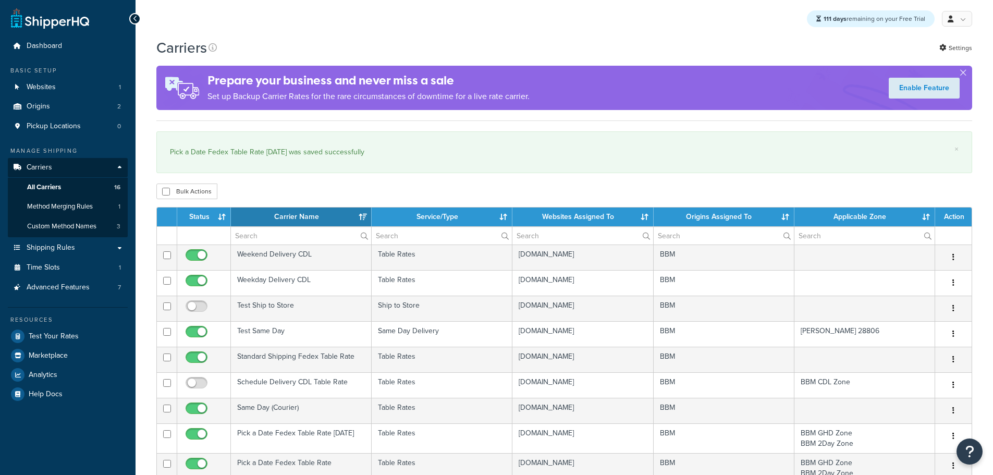
select select "15"
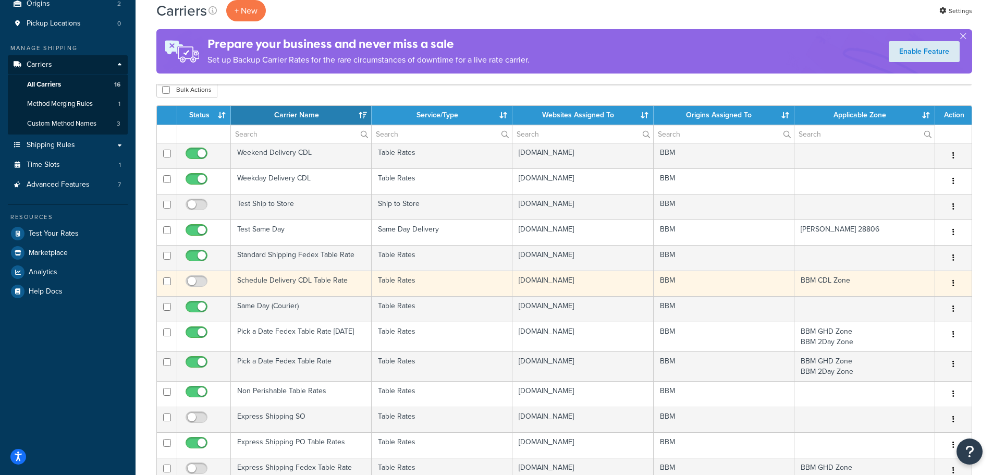
scroll to position [104, 0]
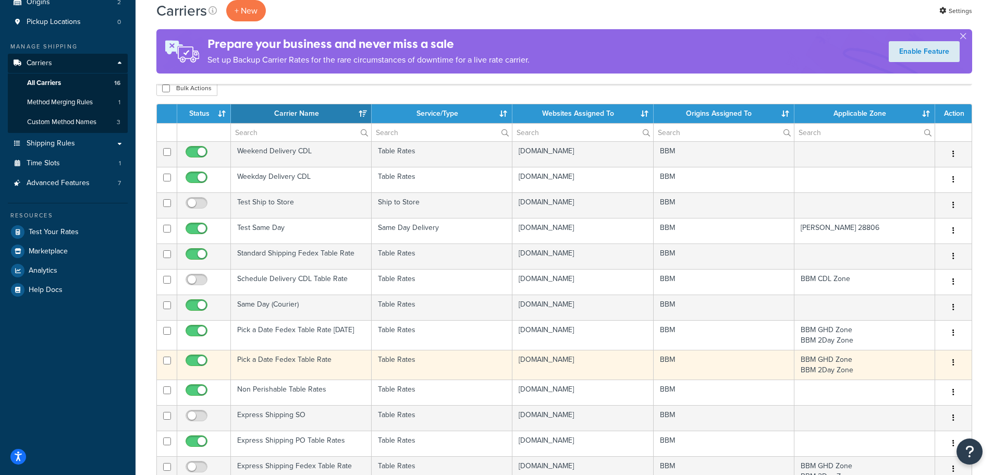
click at [277, 361] on td "Pick a Date Fedex Table Rate" at bounding box center [301, 365] width 141 height 30
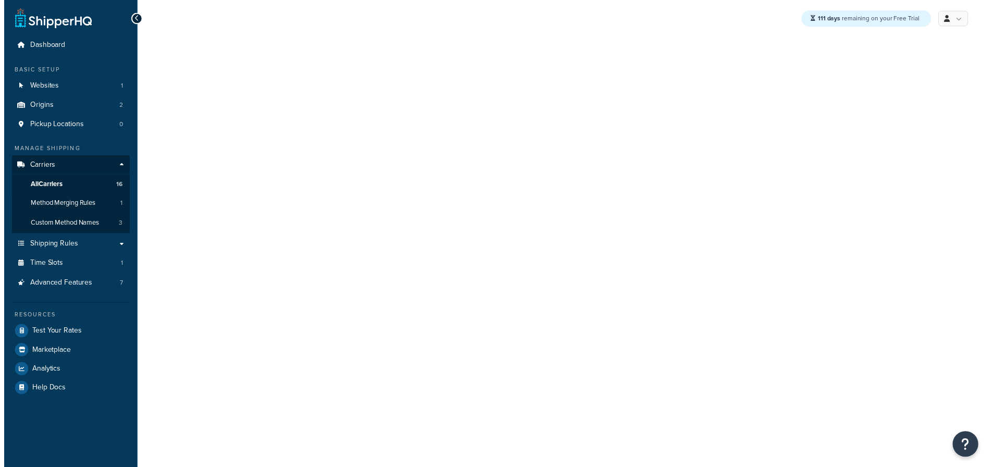
select select "25"
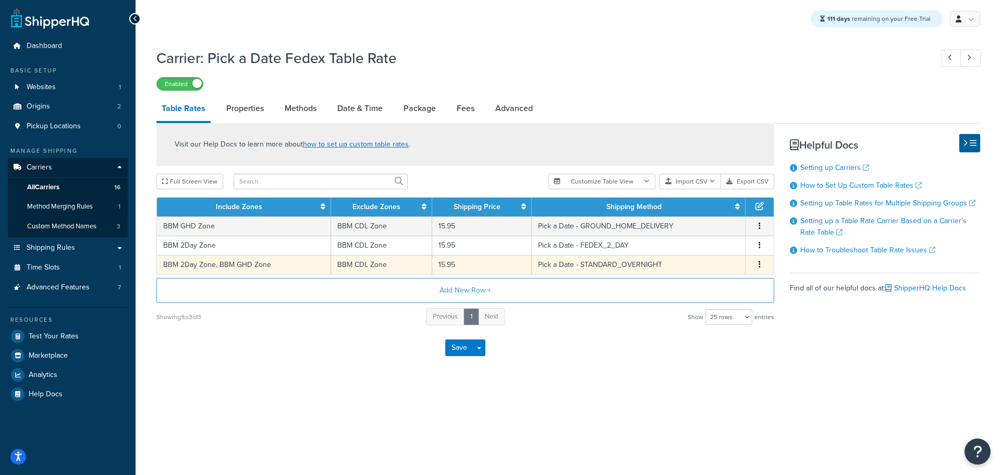
click at [760, 268] on icon "button" at bounding box center [760, 264] width 2 height 7
click at [719, 283] on div "Delete" at bounding box center [707, 286] width 74 height 21
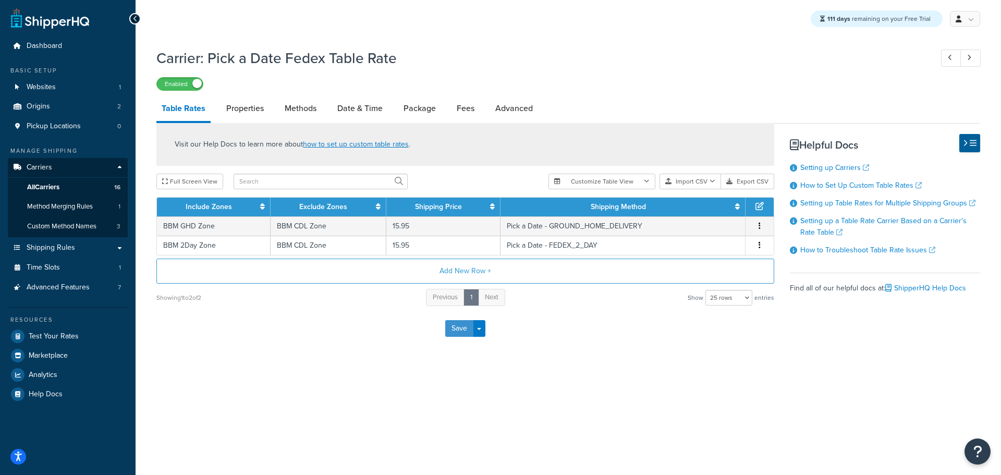
click at [458, 330] on button "Save" at bounding box center [459, 328] width 28 height 17
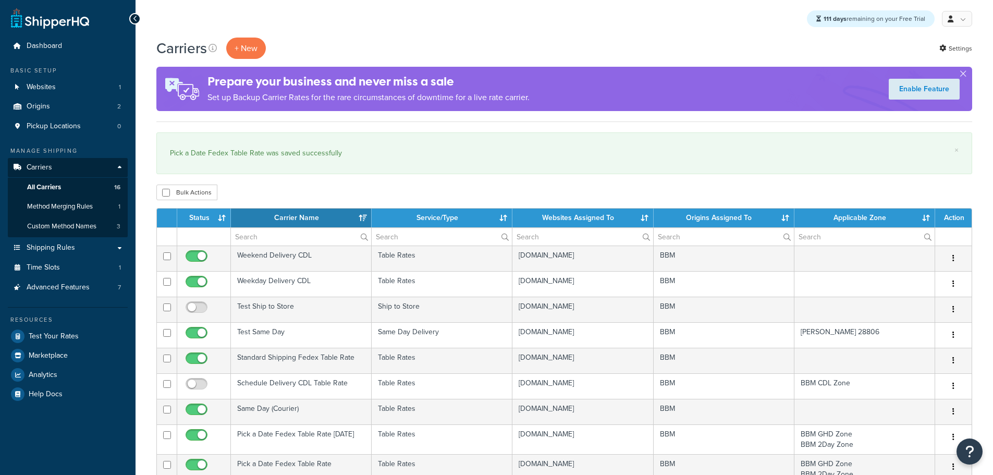
select select "15"
click at [62, 329] on link "Test Your Rates" at bounding box center [68, 336] width 120 height 19
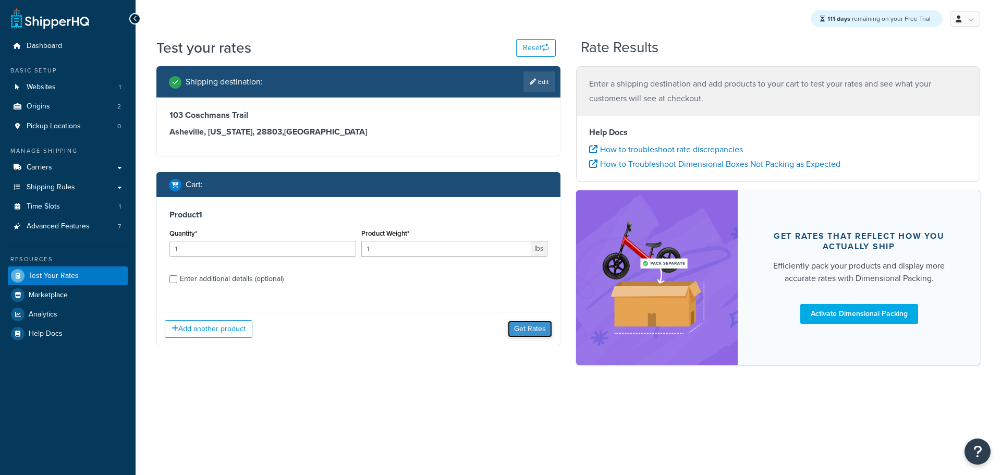
click at [529, 330] on button "Get Rates" at bounding box center [530, 329] width 44 height 17
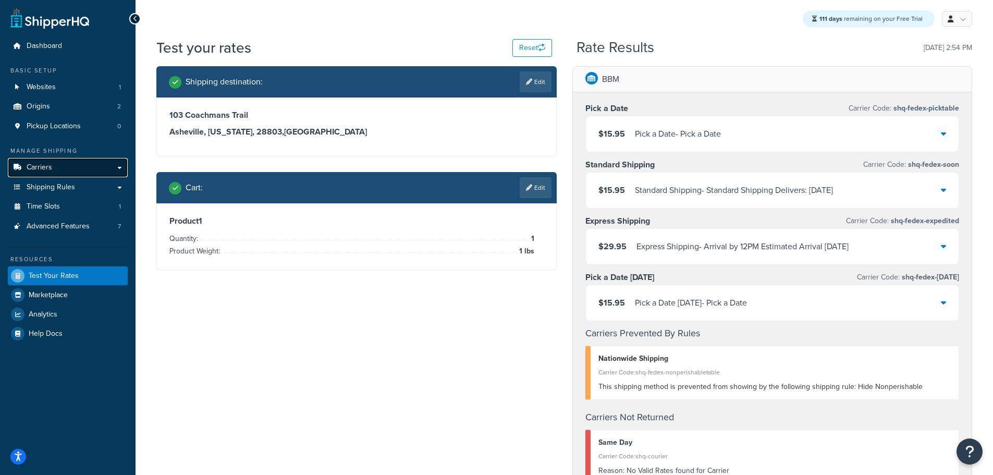
click at [41, 172] on span "Carriers" at bounding box center [40, 167] width 26 height 9
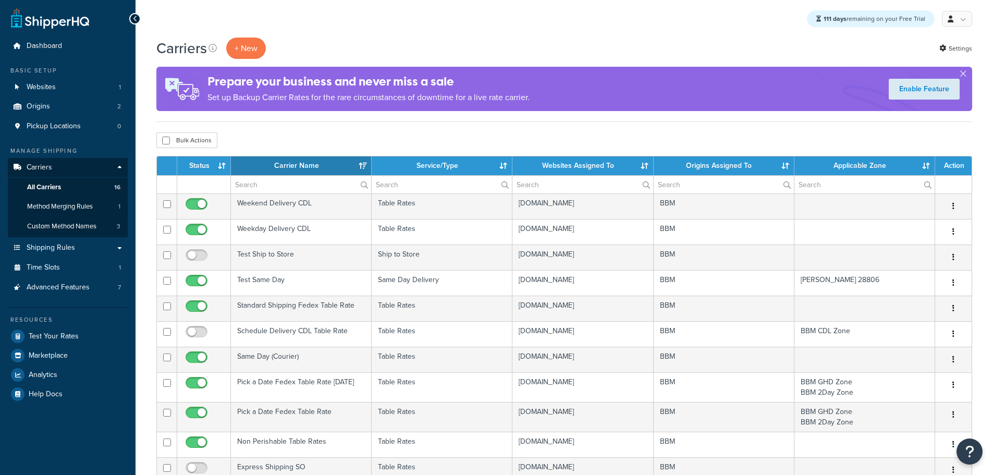
select select "15"
click at [69, 209] on span "Method Merging Rules" at bounding box center [60, 206] width 66 height 9
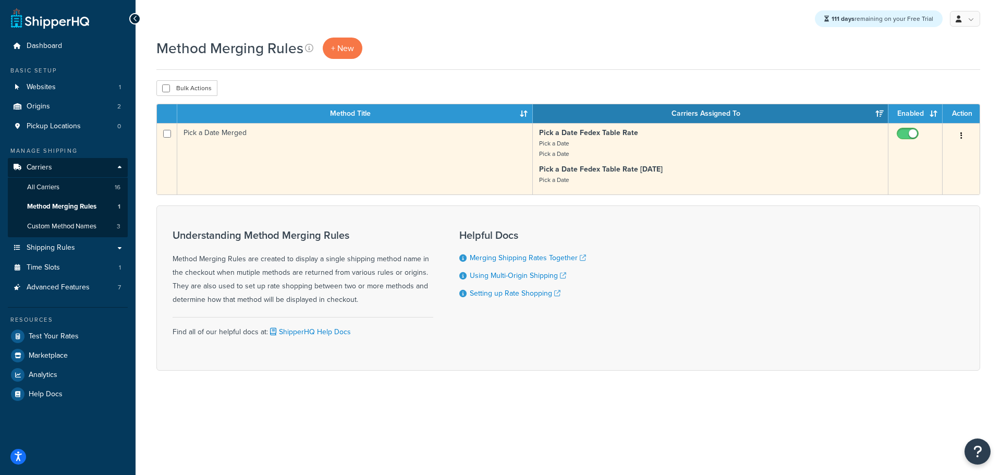
click at [672, 169] on p "Pick a Date Fedex Table Rate [DATE] Pick a Date" at bounding box center [710, 174] width 343 height 21
click at [491, 157] on td "Pick a Date Merged" at bounding box center [355, 158] width 356 height 71
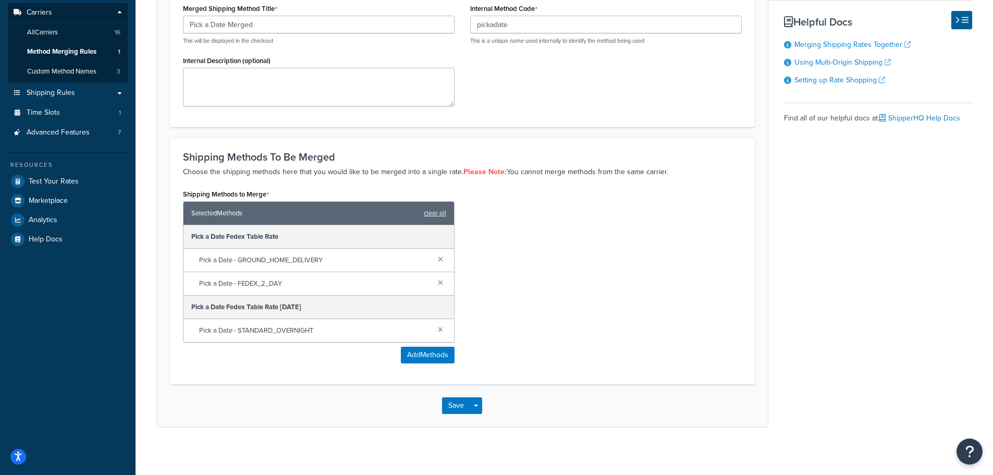
scroll to position [160, 0]
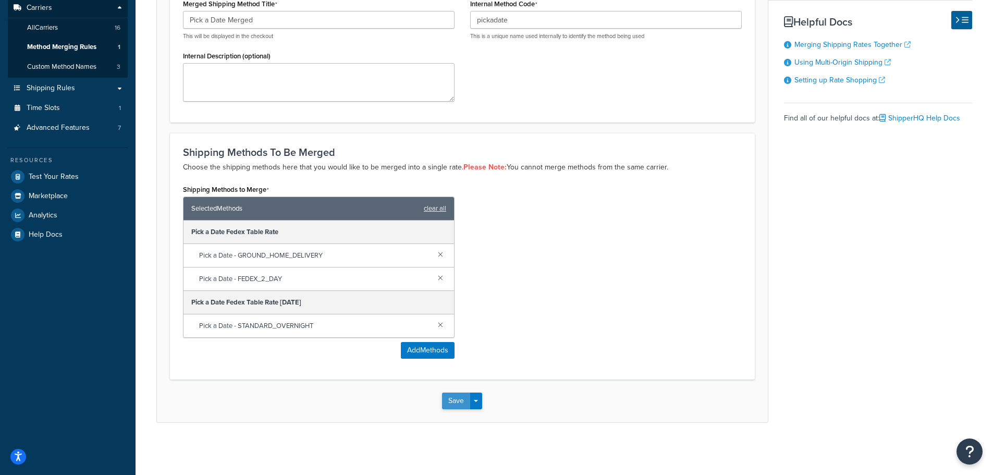
click at [464, 397] on button "Save" at bounding box center [456, 401] width 28 height 17
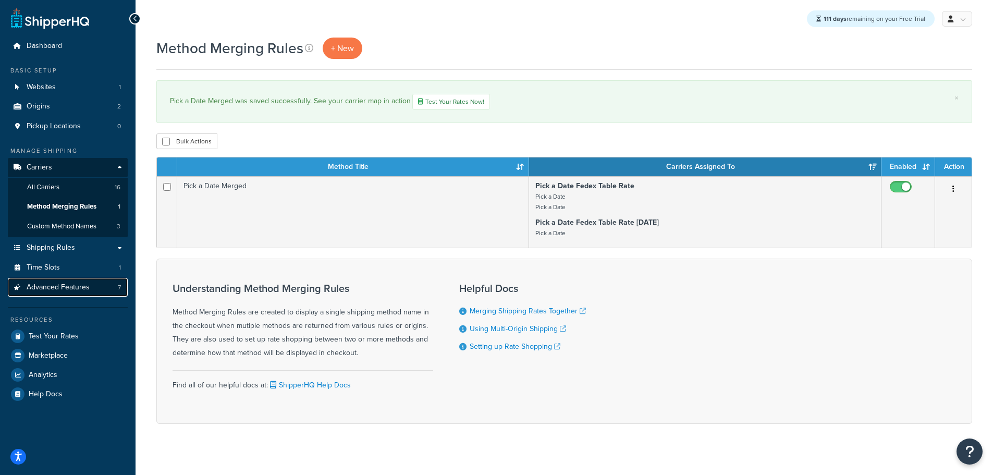
click at [81, 285] on span "Advanced Features" at bounding box center [58, 287] width 63 height 9
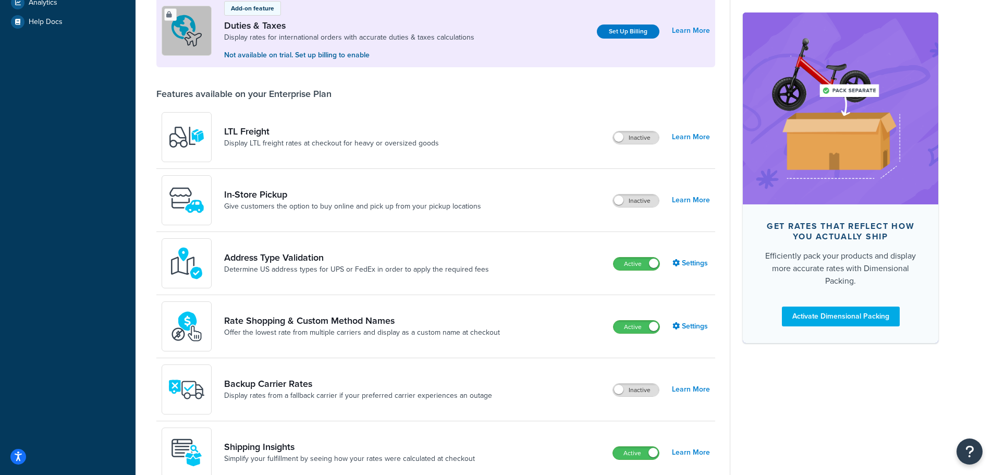
scroll to position [313, 0]
click at [688, 323] on link "Settings" at bounding box center [692, 325] width 38 height 15
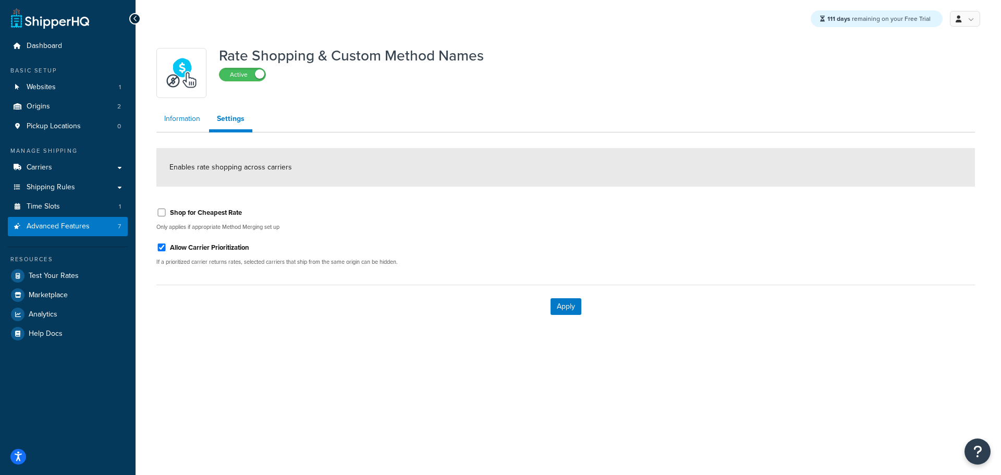
click at [187, 111] on link "Information" at bounding box center [182, 118] width 52 height 21
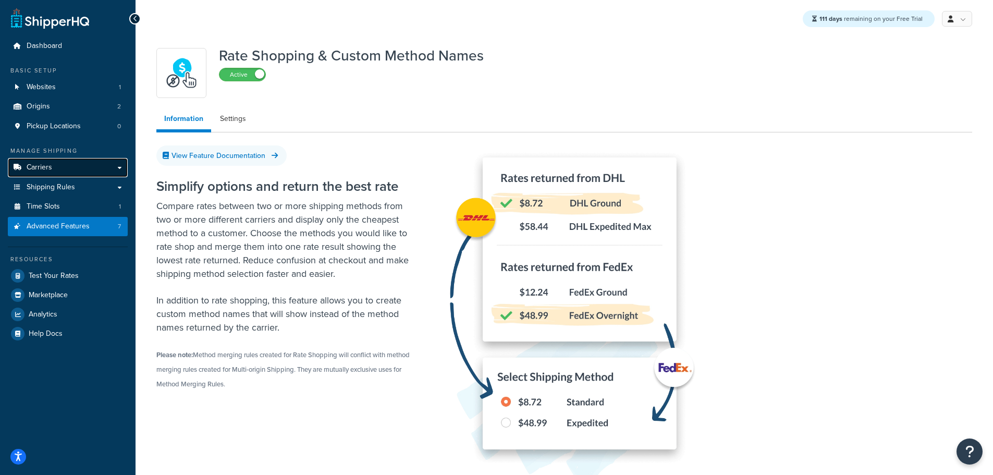
click at [34, 175] on link "Carriers" at bounding box center [68, 167] width 120 height 19
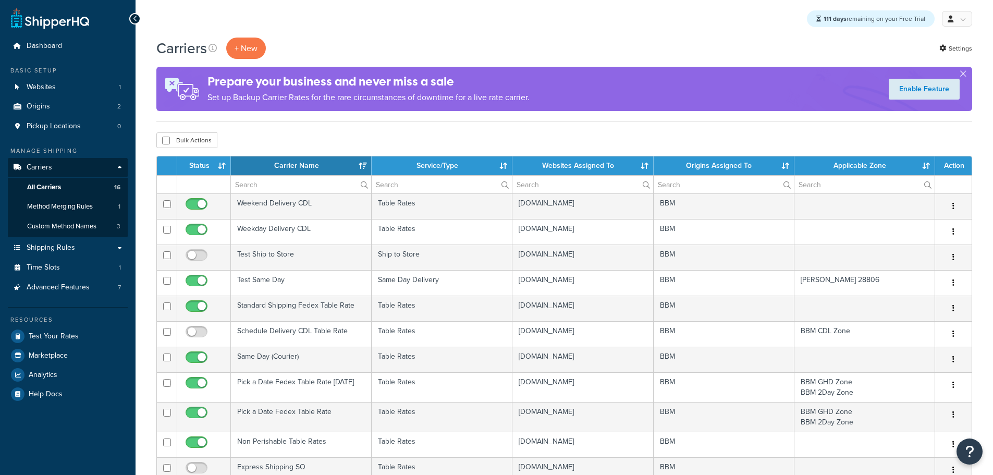
select select "15"
click at [58, 335] on span "Test Your Rates" at bounding box center [54, 336] width 50 height 9
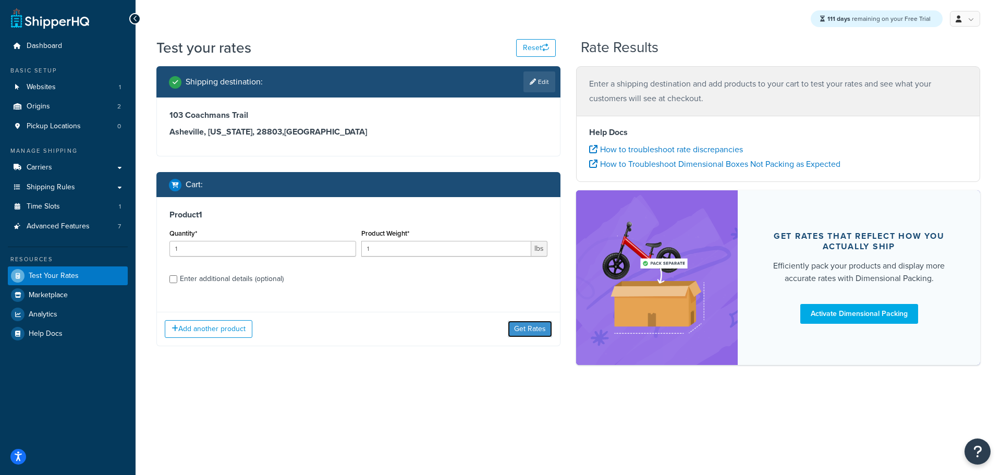
click at [546, 332] on button "Get Rates" at bounding box center [530, 329] width 44 height 17
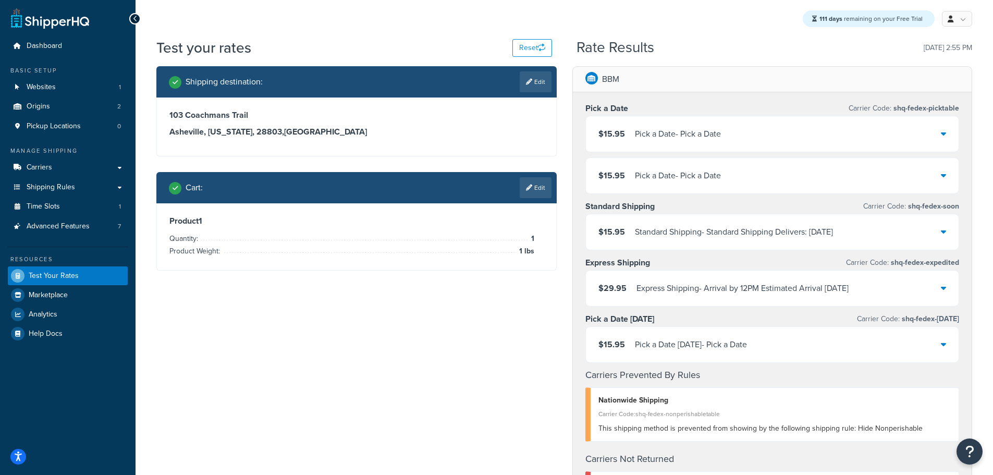
click at [943, 180] on div at bounding box center [943, 175] width 5 height 15
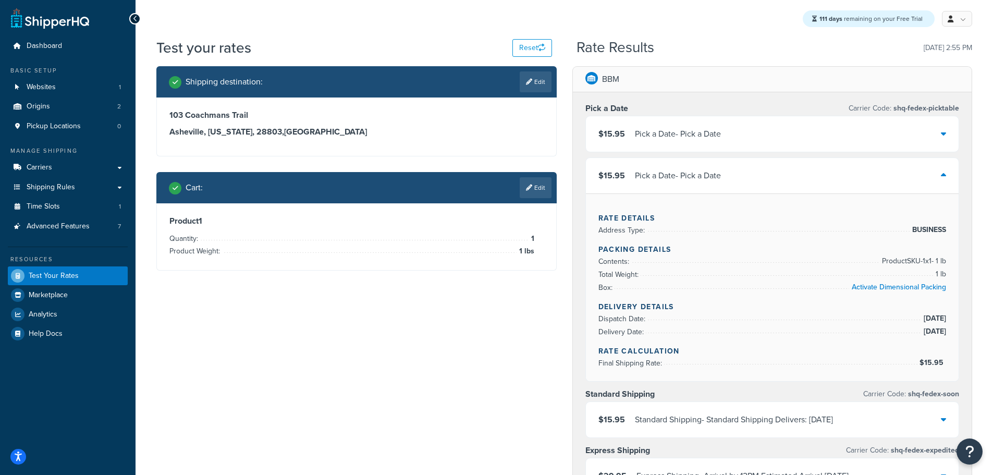
click at [942, 120] on div "$15.95 Pick a Date - Pick a Date" at bounding box center [772, 133] width 373 height 35
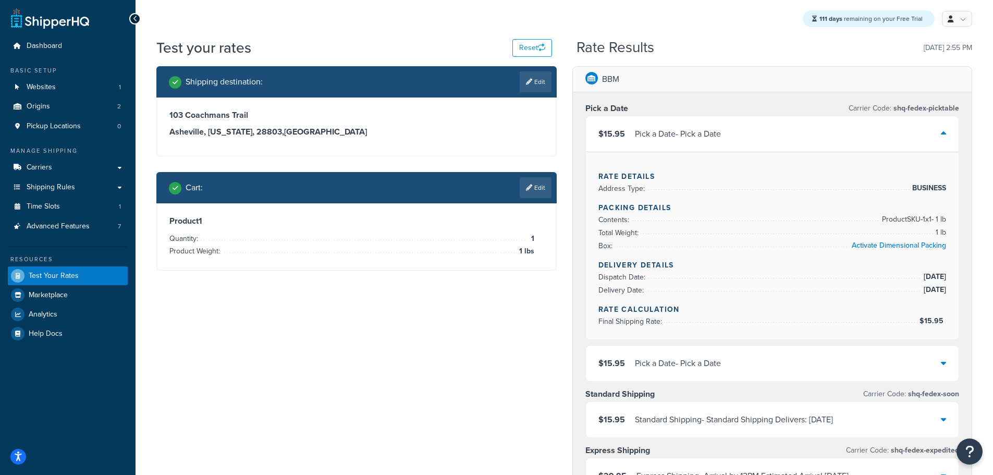
click at [951, 367] on div "$15.95 Pick a Date - Pick a Date" at bounding box center [772, 363] width 373 height 35
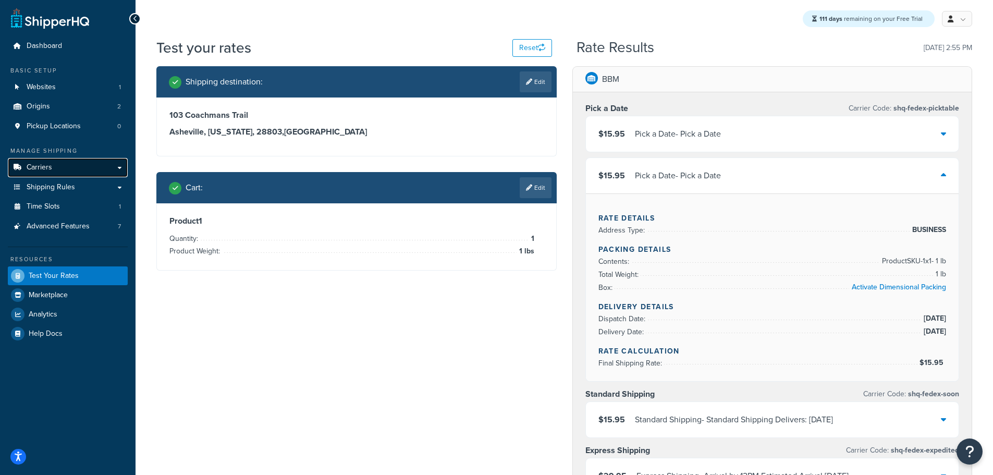
click at [58, 169] on link "Carriers" at bounding box center [68, 167] width 120 height 19
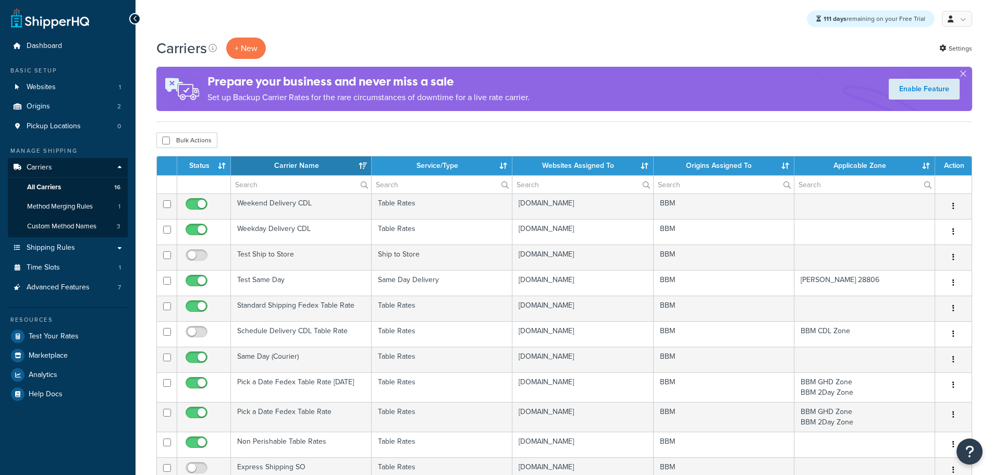
select select "15"
click at [959, 49] on link "Settings" at bounding box center [956, 48] width 33 height 15
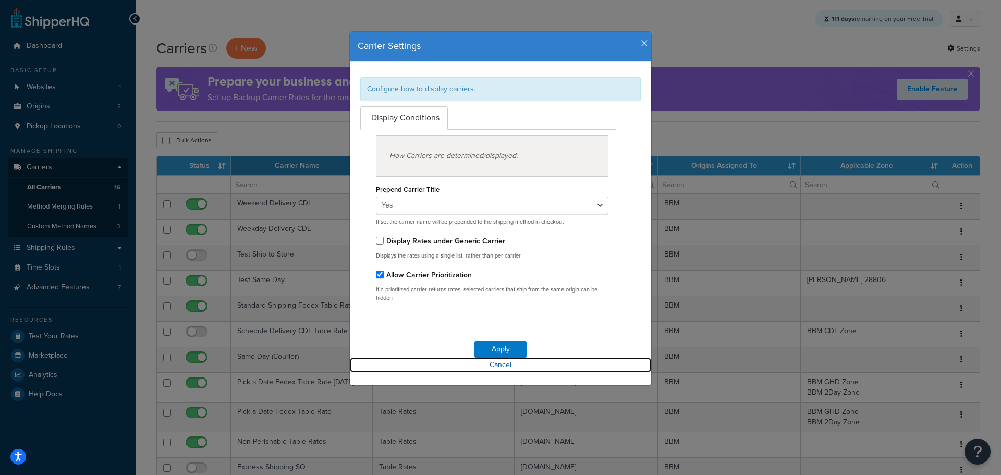
click at [505, 368] on link "Cancel" at bounding box center [500, 365] width 301 height 15
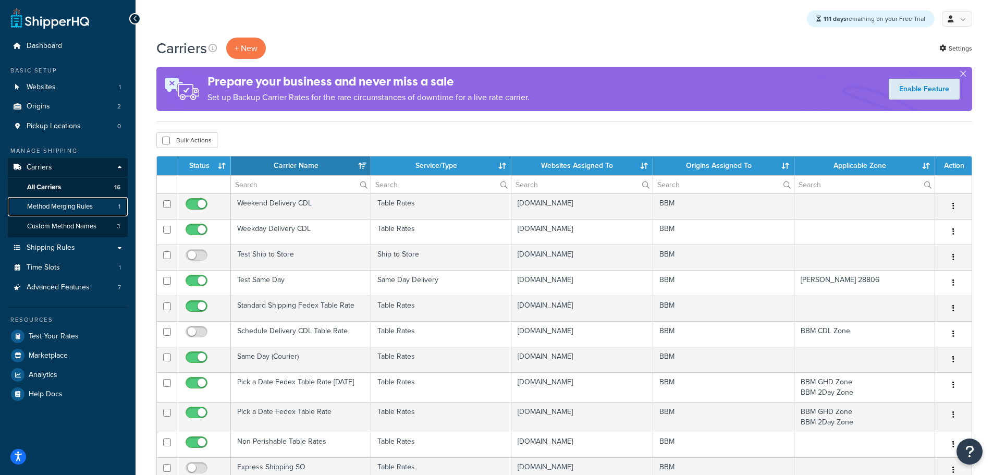
click at [64, 202] on span "Method Merging Rules" at bounding box center [60, 206] width 66 height 9
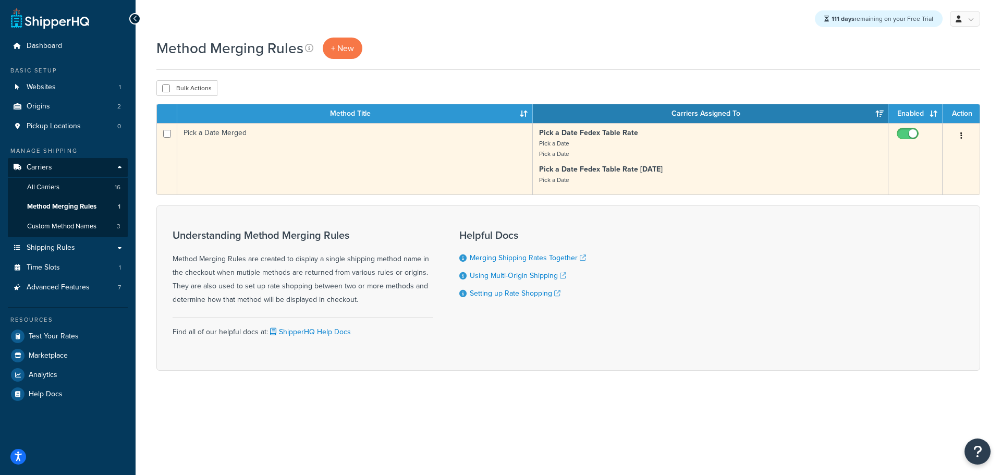
click at [967, 136] on button "button" at bounding box center [961, 136] width 15 height 17
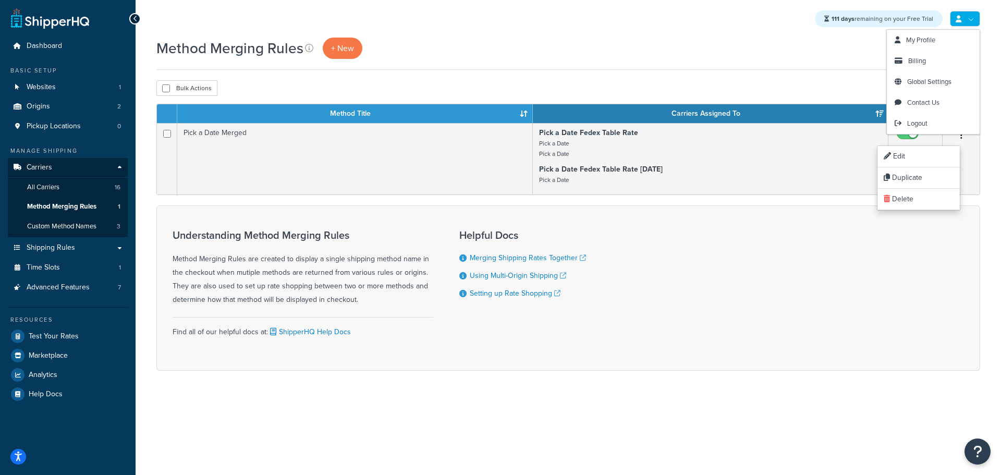
click at [969, 16] on link at bounding box center [965, 19] width 30 height 16
click at [947, 77] on span "Global Settings" at bounding box center [929, 82] width 44 height 10
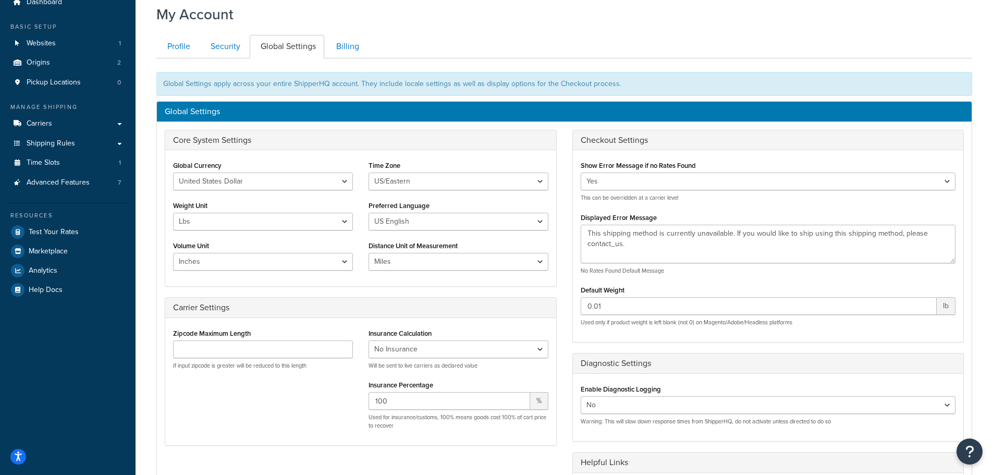
scroll to position [14, 0]
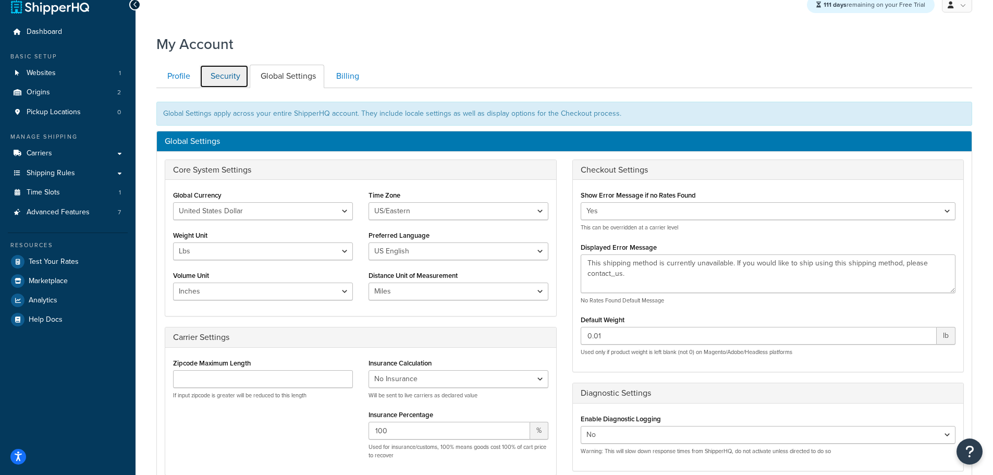
click at [227, 74] on link "Security" at bounding box center [224, 76] width 49 height 23
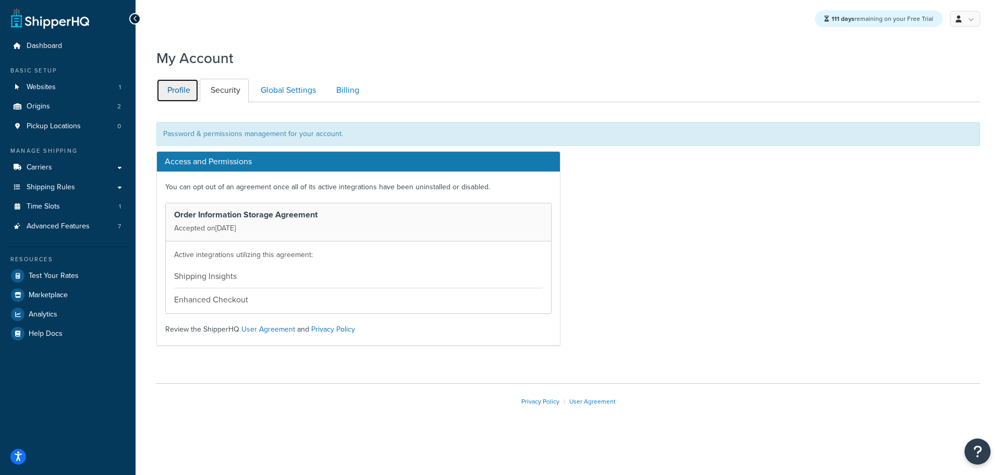
click at [171, 95] on link "Profile" at bounding box center [177, 90] width 42 height 23
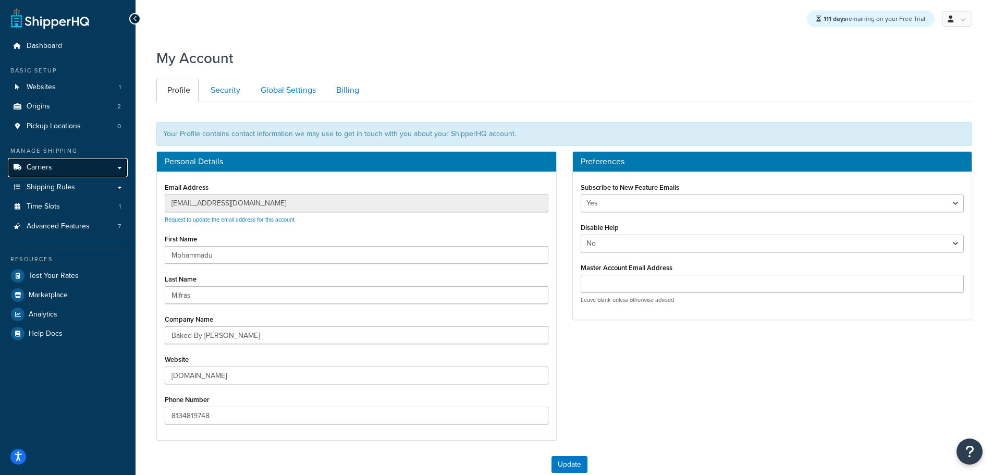
click at [46, 170] on span "Carriers" at bounding box center [40, 167] width 26 height 9
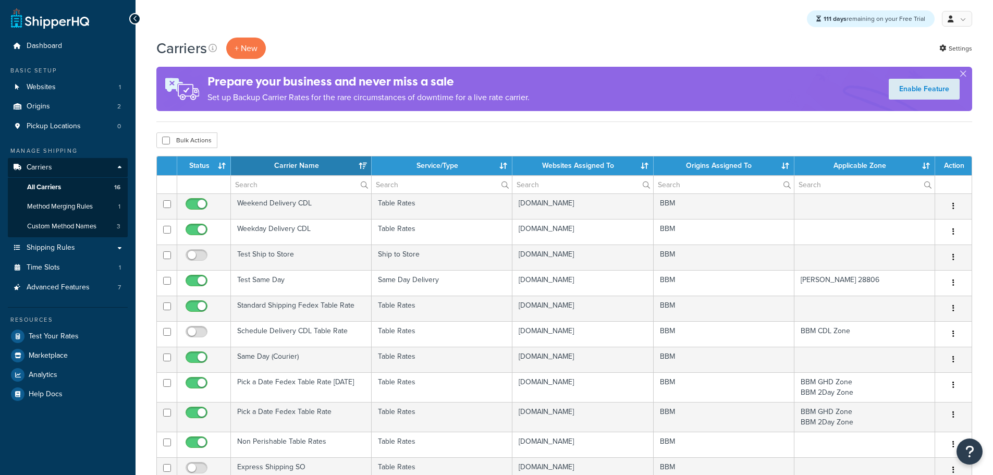
select select "15"
click at [63, 339] on span "Test Your Rates" at bounding box center [54, 336] width 50 height 9
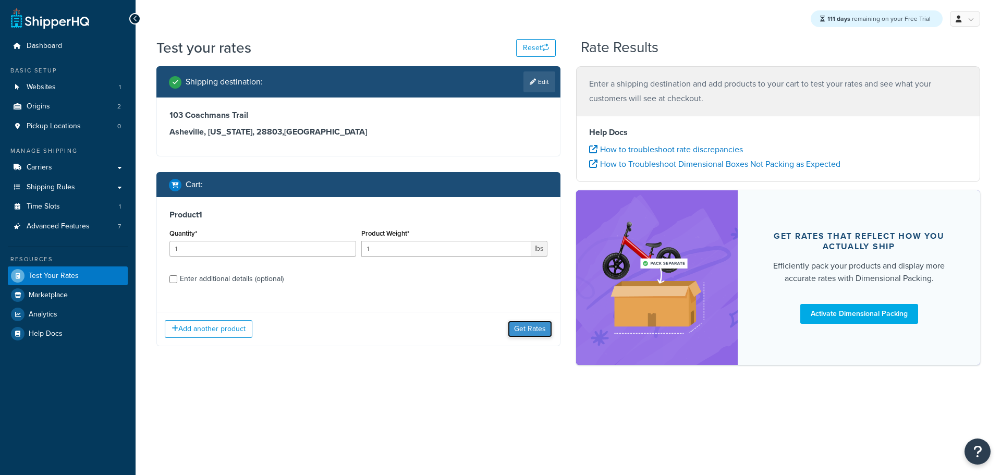
click at [526, 331] on button "Get Rates" at bounding box center [530, 329] width 44 height 17
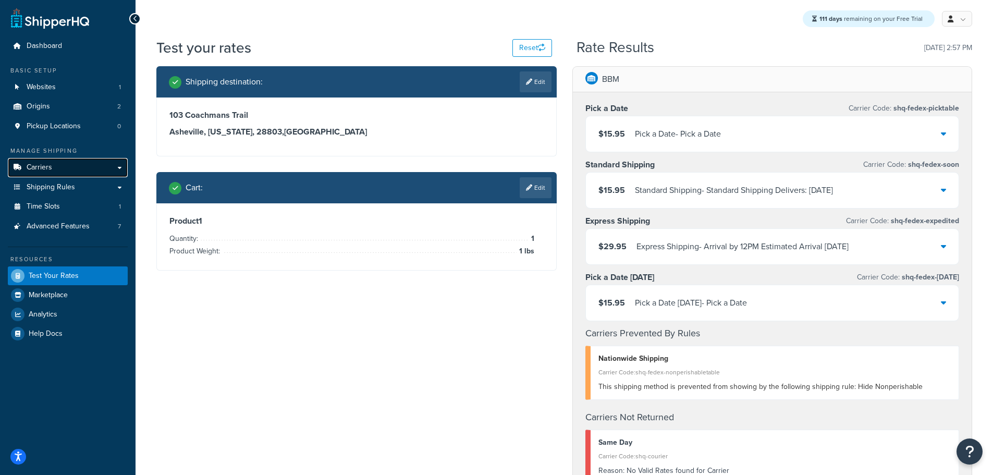
click at [49, 165] on span "Carriers" at bounding box center [40, 167] width 26 height 9
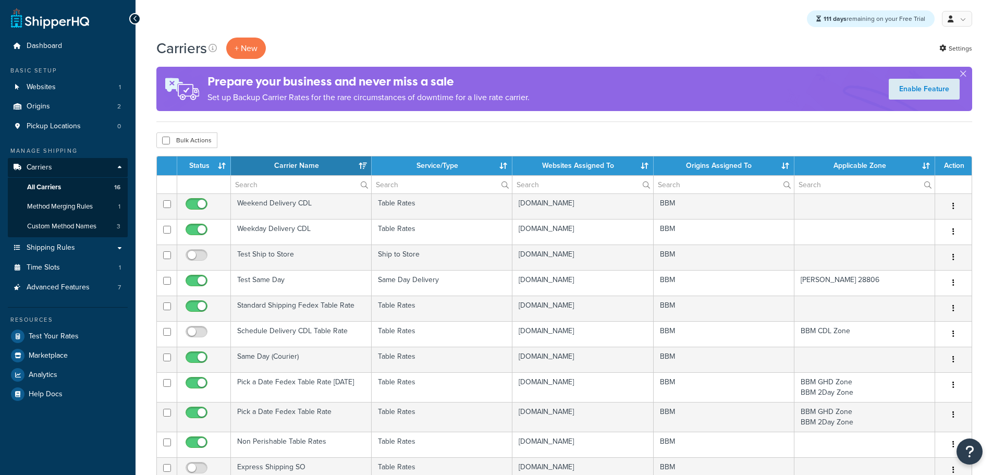
select select "15"
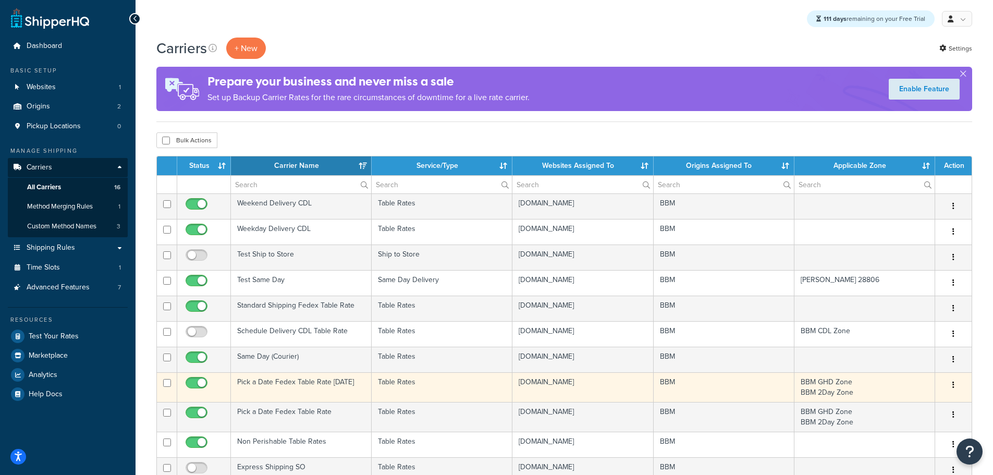
click at [283, 382] on td "Pick a Date Fedex Table Rate [DATE]" at bounding box center [301, 387] width 141 height 30
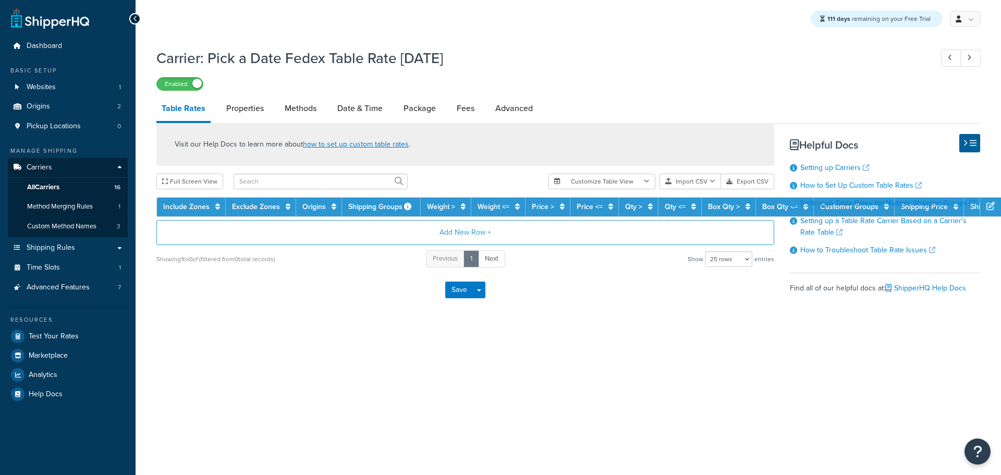
select select "25"
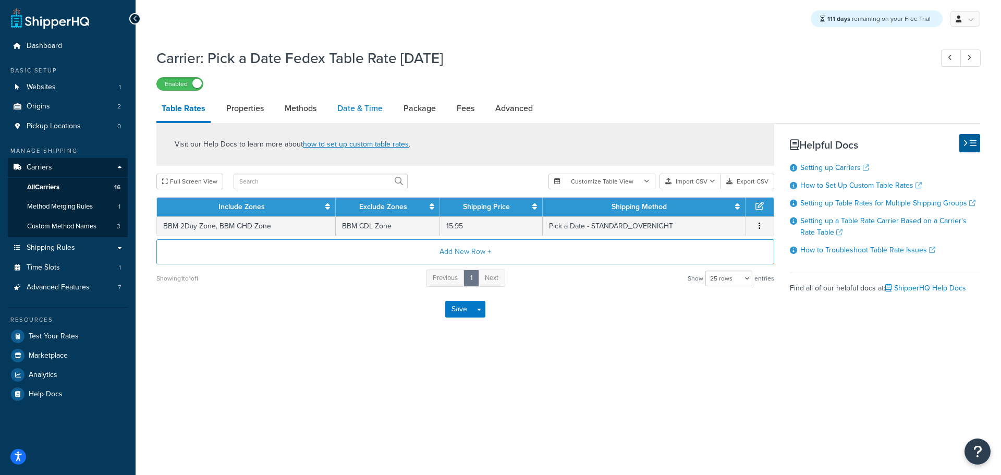
click at [364, 109] on link "Date & Time" at bounding box center [360, 108] width 56 height 25
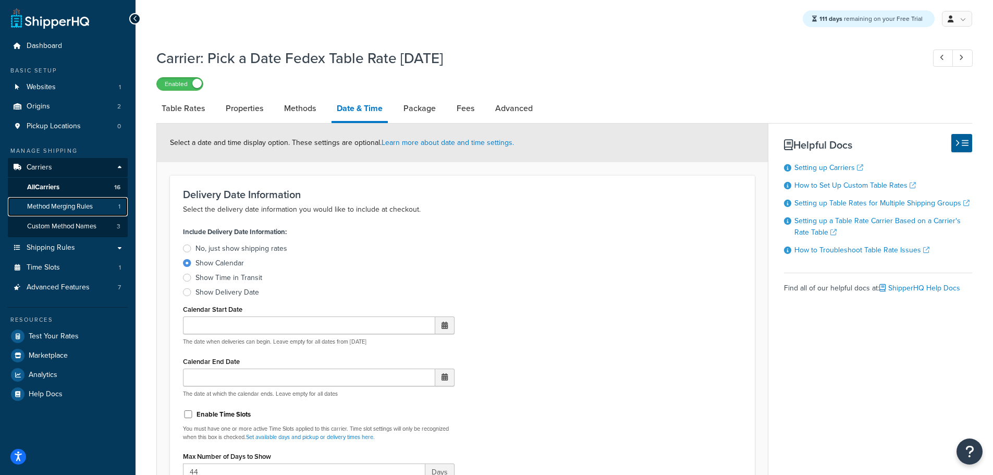
click at [77, 209] on span "Method Merging Rules" at bounding box center [60, 206] width 66 height 9
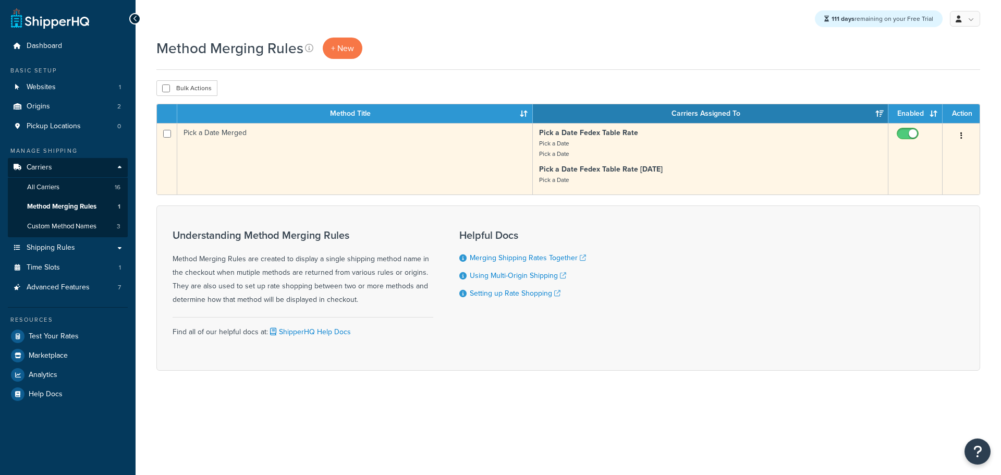
click at [913, 137] on input "checkbox" at bounding box center [909, 136] width 29 height 13
click at [912, 136] on input "checkbox" at bounding box center [909, 136] width 29 height 13
checkbox input "true"
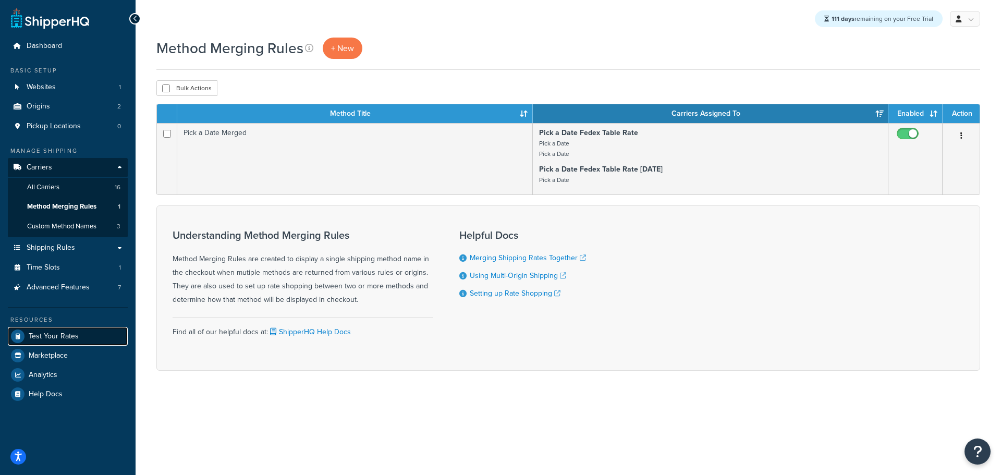
click at [60, 329] on link "Test Your Rates" at bounding box center [68, 336] width 120 height 19
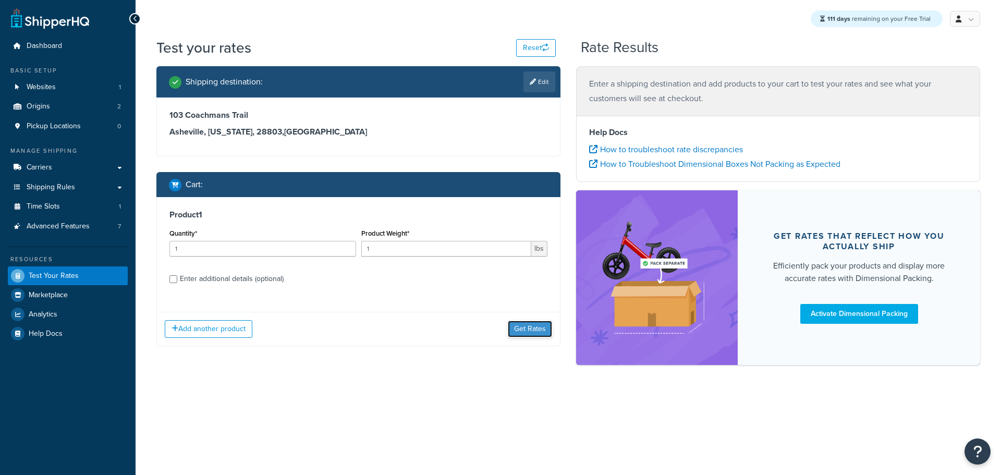
click at [528, 331] on button "Get Rates" at bounding box center [530, 329] width 44 height 17
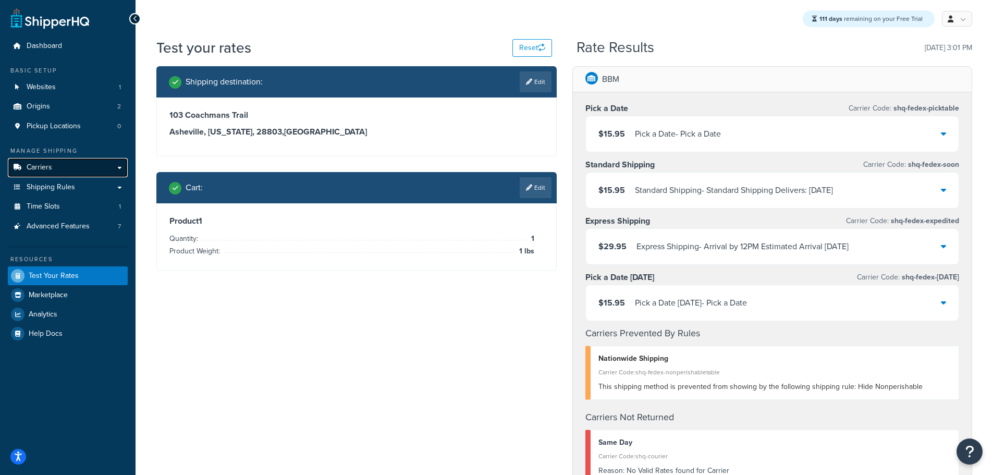
click at [43, 167] on span "Carriers" at bounding box center [40, 167] width 26 height 9
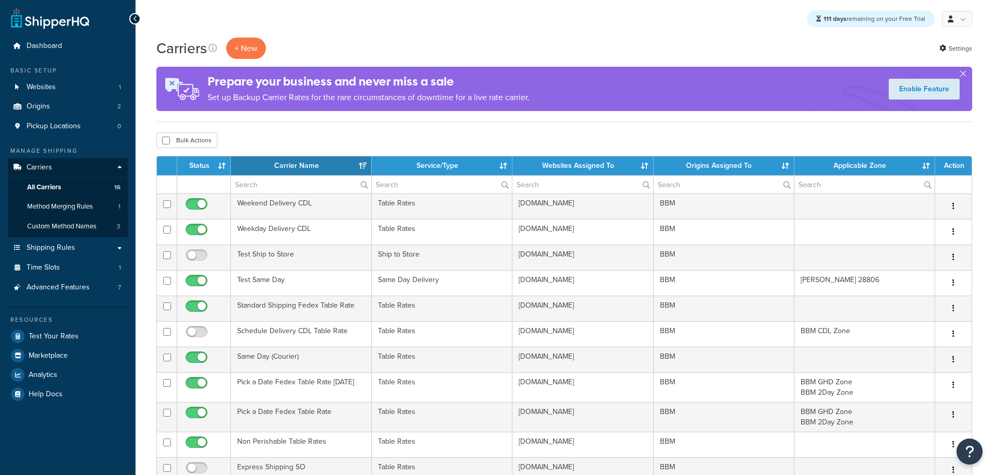
select select "15"
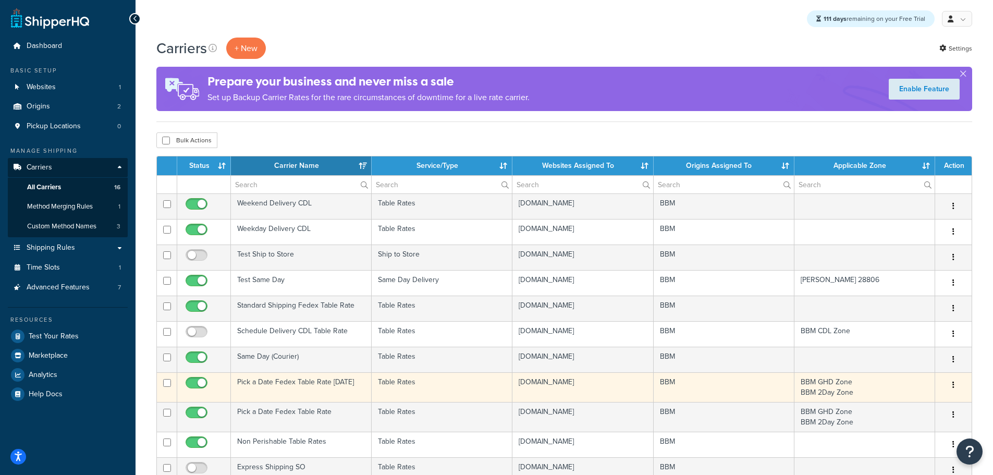
click at [197, 380] on input "checkbox" at bounding box center [198, 385] width 29 height 13
checkbox input "false"
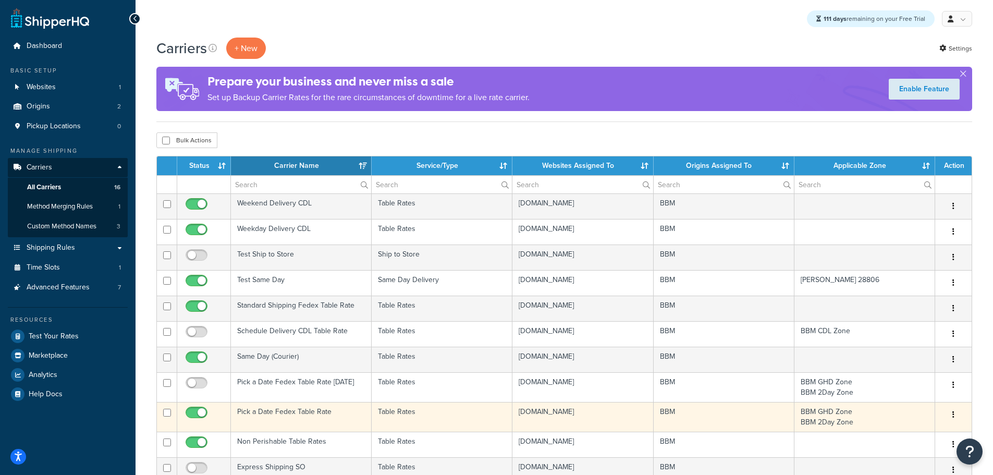
click at [260, 412] on td "Pick a Date Fedex Table Rate" at bounding box center [301, 417] width 141 height 30
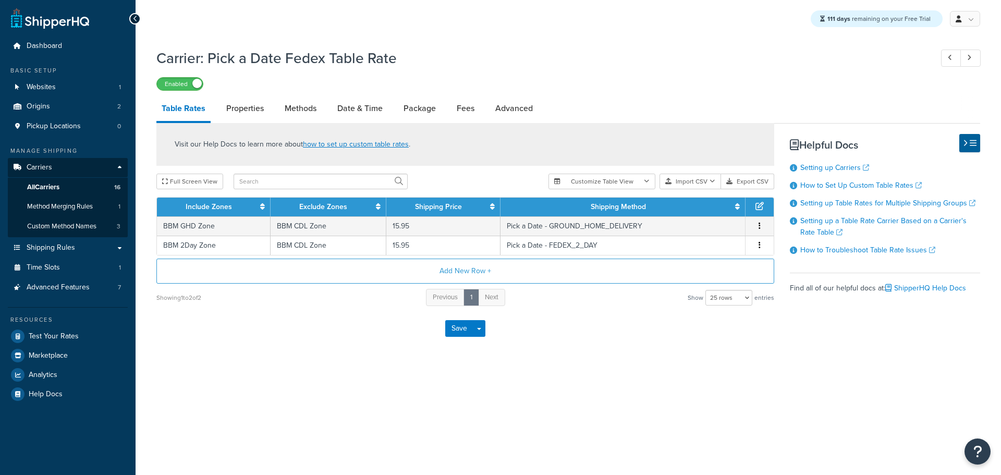
select select "25"
click at [452, 272] on button "Add New Row +" at bounding box center [465, 271] width 618 height 25
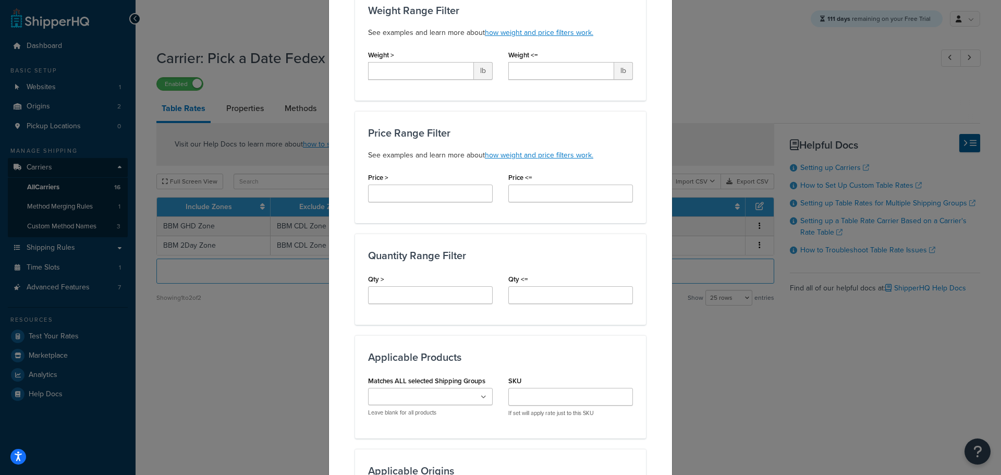
scroll to position [52, 0]
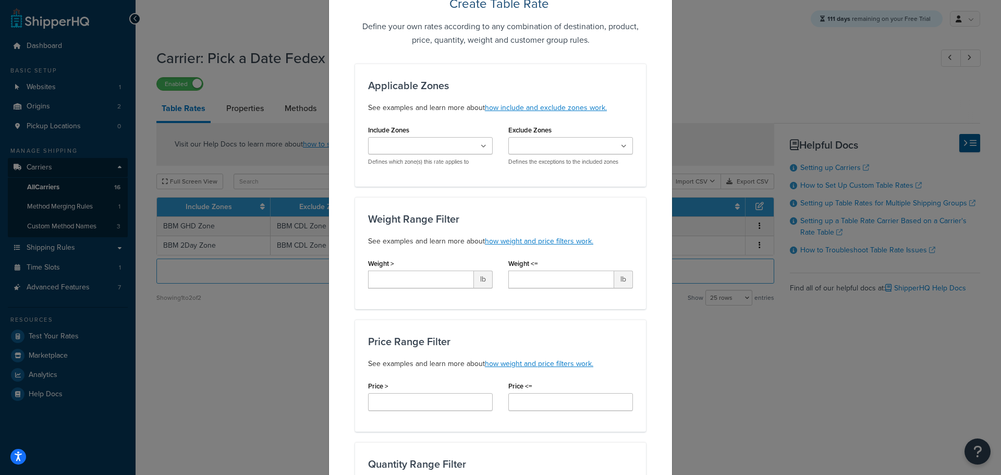
click at [465, 148] on ul at bounding box center [430, 145] width 125 height 17
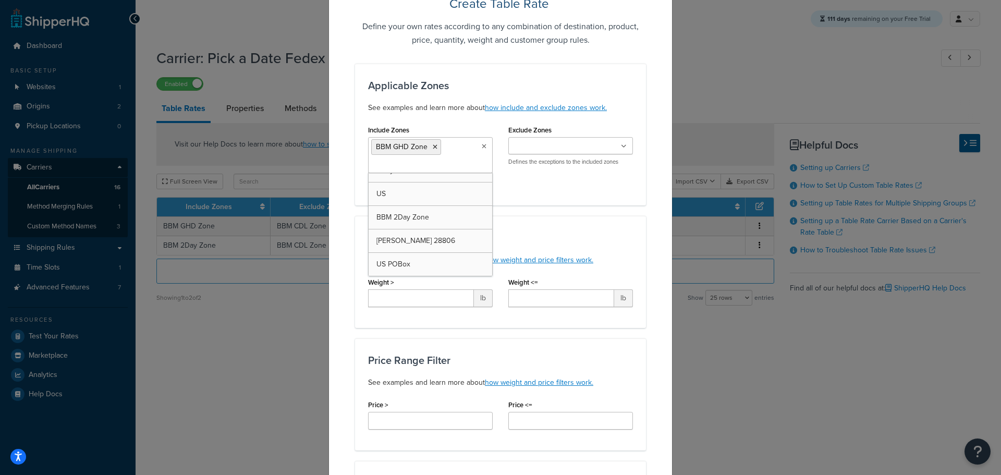
scroll to position [389, 0]
drag, startPoint x: 421, startPoint y: 222, endPoint x: 434, endPoint y: 212, distance: 16.4
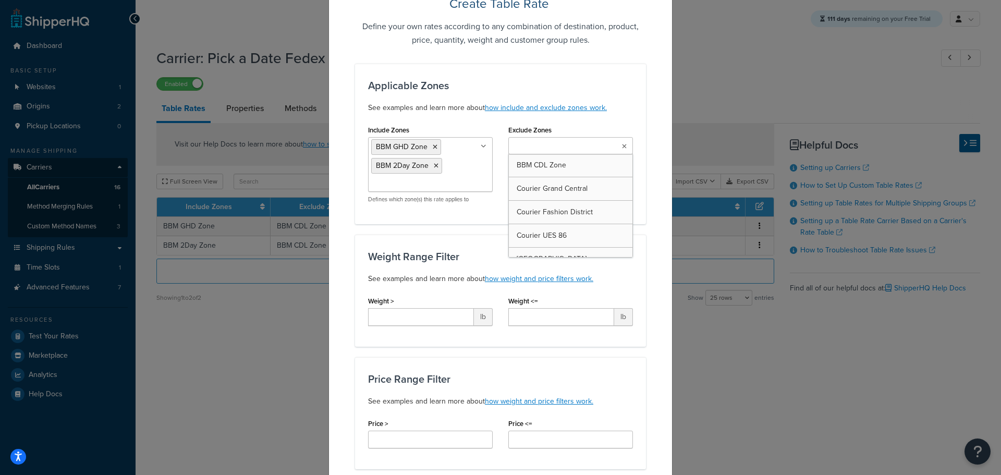
click at [547, 149] on input "Exclude Zones" at bounding box center [558, 146] width 92 height 11
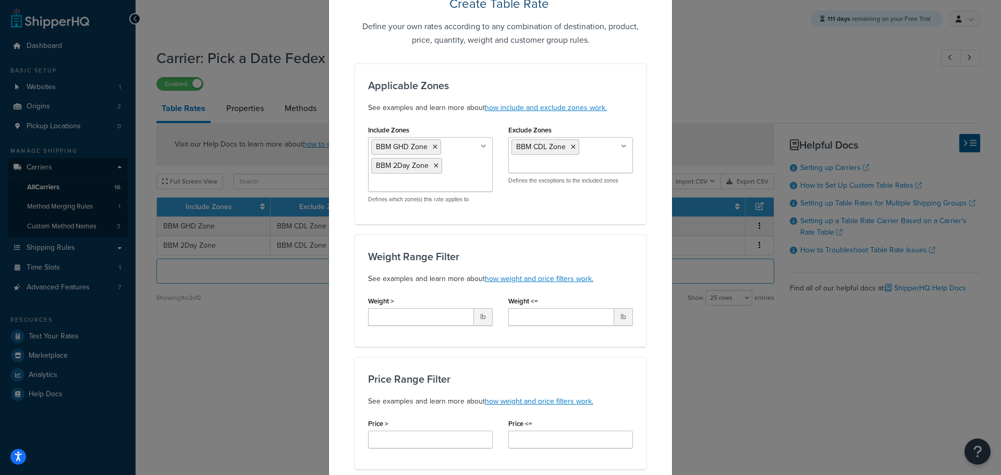
drag, startPoint x: 647, startPoint y: 218, endPoint x: 655, endPoint y: 254, distance: 36.3
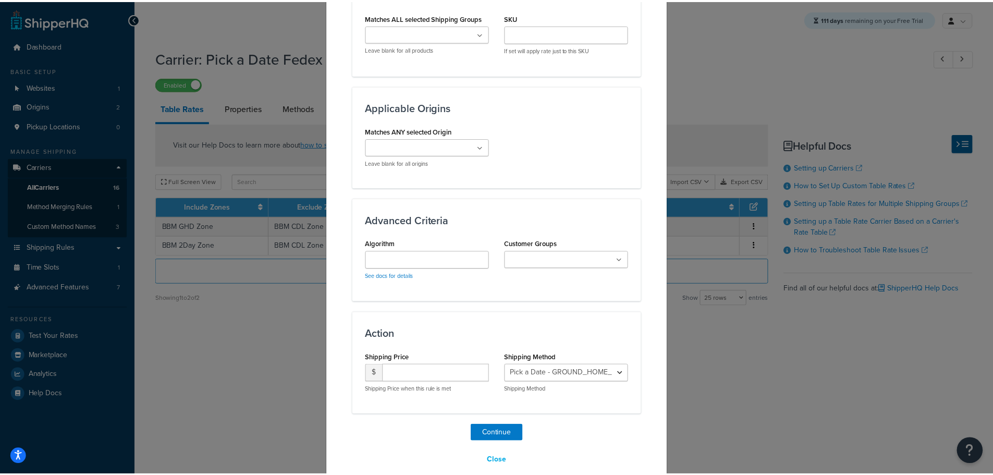
scroll to position [678, 0]
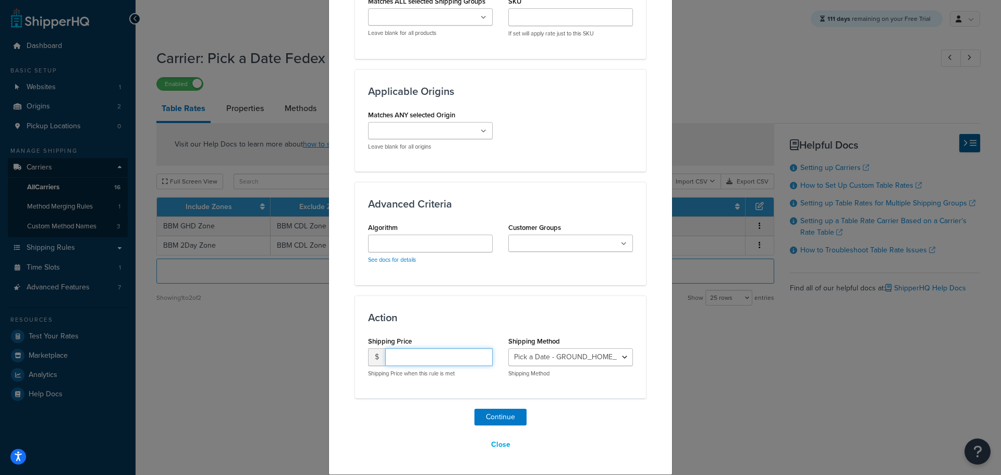
click at [412, 357] on input "number" at bounding box center [438, 357] width 107 height 18
type input "15.95"
click at [558, 353] on select "Pick a Date - GROUND_HOME_DELIVERY Pick a Date - STANDARD_OVERNIGHT Pick a Date…" at bounding box center [570, 357] width 125 height 18
select select "181496"
click at [508, 348] on select "Pick a Date - GROUND_HOME_DELIVERY Pick a Date - STANDARD_OVERNIGHT Pick a Date…" at bounding box center [570, 357] width 125 height 18
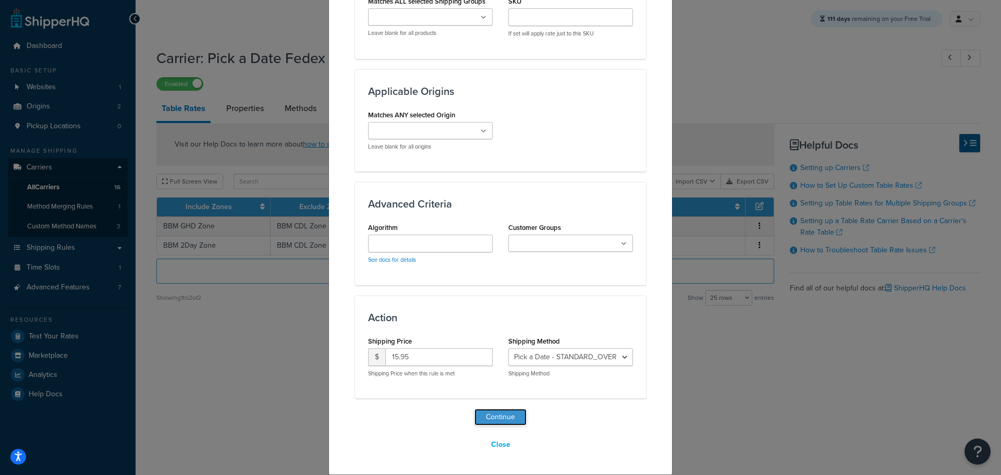
click at [507, 417] on button "Continue" at bounding box center [501, 417] width 52 height 17
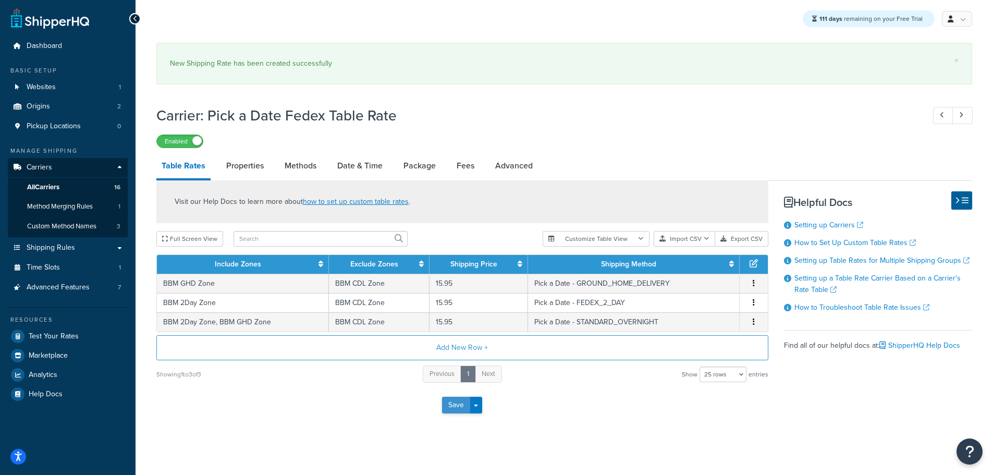
click at [451, 401] on button "Save" at bounding box center [456, 405] width 28 height 17
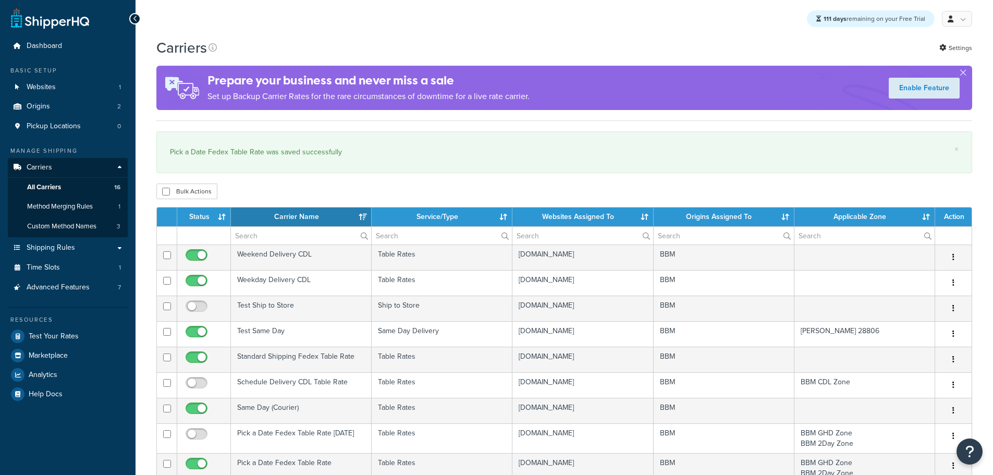
select select "15"
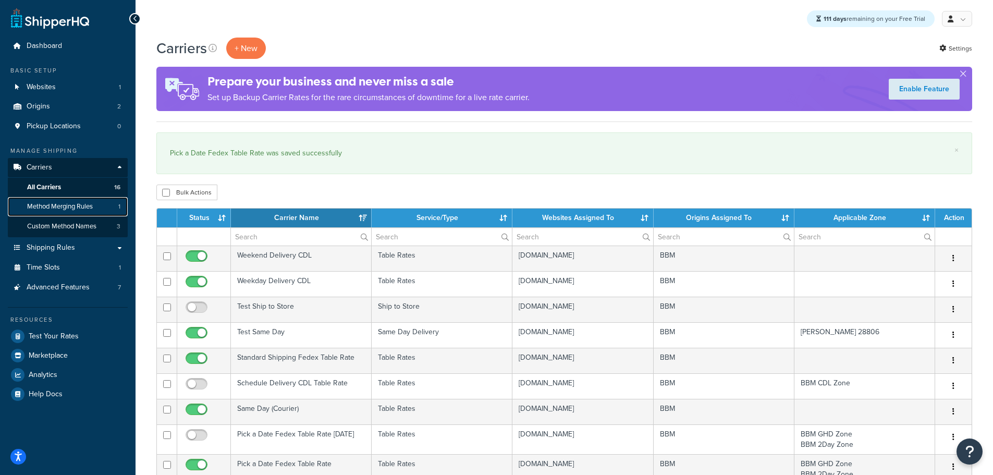
click at [86, 203] on span "Method Merging Rules" at bounding box center [60, 206] width 66 height 9
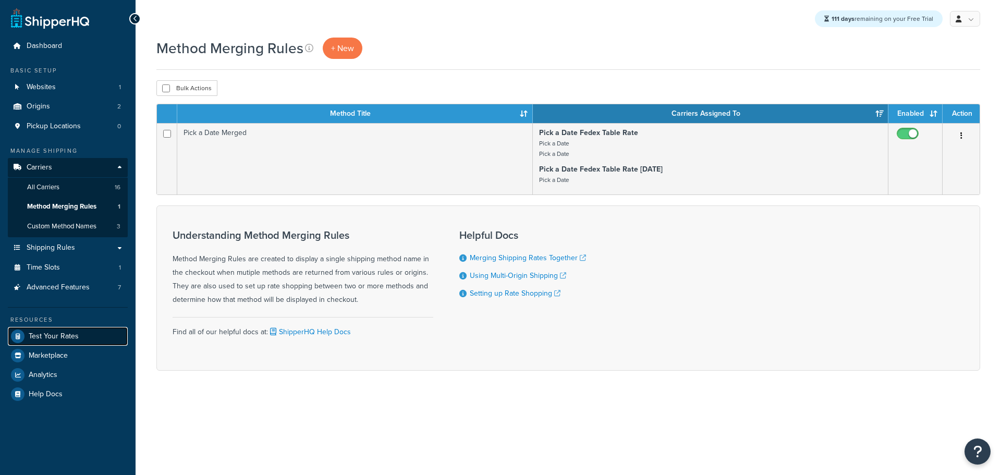
click at [63, 334] on span "Test Your Rates" at bounding box center [54, 336] width 50 height 9
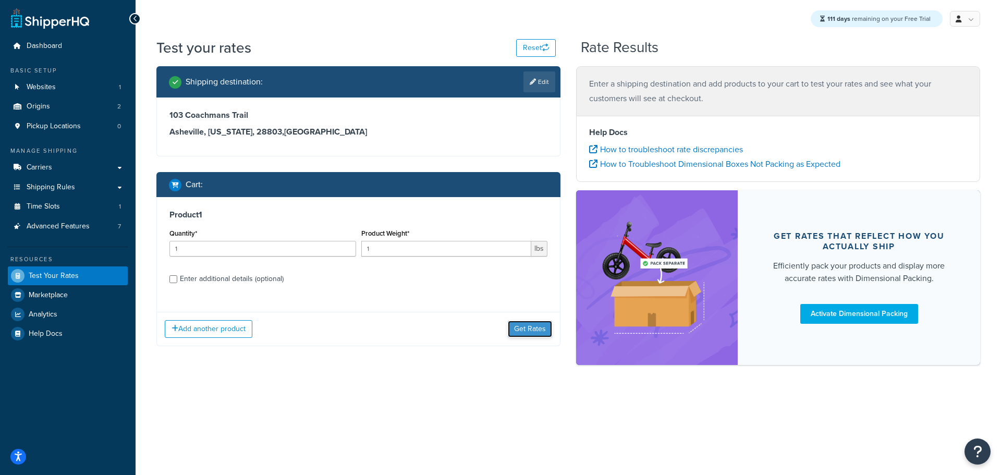
click at [539, 327] on button "Get Rates" at bounding box center [530, 329] width 44 height 17
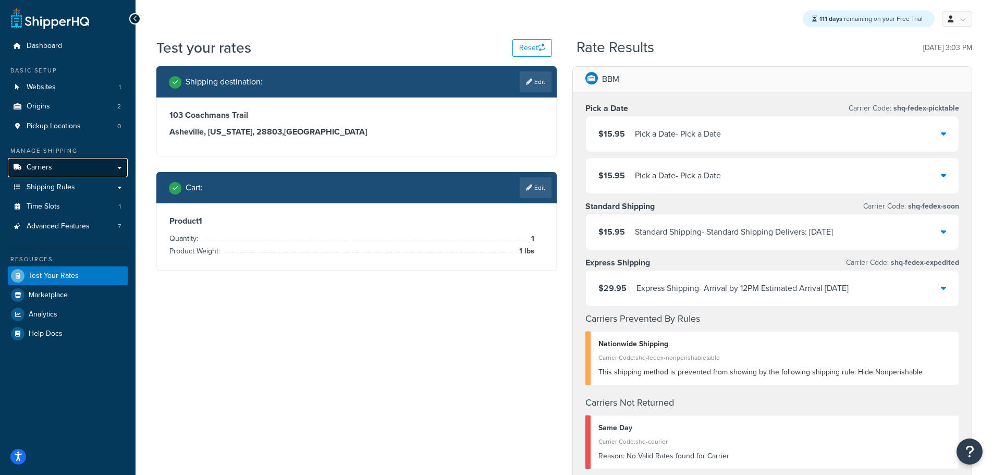
click at [60, 171] on link "Carriers" at bounding box center [68, 167] width 120 height 19
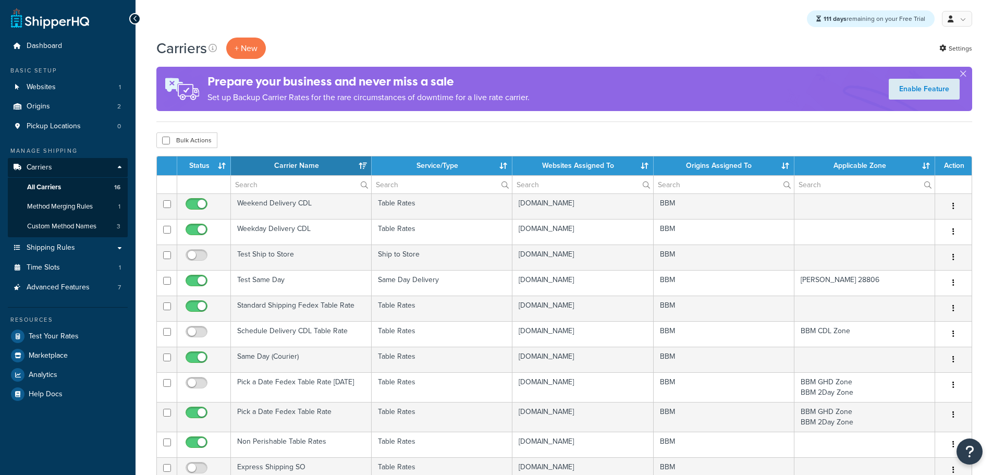
select select "15"
click at [81, 210] on span "Method Merging Rules" at bounding box center [60, 206] width 66 height 9
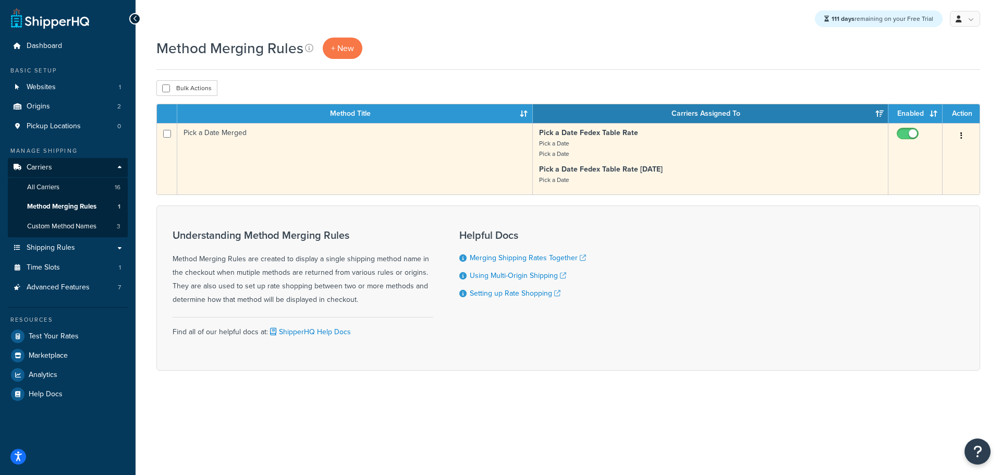
click at [914, 132] on input "checkbox" at bounding box center [909, 136] width 29 height 13
checkbox input "false"
click at [167, 133] on input "checkbox" at bounding box center [167, 134] width 8 height 8
checkbox input "true"
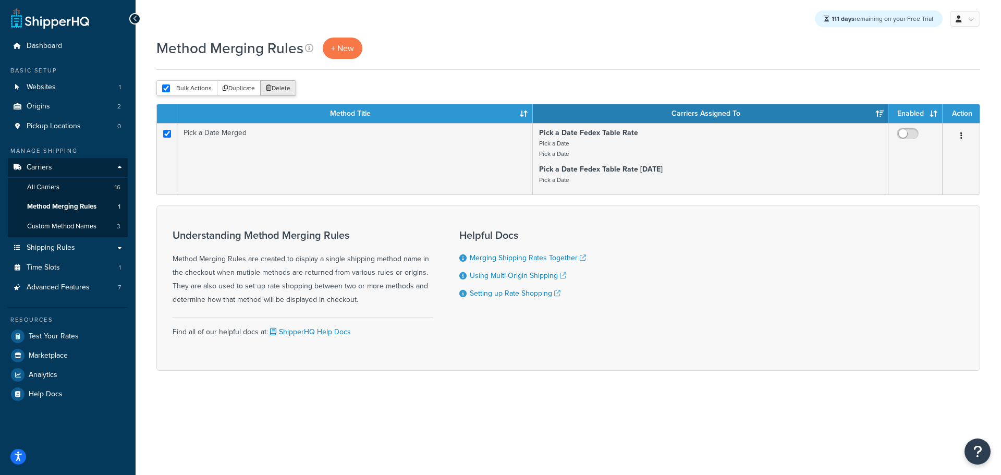
click at [278, 89] on button "Delete" at bounding box center [278, 88] width 36 height 16
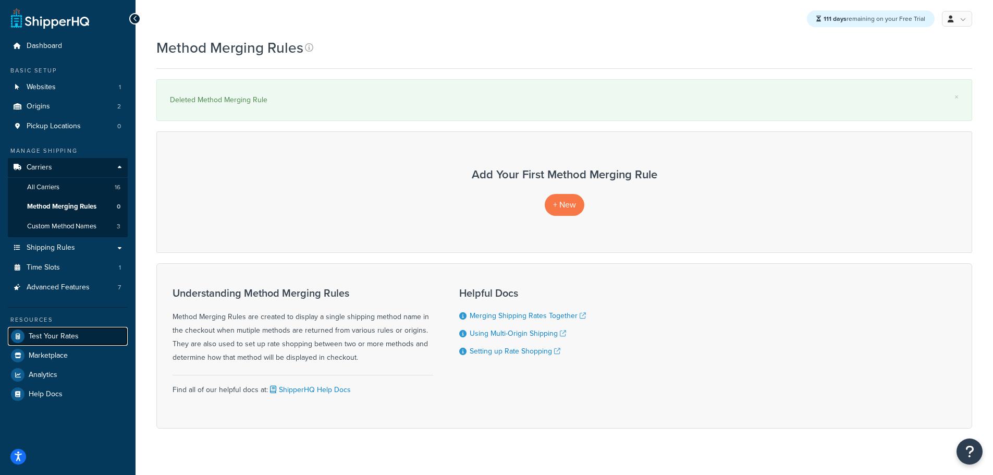
click at [65, 336] on span "Test Your Rates" at bounding box center [54, 336] width 50 height 9
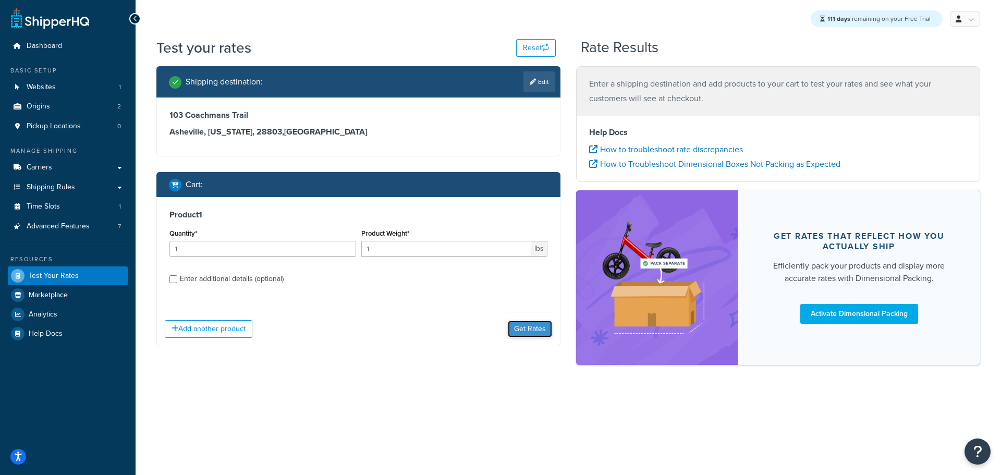
click at [530, 334] on button "Get Rates" at bounding box center [530, 329] width 44 height 17
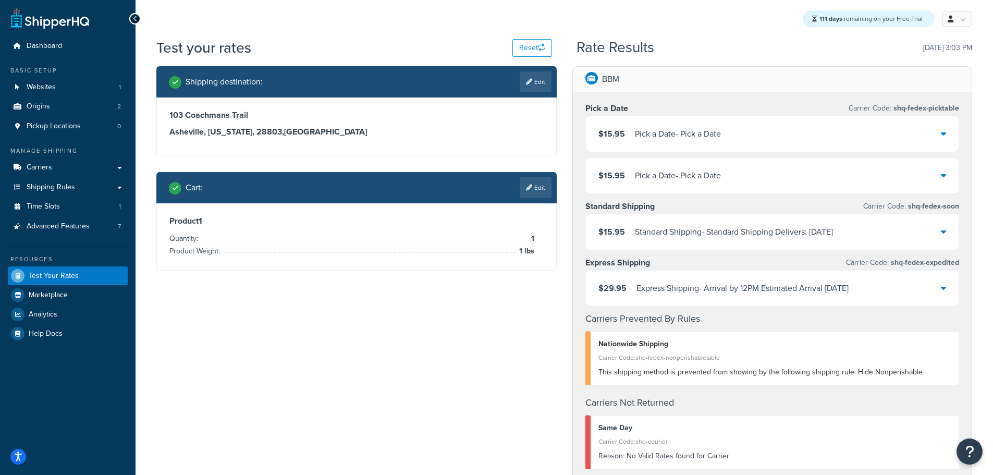
click at [948, 183] on div "$15.95 Pick a Date - Pick a Date" at bounding box center [772, 175] width 373 height 35
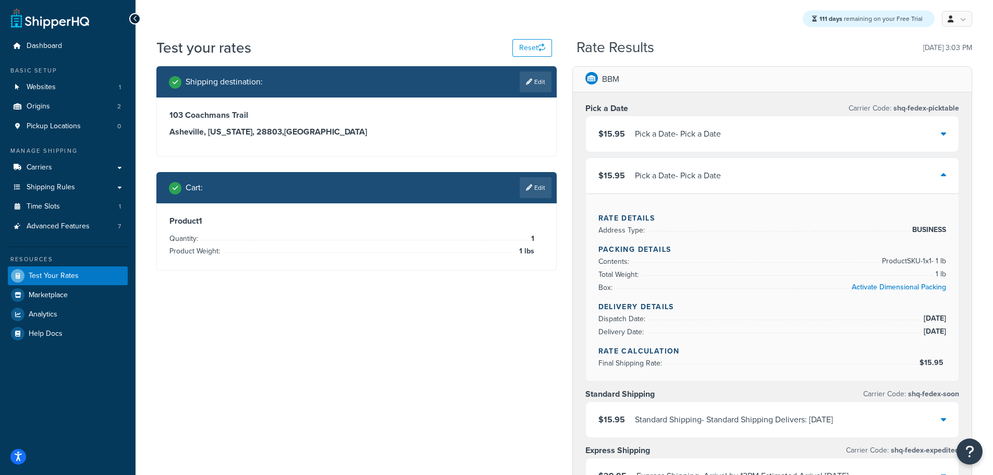
click at [942, 136] on icon at bounding box center [943, 133] width 5 height 8
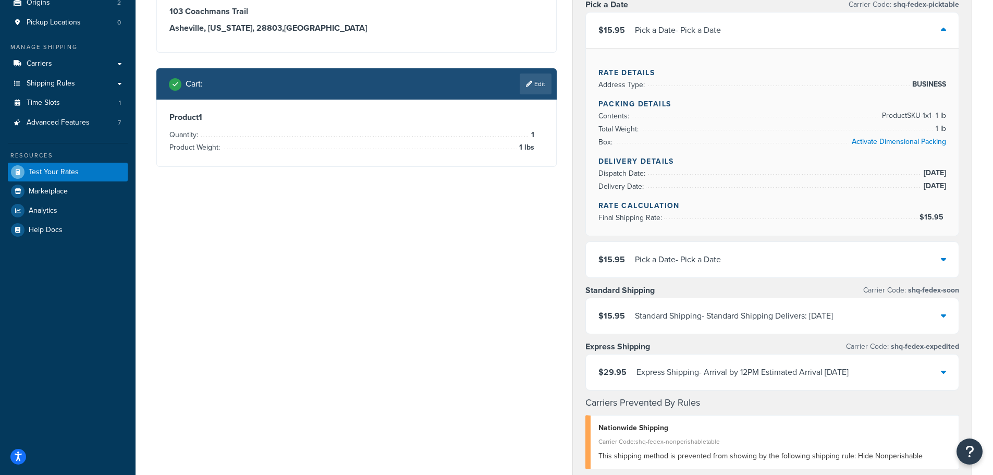
scroll to position [104, 0]
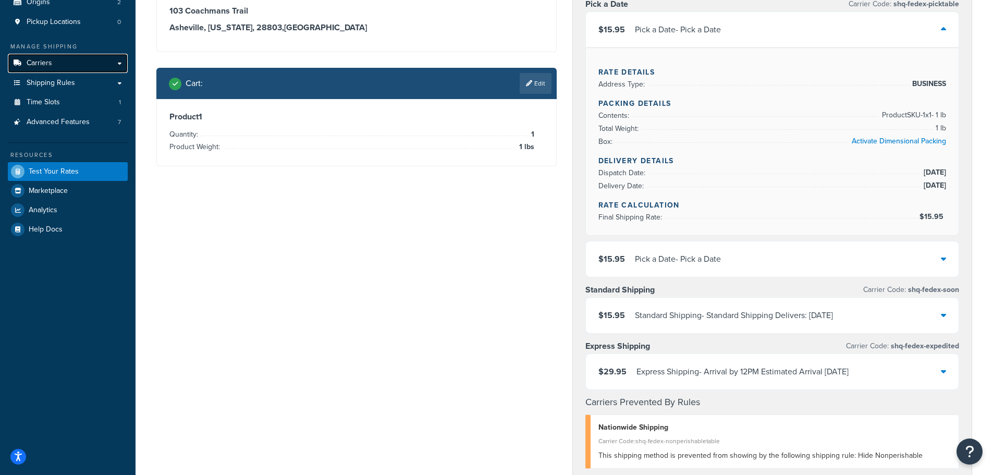
click at [54, 67] on link "Carriers" at bounding box center [68, 63] width 120 height 19
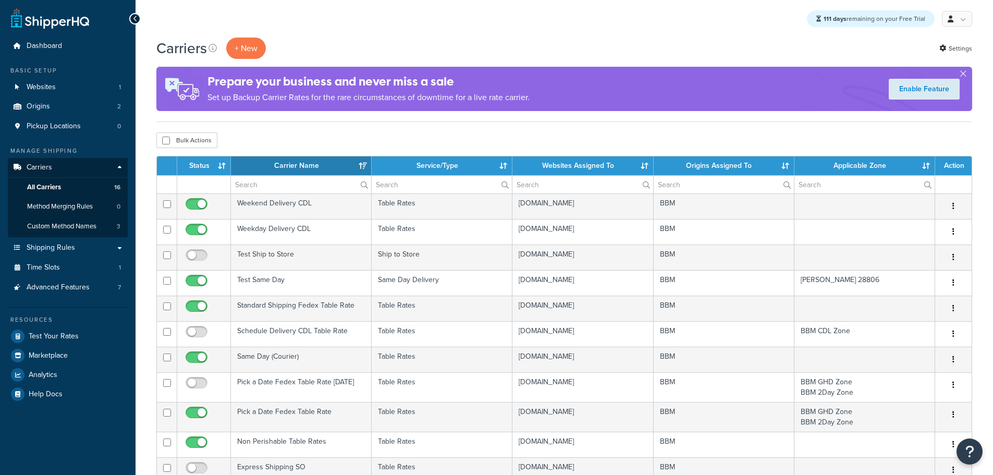
select select "15"
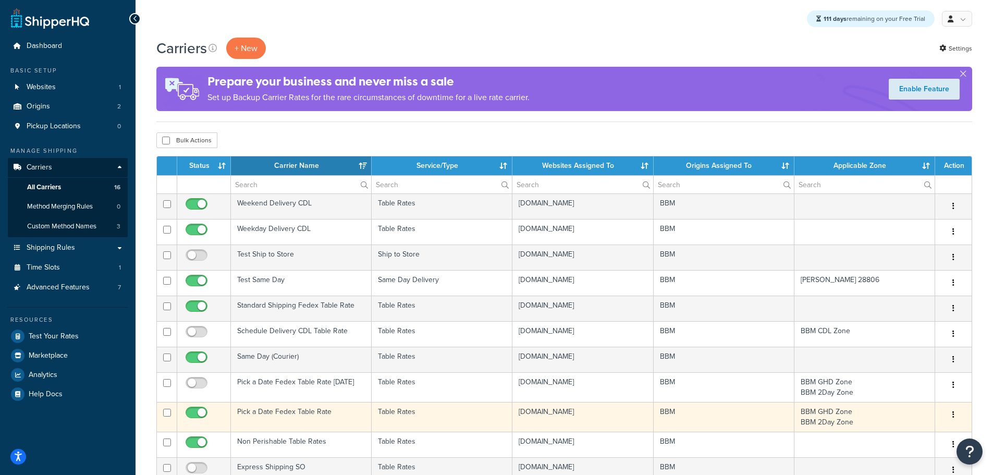
click at [294, 412] on td "Pick a Date Fedex Table Rate" at bounding box center [301, 417] width 141 height 30
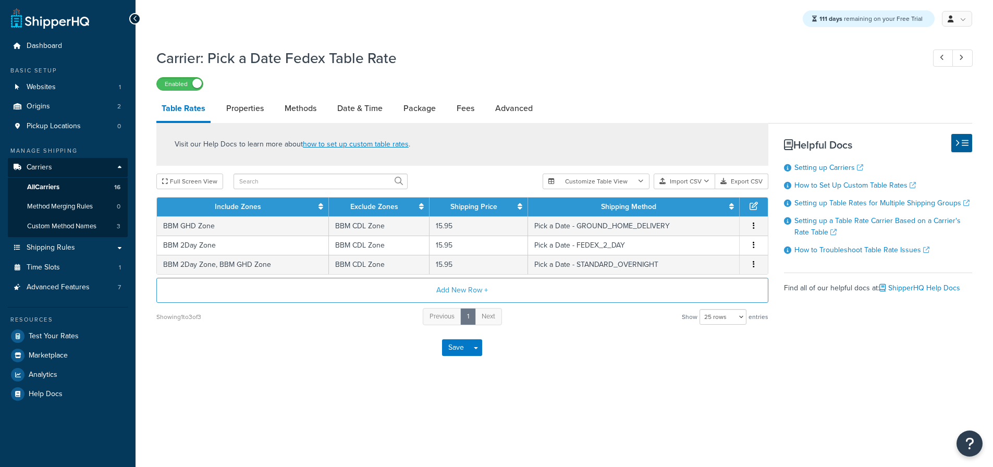
select select "25"
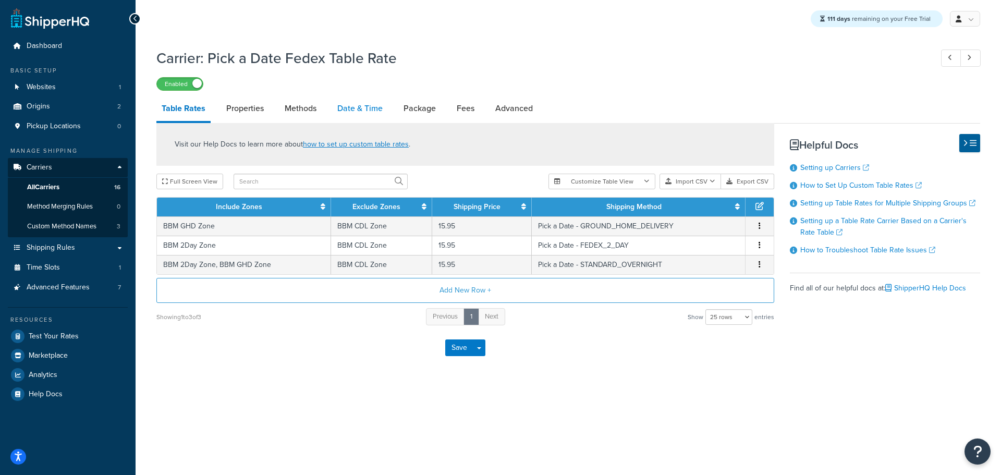
click at [362, 114] on link "Date & Time" at bounding box center [360, 108] width 56 height 25
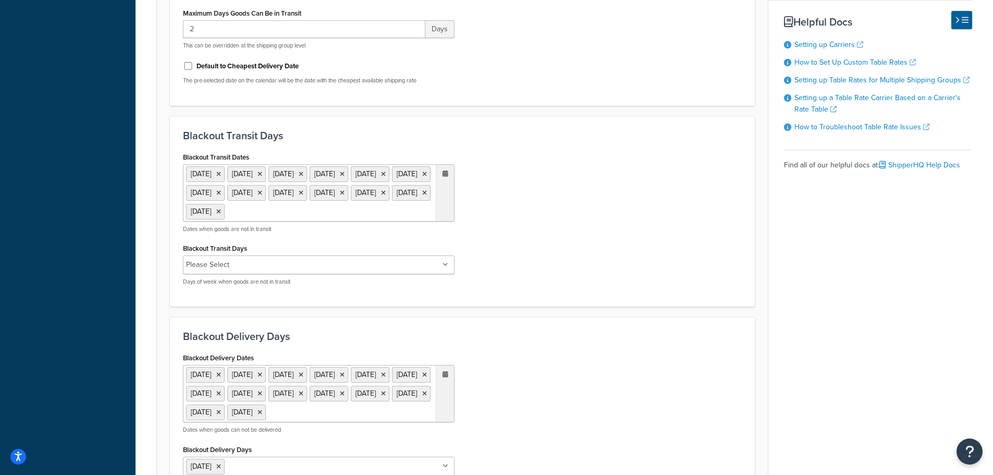
scroll to position [574, 0]
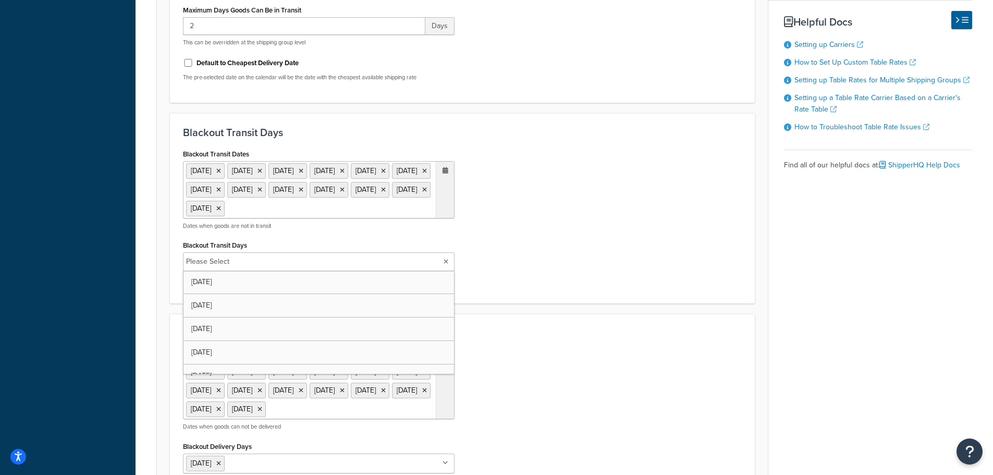
click at [300, 268] on input "Blackout Transit Days" at bounding box center [279, 261] width 92 height 11
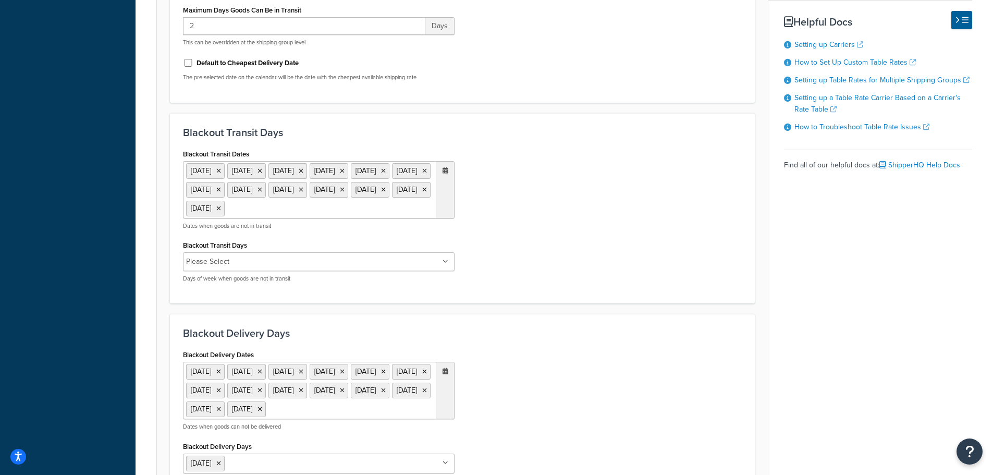
click at [569, 277] on div "Blackout Transit Dates [DATE] [DATE] [DATE] [DATE] [DATE] [DATE] [DATE] [DATE] …" at bounding box center [462, 219] width 575 height 144
click at [375, 271] on ul "Please Select" at bounding box center [319, 261] width 272 height 19
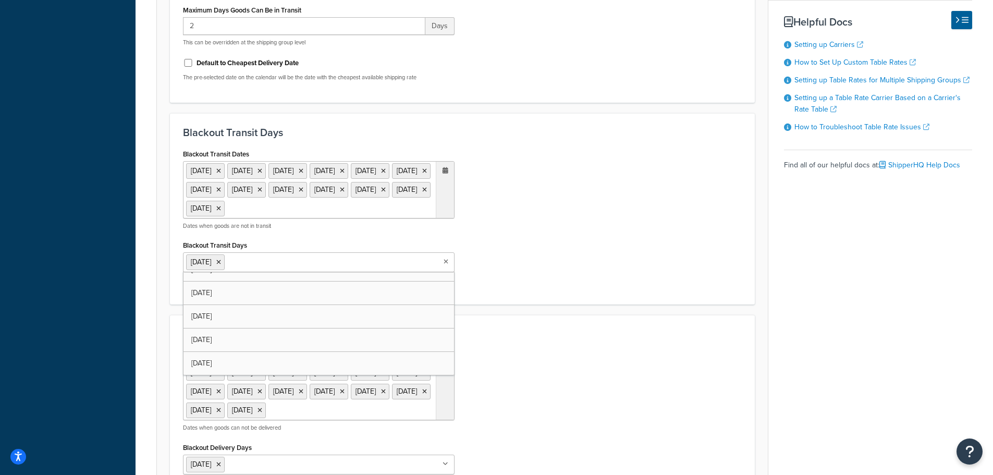
scroll to position [37, 0]
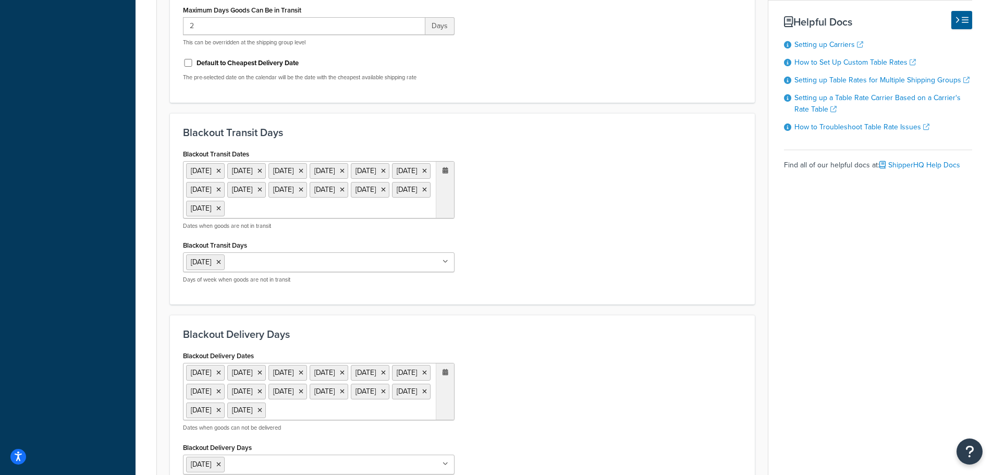
click at [528, 292] on div "Blackout Transit Dates [DATE] [DATE] [DATE] [DATE] [DATE] [DATE] [DATE] [DATE] …" at bounding box center [462, 219] width 575 height 145
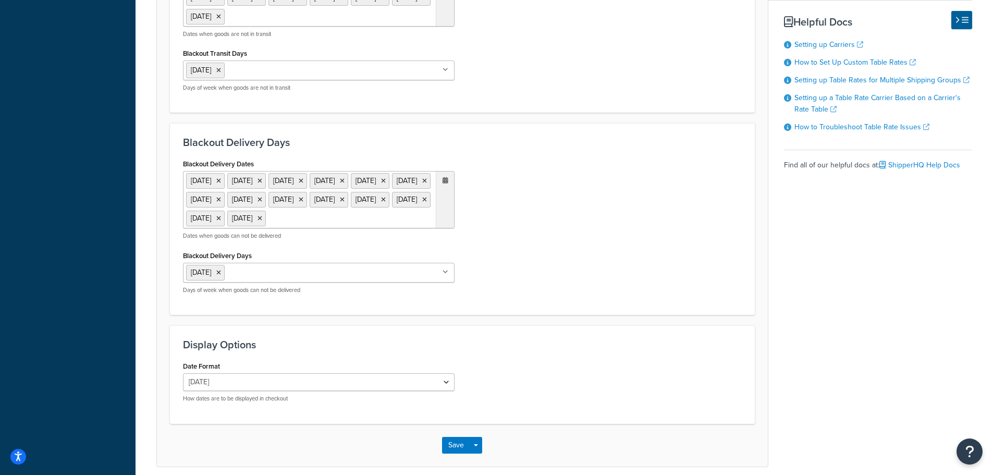
scroll to position [847, 0]
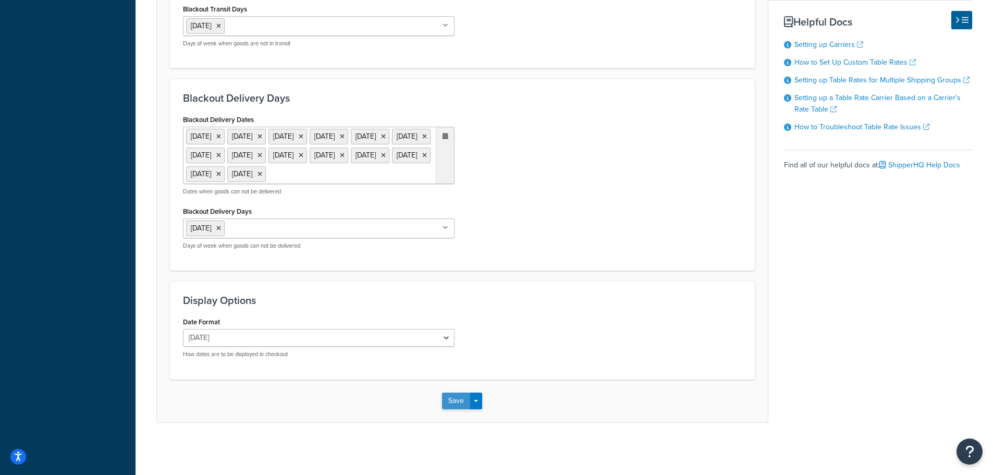
click at [453, 399] on button "Save" at bounding box center [456, 401] width 28 height 17
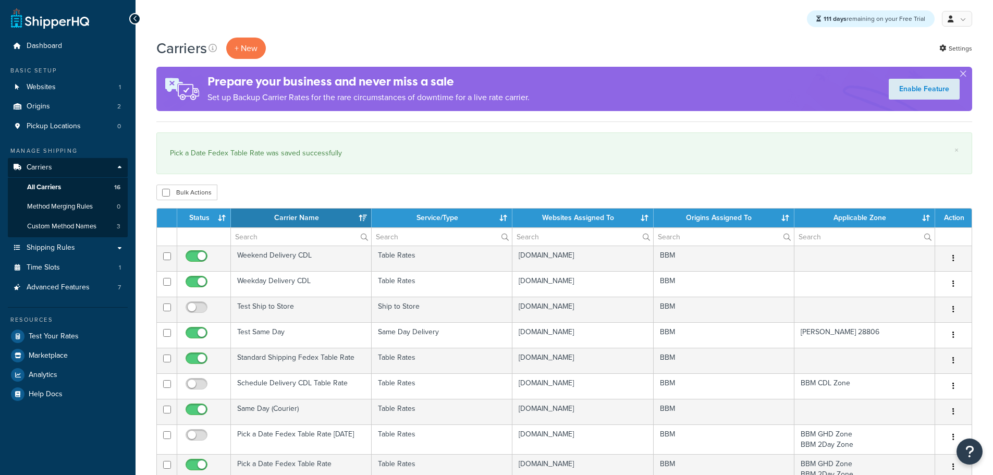
select select "15"
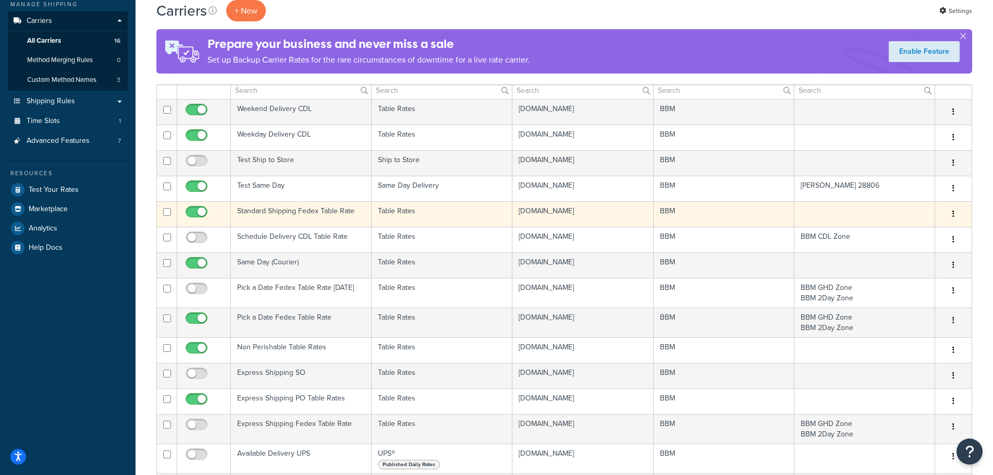
scroll to position [156, 0]
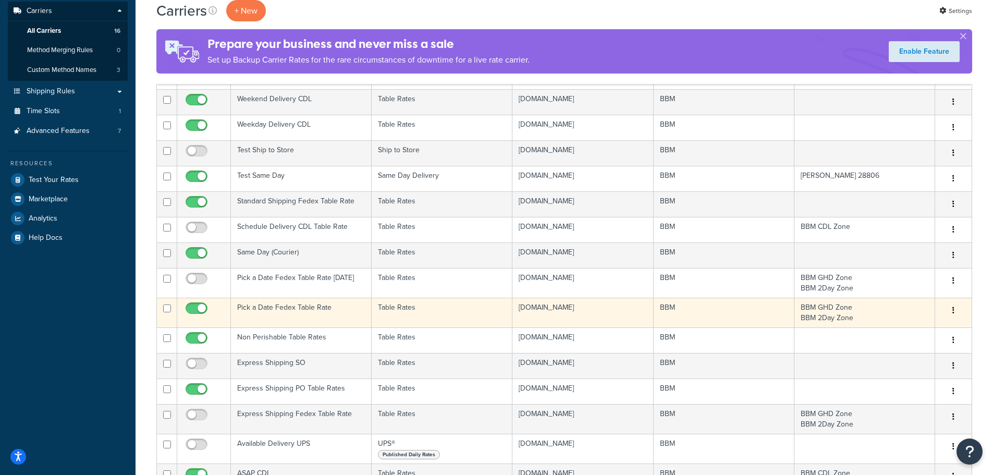
click at [303, 307] on td "Pick a Date Fedex Table Rate" at bounding box center [301, 313] width 141 height 30
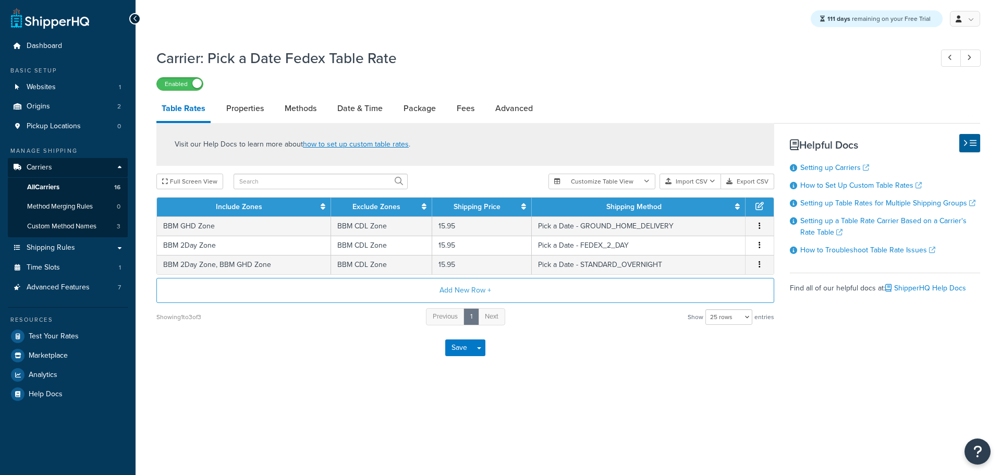
select select "25"
click at [353, 109] on link "Date & Time" at bounding box center [360, 108] width 56 height 25
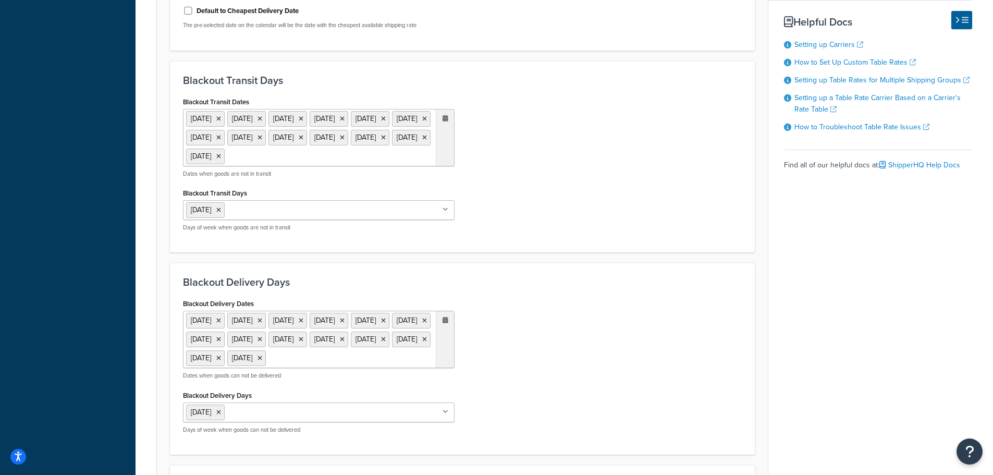
scroll to position [847, 0]
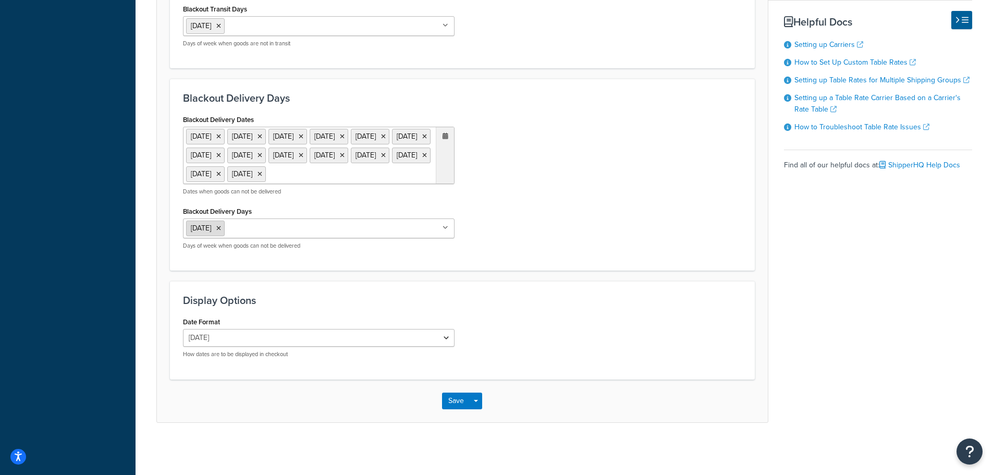
click at [221, 229] on icon at bounding box center [218, 228] width 5 height 6
click at [449, 398] on button "Save" at bounding box center [456, 401] width 28 height 17
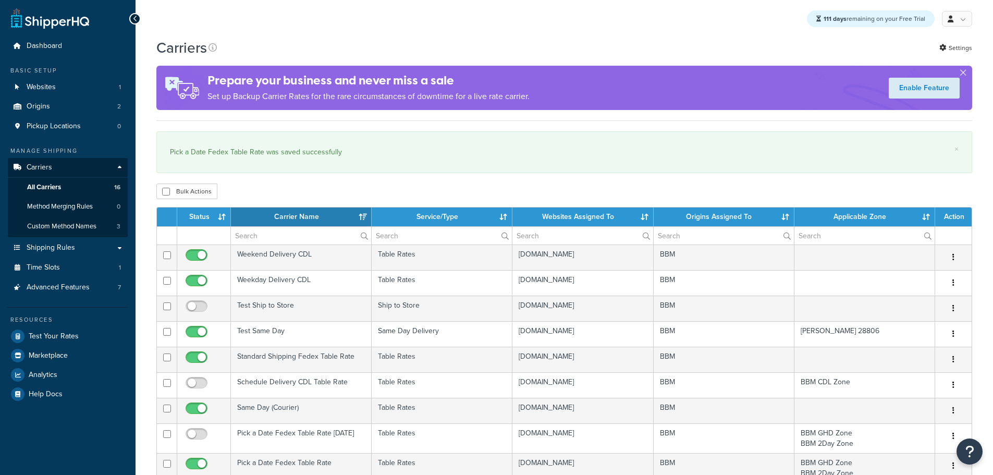
select select "15"
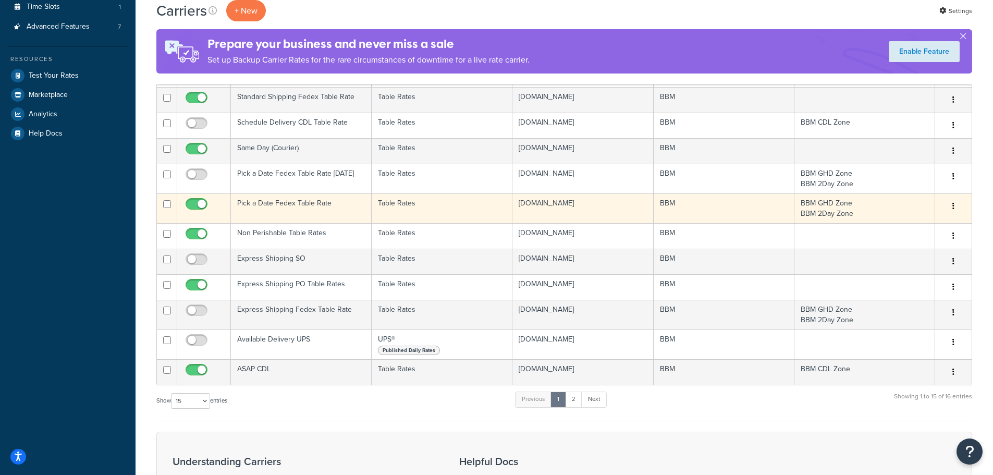
click at [304, 203] on td "Pick a Date Fedex Table Rate" at bounding box center [301, 208] width 141 height 30
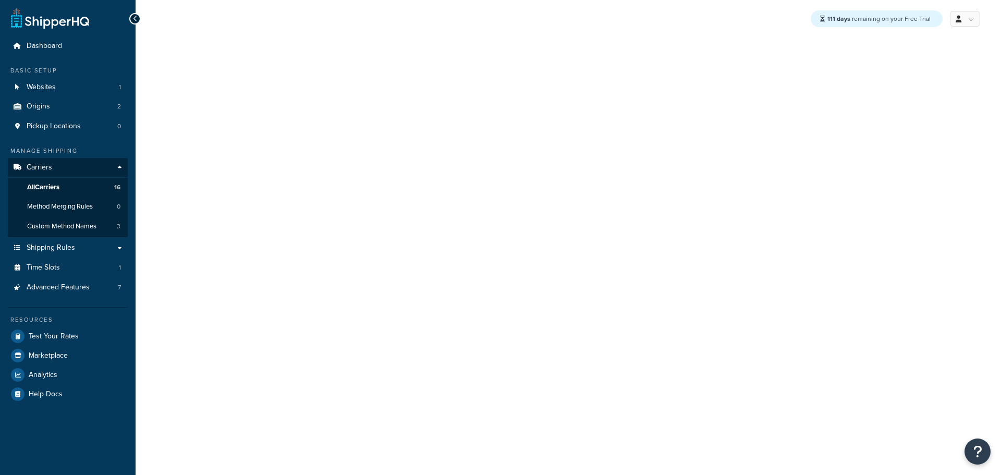
select select "25"
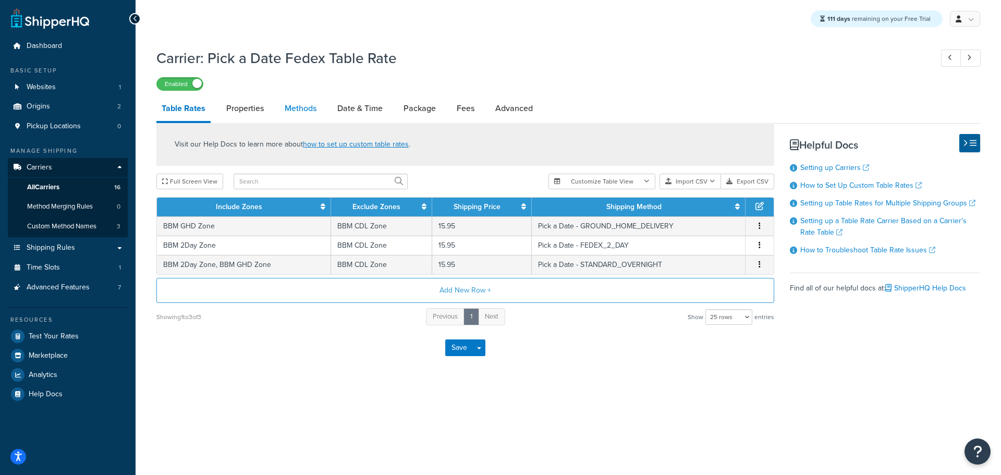
click at [311, 105] on link "Methods" at bounding box center [301, 108] width 42 height 25
select select "25"
